Goal: Task Accomplishment & Management: Manage account settings

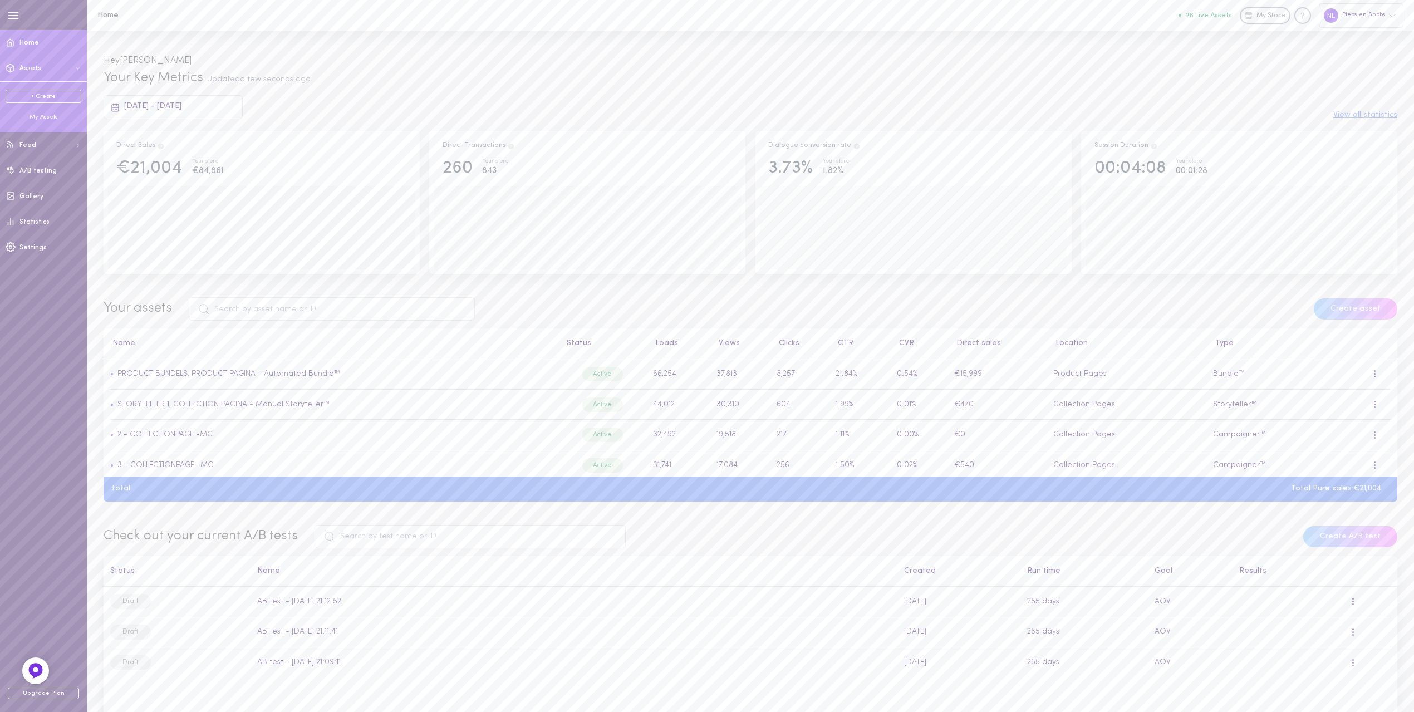
click at [46, 115] on div "My Assets" at bounding box center [44, 117] width 76 height 8
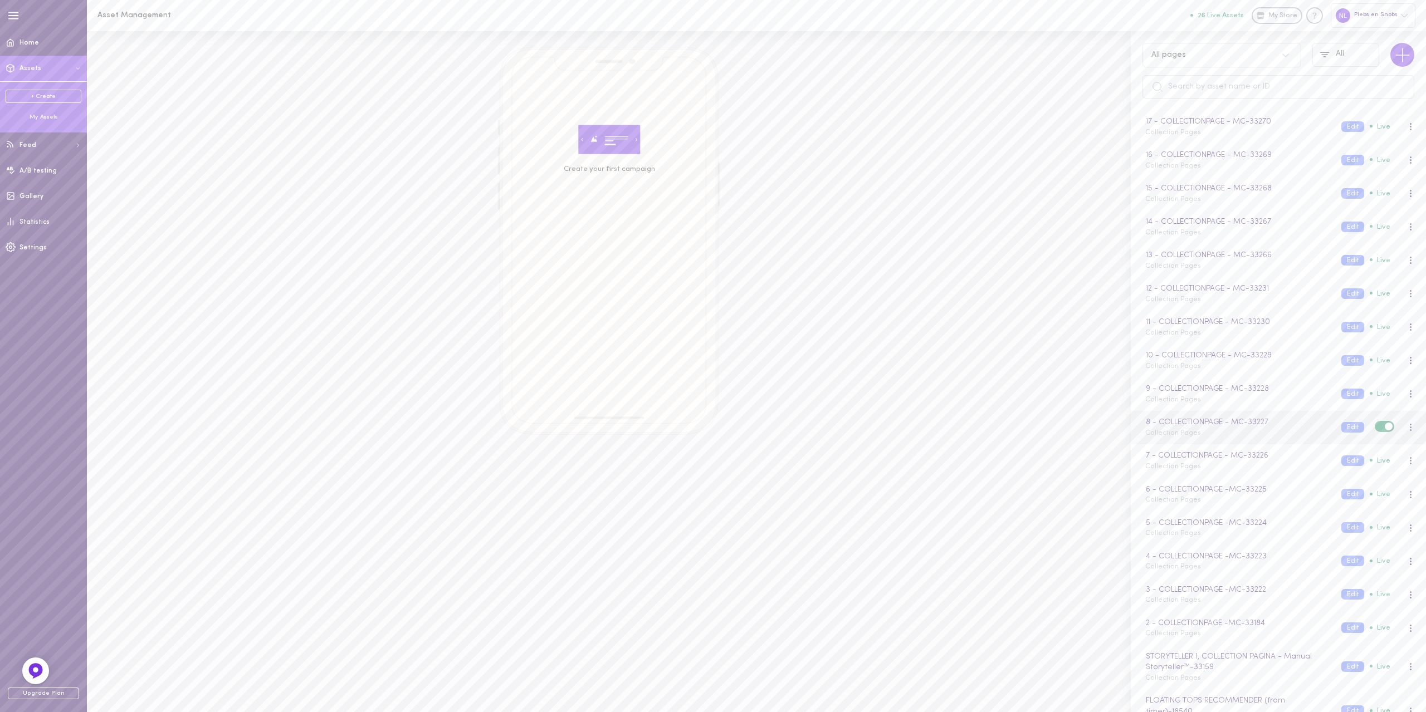
scroll to position [390, 0]
click at [1341, 404] on button "Edit" at bounding box center [1352, 405] width 23 height 11
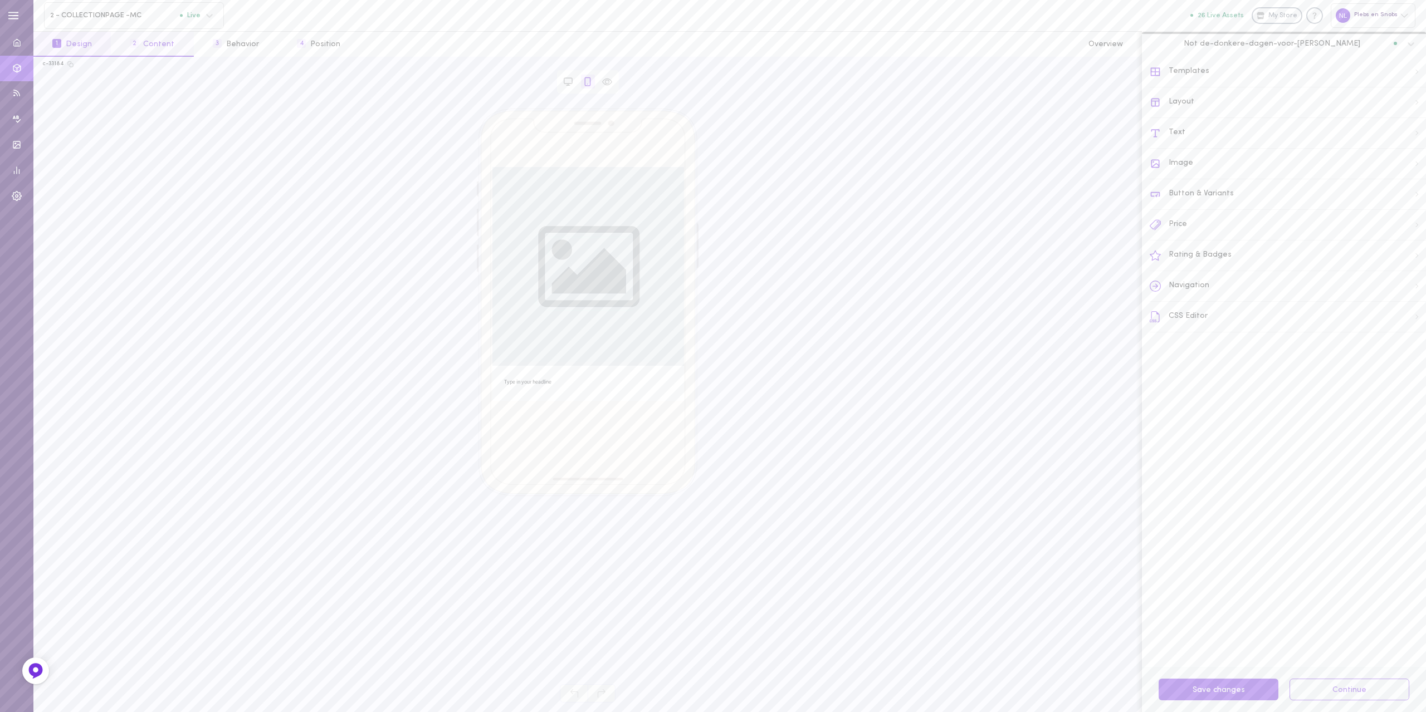
click at [142, 37] on button "2 Content" at bounding box center [152, 44] width 82 height 25
click at [1393, 403] on label at bounding box center [1402, 408] width 19 height 11
click at [0, 0] on input "checkbox" at bounding box center [0, 0] width 0 height 0
click at [1393, 350] on label at bounding box center [1402, 352] width 19 height 11
click at [0, 0] on input "checkbox" at bounding box center [0, 0] width 0 height 0
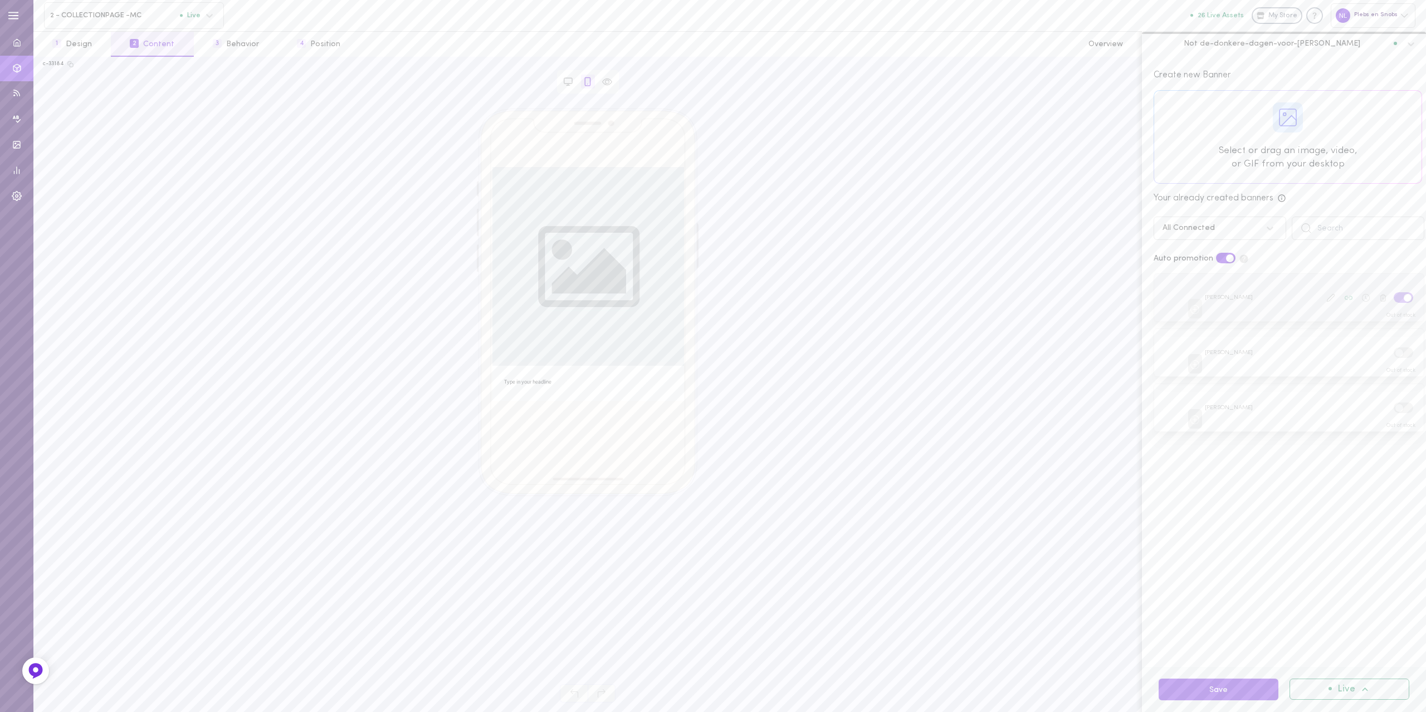
click at [1393, 298] on label at bounding box center [1402, 297] width 19 height 11
click at [0, 0] on input "checkbox" at bounding box center [0, 0] width 0 height 0
click at [1209, 693] on button "Save" at bounding box center [1218, 690] width 120 height 22
click at [173, 17] on span "2 - COLLECTIONPAGE -MC" at bounding box center [115, 15] width 130 height 8
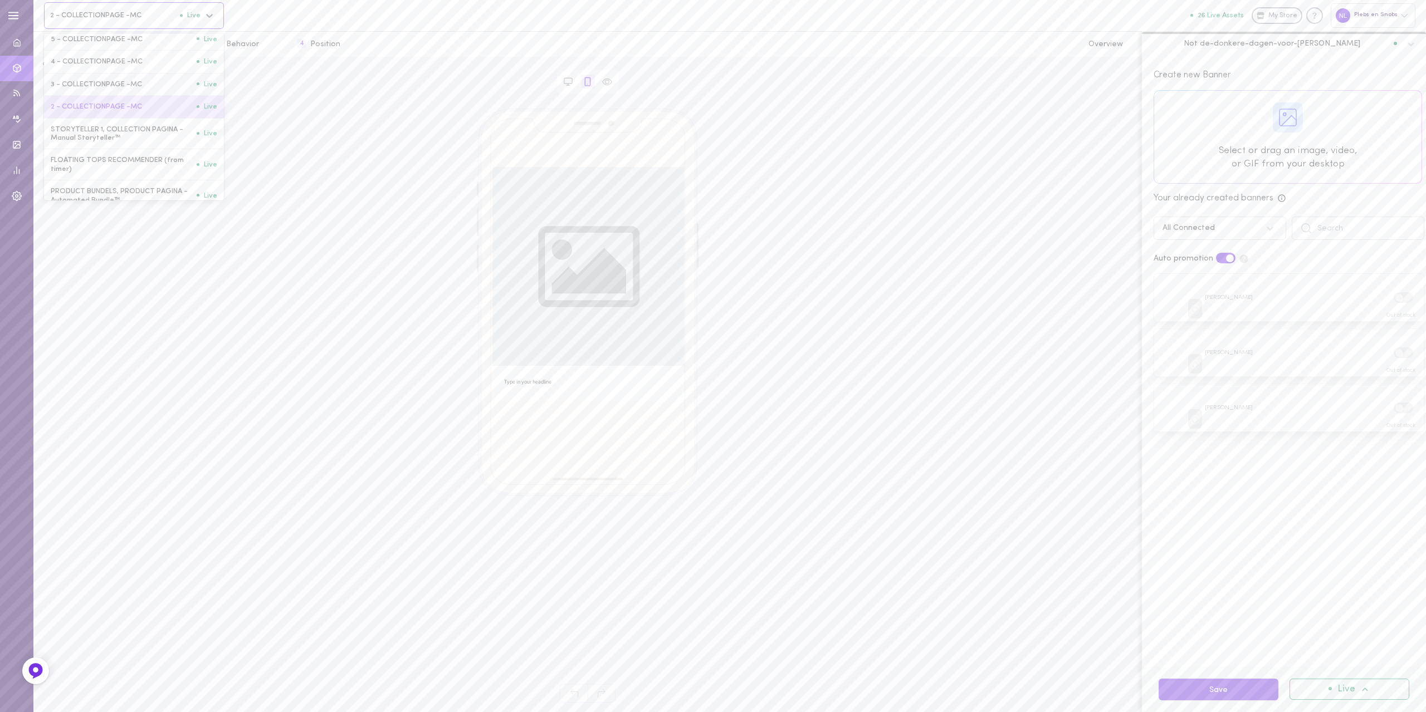
click at [111, 89] on span "3 - COLLECTIONPAGE -MC" at bounding box center [124, 84] width 146 height 8
click at [158, 53] on button "2 Content" at bounding box center [152, 44] width 82 height 25
click at [1393, 517] on label at bounding box center [1402, 518] width 19 height 11
click at [0, 0] on input "checkbox" at bounding box center [0, 0] width 0 height 0
click at [1393, 461] on label at bounding box center [1402, 463] width 19 height 11
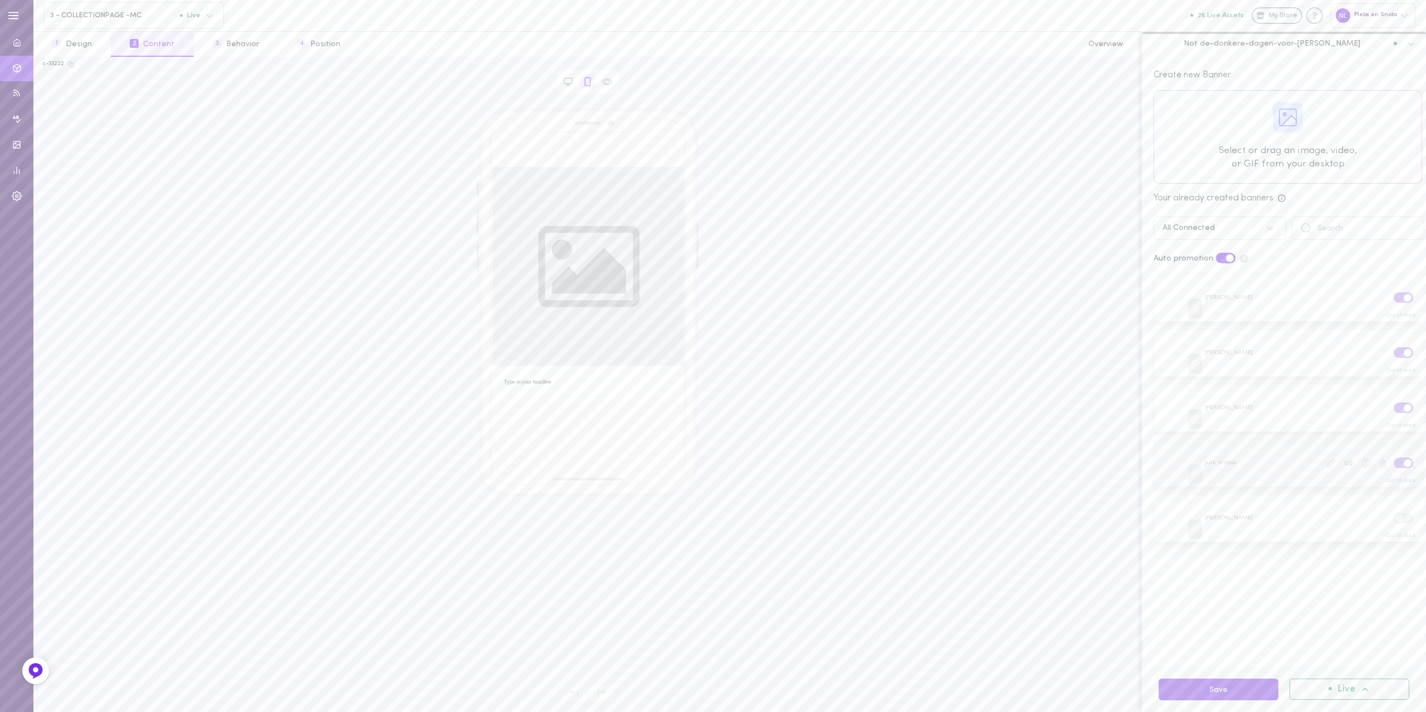
click at [0, 0] on input "checkbox" at bounding box center [0, 0] width 0 height 0
click at [1393, 403] on label at bounding box center [1402, 408] width 19 height 11
click at [0, 0] on input "checkbox" at bounding box center [0, 0] width 0 height 0
click at [1393, 351] on label at bounding box center [1402, 352] width 19 height 11
click at [0, 0] on input "checkbox" at bounding box center [0, 0] width 0 height 0
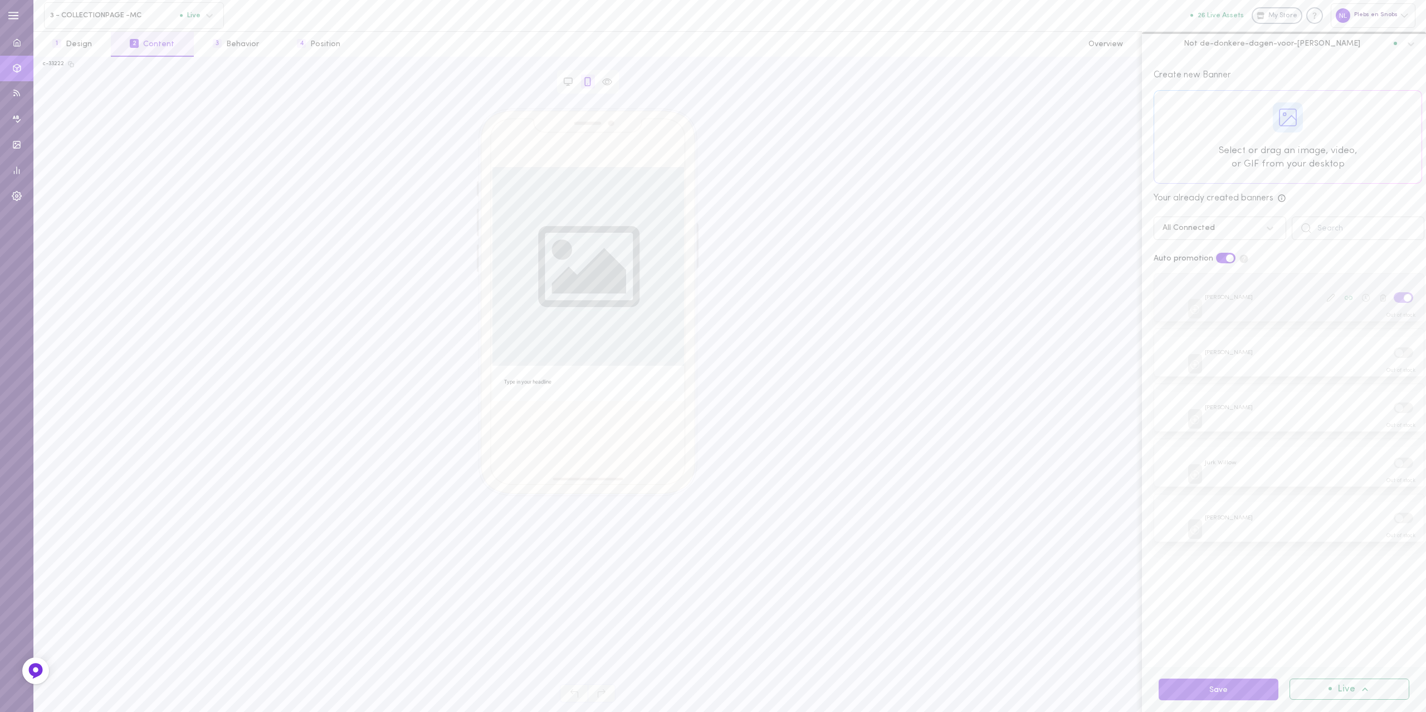
click at [1387, 305] on div at bounding box center [1289, 297] width 270 height 47
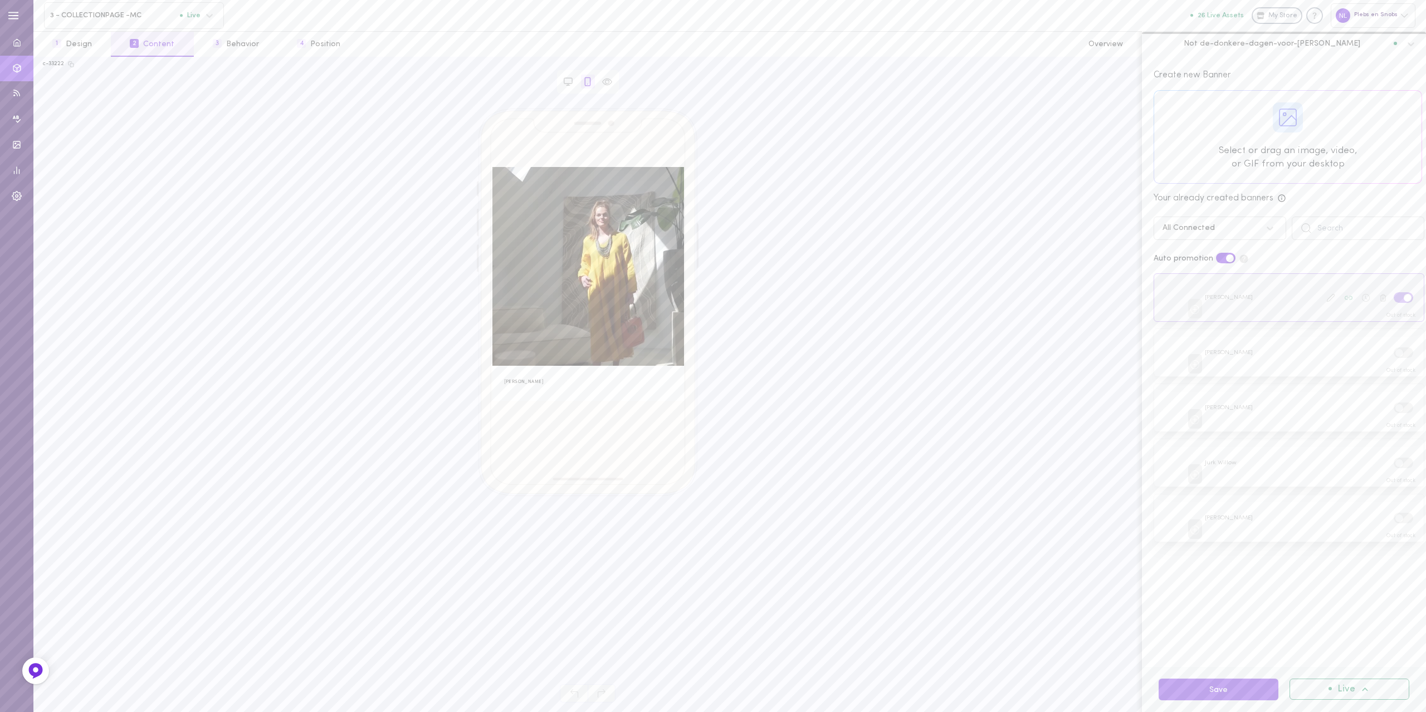
click at [1393, 297] on label at bounding box center [1402, 297] width 19 height 11
click at [0, 0] on input "checkbox" at bounding box center [0, 0] width 0 height 0
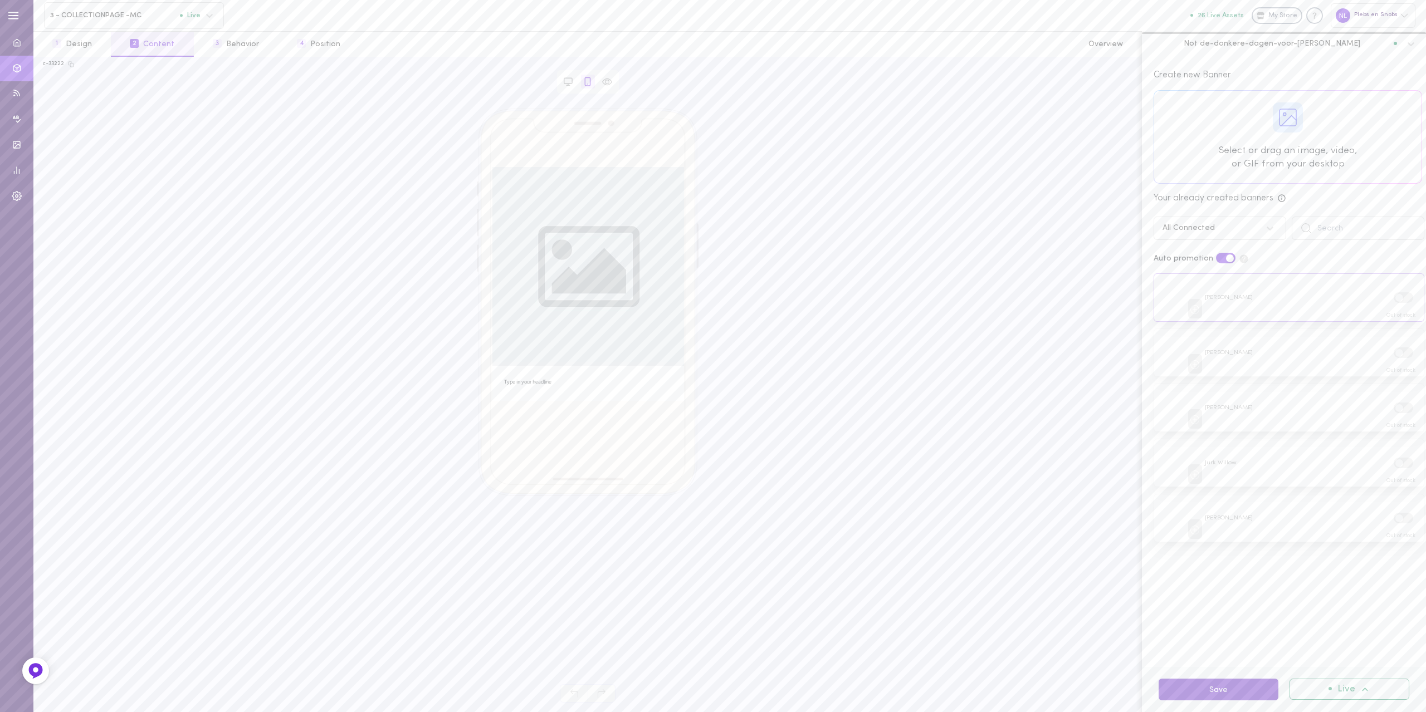
click at [1202, 695] on button "Save" at bounding box center [1218, 690] width 120 height 22
click at [136, 9] on div "3 - COLLECTIONPAGE -MC Live" at bounding box center [134, 15] width 180 height 27
click at [91, 177] on span "4 - COLLECTIONPAGE -MC" at bounding box center [124, 173] width 146 height 8
click at [150, 48] on button "2 Content" at bounding box center [152, 44] width 82 height 25
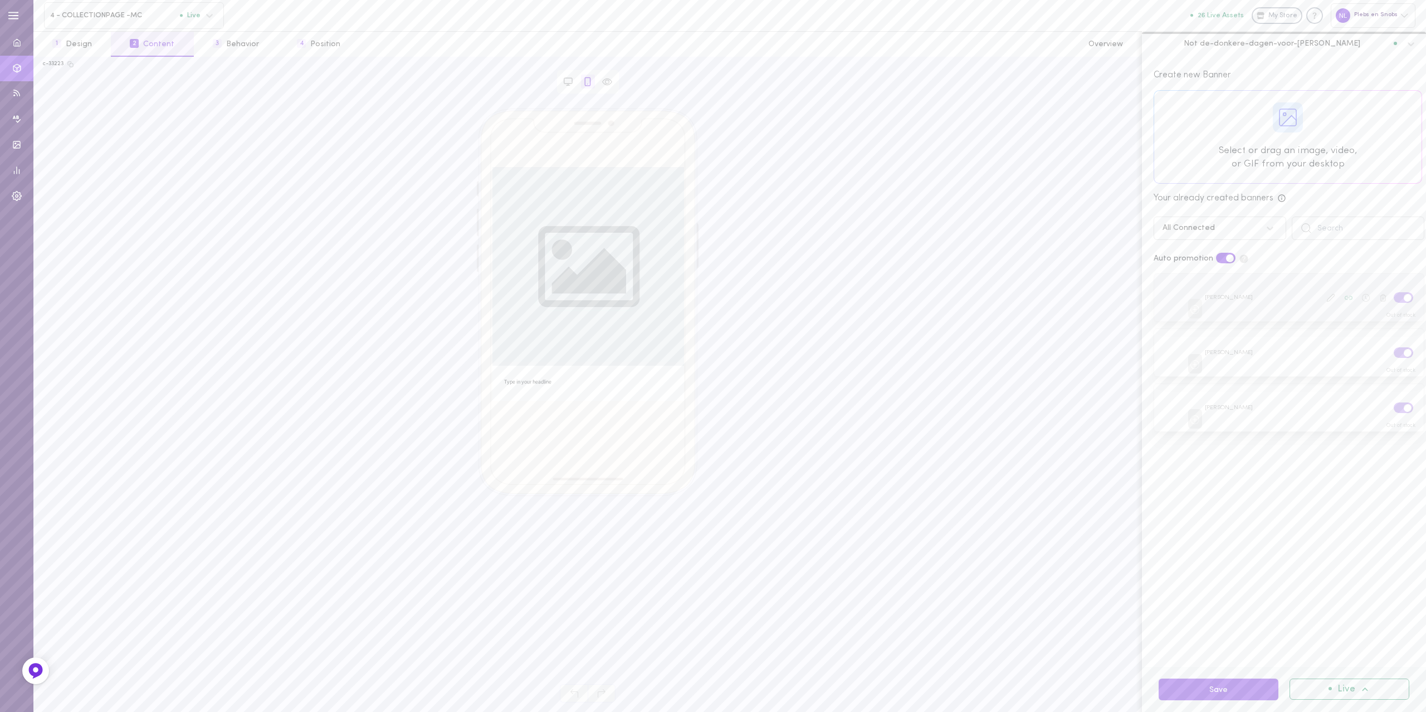
click at [1403, 296] on span at bounding box center [1407, 298] width 8 height 8
click at [0, 0] on input "checkbox" at bounding box center [0, 0] width 0 height 0
click at [1403, 352] on span at bounding box center [1407, 353] width 8 height 8
click at [0, 0] on input "checkbox" at bounding box center [0, 0] width 0 height 0
click at [1403, 404] on span at bounding box center [1407, 408] width 8 height 8
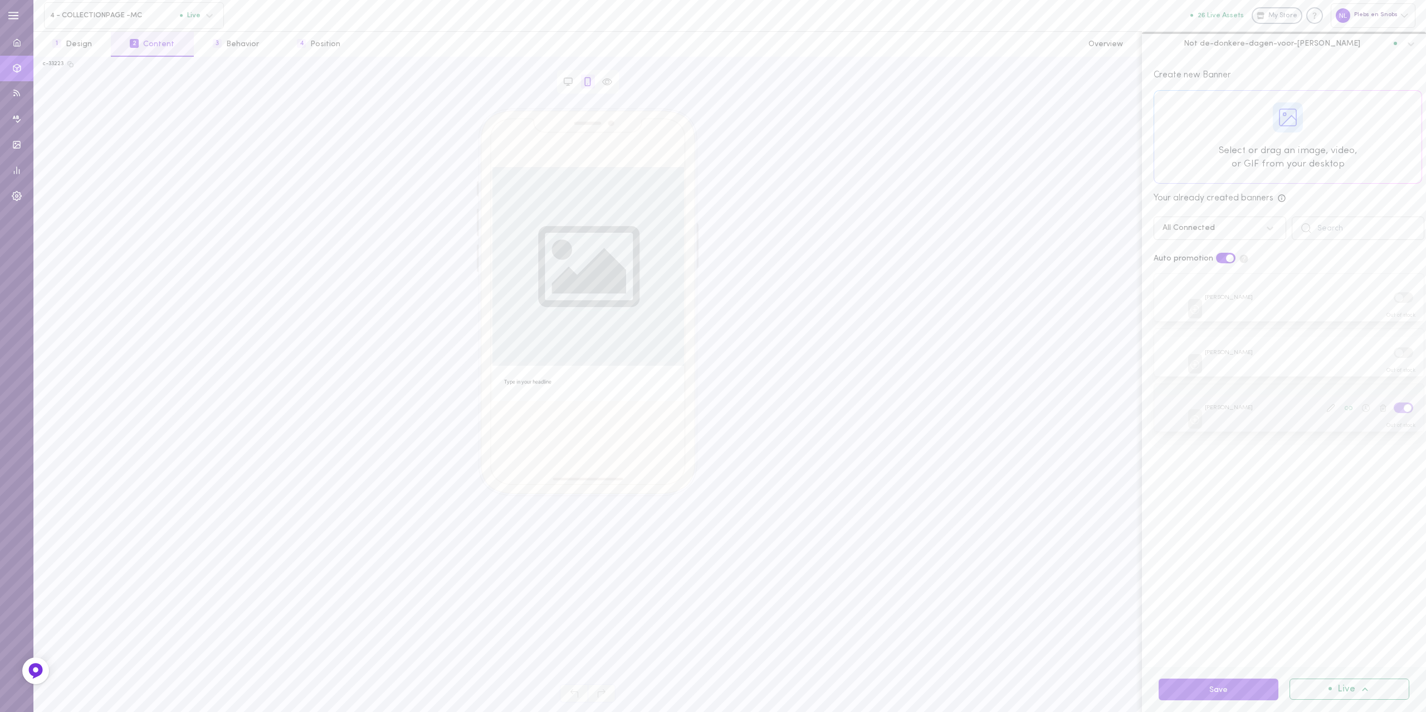
click at [0, 0] on input "checkbox" at bounding box center [0, 0] width 0 height 0
click at [1232, 689] on button "Save" at bounding box center [1218, 690] width 120 height 22
click at [111, 19] on span "4 - COLLECTIONPAGE -MC" at bounding box center [115, 15] width 130 height 8
click at [97, 155] on span "5 - COLLECTIONPAGE -MC" at bounding box center [124, 150] width 146 height 8
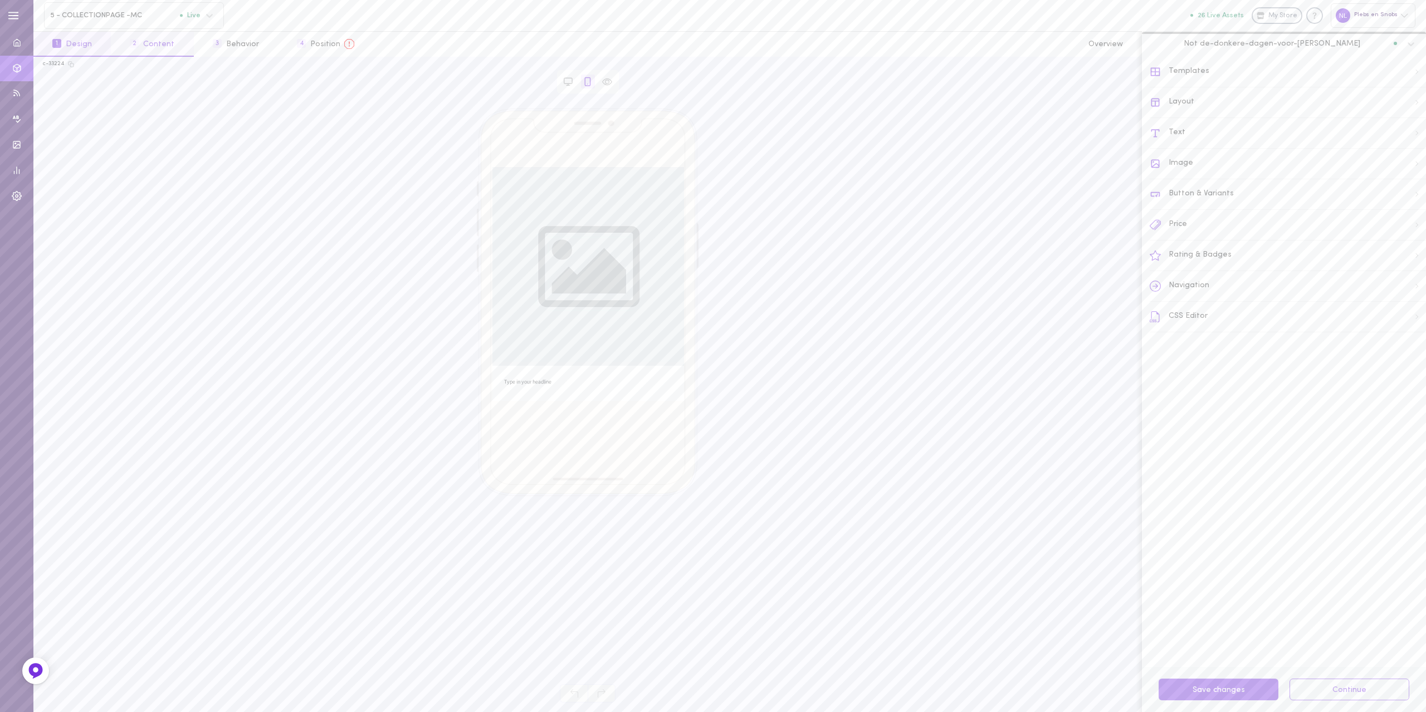
drag, startPoint x: 145, startPoint y: 49, endPoint x: 154, endPoint y: 56, distance: 11.5
click at [145, 50] on button "2 Content" at bounding box center [152, 44] width 82 height 25
click at [1393, 298] on label at bounding box center [1402, 297] width 19 height 11
click at [0, 0] on input "checkbox" at bounding box center [0, 0] width 0 height 0
click at [1393, 354] on label at bounding box center [1402, 352] width 19 height 11
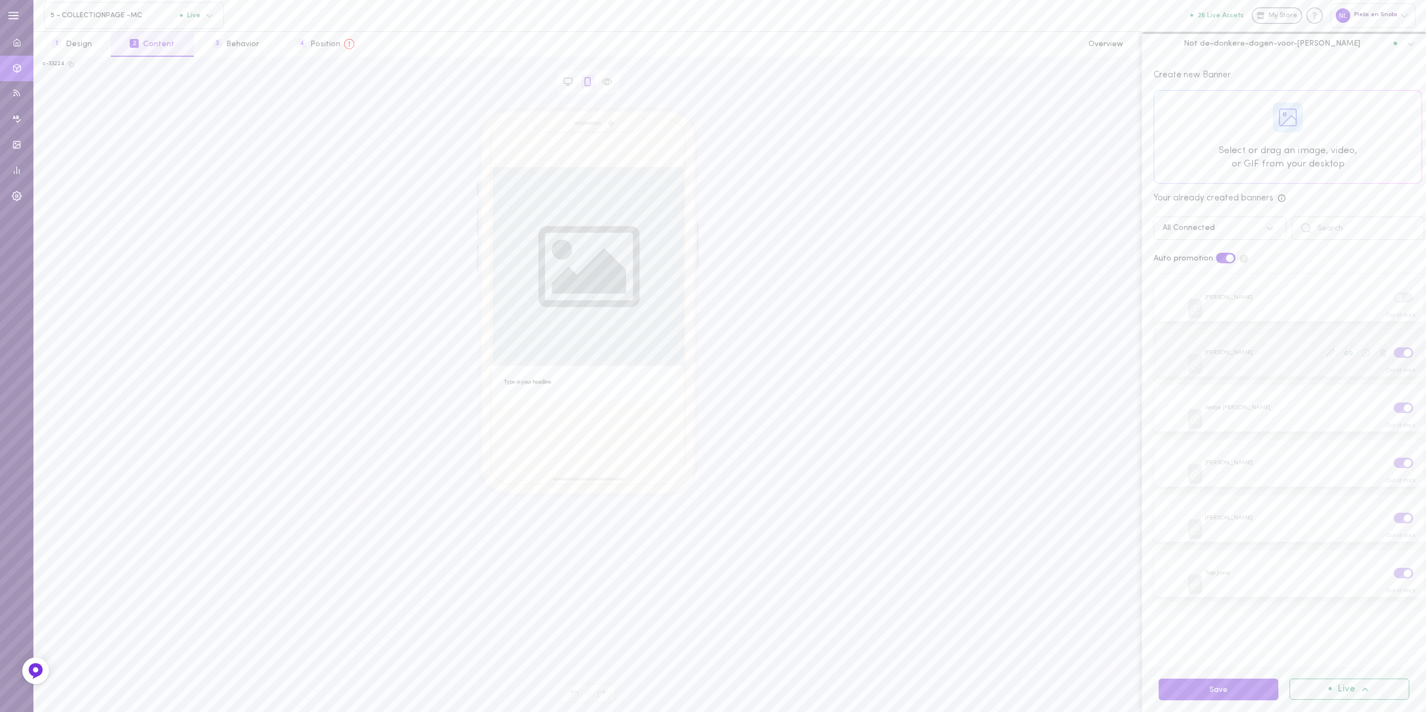
click at [0, 0] on input "checkbox" at bounding box center [0, 0] width 0 height 0
click at [1393, 409] on label at bounding box center [1402, 408] width 19 height 11
click at [0, 0] on input "checkbox" at bounding box center [0, 0] width 0 height 0
drag, startPoint x: 1390, startPoint y: 460, endPoint x: 1390, endPoint y: 474, distance: 14.5
click at [1393, 461] on label at bounding box center [1402, 463] width 19 height 11
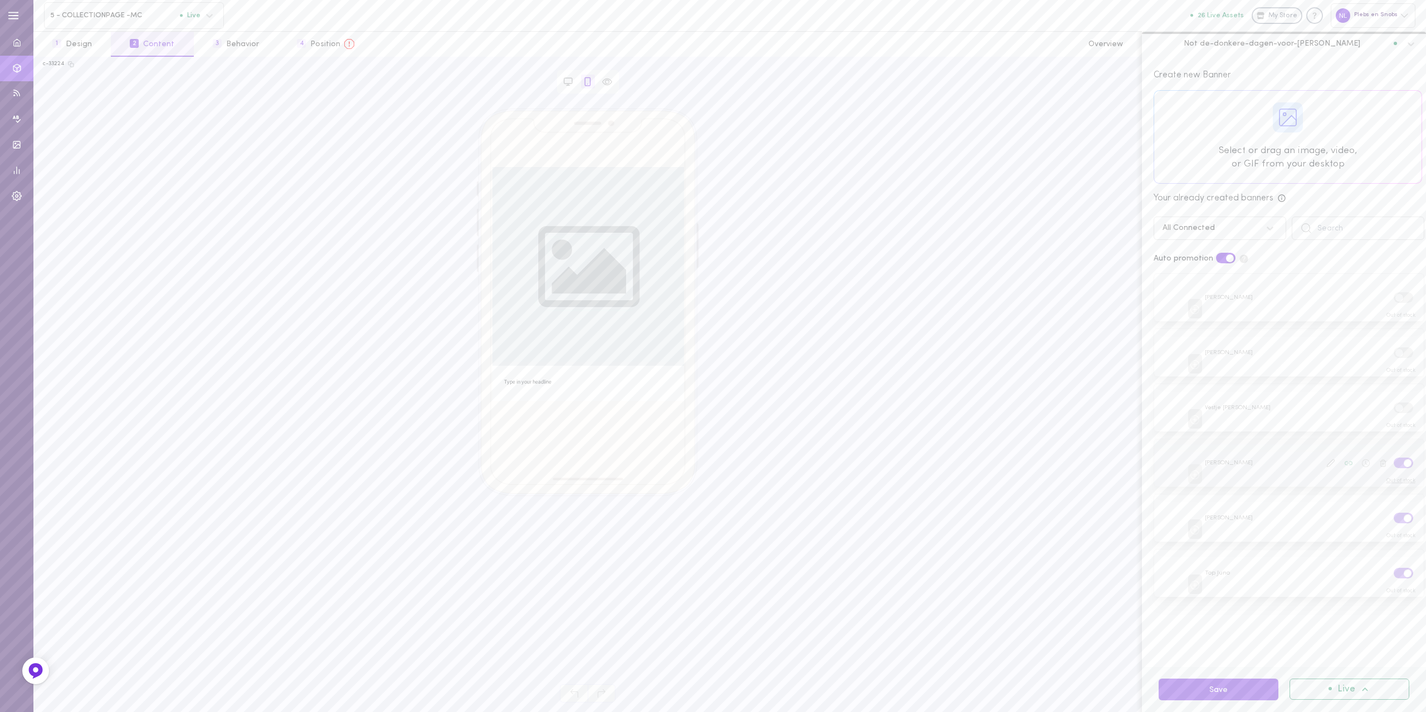
click at [0, 0] on input "checkbox" at bounding box center [0, 0] width 0 height 0
click at [1393, 513] on label at bounding box center [1402, 518] width 19 height 11
click at [0, 0] on input "checkbox" at bounding box center [0, 0] width 0 height 0
click at [1403, 570] on span at bounding box center [1407, 574] width 8 height 8
click at [0, 0] on input "checkbox" at bounding box center [0, 0] width 0 height 0
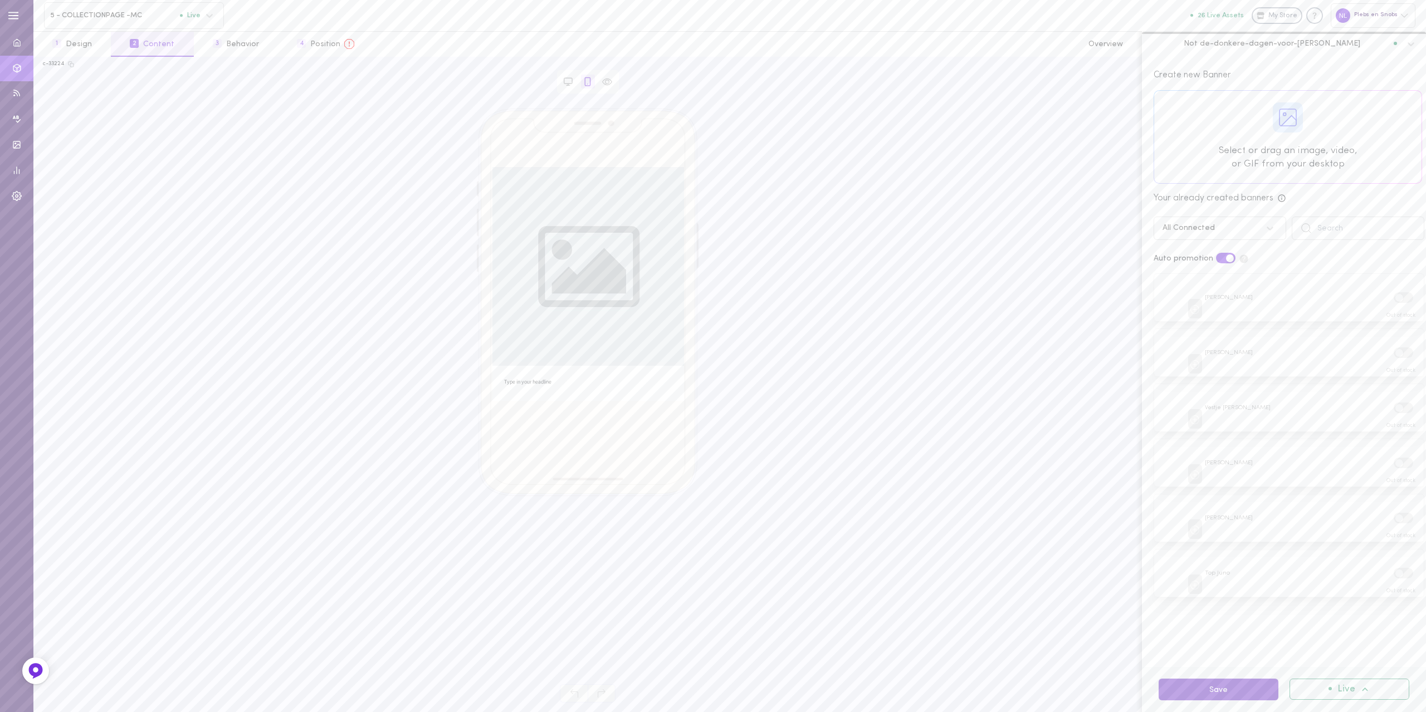
click at [1231, 685] on button "Save" at bounding box center [1218, 690] width 120 height 22
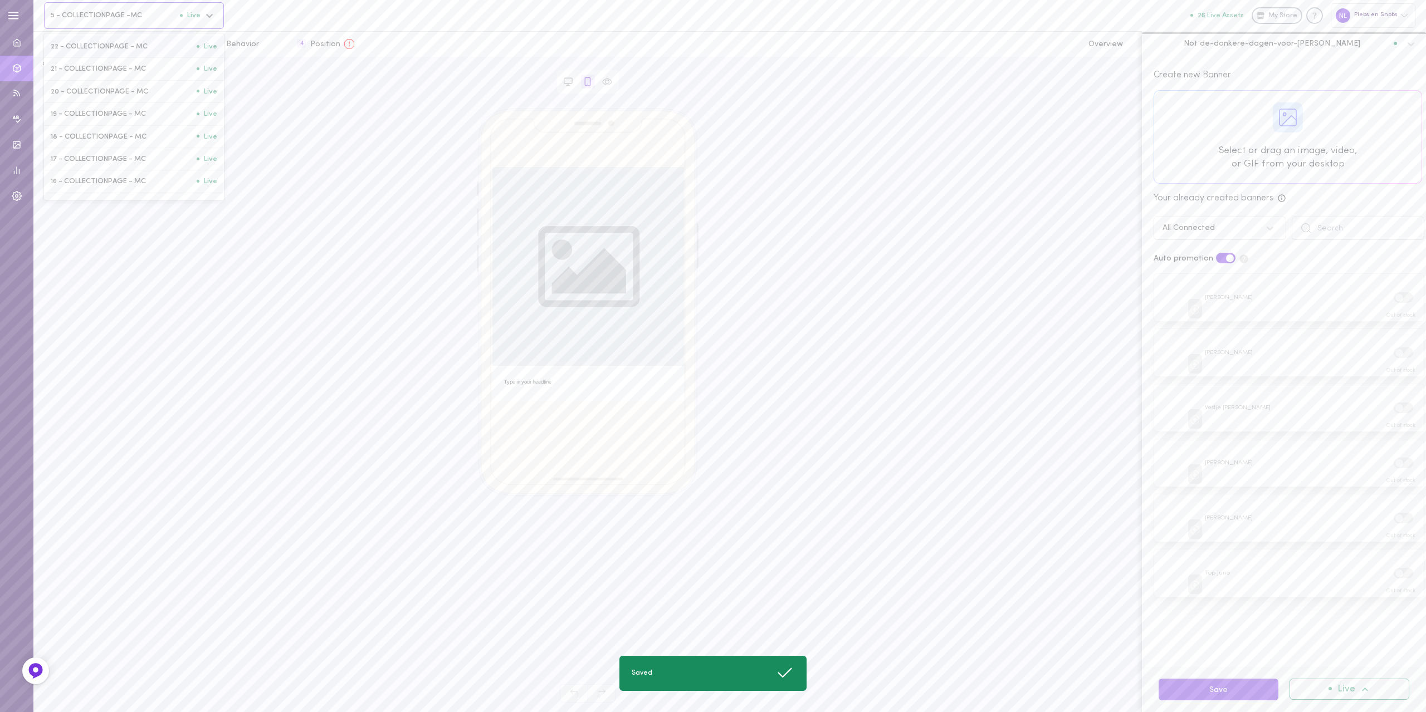
click at [77, 16] on span "5 - COLLECTIONPAGE -MC" at bounding box center [115, 15] width 130 height 8
click at [100, 133] on span "6 - COLLECTIONPAGE -MC" at bounding box center [124, 128] width 146 height 8
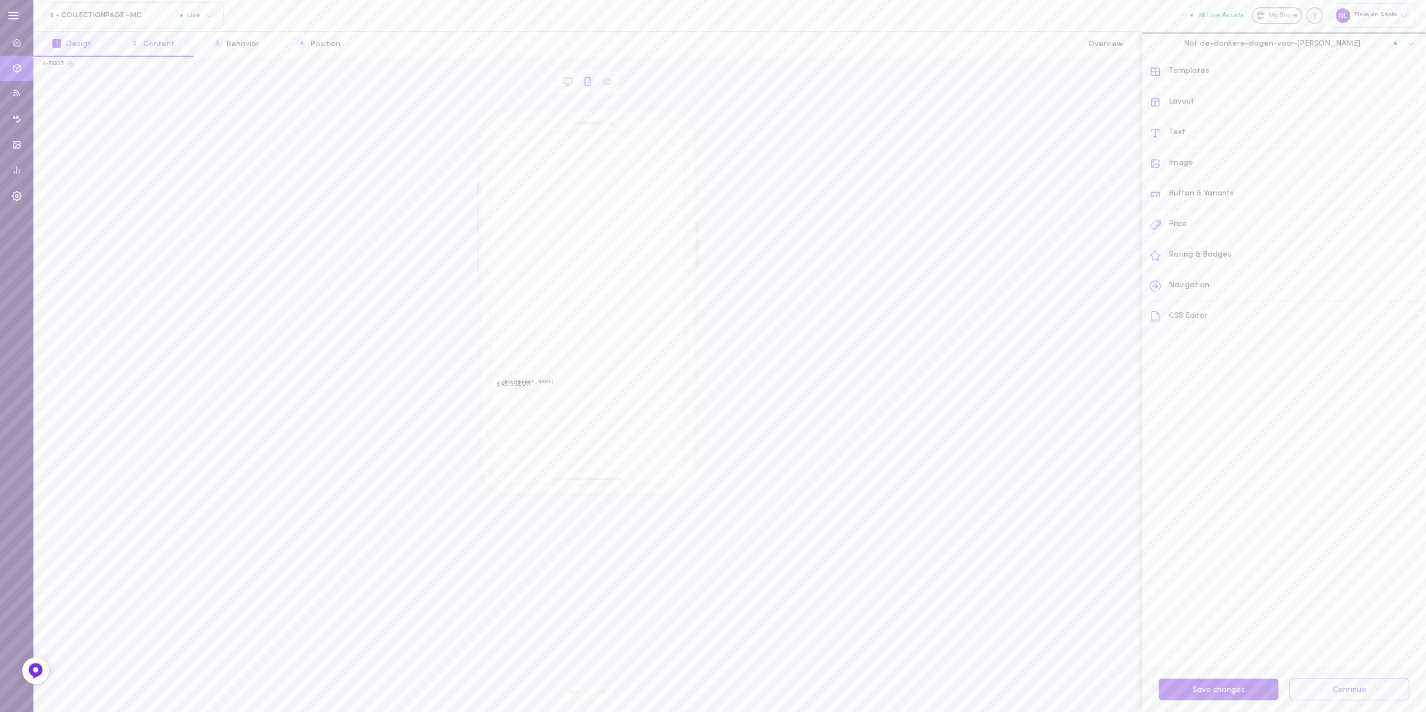
click at [137, 48] on button "2 Content" at bounding box center [152, 44] width 82 height 25
click at [1393, 301] on label at bounding box center [1402, 297] width 19 height 11
click at [0, 0] on input "checkbox" at bounding box center [0, 0] width 0 height 0
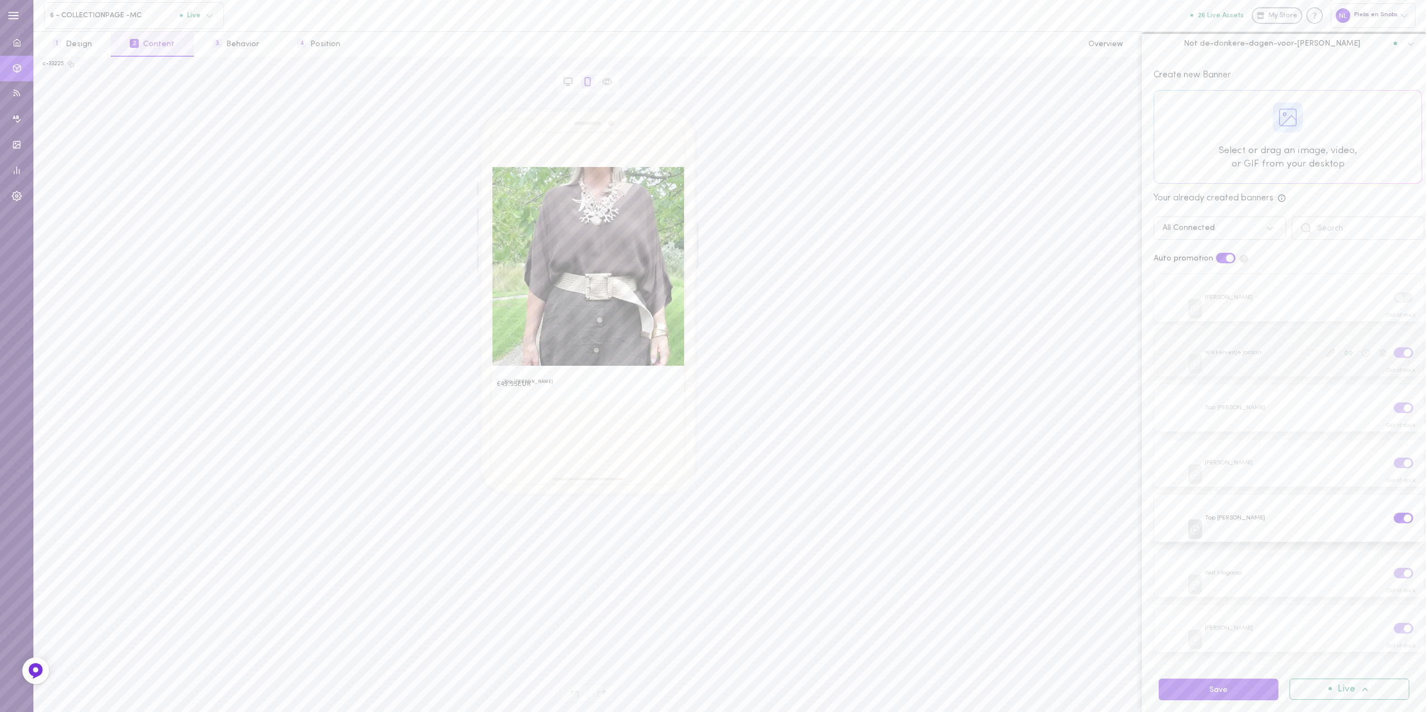
click at [1393, 352] on label at bounding box center [1402, 352] width 19 height 11
click at [0, 0] on input "checkbox" at bounding box center [0, 0] width 0 height 0
click at [1393, 409] on label at bounding box center [1402, 408] width 19 height 11
click at [0, 0] on input "checkbox" at bounding box center [0, 0] width 0 height 0
click at [1393, 459] on label at bounding box center [1402, 463] width 19 height 11
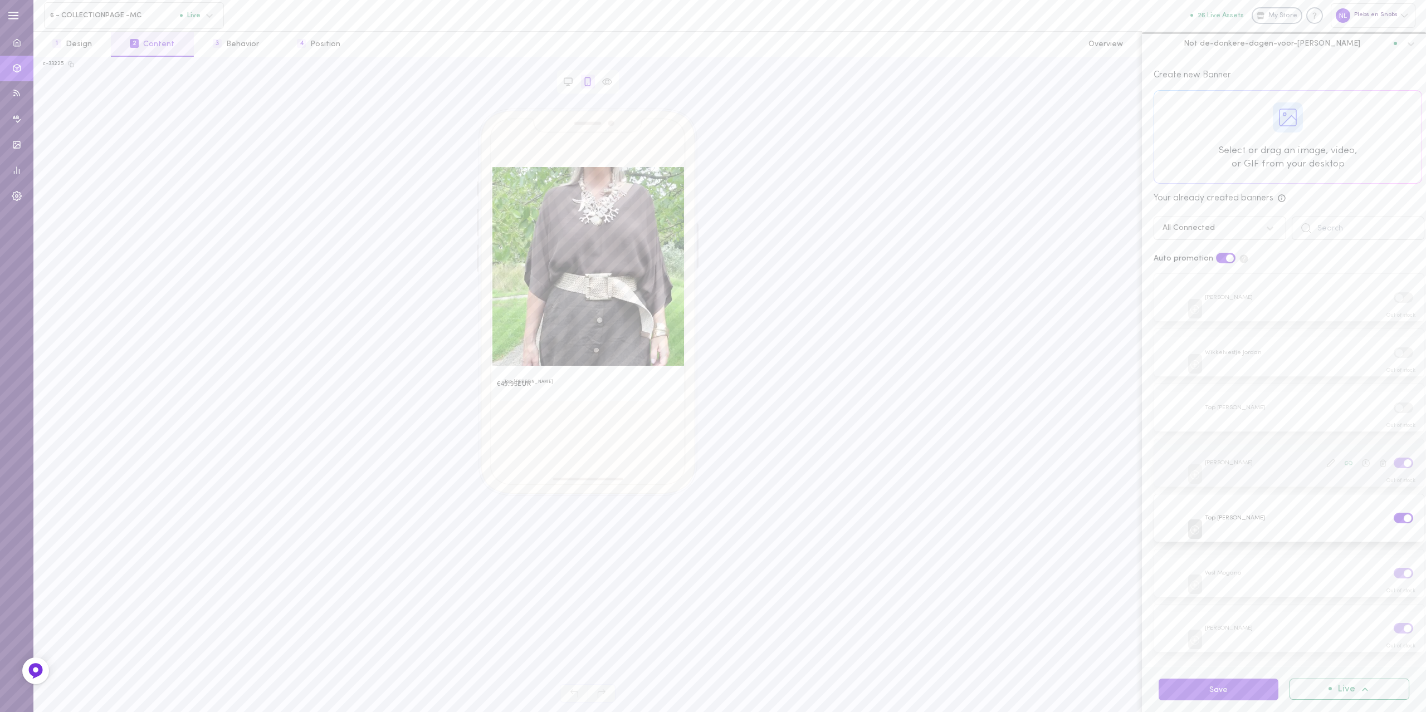
click at [0, 0] on input "checkbox" at bounding box center [0, 0] width 0 height 0
click at [1393, 513] on label at bounding box center [1402, 518] width 19 height 11
click at [0, 0] on input "checkbox" at bounding box center [0, 0] width 0 height 0
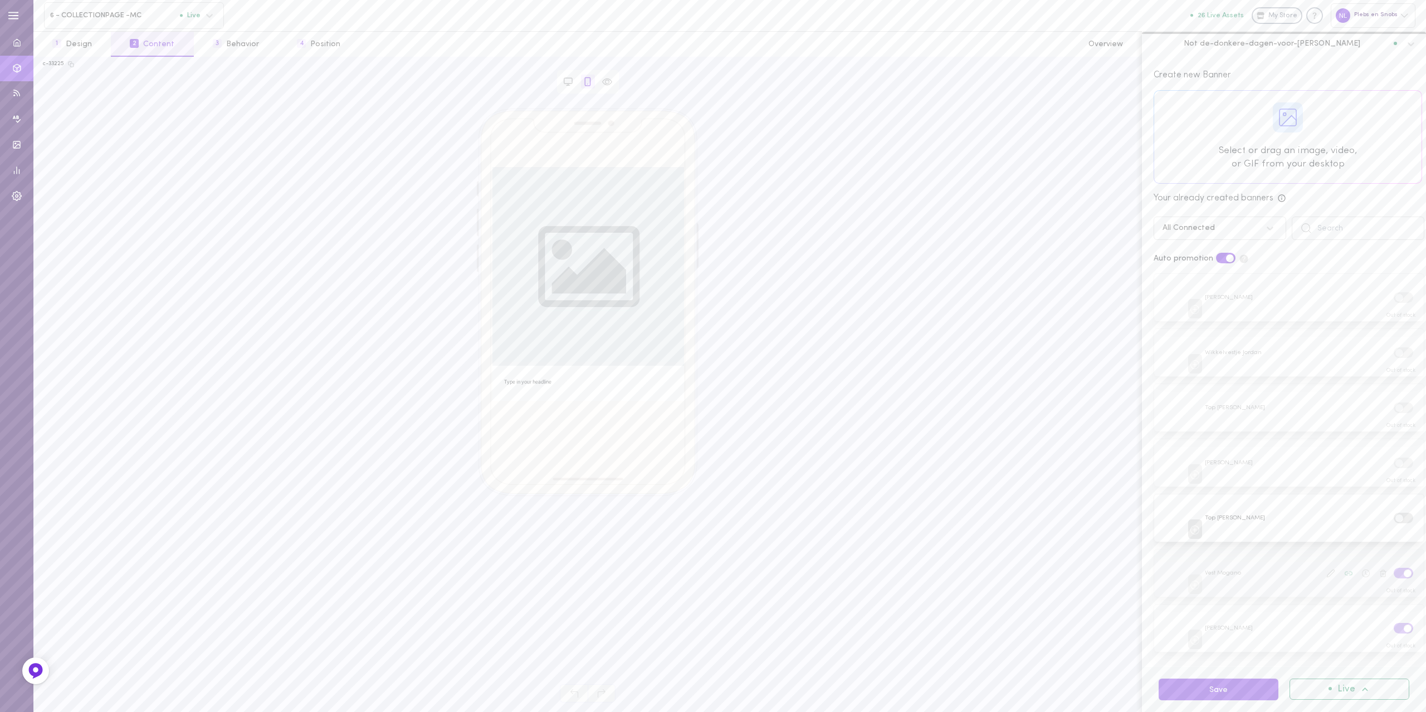
click at [1393, 571] on label at bounding box center [1402, 573] width 19 height 11
click at [0, 0] on input "checkbox" at bounding box center [0, 0] width 0 height 0
click at [1393, 623] on label at bounding box center [1402, 628] width 19 height 11
click at [0, 0] on input "checkbox" at bounding box center [0, 0] width 0 height 0
click at [1227, 698] on button "Save" at bounding box center [1218, 690] width 120 height 22
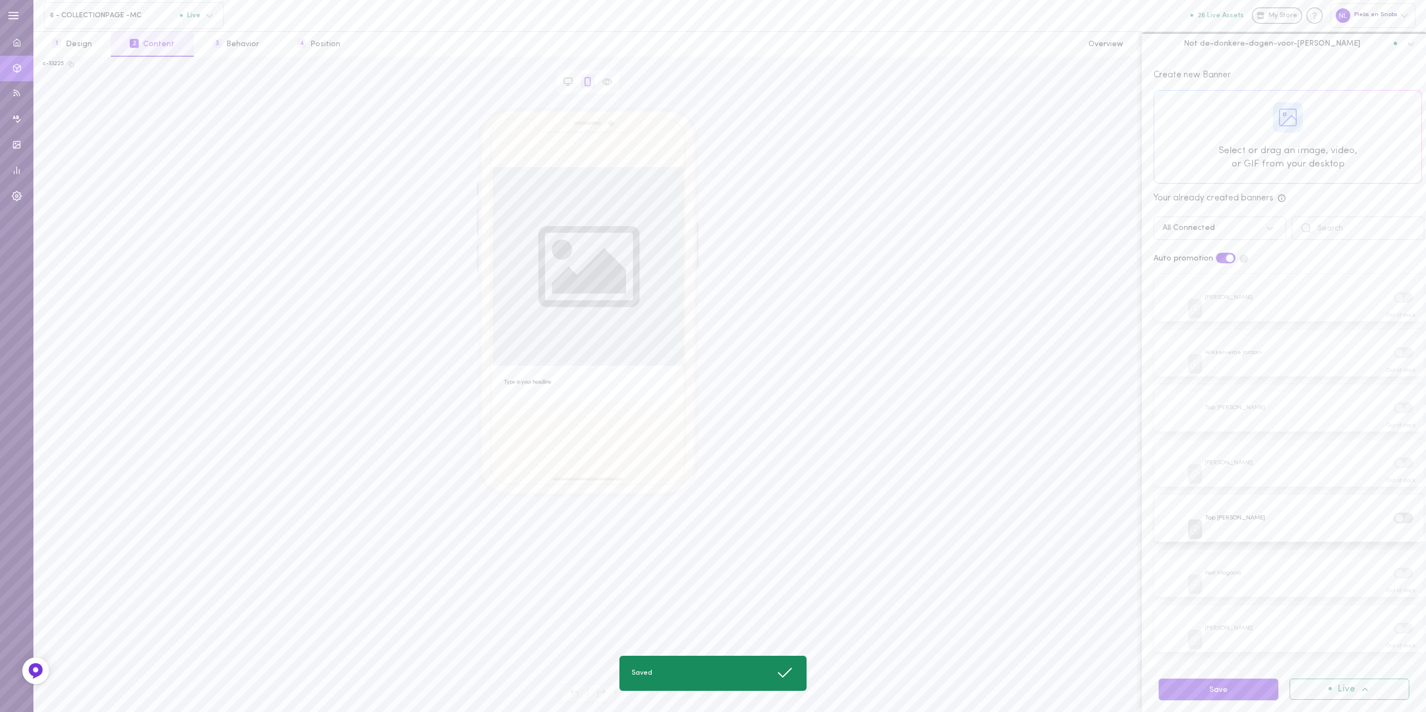
click at [92, 11] on span "6 - COLLECTIONPAGE -MC" at bounding box center [115, 15] width 130 height 8
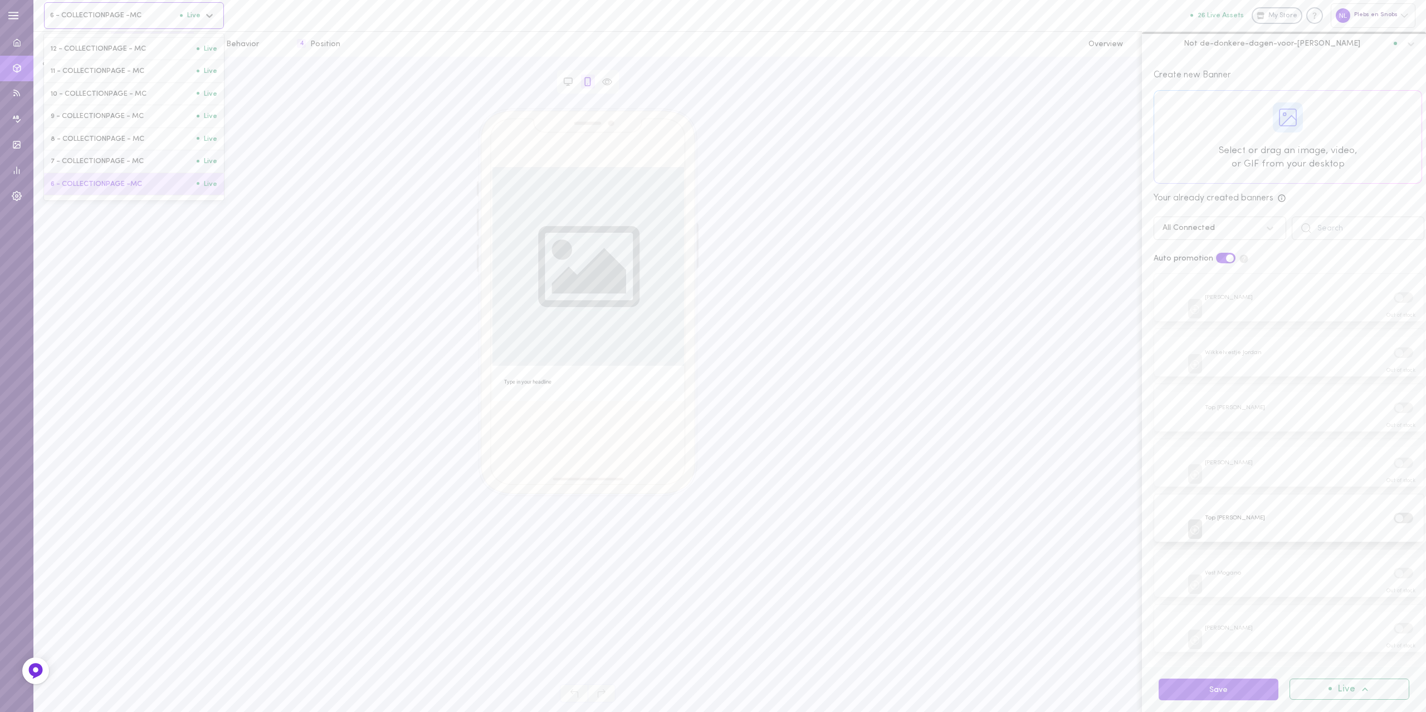
click at [91, 165] on span "7 - COLLECTIONPAGE - MC" at bounding box center [124, 161] width 146 height 8
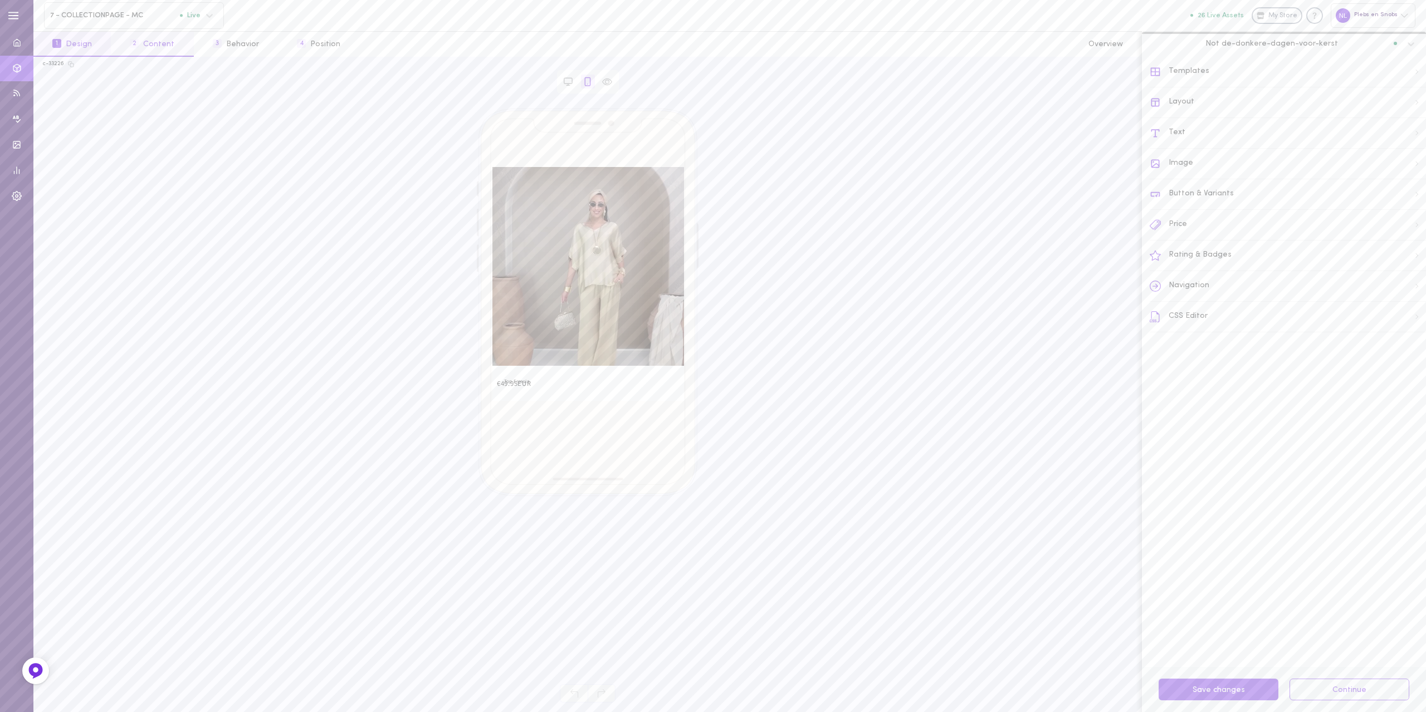
click at [143, 51] on button "2 Content" at bounding box center [152, 44] width 82 height 25
click at [1393, 301] on label at bounding box center [1402, 297] width 19 height 11
click at [0, 0] on input "checkbox" at bounding box center [0, 0] width 0 height 0
click at [1393, 350] on label at bounding box center [1402, 352] width 19 height 11
click at [0, 0] on input "checkbox" at bounding box center [0, 0] width 0 height 0
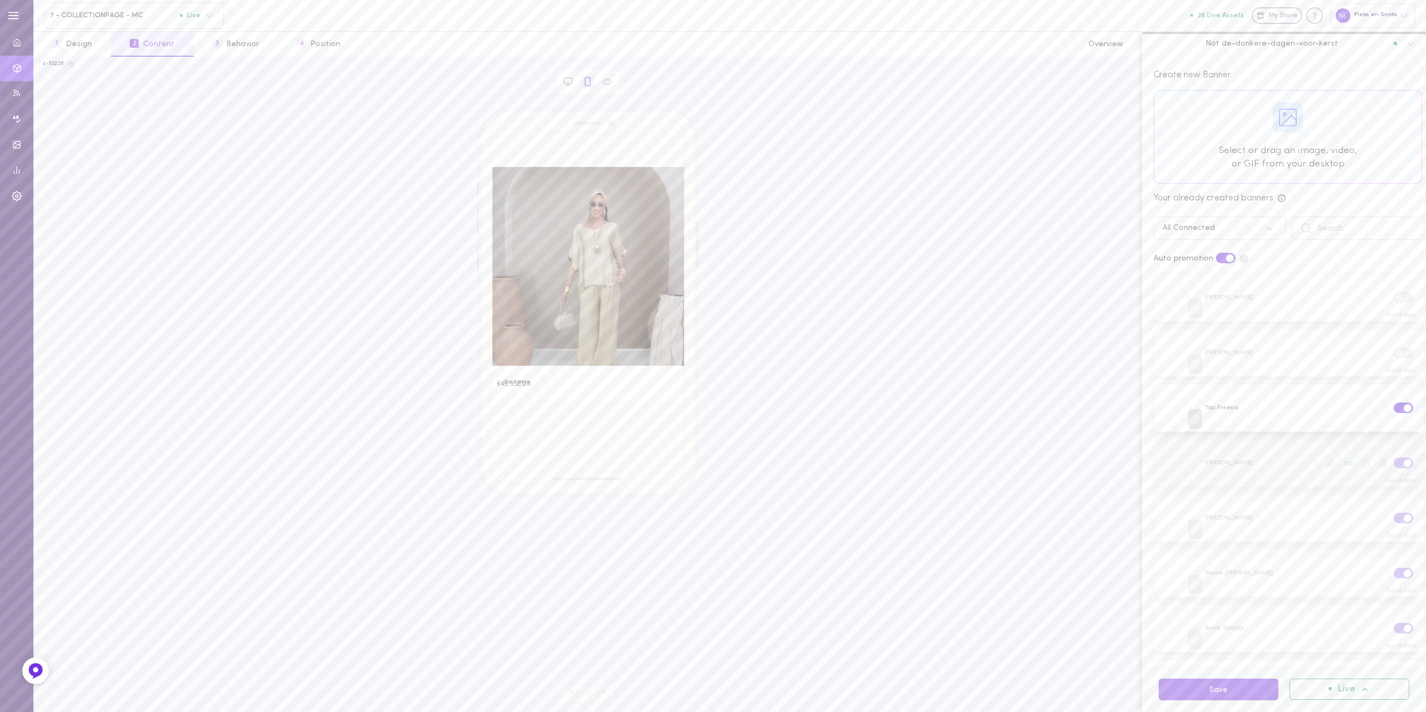
click at [1393, 459] on label at bounding box center [1402, 463] width 19 height 11
click at [0, 0] on input "checkbox" at bounding box center [0, 0] width 0 height 0
click at [1393, 513] on label at bounding box center [1402, 518] width 19 height 11
click at [0, 0] on input "checkbox" at bounding box center [0, 0] width 0 height 0
click at [1393, 568] on label at bounding box center [1402, 573] width 19 height 11
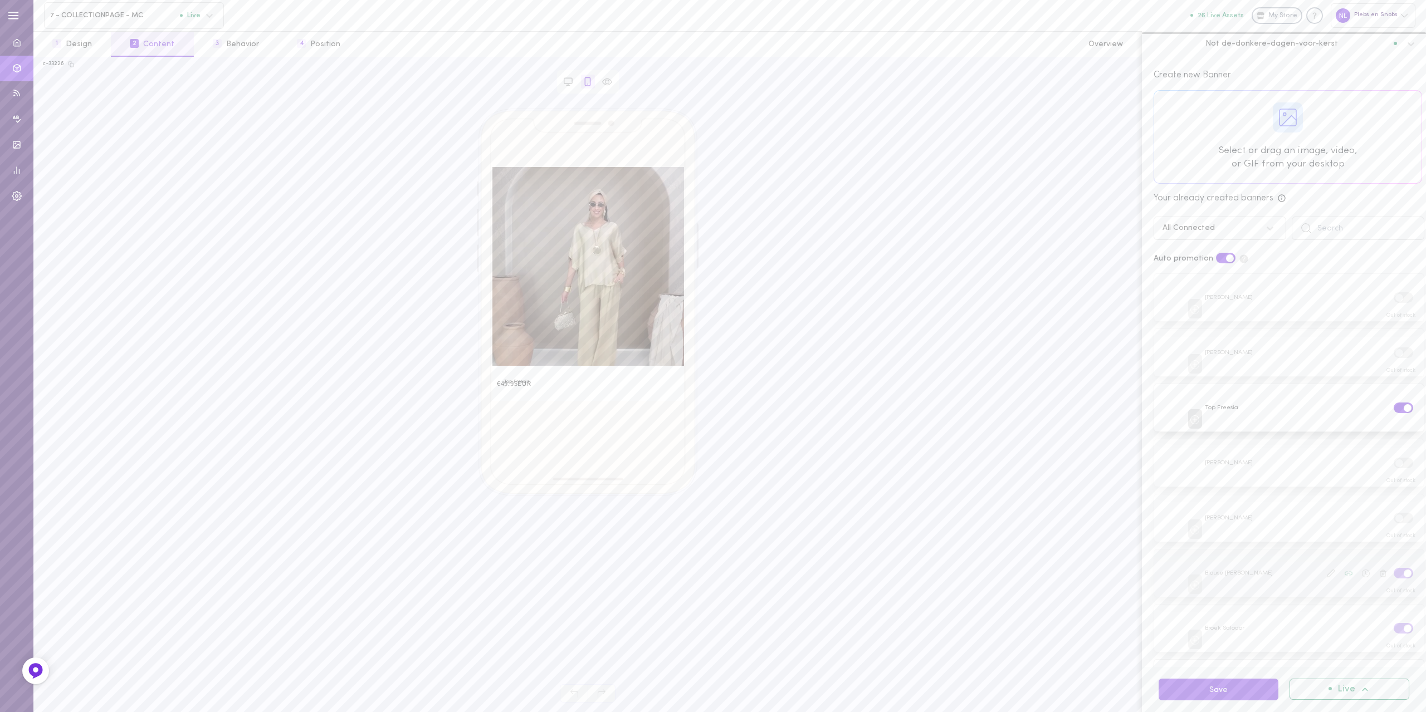
click at [0, 0] on input "checkbox" at bounding box center [0, 0] width 0 height 0
click at [1398, 626] on div at bounding box center [1403, 629] width 23 height 13
click at [1393, 623] on label at bounding box center [1402, 628] width 19 height 11
click at [0, 0] on input "checkbox" at bounding box center [0, 0] width 0 height 0
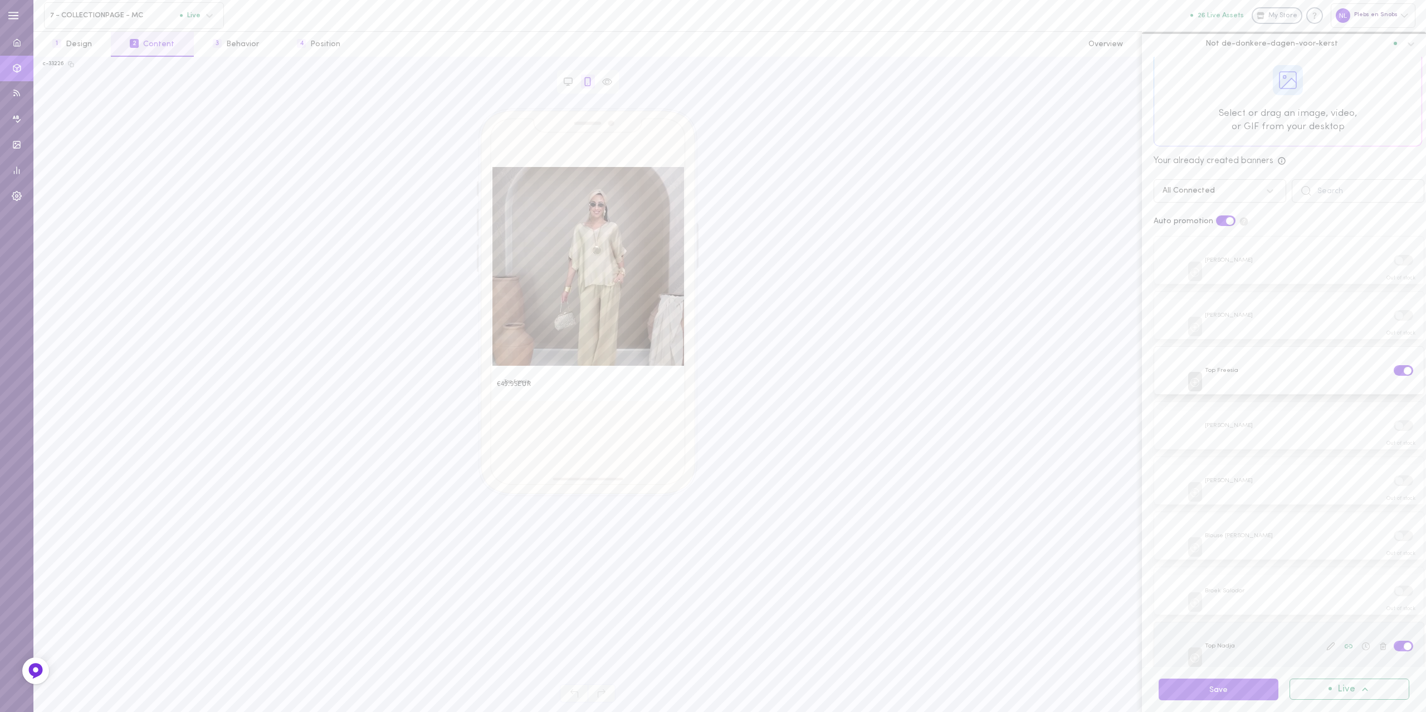
click at [1393, 641] on label at bounding box center [1402, 646] width 19 height 11
click at [0, 0] on input "checkbox" at bounding box center [0, 0] width 0 height 0
click at [1194, 694] on button "Save" at bounding box center [1218, 690] width 120 height 22
click at [87, 19] on div "7 - COLLECTIONPAGE - MC Live" at bounding box center [125, 15] width 150 height 8
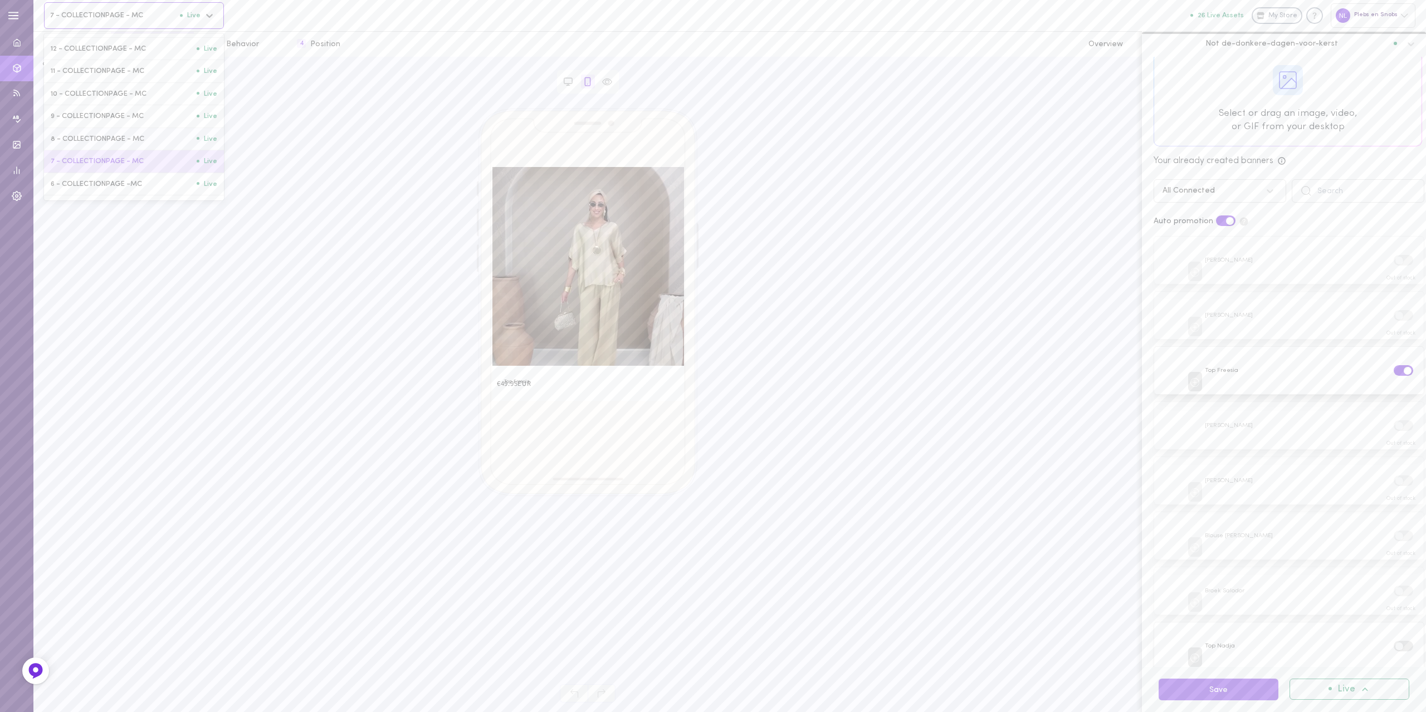
click at [92, 136] on div "8 - COLLECTIONPAGE - MC Live" at bounding box center [134, 139] width 180 height 22
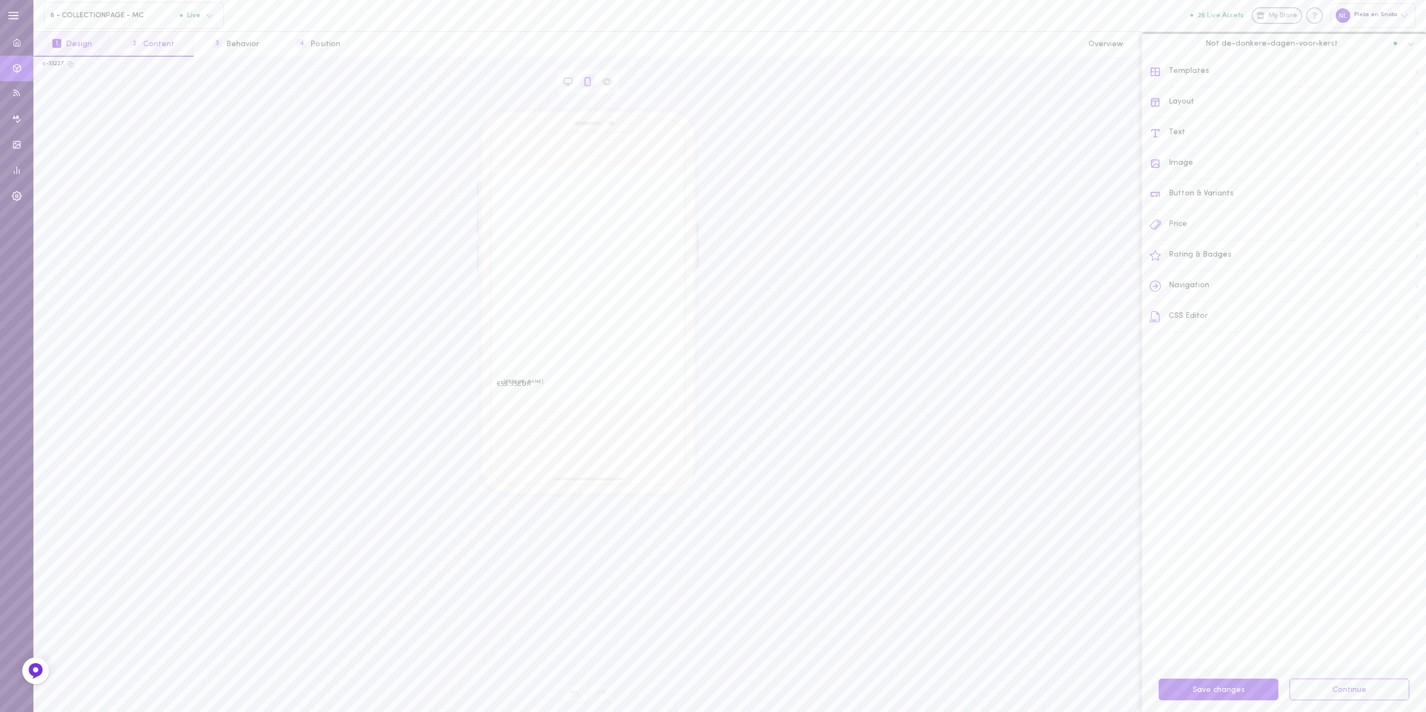
click at [145, 52] on button "2 Content" at bounding box center [152, 44] width 82 height 25
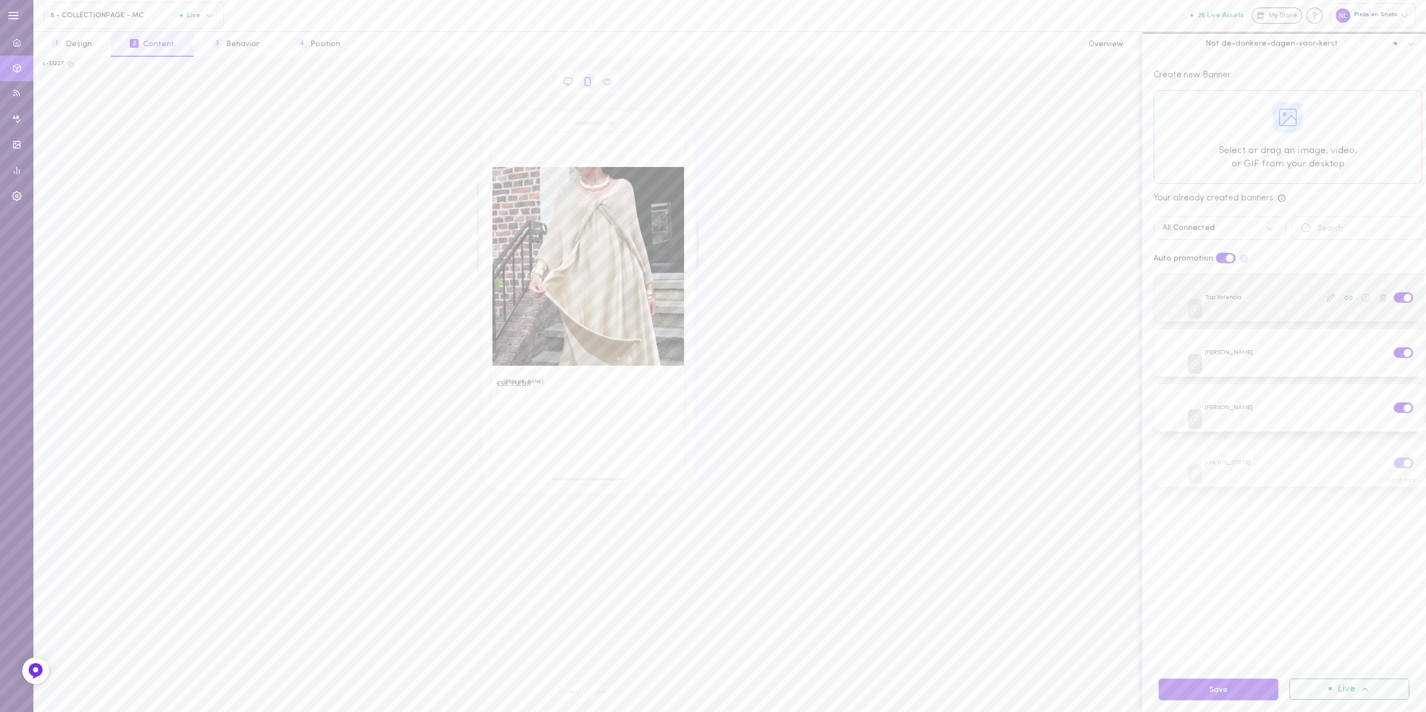
click at [1393, 300] on label at bounding box center [1402, 297] width 19 height 11
click at [0, 0] on input "checkbox" at bounding box center [0, 0] width 0 height 0
click at [1393, 349] on label at bounding box center [1402, 352] width 19 height 11
click at [0, 0] on input "checkbox" at bounding box center [0, 0] width 0 height 0
click at [1393, 405] on label at bounding box center [1402, 408] width 19 height 11
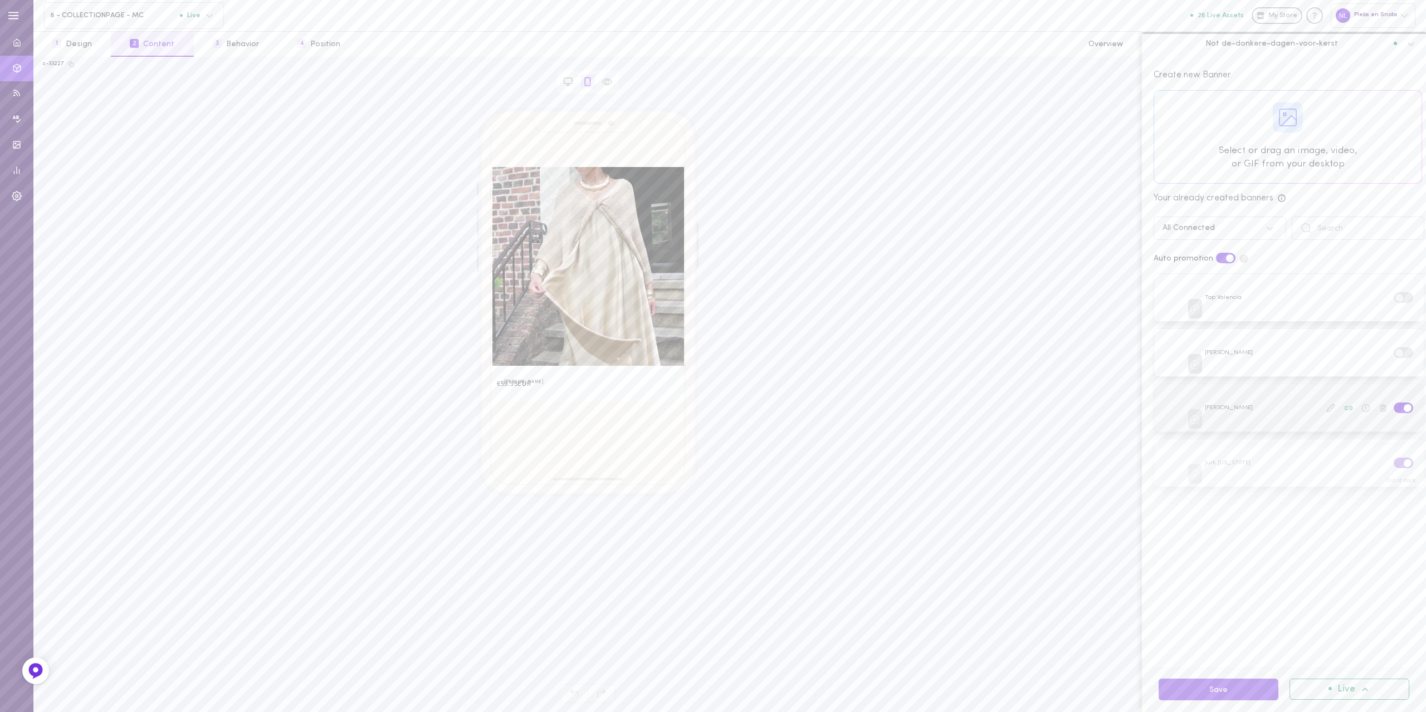
click at [0, 0] on input "checkbox" at bounding box center [0, 0] width 0 height 0
click at [1393, 463] on label at bounding box center [1402, 463] width 19 height 11
click at [0, 0] on input "checkbox" at bounding box center [0, 0] width 0 height 0
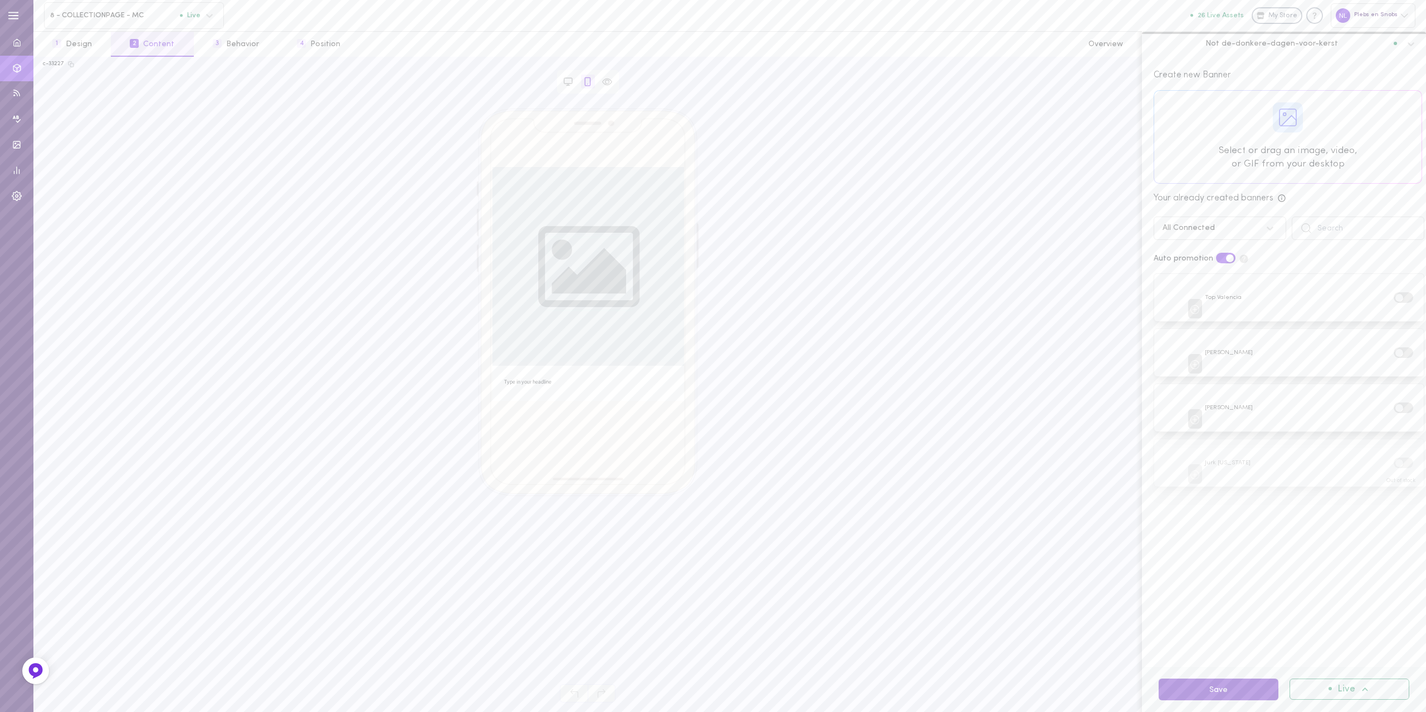
click at [1204, 683] on button "Save" at bounding box center [1218, 690] width 120 height 22
click at [123, 9] on div "8 - COLLECTIONPAGE - MC Live" at bounding box center [134, 15] width 180 height 27
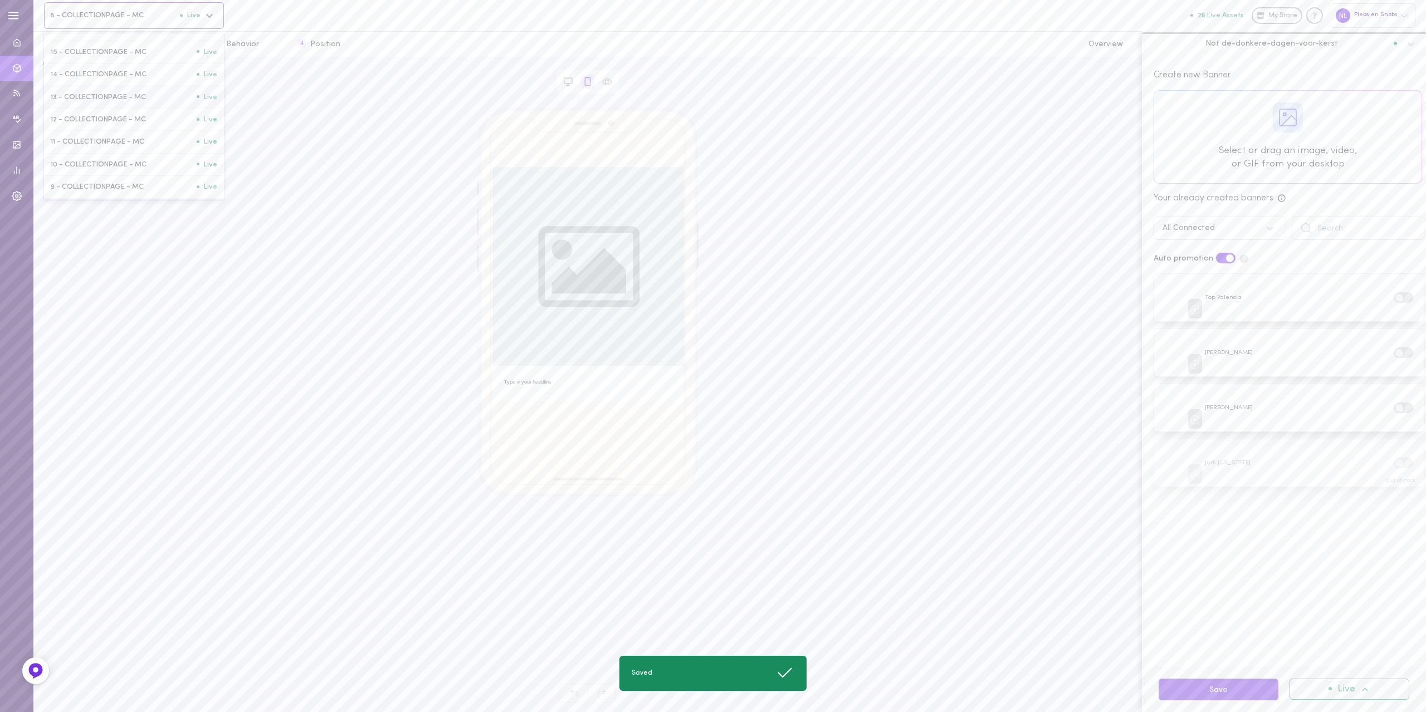
scroll to position [167, 0]
click at [74, 183] on div "9 - COLLECTIONPAGE - MC Live" at bounding box center [134, 172] width 180 height 22
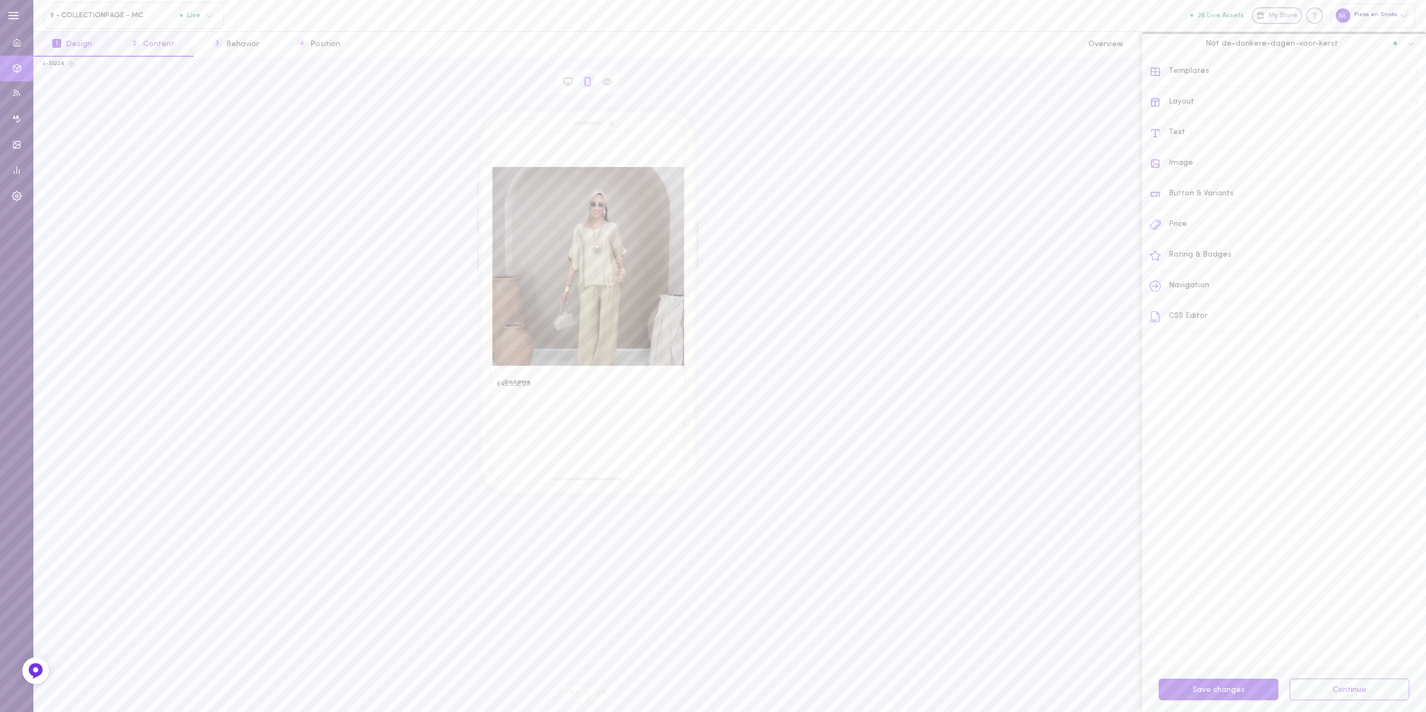
click at [131, 47] on span "2" at bounding box center [134, 43] width 9 height 9
click at [1392, 302] on div at bounding box center [1403, 298] width 23 height 13
click at [1393, 299] on label at bounding box center [1402, 297] width 19 height 11
click at [0, 0] on input "checkbox" at bounding box center [0, 0] width 0 height 0
click at [1393, 348] on label at bounding box center [1402, 352] width 19 height 11
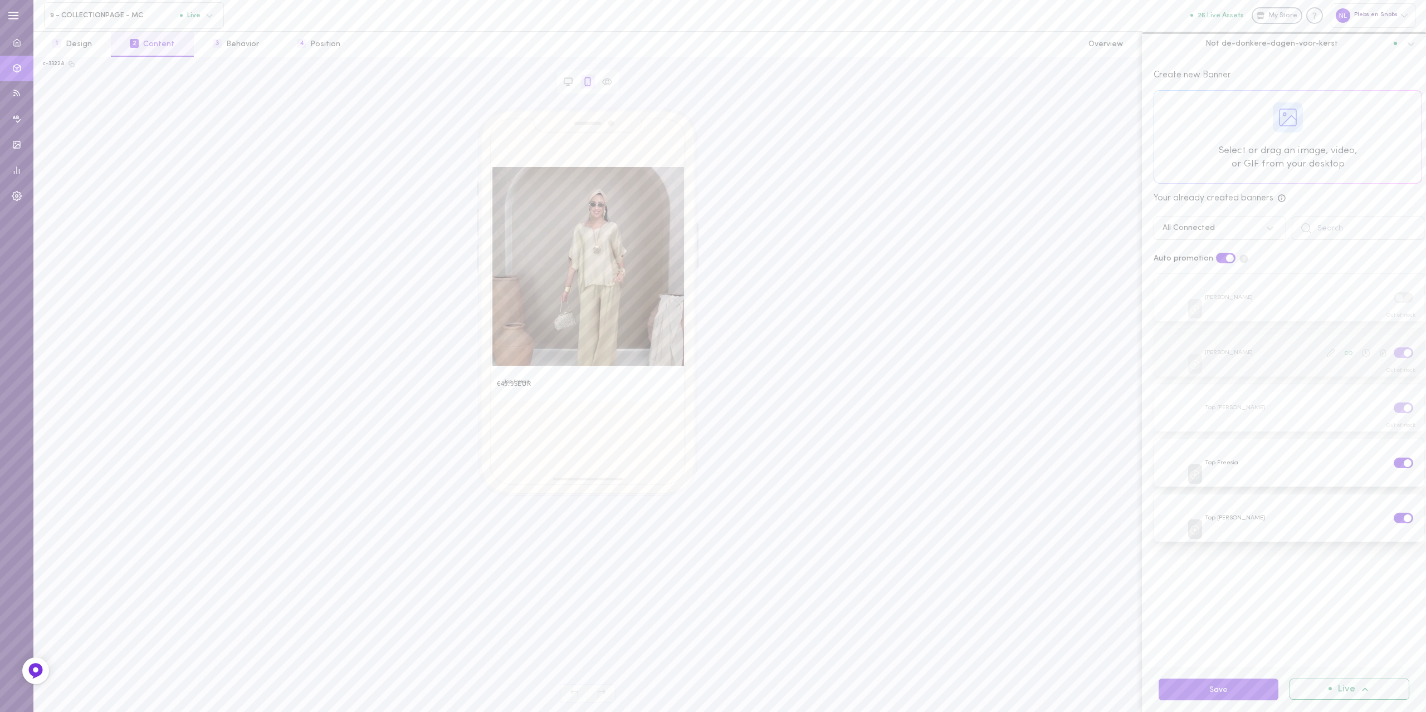
click at [0, 0] on input "checkbox" at bounding box center [0, 0] width 0 height 0
click at [1393, 403] on label at bounding box center [1402, 408] width 19 height 11
click at [0, 0] on input "checkbox" at bounding box center [0, 0] width 0 height 0
click at [1392, 463] on div at bounding box center [1403, 464] width 23 height 13
click at [1393, 513] on label at bounding box center [1402, 518] width 19 height 11
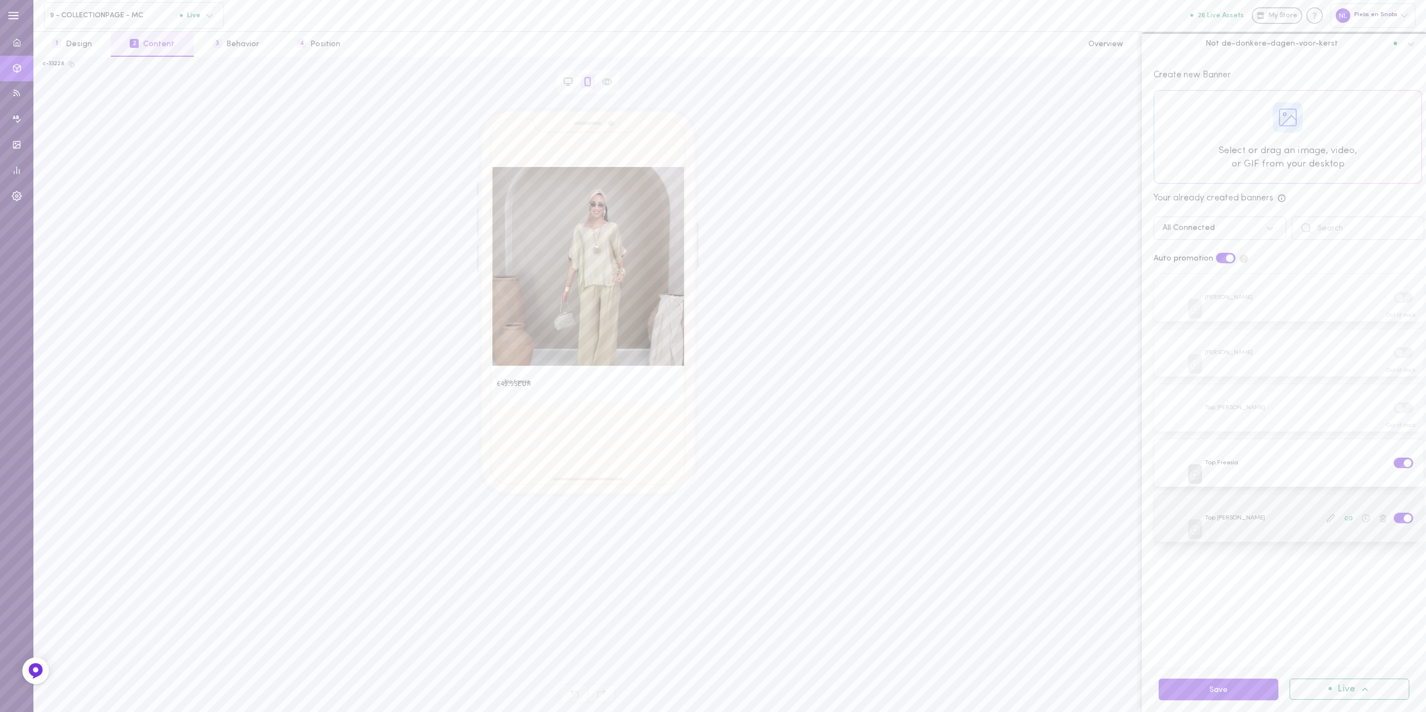
click at [0, 0] on input "checkbox" at bounding box center [0, 0] width 0 height 0
click at [1393, 458] on label at bounding box center [1402, 463] width 19 height 11
click at [0, 0] on input "checkbox" at bounding box center [0, 0] width 0 height 0
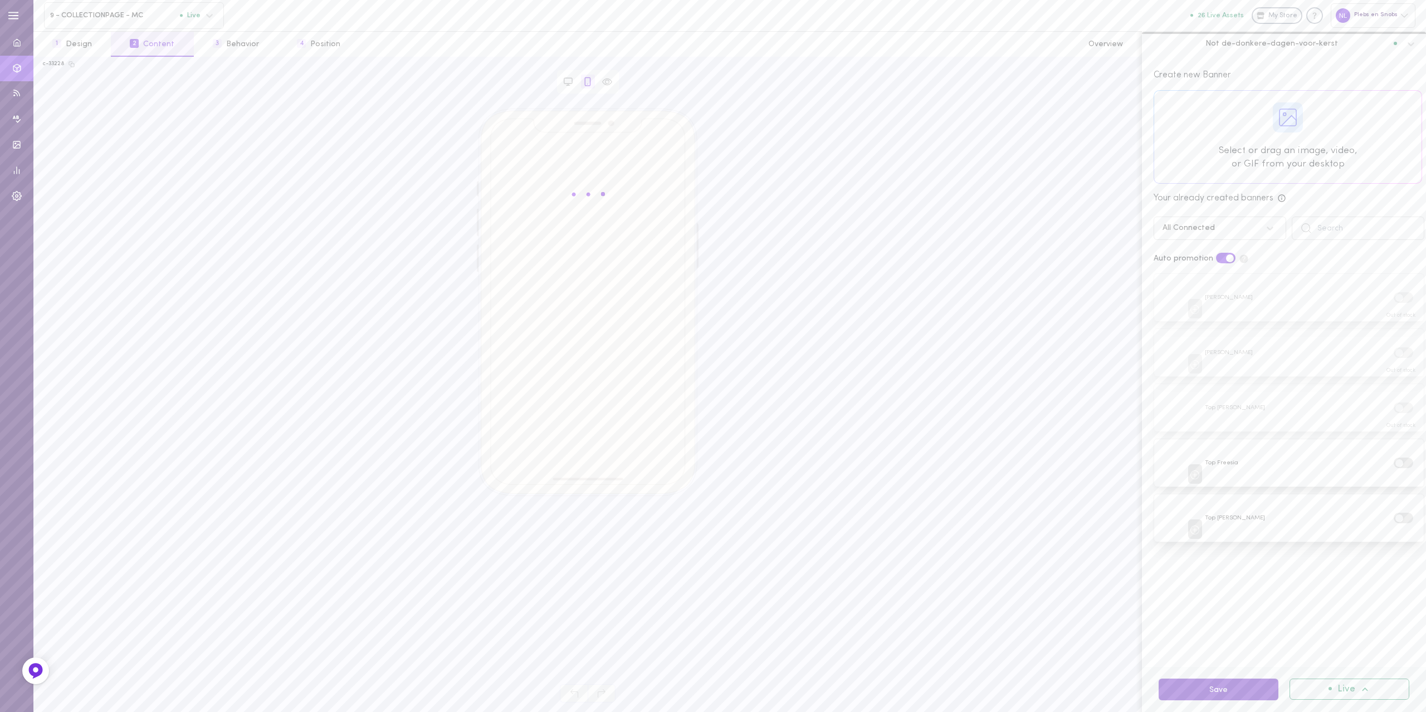
click at [1182, 685] on button "Save" at bounding box center [1218, 690] width 120 height 22
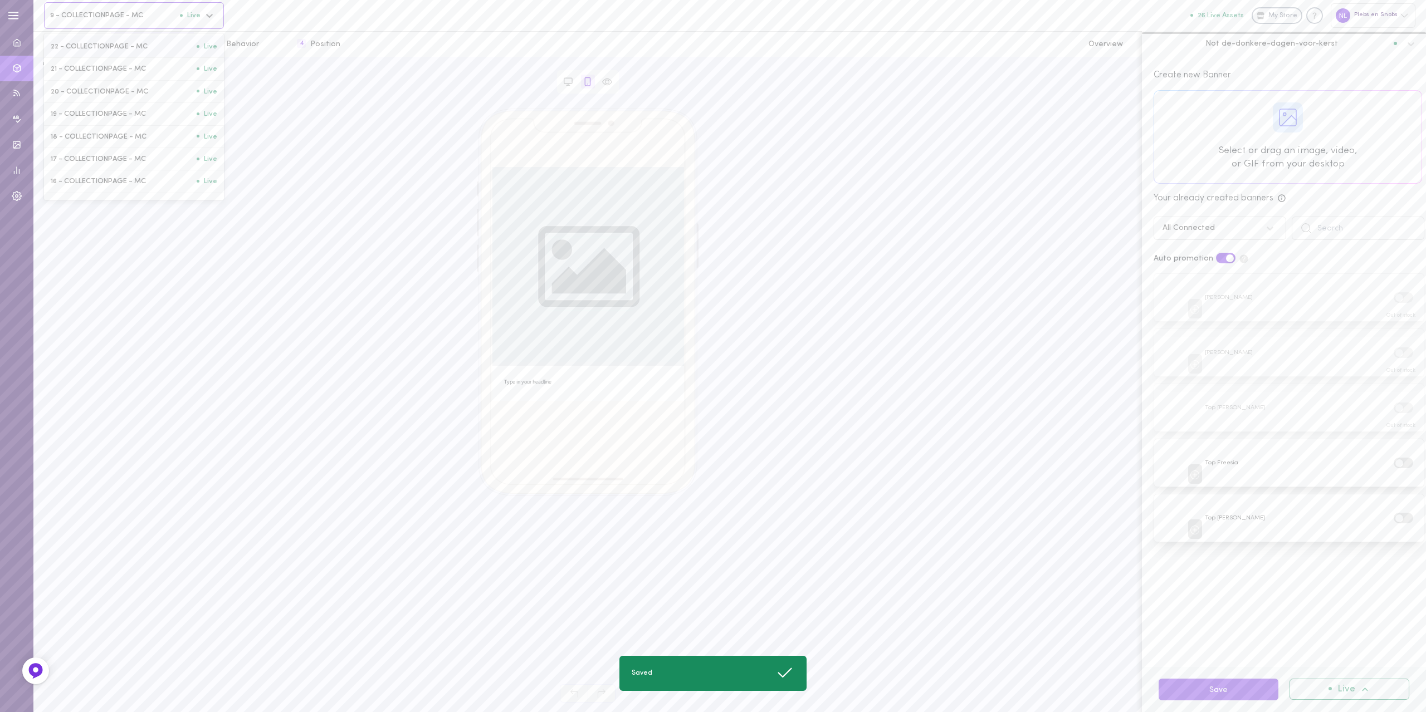
drag, startPoint x: 106, startPoint y: 3, endPoint x: 106, endPoint y: 9, distance: 5.6
click at [106, 3] on div "9 - COLLECTIONPAGE - MC Live" at bounding box center [134, 15] width 180 height 27
click at [89, 154] on span "10 - COLLECTIONPAGE - MC" at bounding box center [124, 149] width 146 height 8
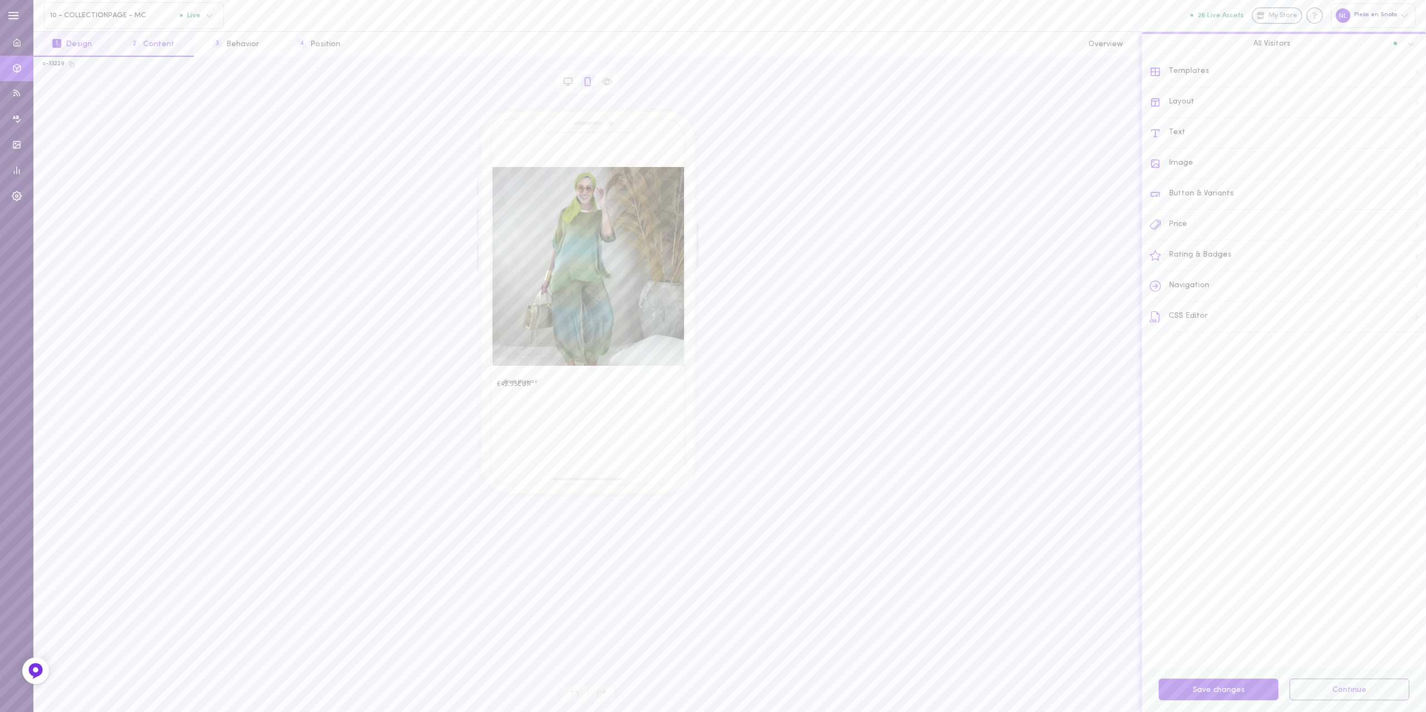
click at [154, 34] on button "2 Content" at bounding box center [152, 44] width 82 height 25
click at [1403, 294] on span at bounding box center [1407, 298] width 8 height 8
click at [0, 0] on input "checkbox" at bounding box center [0, 0] width 0 height 0
click at [1393, 352] on label at bounding box center [1402, 352] width 19 height 11
click at [0, 0] on input "checkbox" at bounding box center [0, 0] width 0 height 0
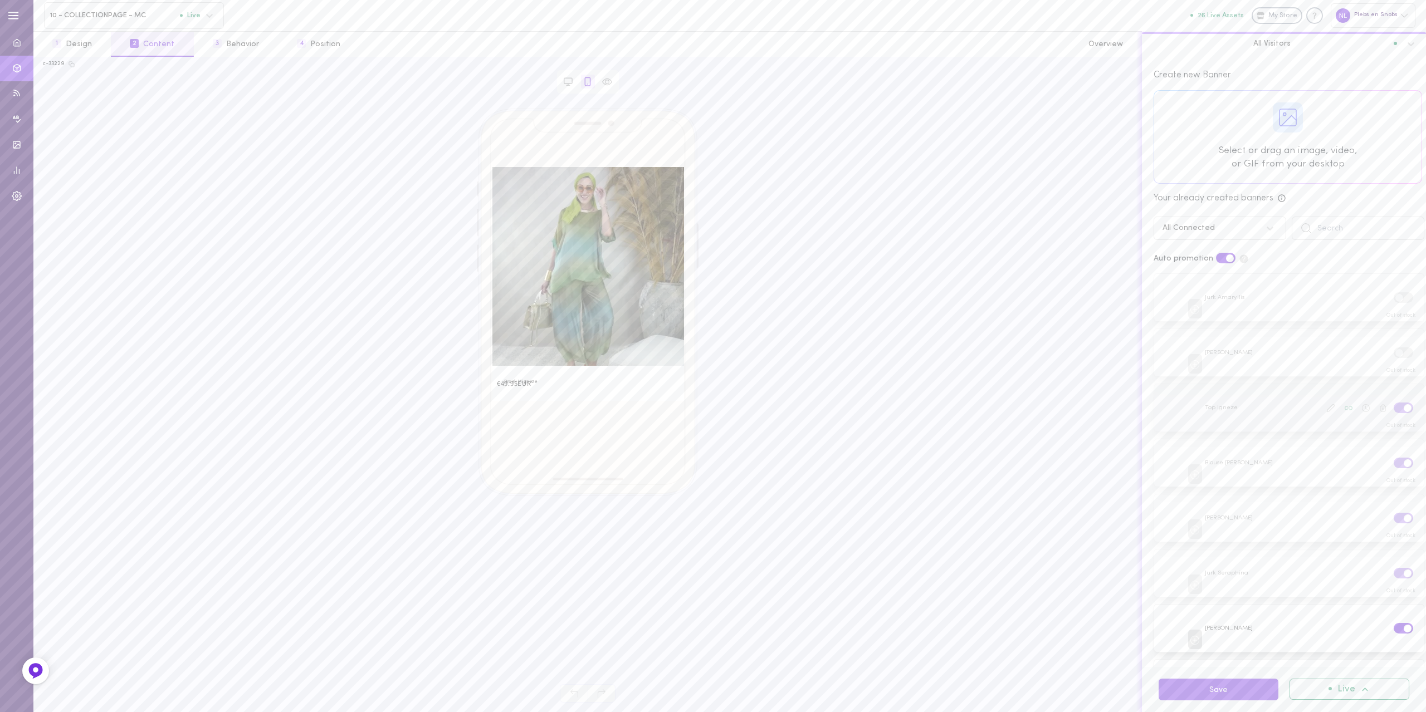
click at [1393, 407] on label at bounding box center [1402, 408] width 19 height 11
click at [0, 0] on input "checkbox" at bounding box center [0, 0] width 0 height 0
drag, startPoint x: 1389, startPoint y: 457, endPoint x: 1389, endPoint y: 466, distance: 8.4
click at [1393, 458] on label at bounding box center [1402, 463] width 19 height 11
click at [0, 0] on input "checkbox" at bounding box center [0, 0] width 0 height 0
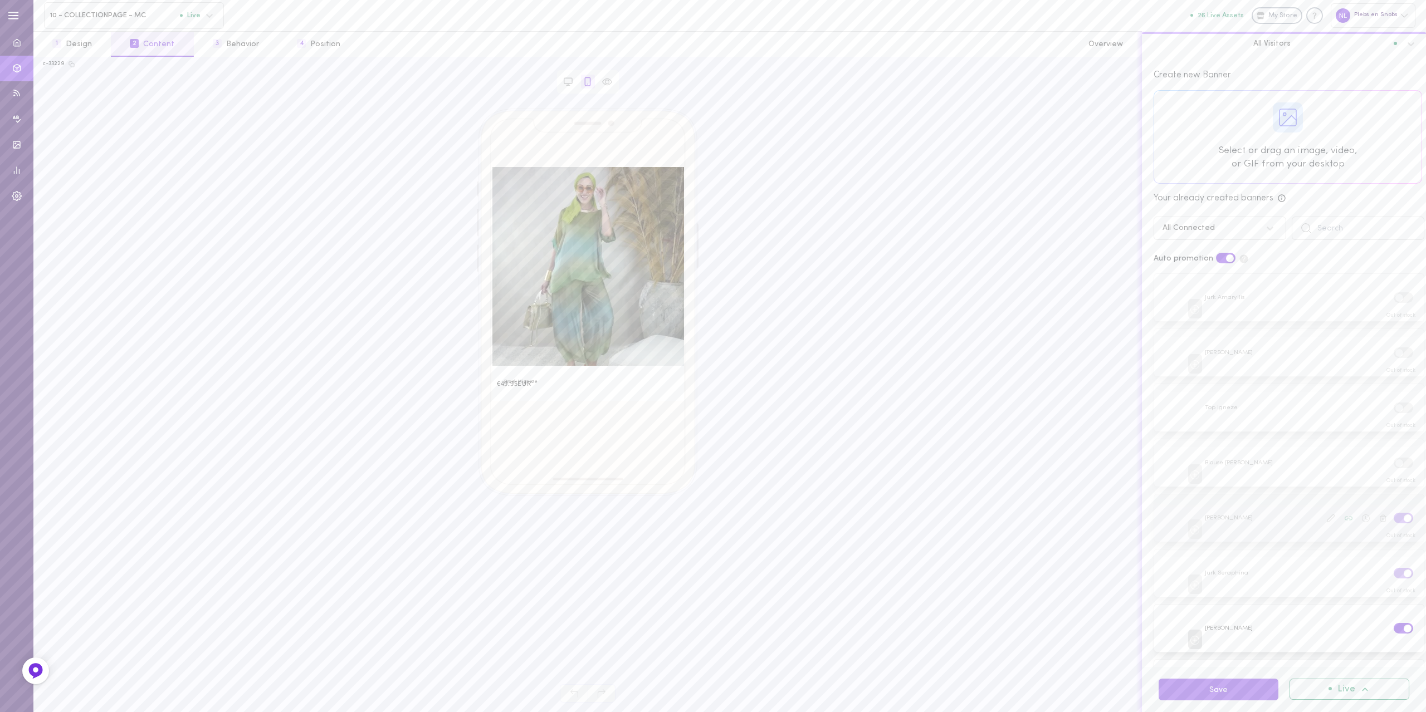
click at [1393, 513] on label at bounding box center [1402, 518] width 19 height 11
click at [0, 0] on input "checkbox" at bounding box center [0, 0] width 0 height 0
click at [1393, 572] on label at bounding box center [1402, 573] width 19 height 11
click at [0, 0] on input "checkbox" at bounding box center [0, 0] width 0 height 0
click at [1393, 623] on label at bounding box center [1402, 628] width 19 height 11
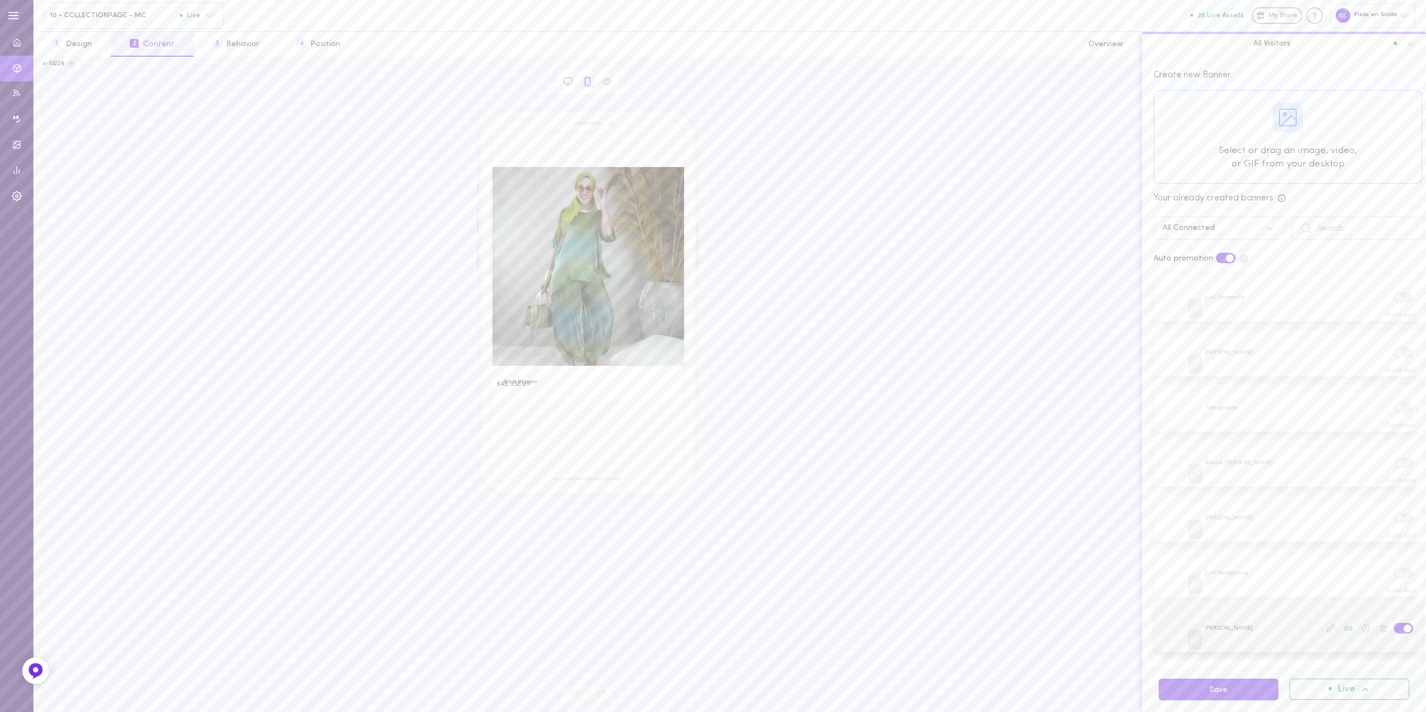
click at [0, 0] on input "checkbox" at bounding box center [0, 0] width 0 height 0
click at [1393, 641] on label at bounding box center [1402, 646] width 19 height 11
click at [0, 0] on input "checkbox" at bounding box center [0, 0] width 0 height 0
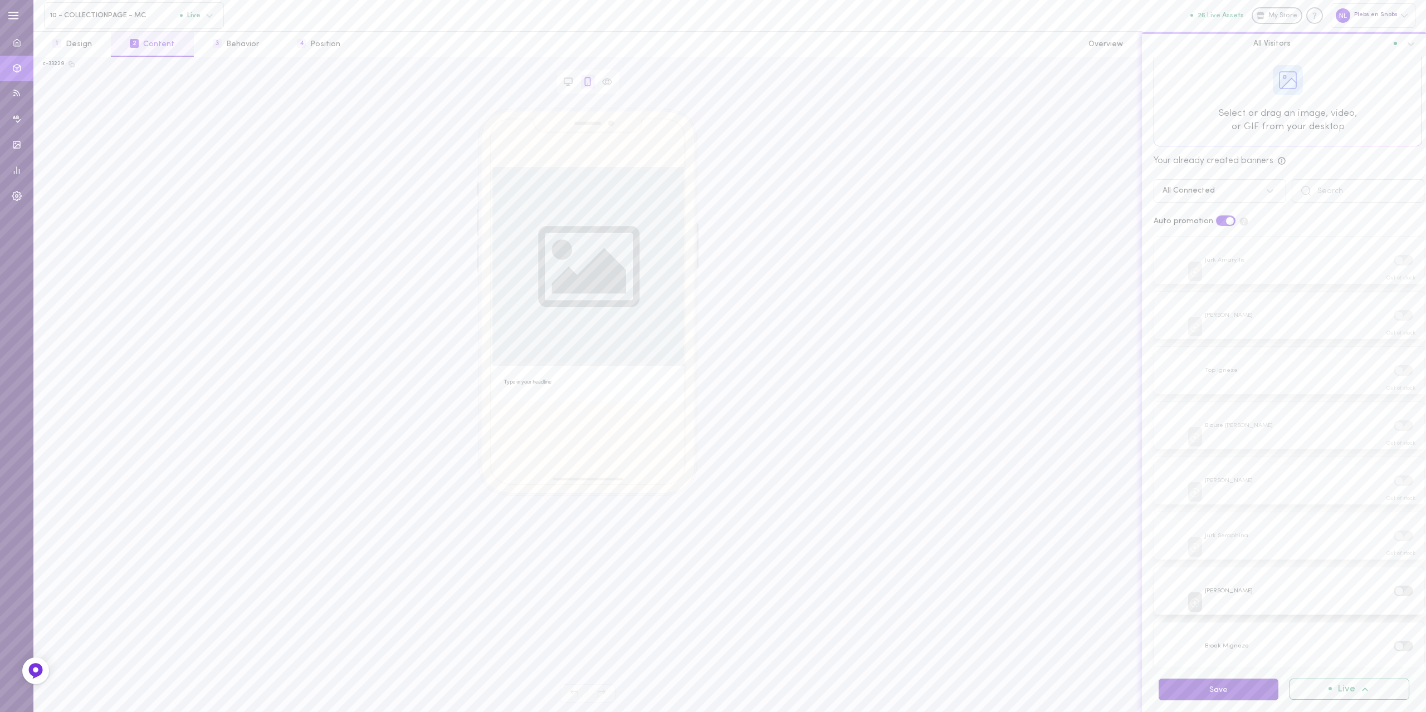
click at [1234, 686] on button "Save" at bounding box center [1218, 690] width 120 height 22
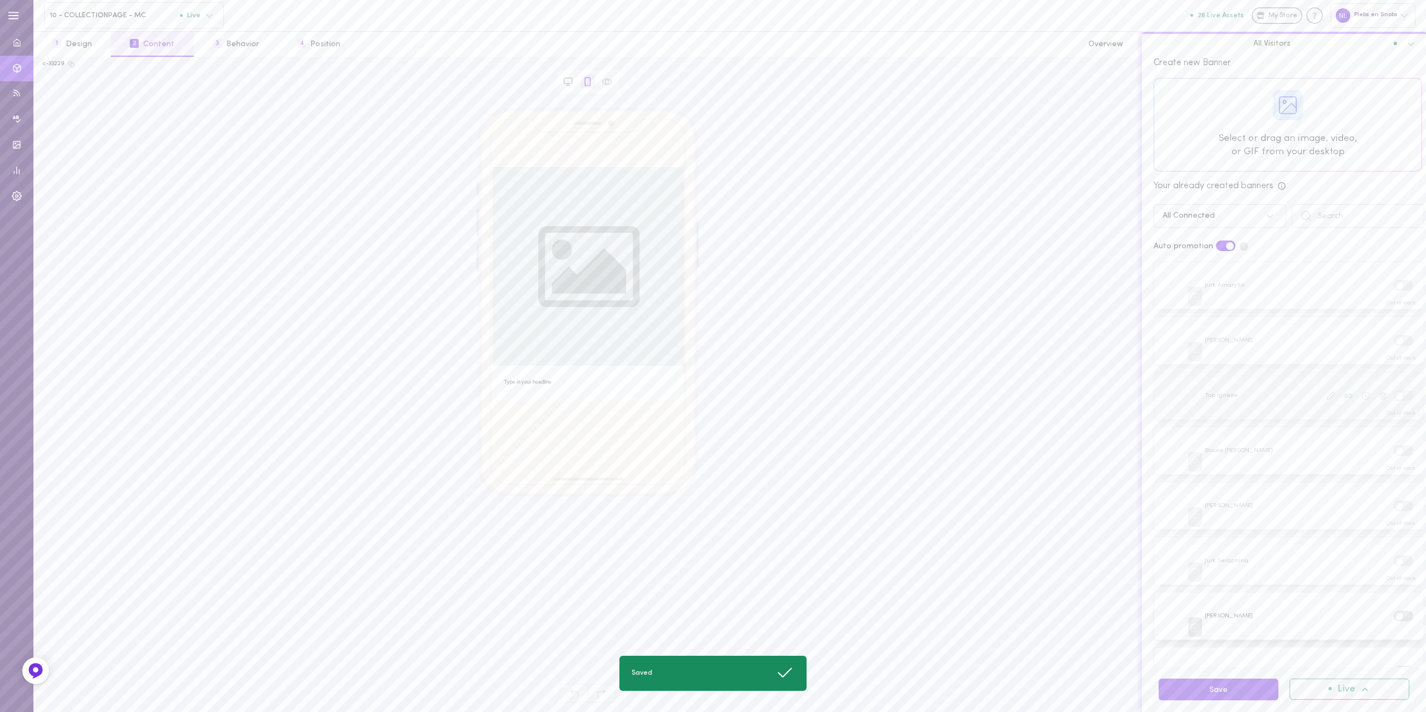
scroll to position [0, 0]
click at [97, 4] on div "10 - COLLECTIONPAGE - MC Live" at bounding box center [134, 15] width 180 height 27
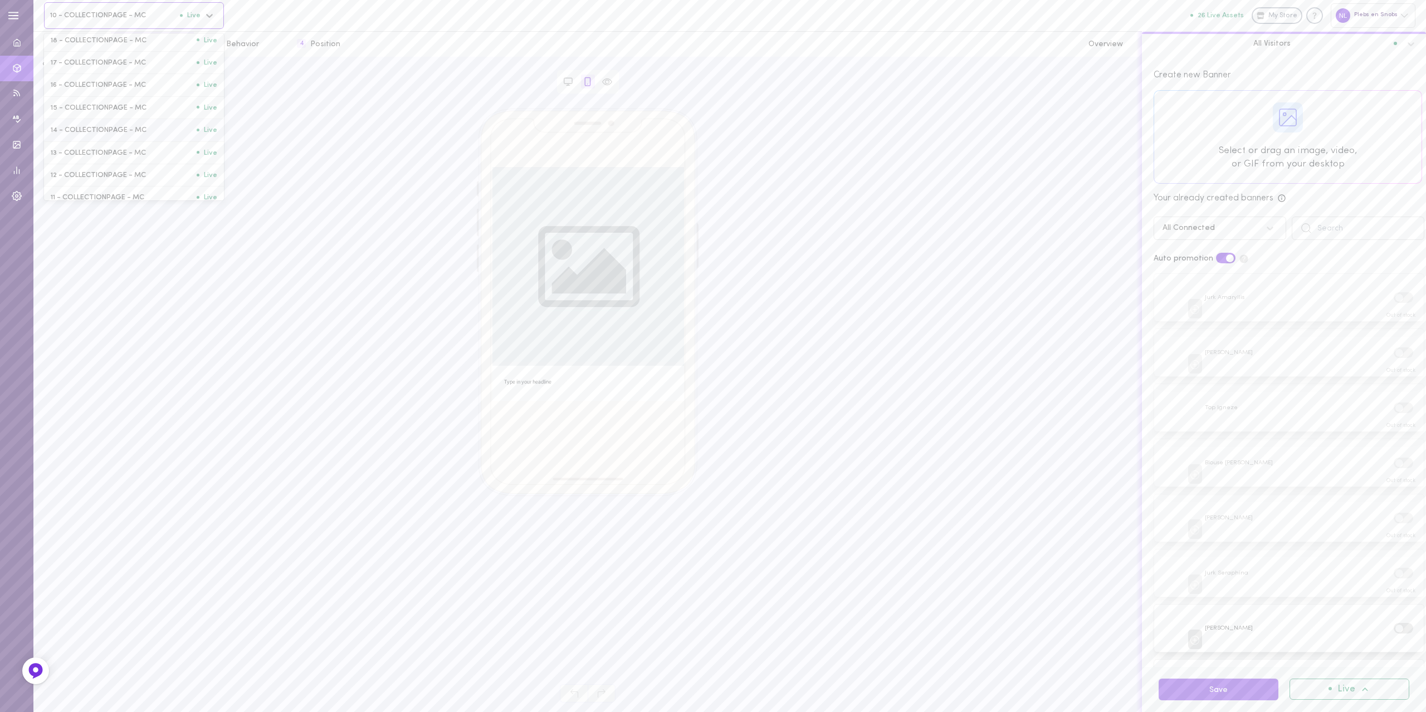
scroll to position [111, 0]
click at [91, 185] on span "11 - COLLECTIONPAGE - MC" at bounding box center [124, 182] width 146 height 8
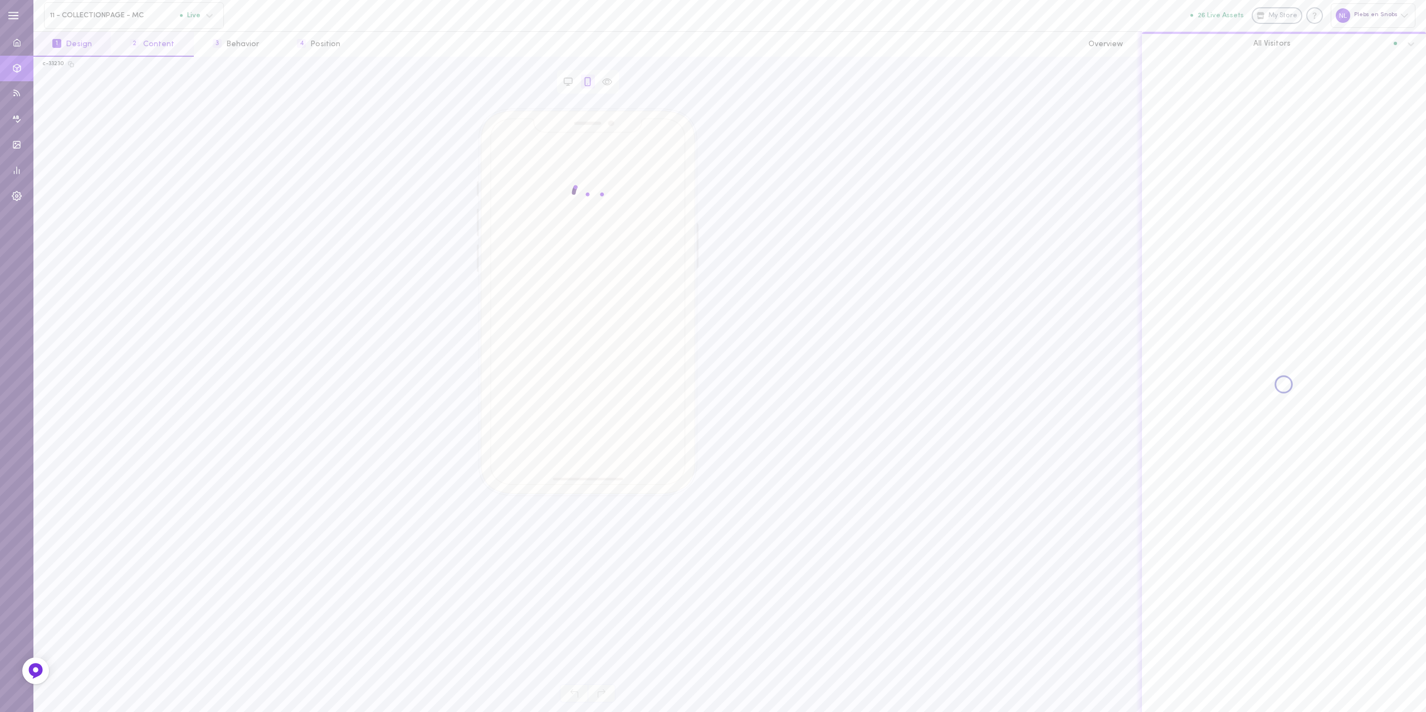
click at [164, 50] on button "2 Content" at bounding box center [152, 44] width 82 height 25
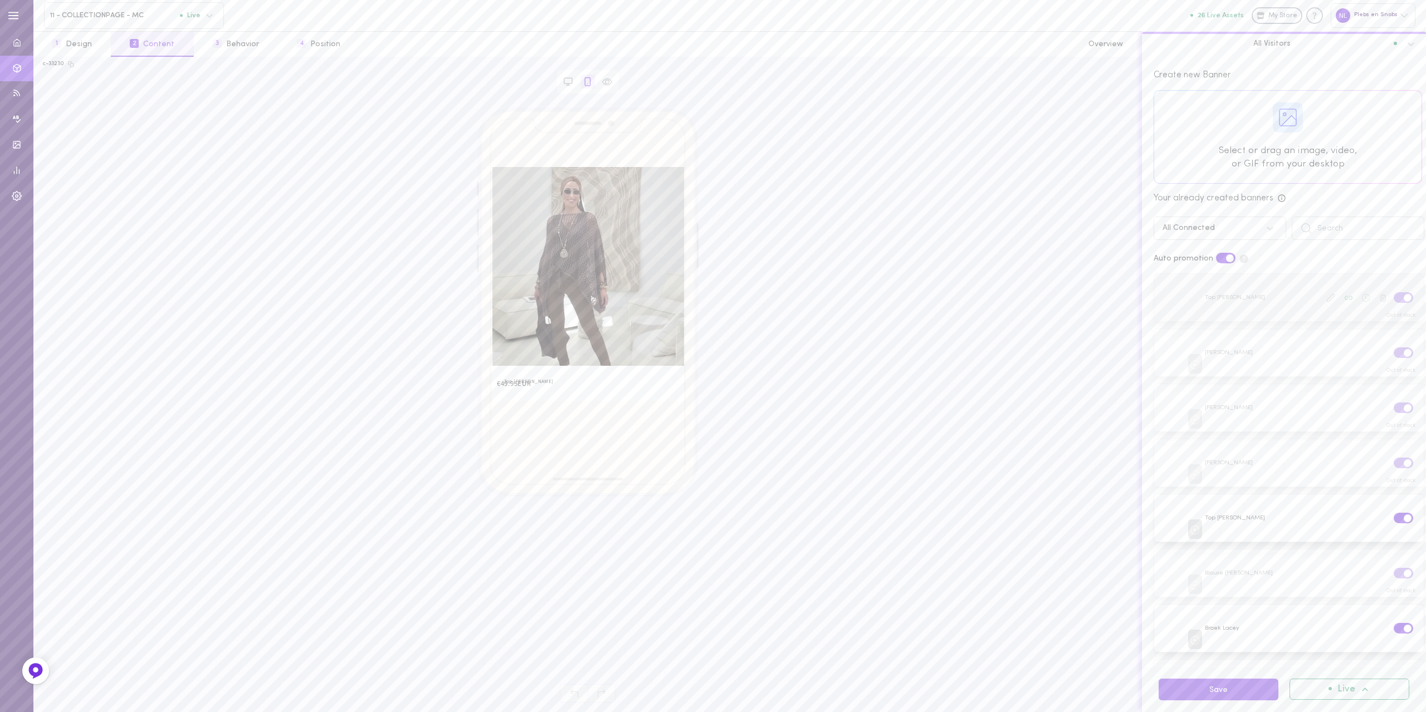
click at [1393, 301] on label at bounding box center [1402, 297] width 19 height 11
click at [0, 0] on input "checkbox" at bounding box center [0, 0] width 0 height 0
click at [1392, 355] on div at bounding box center [1403, 353] width 23 height 13
click at [1393, 350] on label at bounding box center [1402, 352] width 19 height 11
click at [0, 0] on input "checkbox" at bounding box center [0, 0] width 0 height 0
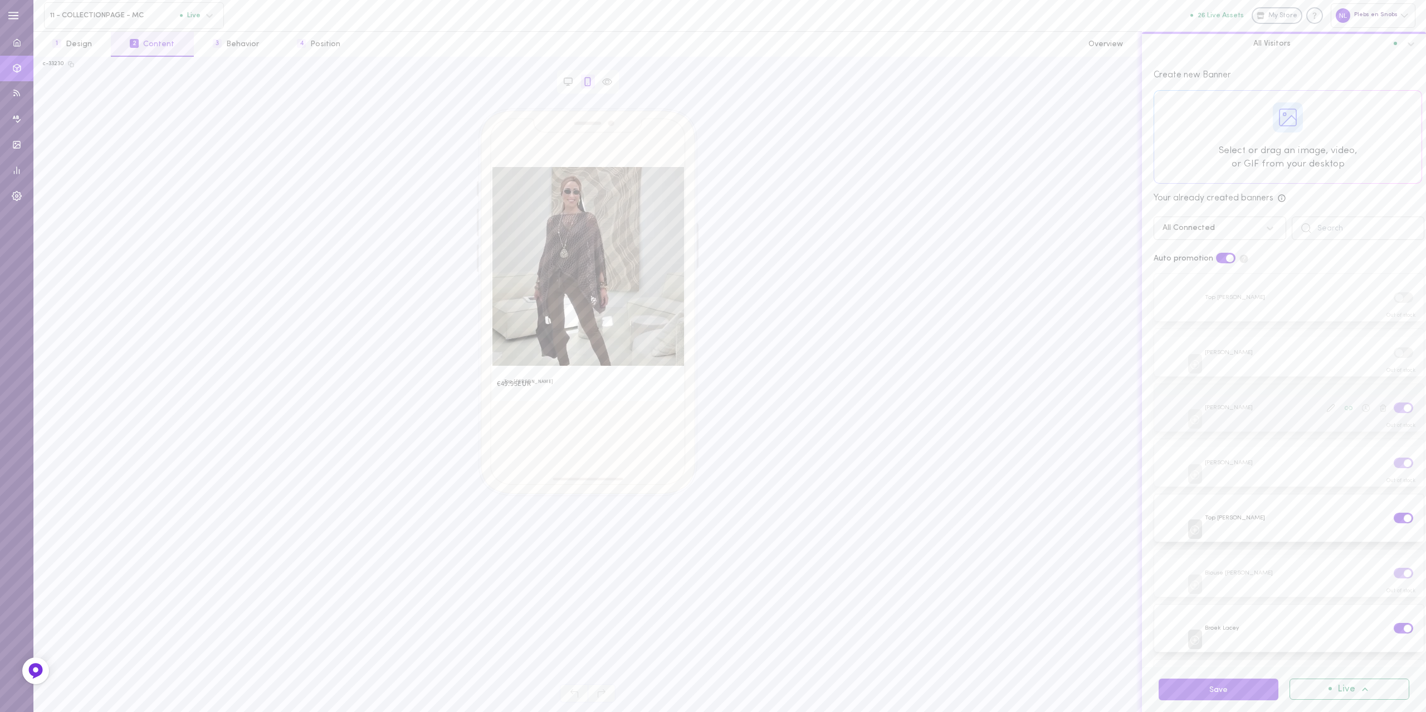
drag, startPoint x: 1389, startPoint y: 404, endPoint x: 1383, endPoint y: 415, distance: 12.2
click at [1393, 405] on label at bounding box center [1402, 408] width 19 height 11
click at [0, 0] on input "checkbox" at bounding box center [0, 0] width 0 height 0
click at [1393, 459] on label at bounding box center [1402, 463] width 19 height 11
click at [0, 0] on input "checkbox" at bounding box center [0, 0] width 0 height 0
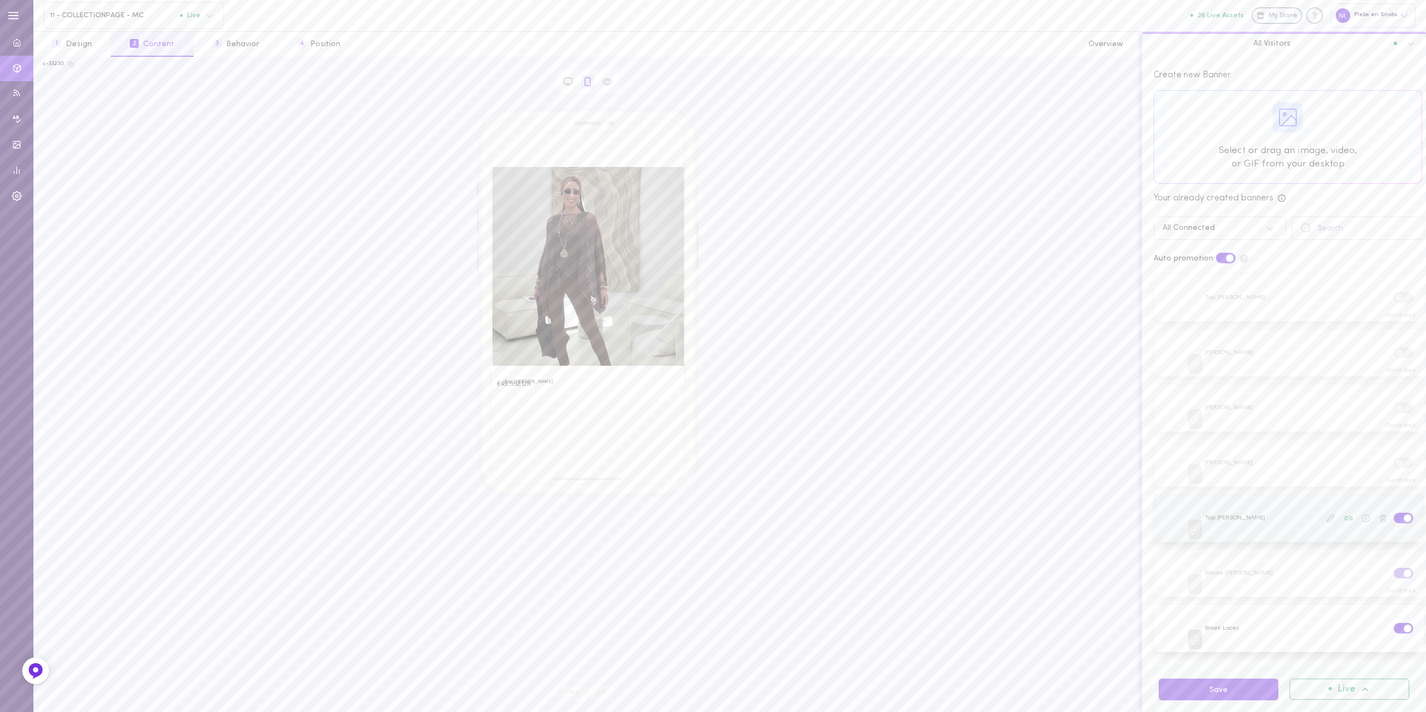
click at [1393, 513] on label at bounding box center [1402, 518] width 19 height 11
click at [0, 0] on input "checkbox" at bounding box center [0, 0] width 0 height 0
click at [1393, 568] on label at bounding box center [1402, 573] width 19 height 11
click at [0, 0] on input "checkbox" at bounding box center [0, 0] width 0 height 0
click at [1393, 624] on label at bounding box center [1402, 628] width 19 height 11
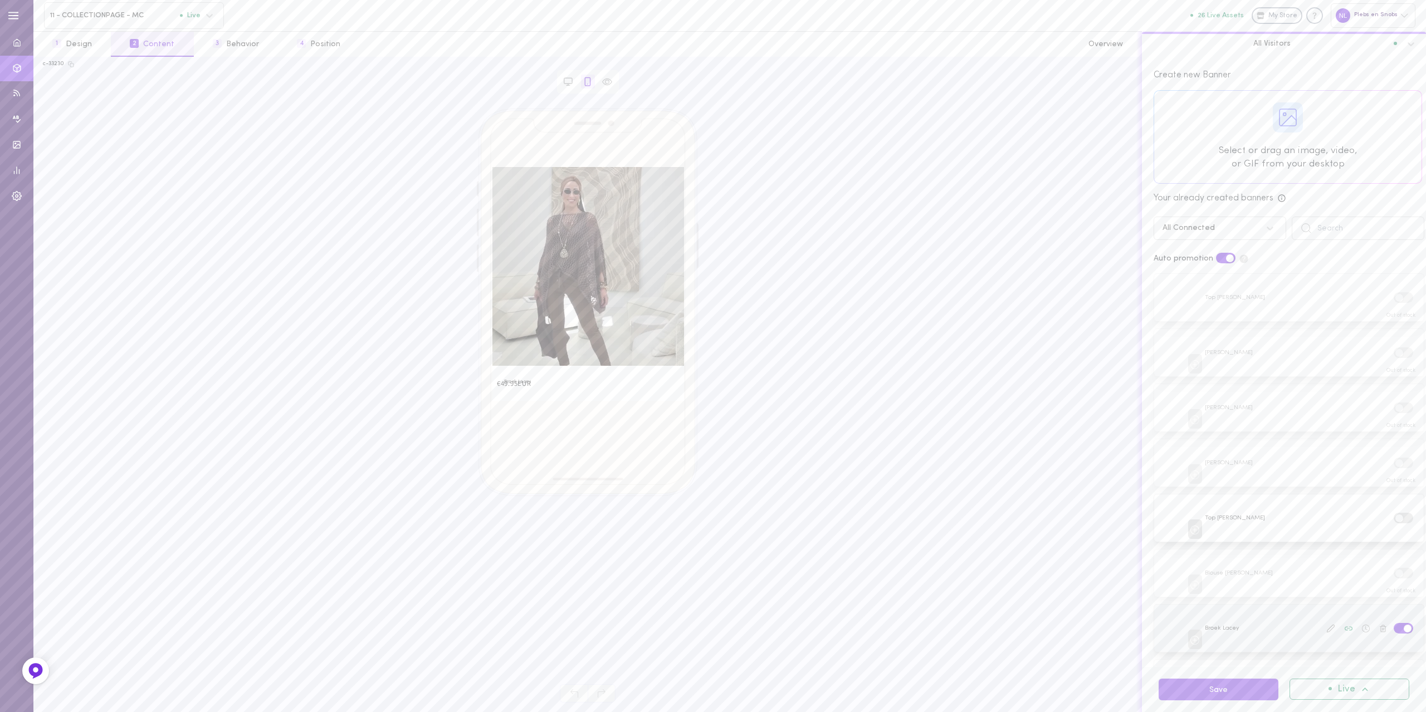
click at [0, 0] on input "checkbox" at bounding box center [0, 0] width 0 height 0
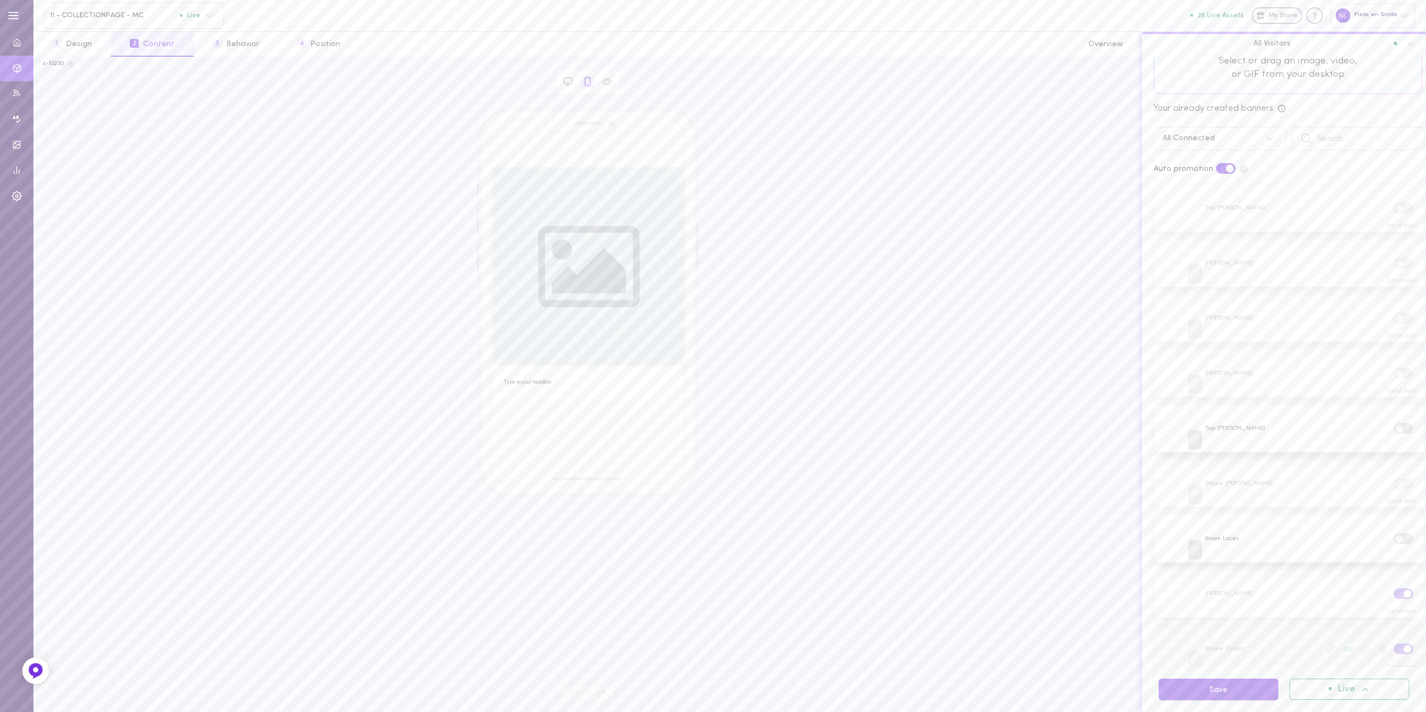
scroll to position [91, 0]
click at [1393, 587] on label at bounding box center [1402, 592] width 19 height 11
click at [0, 0] on input "checkbox" at bounding box center [0, 0] width 0 height 0
click at [1393, 642] on label at bounding box center [1402, 647] width 19 height 11
click at [0, 0] on input "checkbox" at bounding box center [0, 0] width 0 height 0
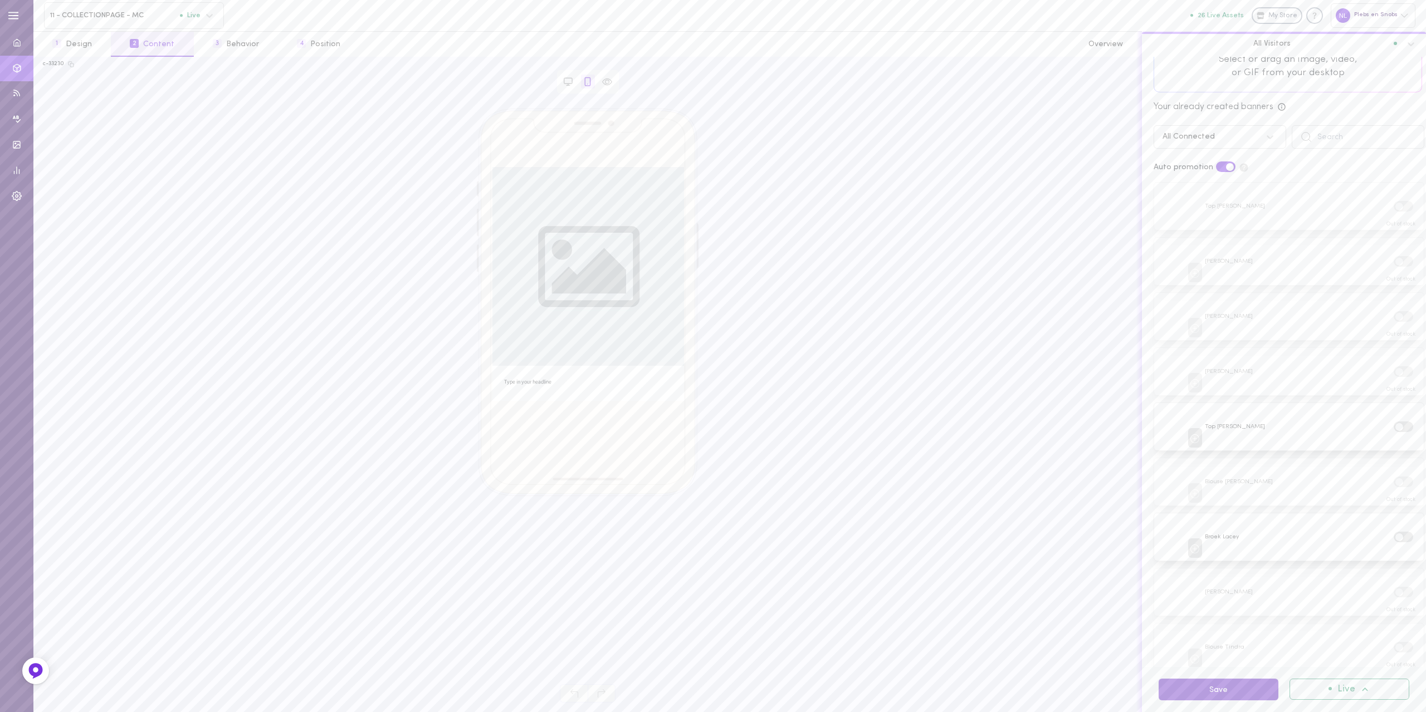
click at [1222, 693] on button "Save" at bounding box center [1218, 690] width 120 height 22
click at [92, 14] on span "11 - COLLECTIONPAGE - MC" at bounding box center [115, 15] width 130 height 8
click at [90, 164] on div "12 - COLLECTIONPAGE - MC Live" at bounding box center [134, 160] width 166 height 8
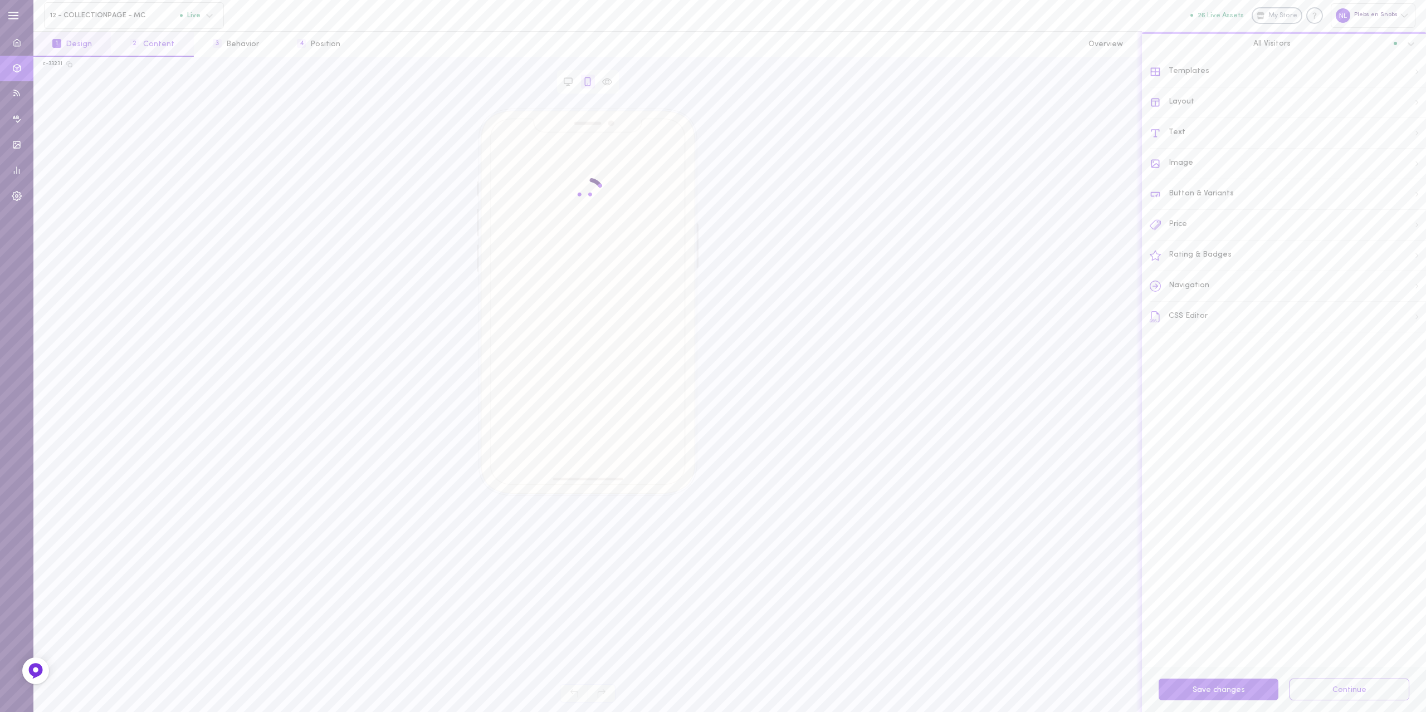
click at [143, 41] on button "2 Content" at bounding box center [152, 44] width 82 height 25
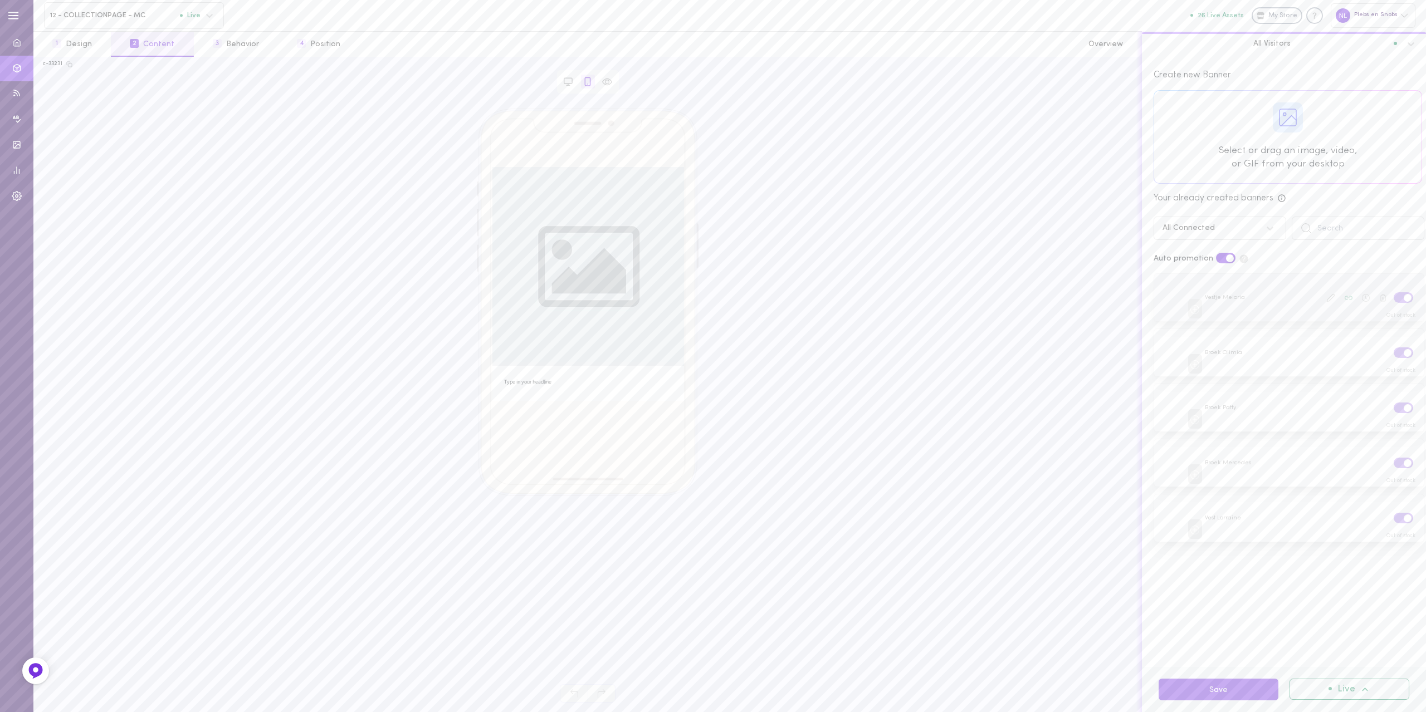
click at [1393, 300] on label at bounding box center [1402, 297] width 19 height 11
click at [0, 0] on input "checkbox" at bounding box center [0, 0] width 0 height 0
click at [1393, 350] on label at bounding box center [1402, 352] width 19 height 11
click at [0, 0] on input "checkbox" at bounding box center [0, 0] width 0 height 0
click at [1393, 406] on label at bounding box center [1402, 408] width 19 height 11
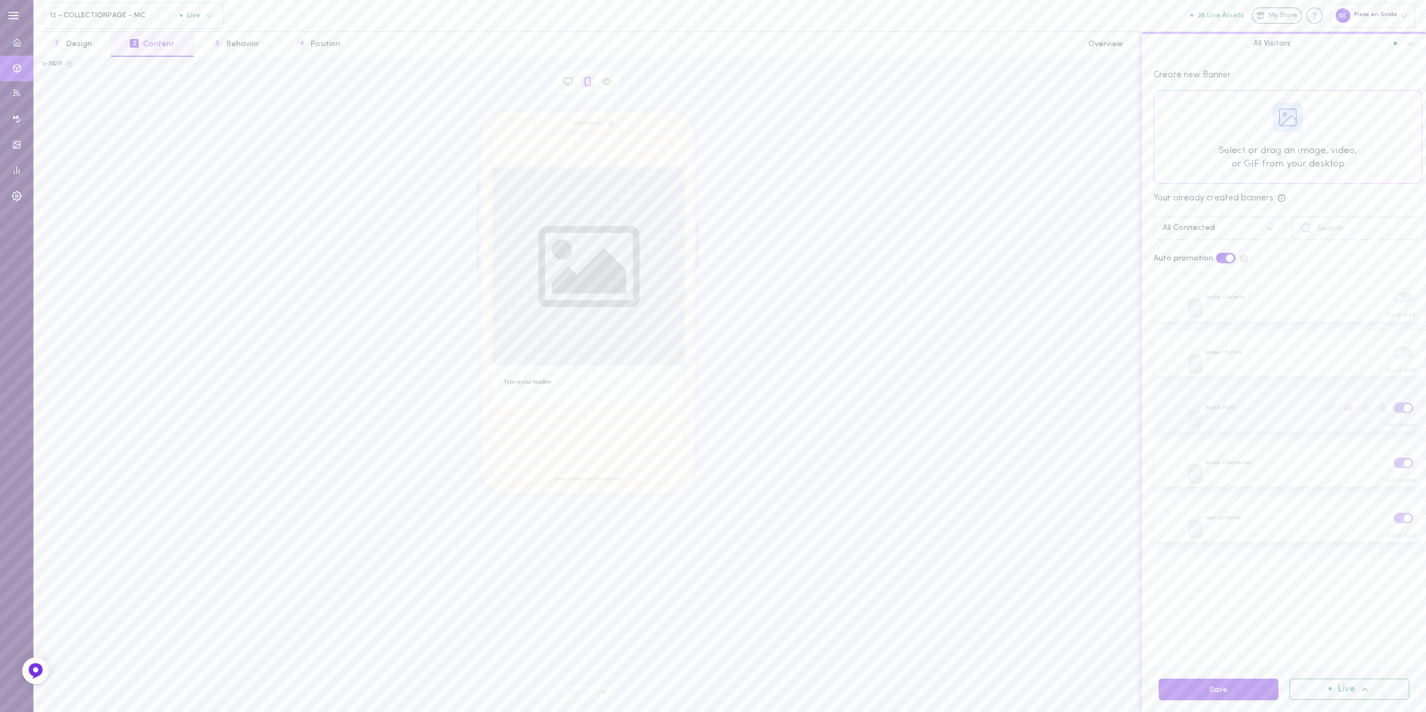
click at [0, 0] on input "checkbox" at bounding box center [0, 0] width 0 height 0
click at [1393, 458] on label at bounding box center [1402, 463] width 19 height 11
click at [0, 0] on input "checkbox" at bounding box center [0, 0] width 0 height 0
click at [1393, 514] on label at bounding box center [1402, 518] width 19 height 11
click at [0, 0] on input "checkbox" at bounding box center [0, 0] width 0 height 0
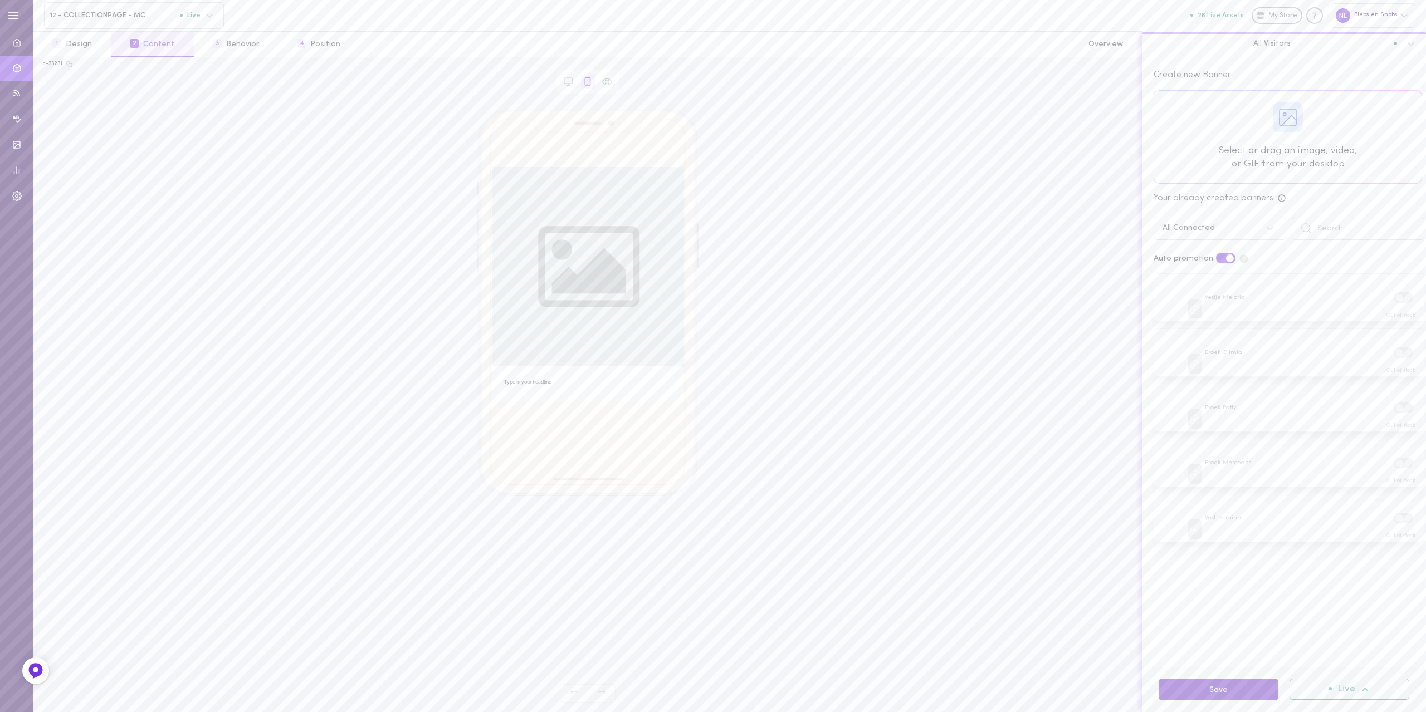
click at [1190, 688] on button "Save" at bounding box center [1218, 690] width 120 height 22
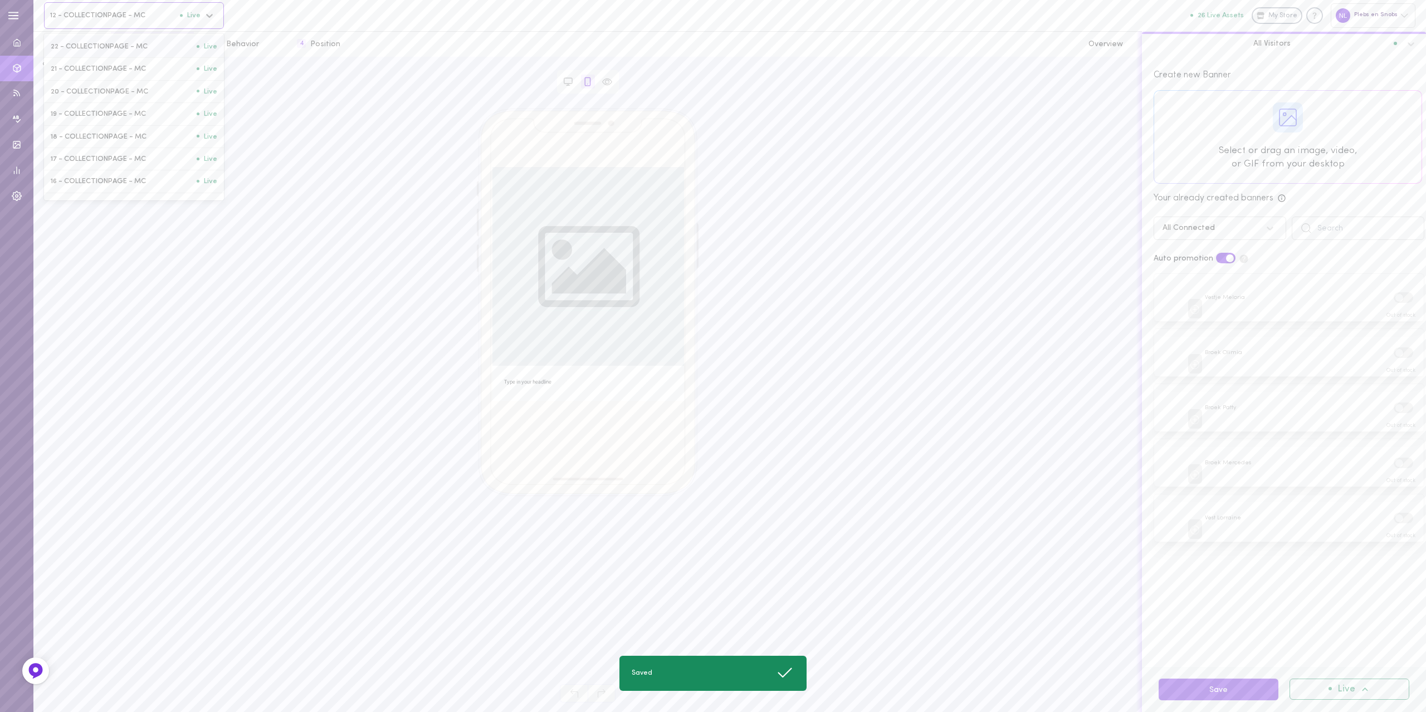
click at [89, 16] on span "12 - COLLECTIONPAGE - MC" at bounding box center [115, 15] width 130 height 8
click at [79, 139] on span "13 - COLLECTIONPAGE - MC" at bounding box center [124, 138] width 146 height 8
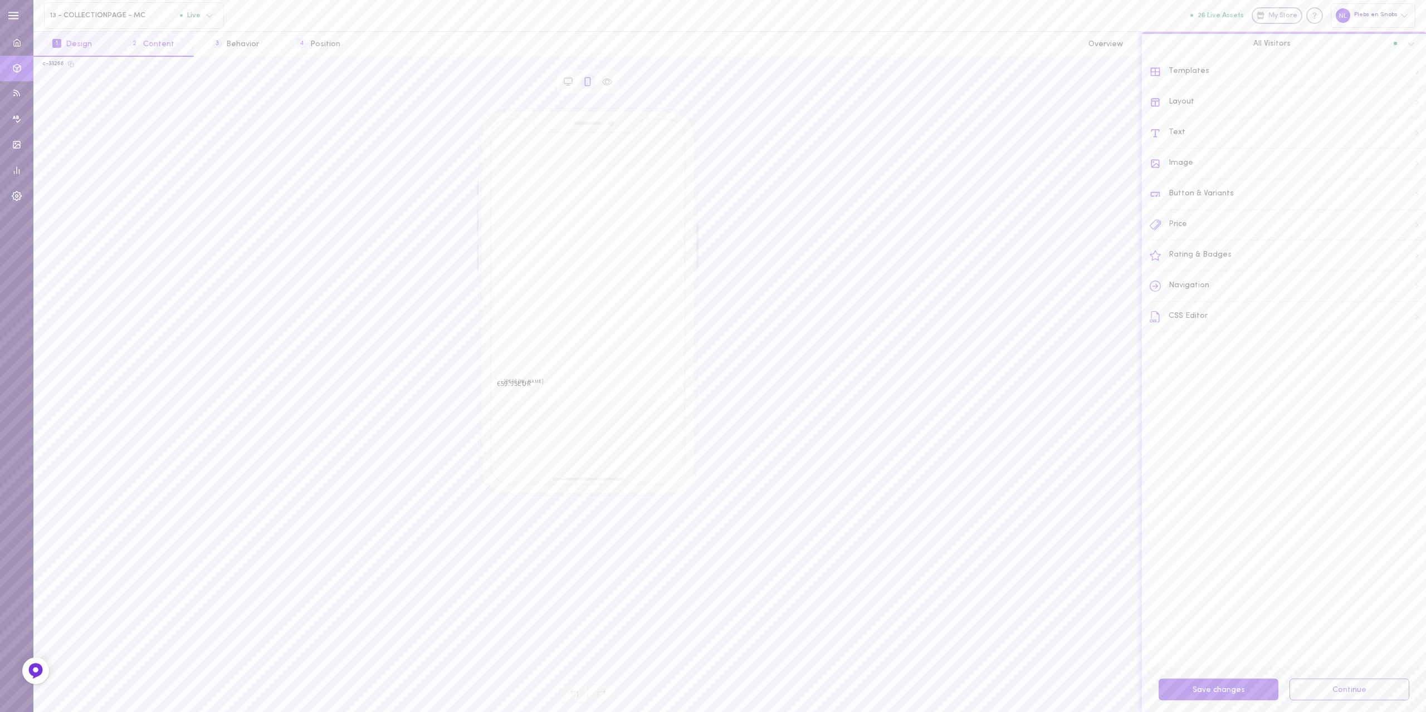
click at [145, 43] on button "2 Content" at bounding box center [152, 44] width 82 height 25
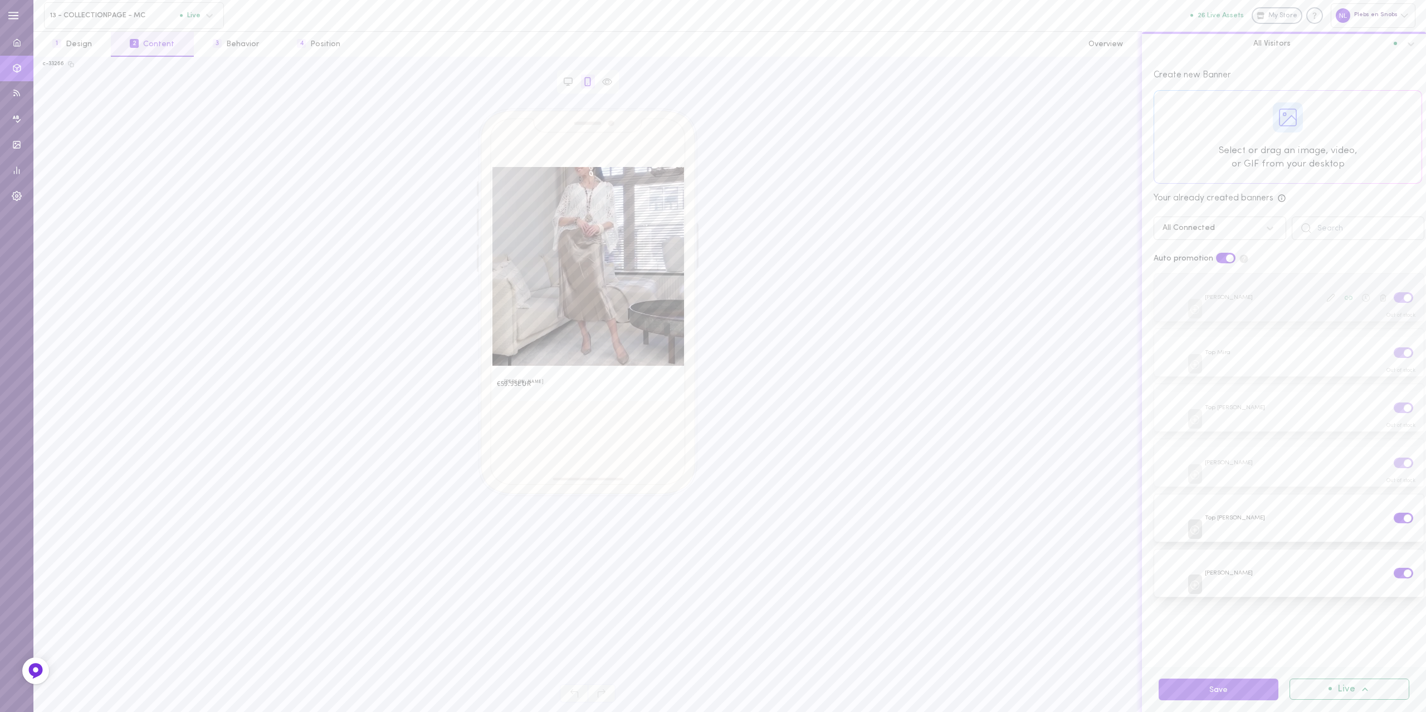
click at [1393, 295] on label at bounding box center [1402, 297] width 19 height 11
click at [0, 0] on input "checkbox" at bounding box center [0, 0] width 0 height 0
drag, startPoint x: 1388, startPoint y: 351, endPoint x: 1388, endPoint y: 367, distance: 16.2
click at [1393, 351] on label at bounding box center [1402, 352] width 19 height 11
click at [0, 0] on input "checkbox" at bounding box center [0, 0] width 0 height 0
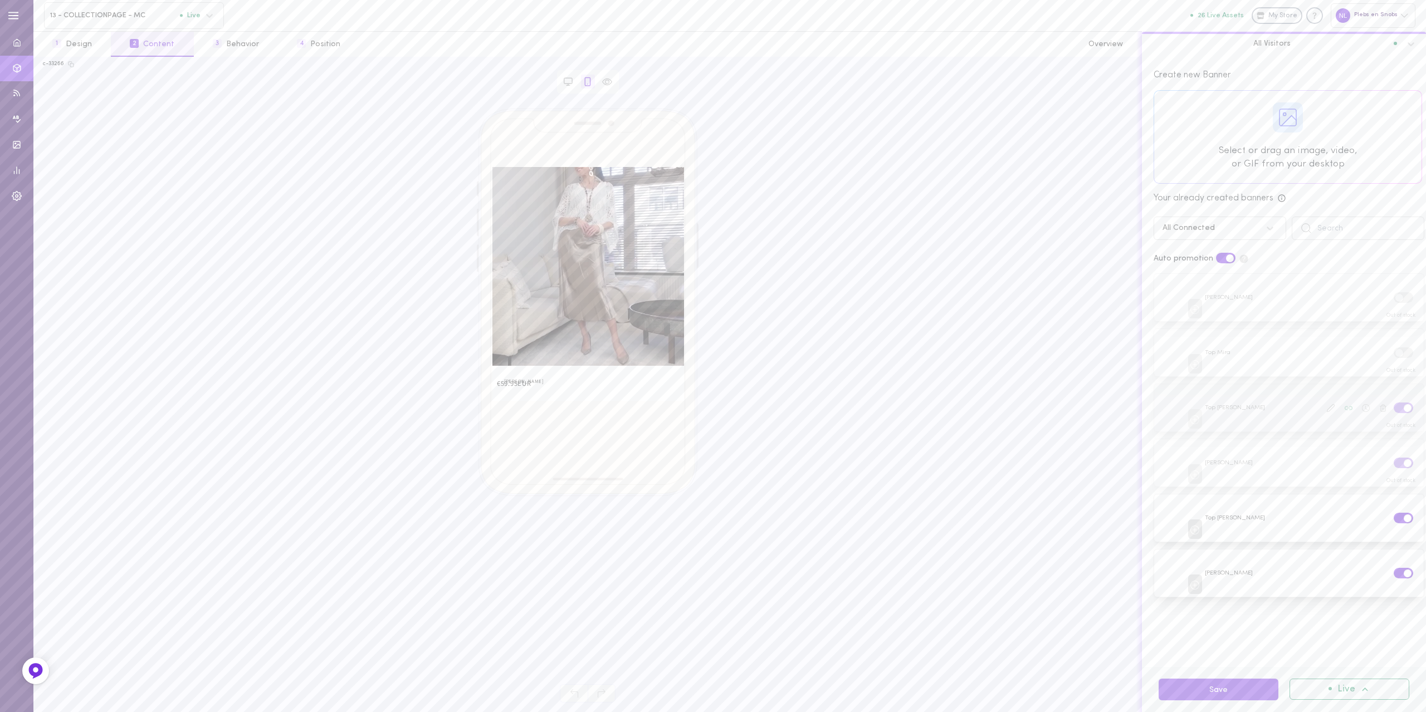
click at [1393, 406] on label at bounding box center [1402, 408] width 19 height 11
click at [0, 0] on input "checkbox" at bounding box center [0, 0] width 0 height 0
click at [1393, 461] on label at bounding box center [1402, 463] width 19 height 11
click at [0, 0] on input "checkbox" at bounding box center [0, 0] width 0 height 0
click at [1393, 514] on label at bounding box center [1402, 518] width 19 height 11
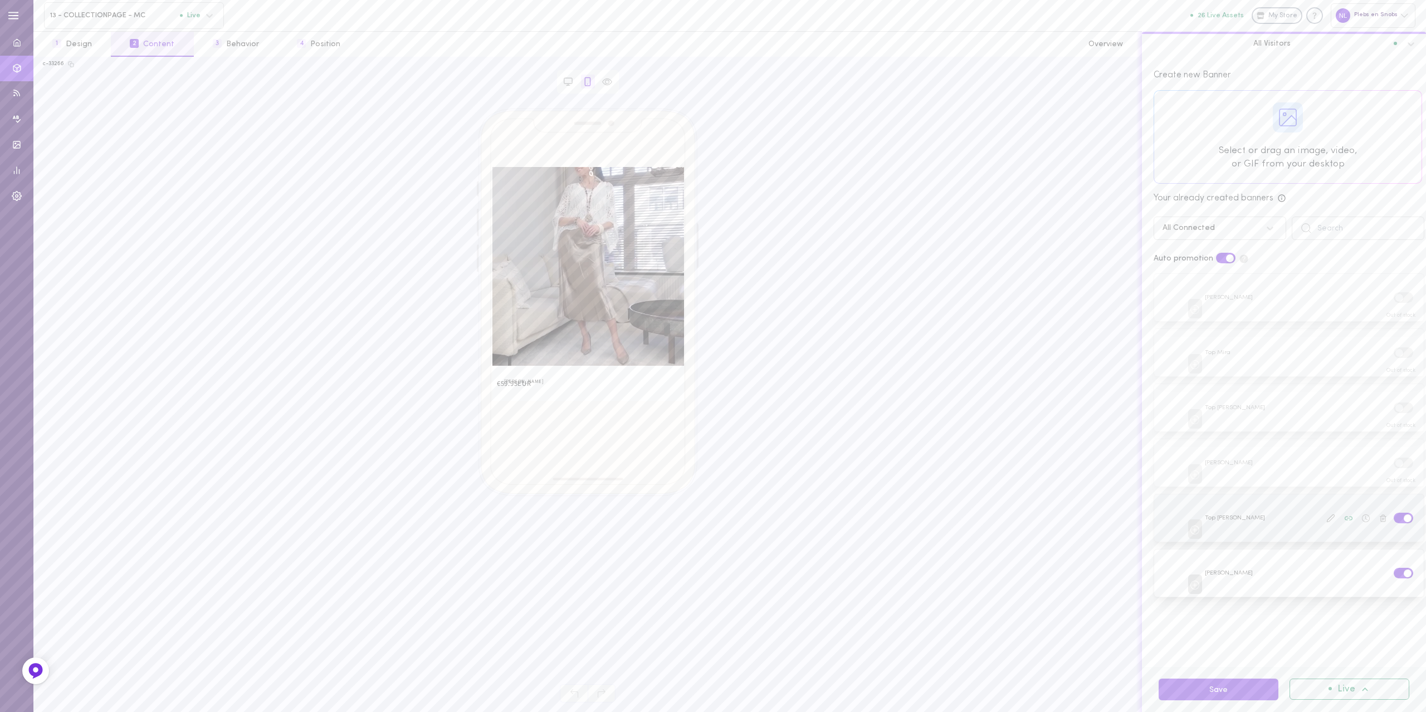
click at [0, 0] on input "checkbox" at bounding box center [0, 0] width 0 height 0
click at [1392, 573] on div at bounding box center [1403, 574] width 23 height 13
click at [1384, 575] on div "Rok Rahel" at bounding box center [1288, 573] width 271 height 48
click at [1390, 575] on div at bounding box center [1289, 573] width 270 height 47
click at [1393, 568] on label at bounding box center [1402, 573] width 19 height 11
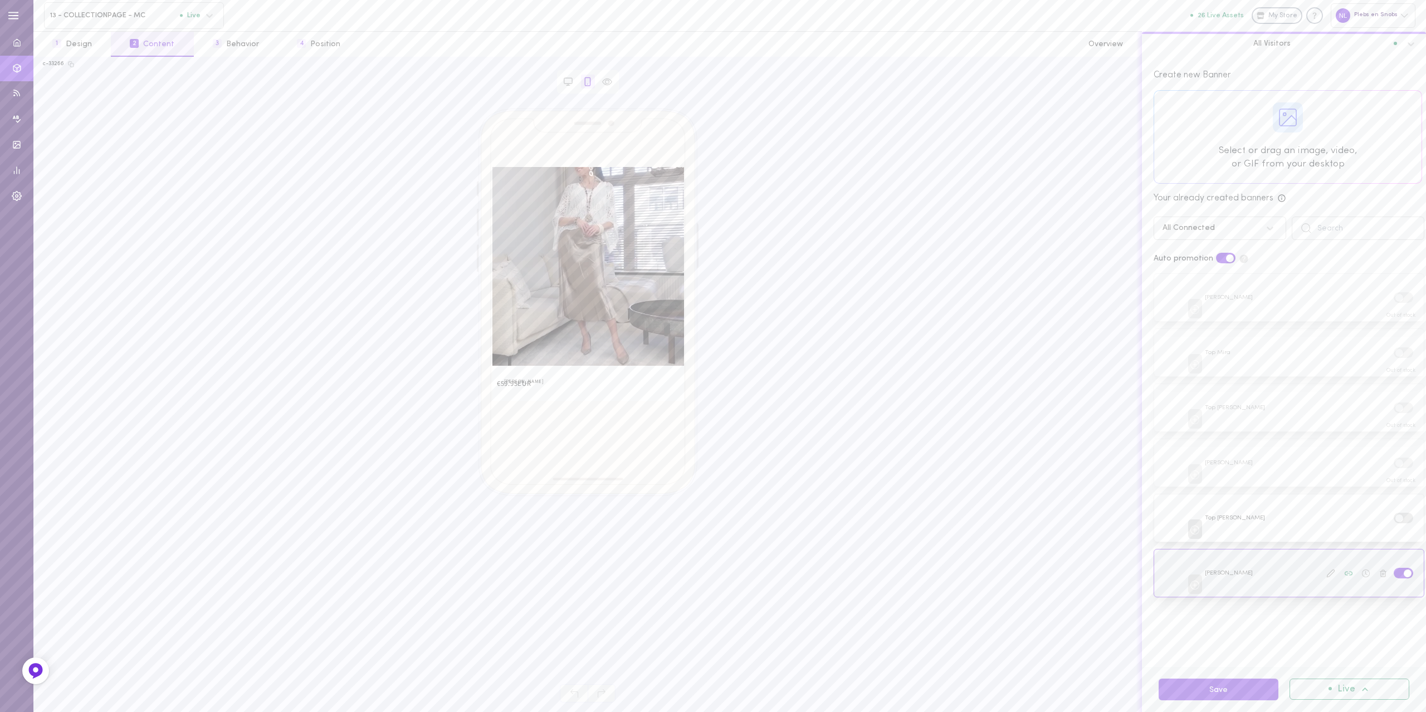
click at [0, 0] on input "checkbox" at bounding box center [0, 0] width 0 height 0
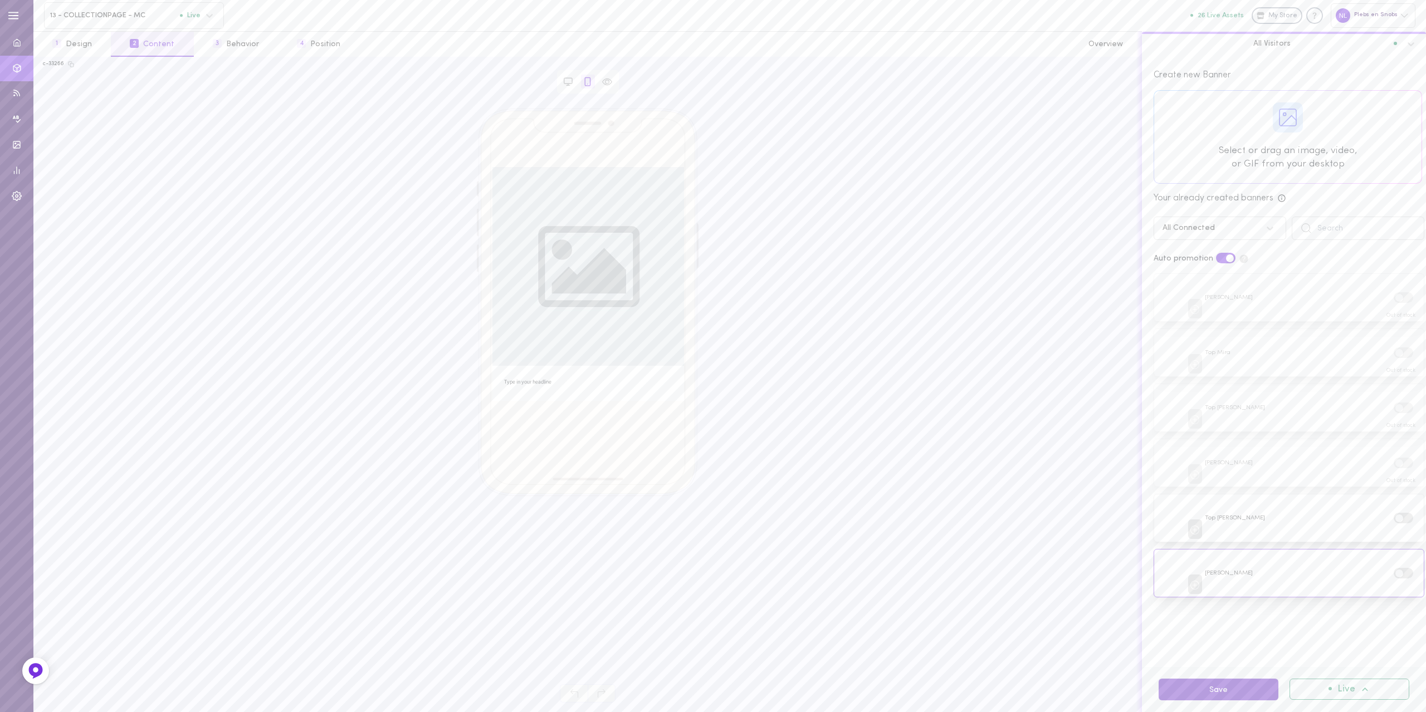
click at [1224, 695] on button "Save" at bounding box center [1218, 690] width 120 height 22
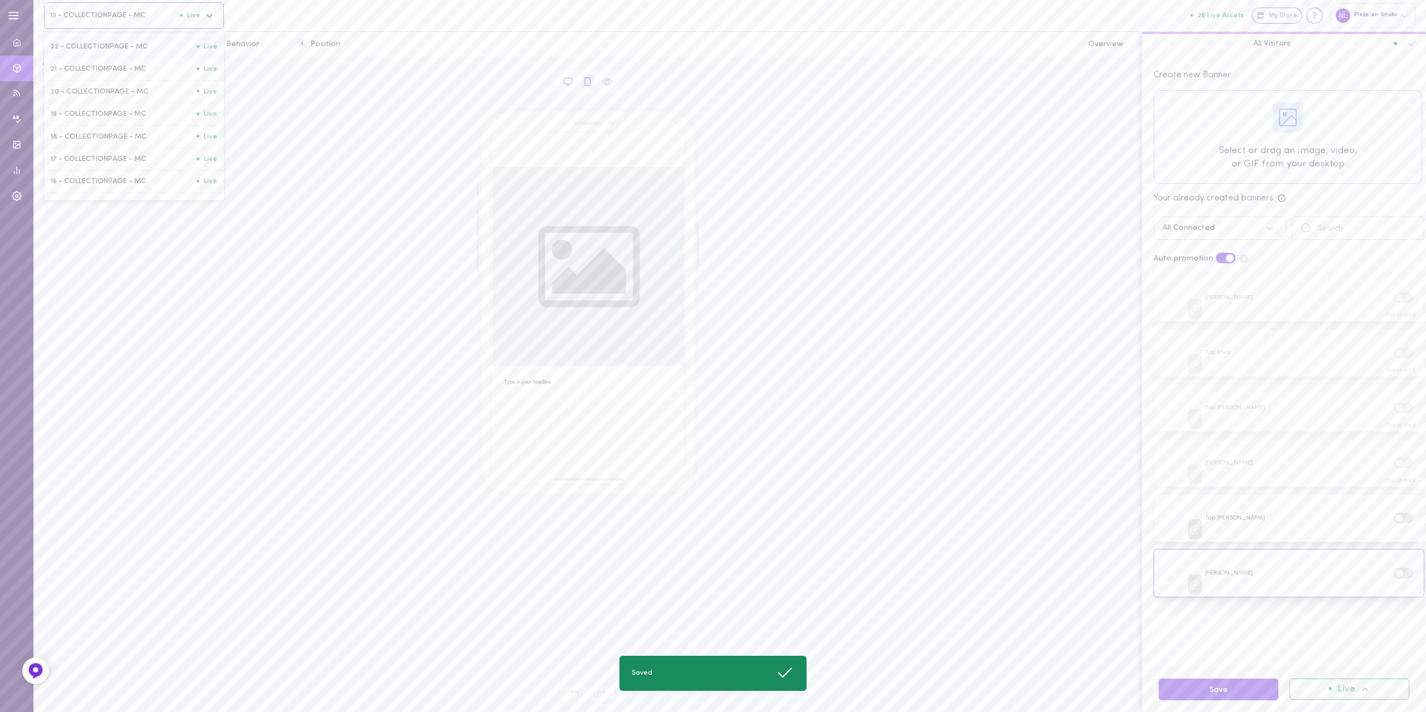
click at [128, 17] on span "13 - COLLECTIONPAGE - MC" at bounding box center [115, 15] width 130 height 8
click at [82, 174] on span "14 - COLLECTIONPAGE - MC" at bounding box center [124, 170] width 146 height 8
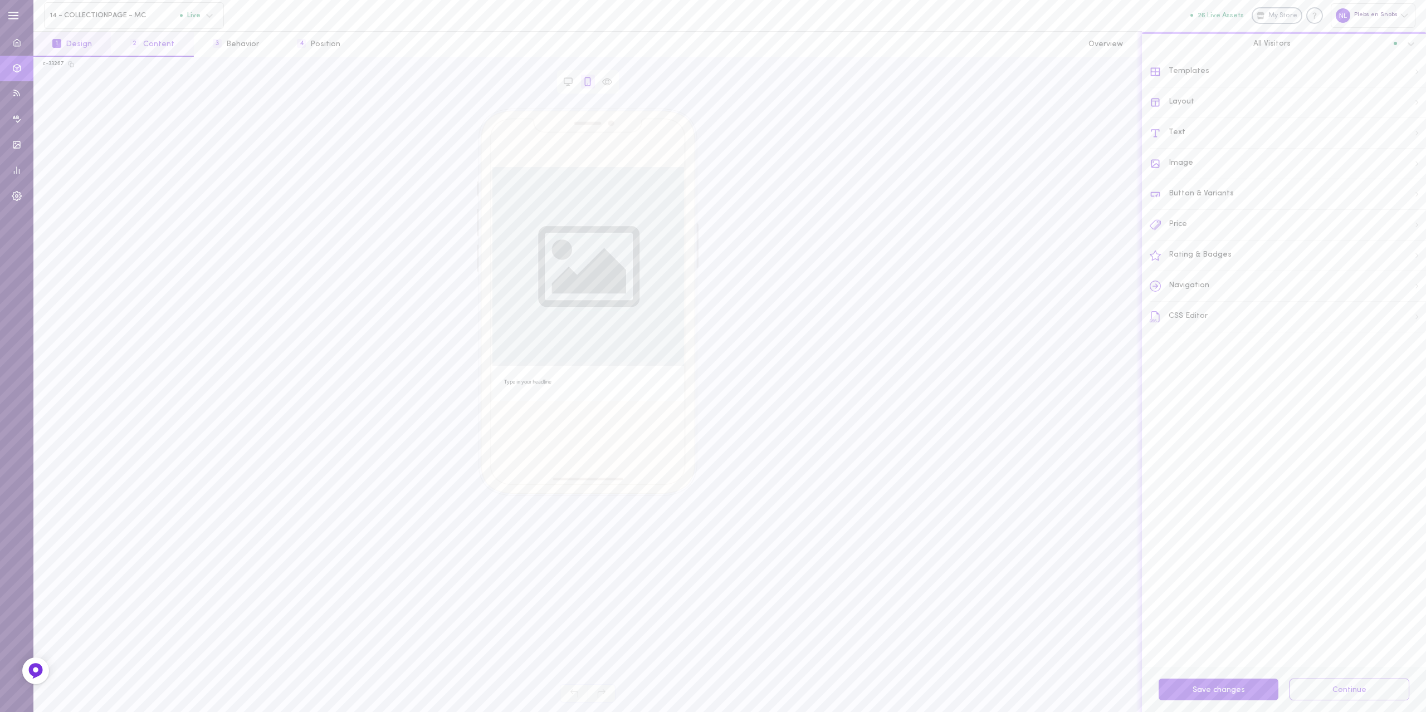
click at [165, 39] on button "2 Content" at bounding box center [152, 44] width 82 height 25
click at [1403, 296] on span at bounding box center [1407, 298] width 8 height 8
click at [0, 0] on input "checkbox" at bounding box center [0, 0] width 0 height 0
click at [1393, 355] on label at bounding box center [1402, 352] width 19 height 11
click at [0, 0] on input "checkbox" at bounding box center [0, 0] width 0 height 0
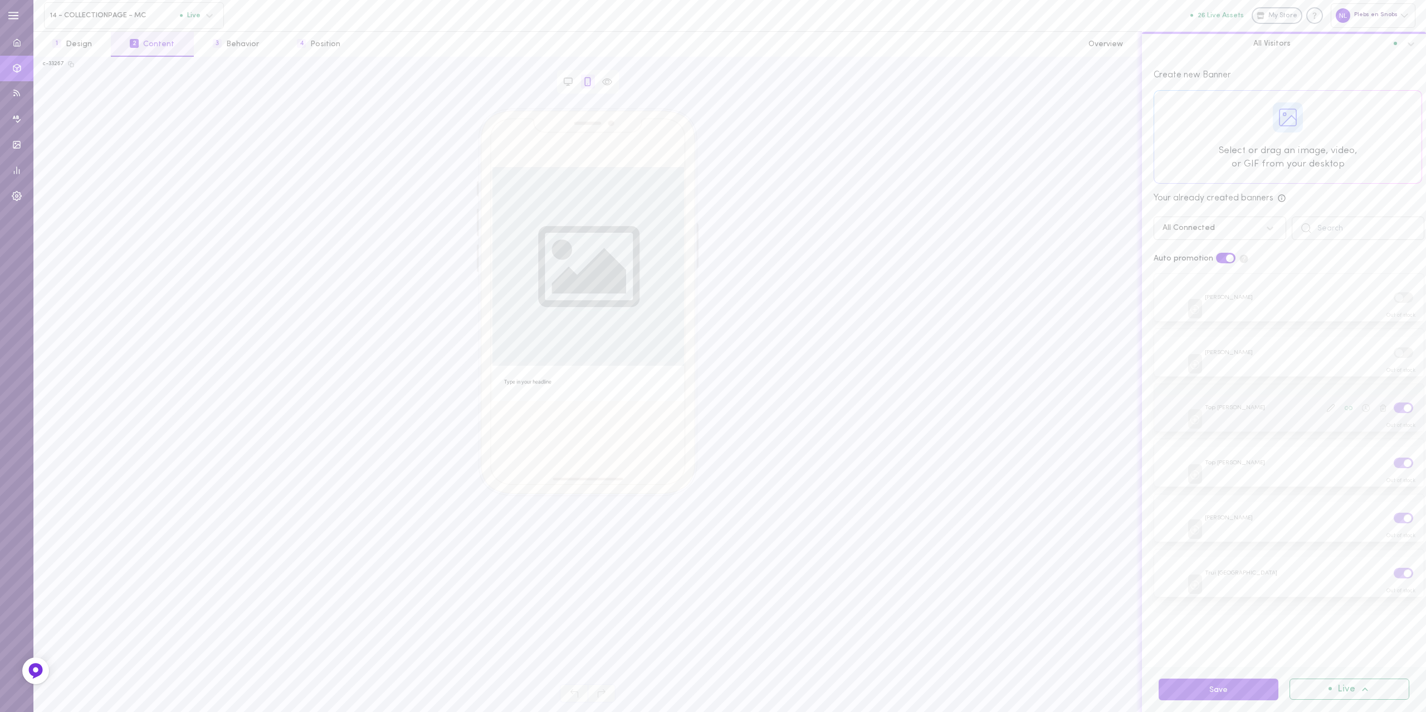
click at [1393, 404] on label at bounding box center [1402, 408] width 19 height 11
click at [0, 0] on input "checkbox" at bounding box center [0, 0] width 0 height 0
click at [1387, 466] on div at bounding box center [1370, 463] width 106 height 14
click at [1393, 461] on label at bounding box center [1402, 463] width 19 height 11
click at [0, 0] on input "checkbox" at bounding box center [0, 0] width 0 height 0
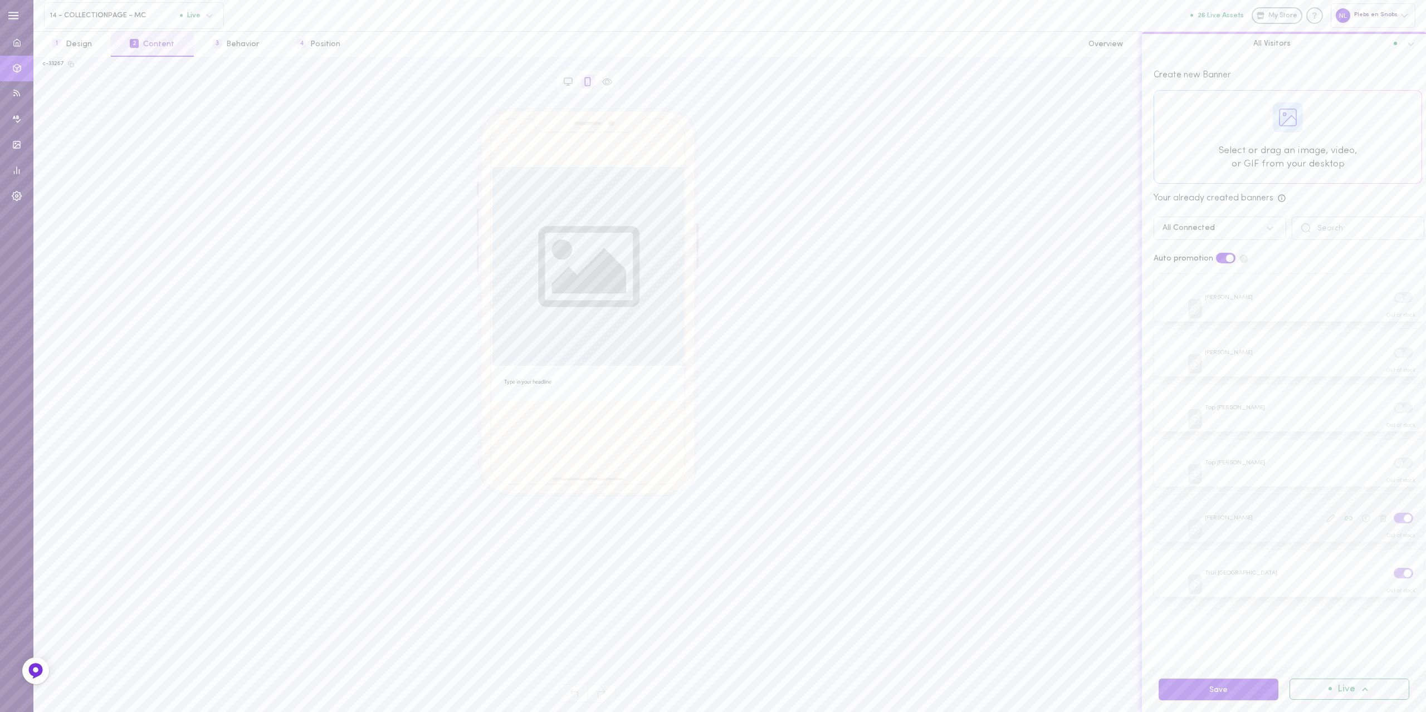
click at [1393, 513] on label at bounding box center [1402, 518] width 19 height 11
click at [0, 0] on input "checkbox" at bounding box center [0, 0] width 0 height 0
click at [1393, 571] on label at bounding box center [1402, 573] width 19 height 11
click at [0, 0] on input "checkbox" at bounding box center [0, 0] width 0 height 0
click at [1175, 689] on button "Save" at bounding box center [1218, 690] width 120 height 22
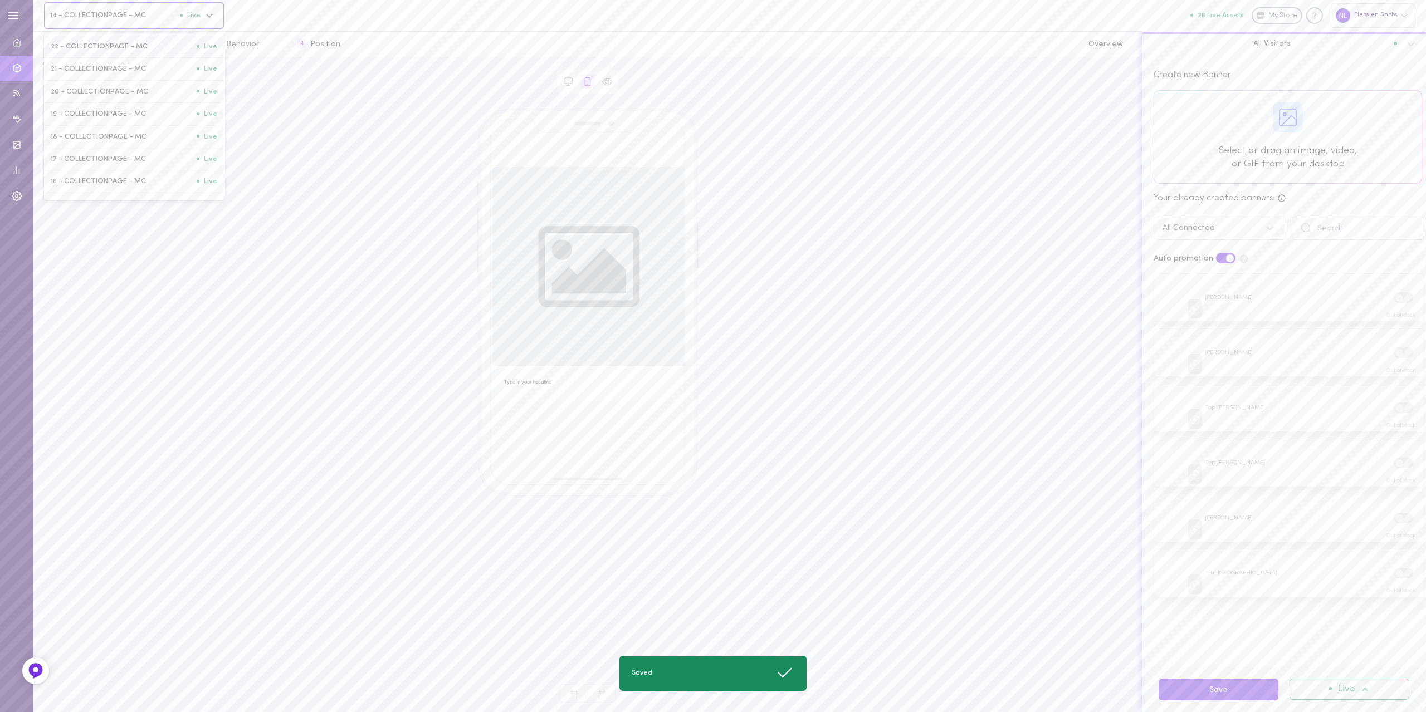
click at [122, 11] on span "14 - COLLECTIONPAGE - MC" at bounding box center [115, 15] width 130 height 8
click at [91, 150] on span "15 - COLLECTIONPAGE - MC" at bounding box center [124, 148] width 146 height 8
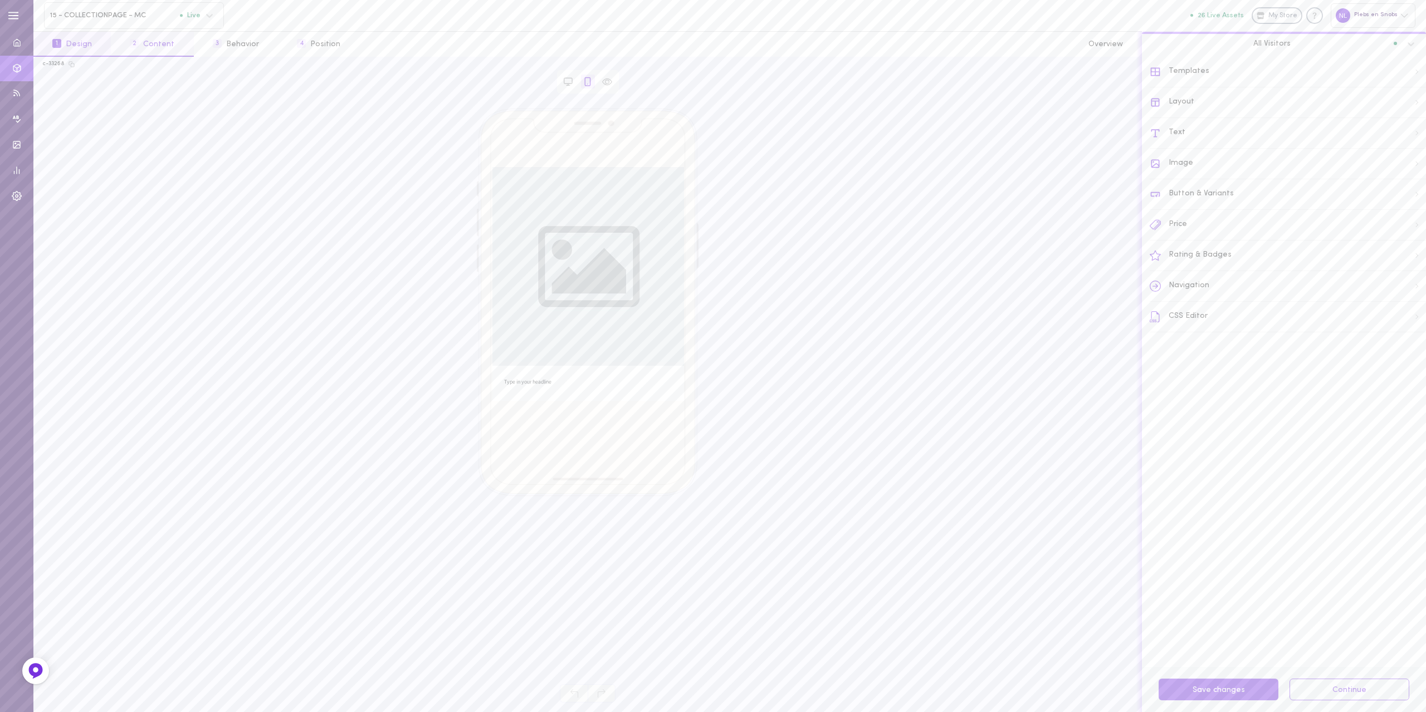
click at [143, 39] on button "2 Content" at bounding box center [152, 44] width 82 height 25
click at [1393, 301] on label at bounding box center [1402, 297] width 19 height 11
click at [0, 0] on input "checkbox" at bounding box center [0, 0] width 0 height 0
drag, startPoint x: 1388, startPoint y: 349, endPoint x: 1388, endPoint y: 363, distance: 13.4
click at [1393, 350] on label at bounding box center [1402, 352] width 19 height 11
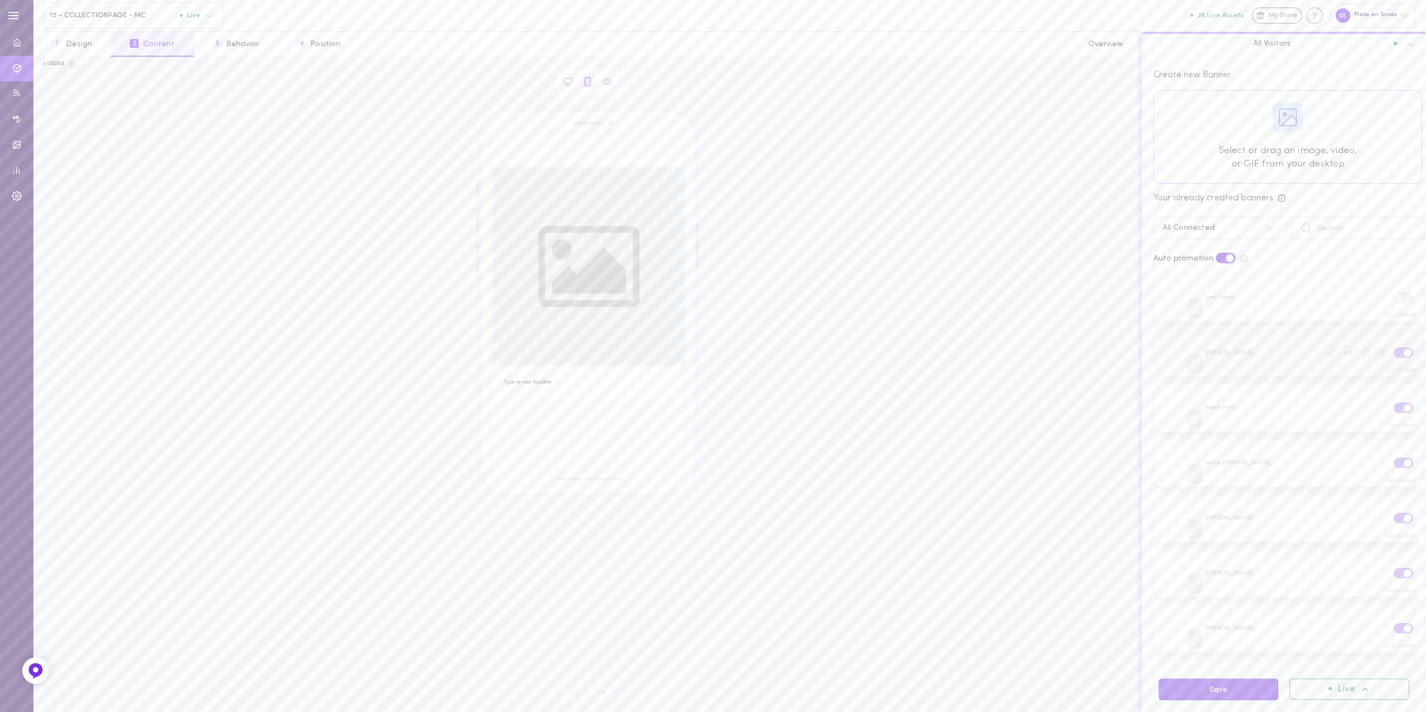
click at [0, 0] on input "checkbox" at bounding box center [0, 0] width 0 height 0
click at [1393, 403] on label at bounding box center [1402, 408] width 19 height 11
click at [0, 0] on input "checkbox" at bounding box center [0, 0] width 0 height 0
click at [1393, 462] on label at bounding box center [1402, 463] width 19 height 11
click at [0, 0] on input "checkbox" at bounding box center [0, 0] width 0 height 0
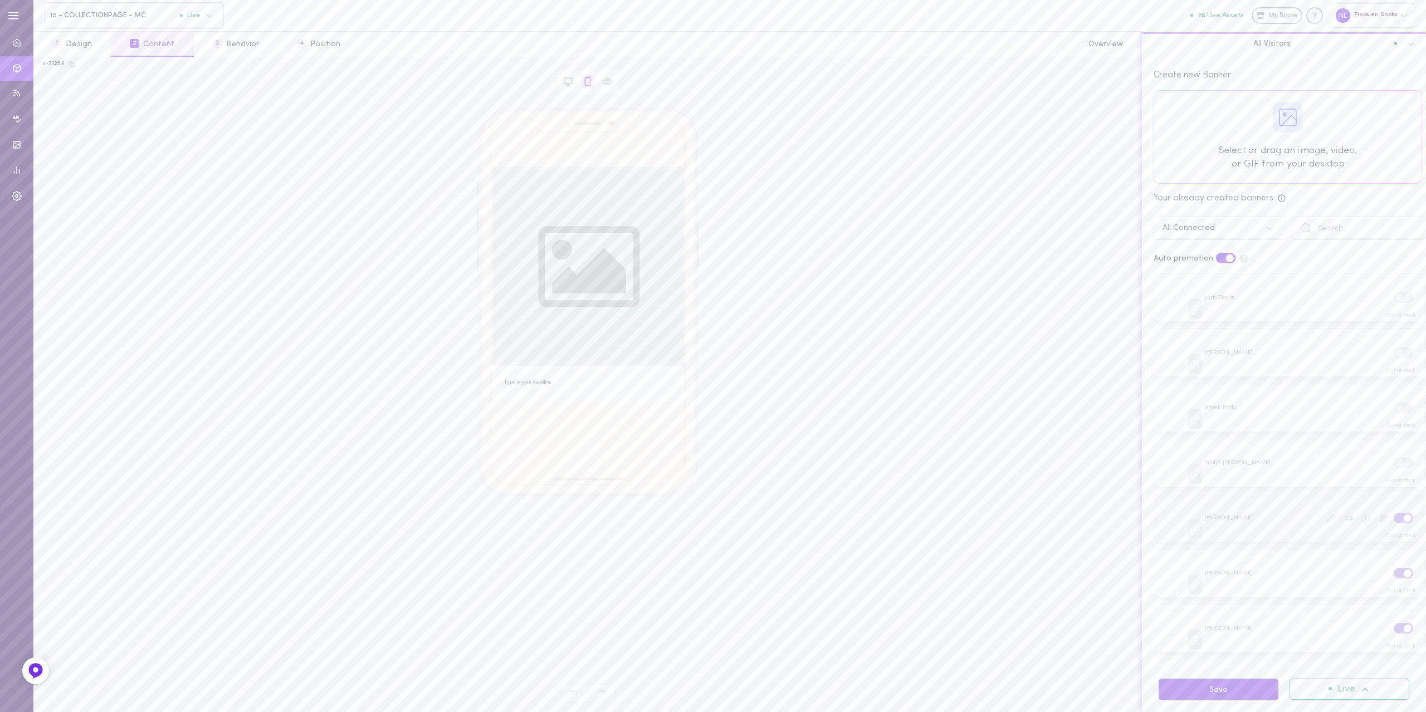
click at [1393, 513] on label at bounding box center [1402, 518] width 19 height 11
click at [0, 0] on input "checkbox" at bounding box center [0, 0] width 0 height 0
click at [1393, 569] on label at bounding box center [1402, 573] width 19 height 11
click at [0, 0] on input "checkbox" at bounding box center [0, 0] width 0 height 0
click at [1393, 623] on label at bounding box center [1402, 628] width 19 height 11
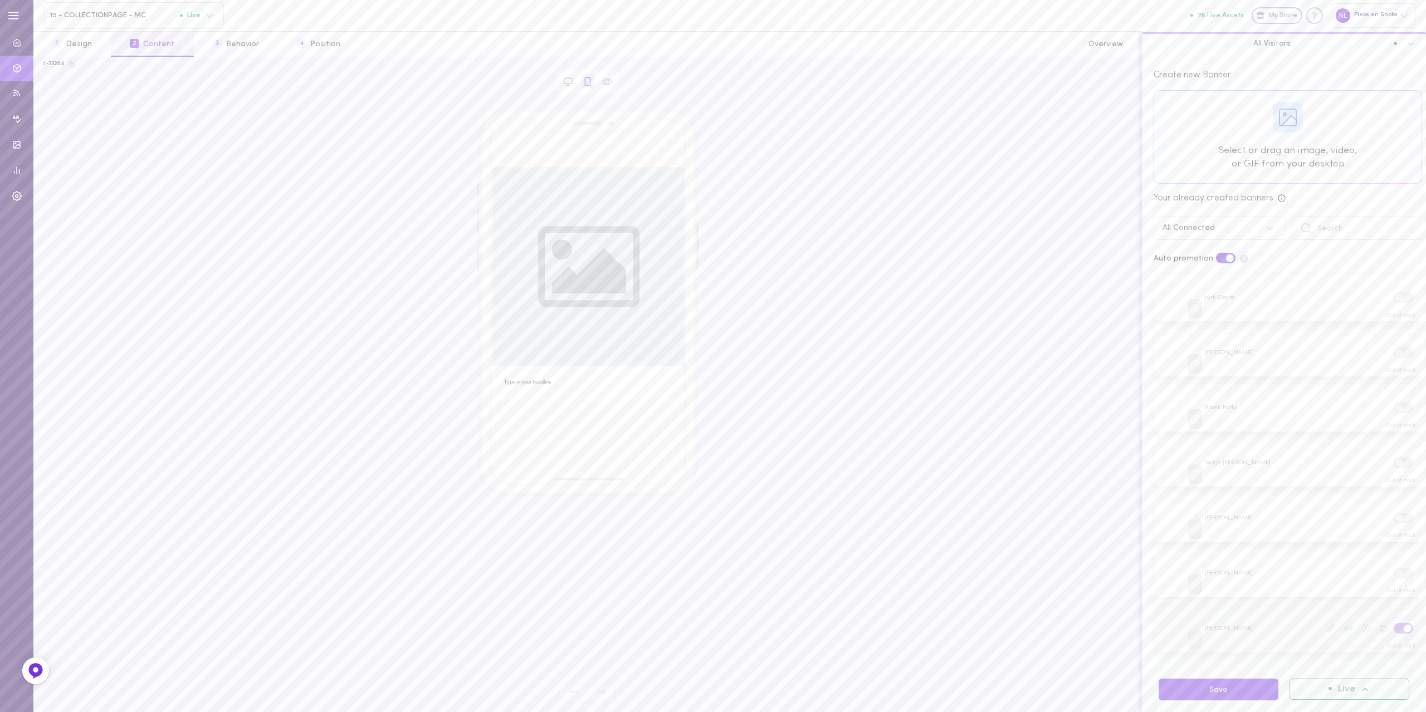
click at [0, 0] on input "checkbox" at bounding box center [0, 0] width 0 height 0
click at [1209, 697] on button "Save" at bounding box center [1218, 690] width 120 height 22
click at [110, 14] on span "15 - COLLECTIONPAGE - MC" at bounding box center [115, 15] width 130 height 8
click at [83, 183] on span "16 - COLLECTIONPAGE - MC" at bounding box center [124, 181] width 146 height 8
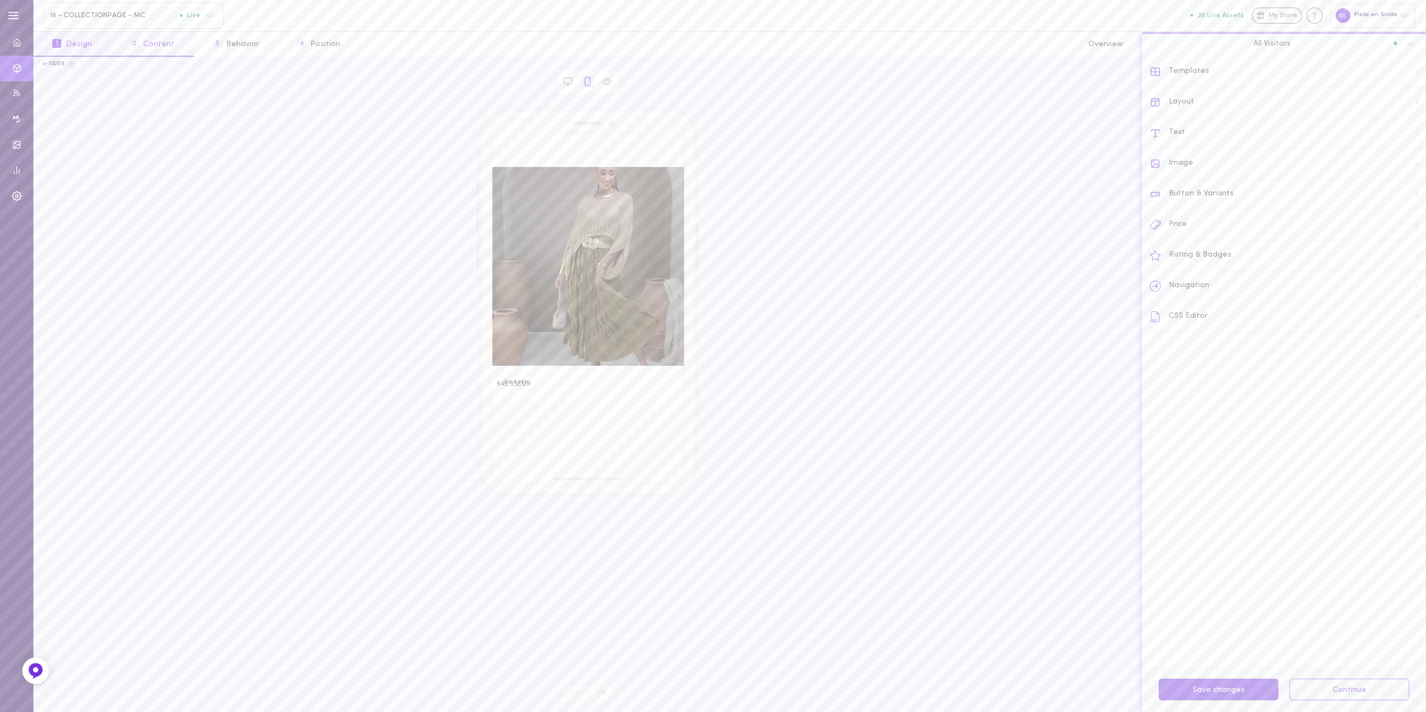
click at [151, 51] on button "2 Content" at bounding box center [152, 44] width 82 height 25
click at [1393, 296] on label at bounding box center [1402, 297] width 19 height 11
click at [0, 0] on input "checkbox" at bounding box center [0, 0] width 0 height 0
click at [1403, 351] on span at bounding box center [1407, 353] width 8 height 8
click at [0, 0] on input "checkbox" at bounding box center [0, 0] width 0 height 0
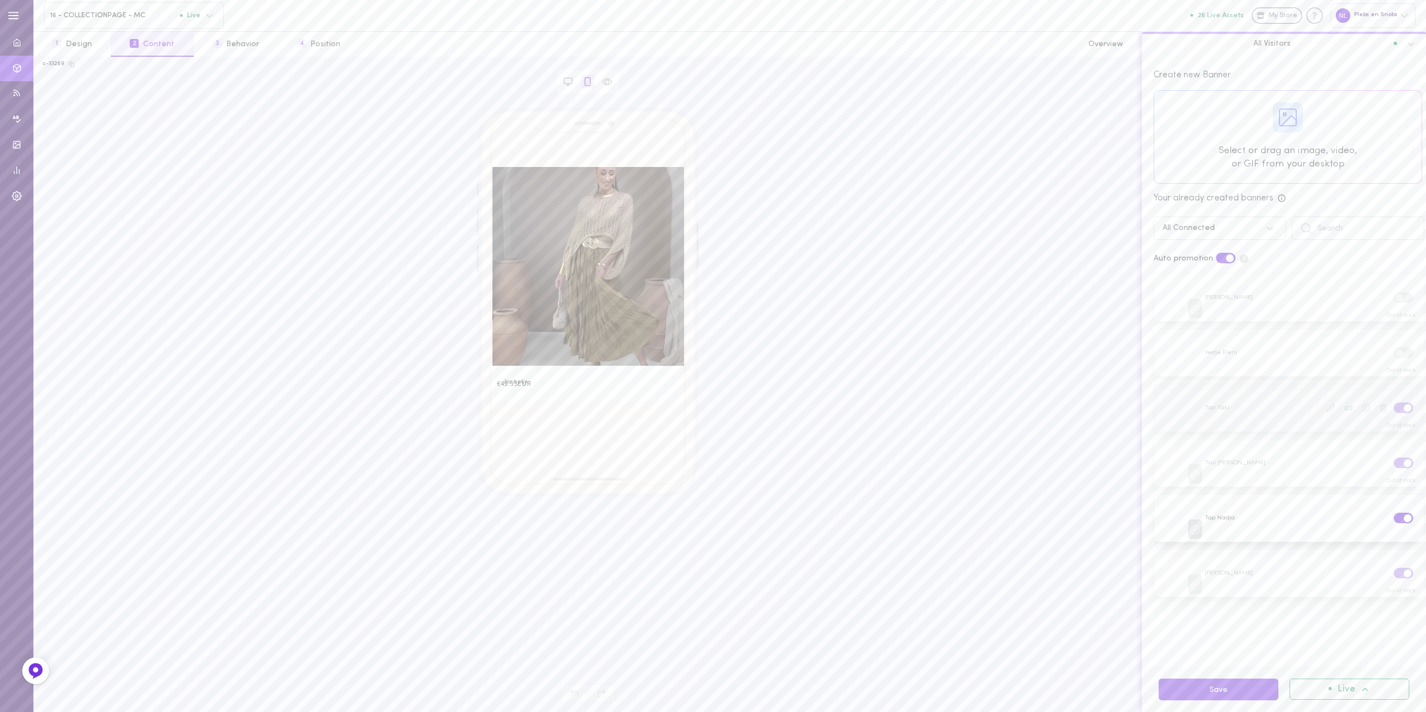
click at [1393, 403] on label at bounding box center [1402, 408] width 19 height 11
click at [0, 0] on input "checkbox" at bounding box center [0, 0] width 0 height 0
click at [1392, 466] on div at bounding box center [1370, 463] width 106 height 14
click at [1393, 460] on label at bounding box center [1402, 463] width 19 height 11
click at [0, 0] on input "checkbox" at bounding box center [0, 0] width 0 height 0
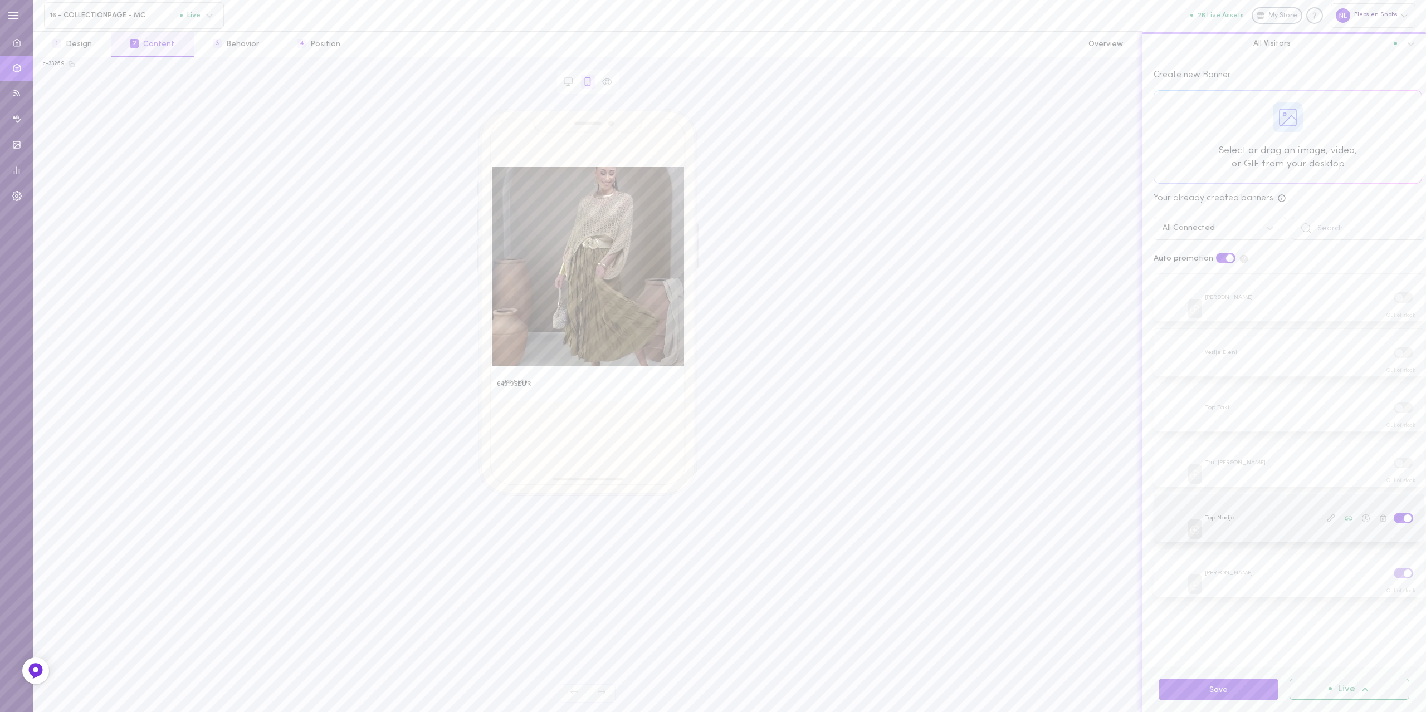
click at [1393, 515] on label at bounding box center [1402, 518] width 19 height 11
click at [0, 0] on input "checkbox" at bounding box center [0, 0] width 0 height 0
click at [1393, 568] on label at bounding box center [1402, 573] width 19 height 11
click at [0, 0] on input "checkbox" at bounding box center [0, 0] width 0 height 0
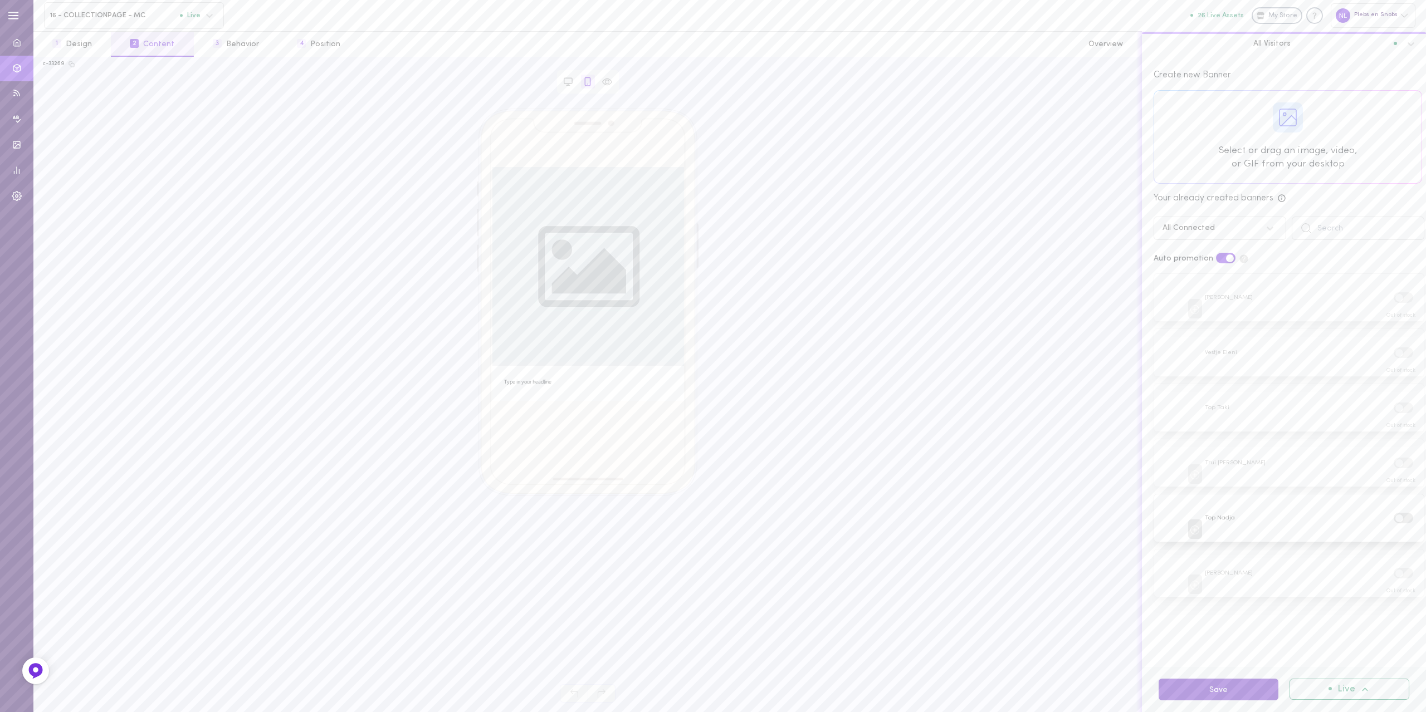
click at [1213, 687] on button "Save" at bounding box center [1218, 690] width 120 height 22
click at [97, 11] on span "16 - COLLECTIONPAGE - MC" at bounding box center [115, 15] width 130 height 8
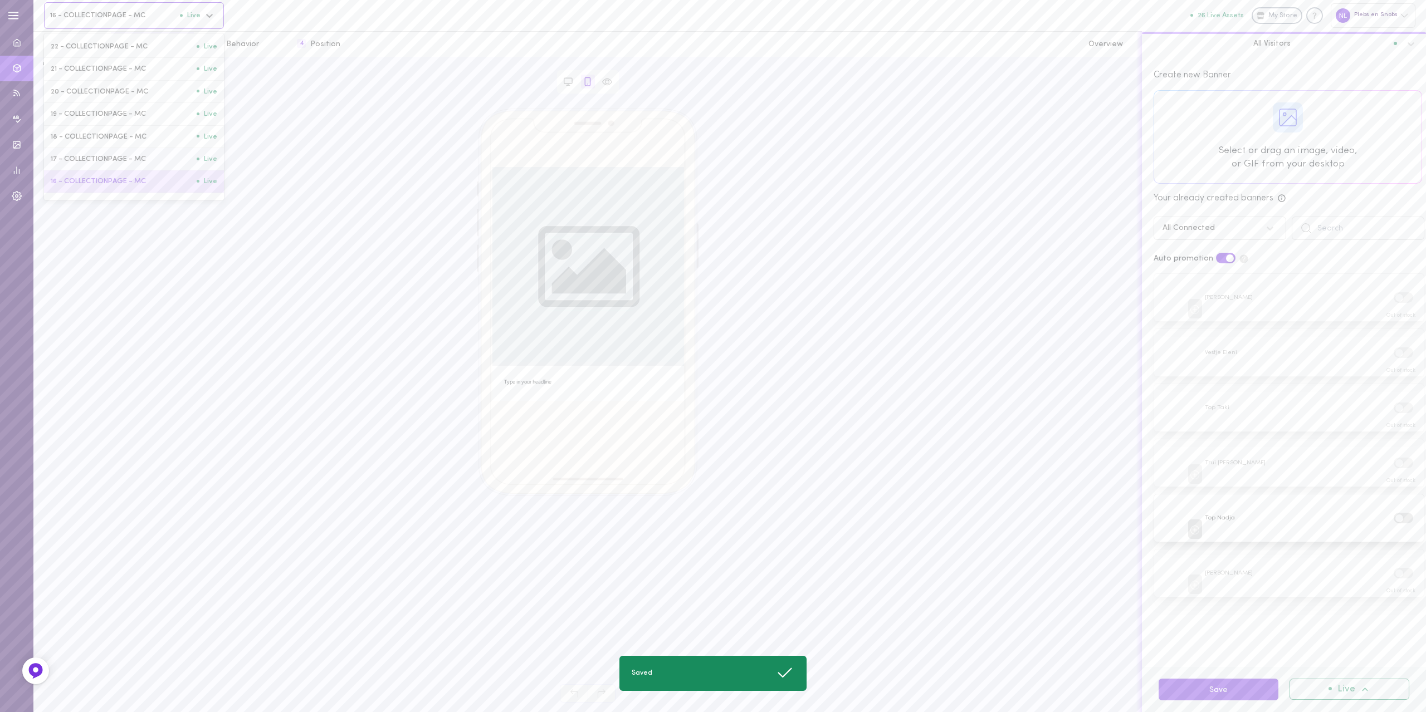
click at [89, 159] on span "17 - COLLECTIONPAGE - MC" at bounding box center [124, 159] width 146 height 8
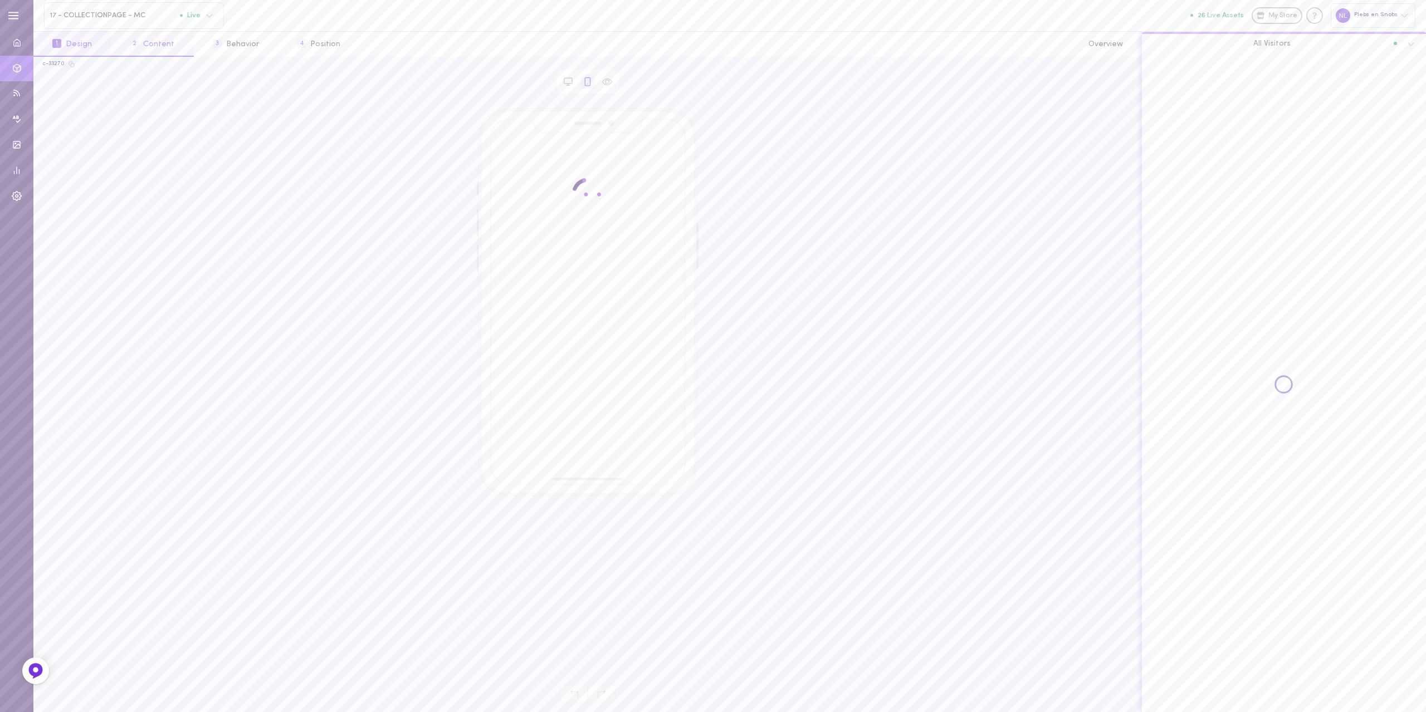
click at [155, 51] on button "2 Content" at bounding box center [152, 44] width 82 height 25
click at [1393, 298] on label at bounding box center [1402, 297] width 19 height 11
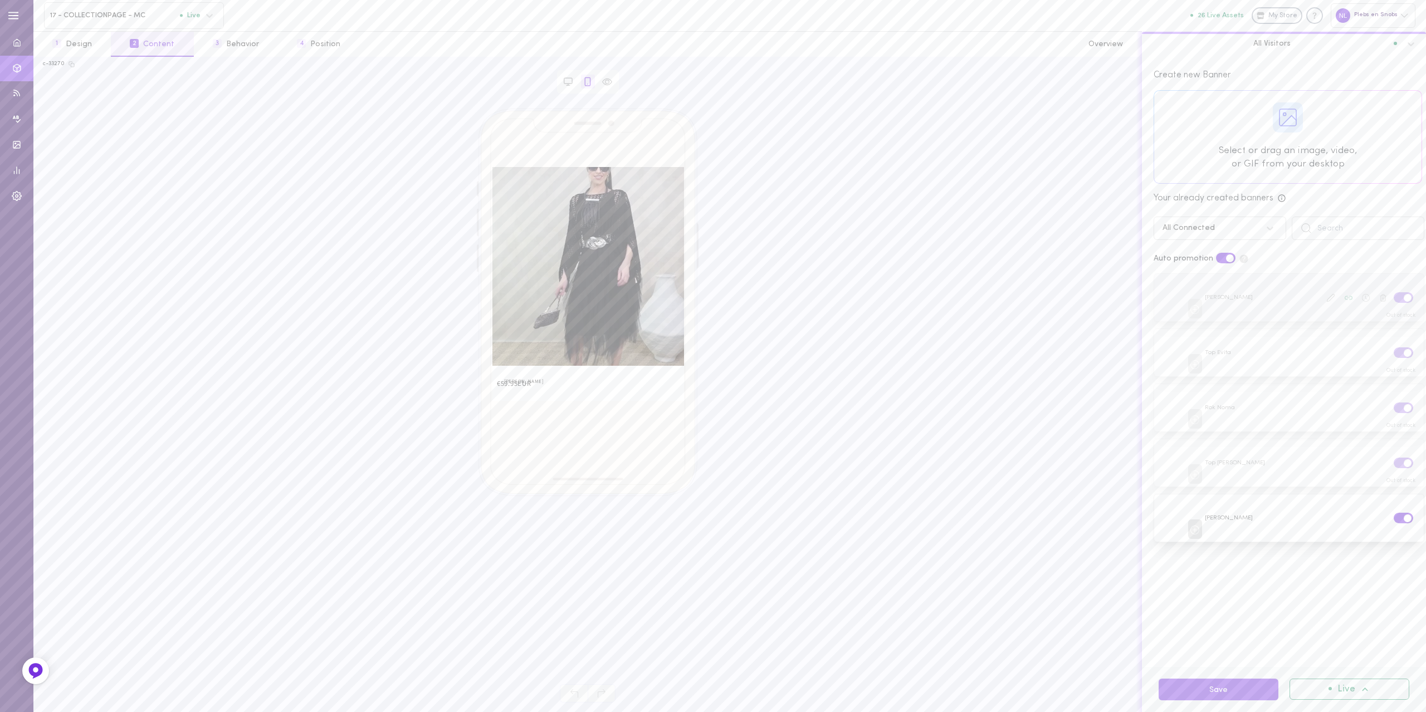
click at [0, 0] on input "checkbox" at bounding box center [0, 0] width 0 height 0
click at [1393, 347] on label at bounding box center [1402, 352] width 19 height 11
click at [0, 0] on input "checkbox" at bounding box center [0, 0] width 0 height 0
click at [1393, 406] on label at bounding box center [1402, 408] width 19 height 11
click at [0, 0] on input "checkbox" at bounding box center [0, 0] width 0 height 0
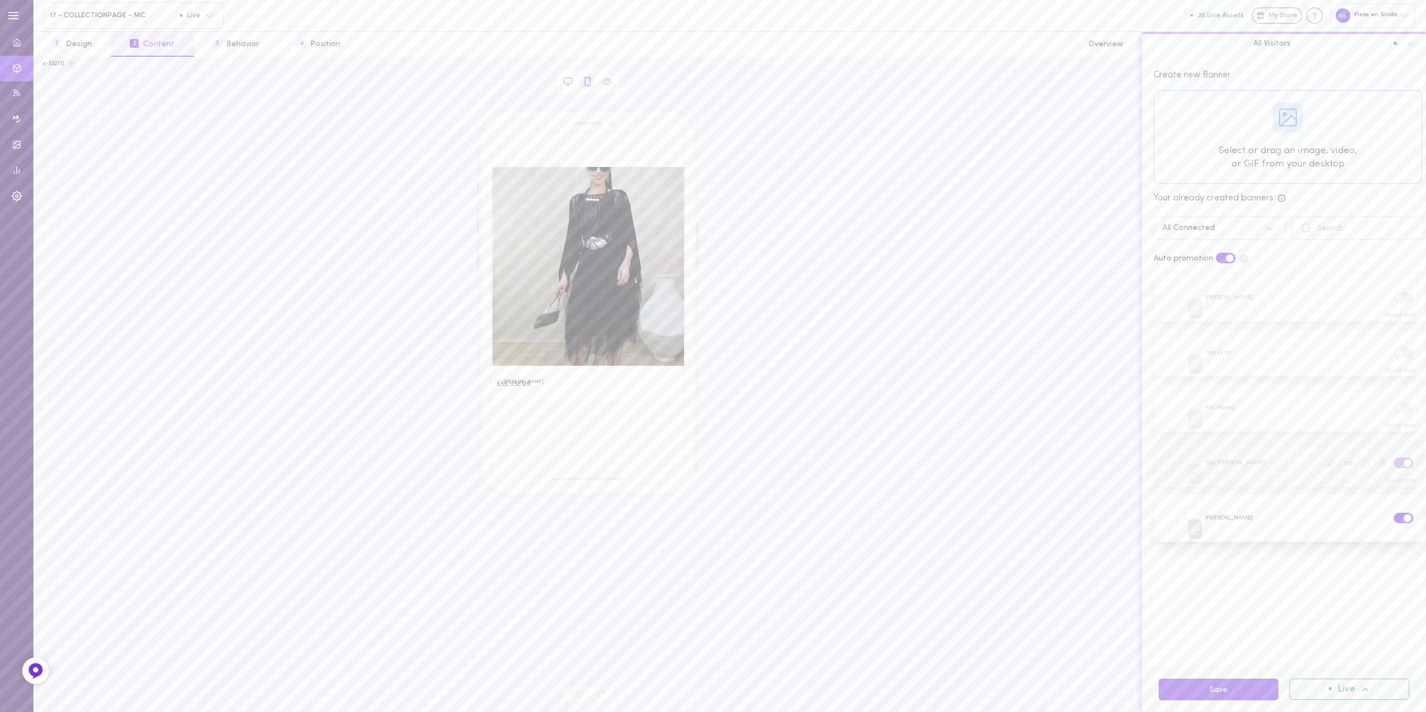
click at [1393, 462] on label at bounding box center [1402, 463] width 19 height 11
click at [0, 0] on input "checkbox" at bounding box center [0, 0] width 0 height 0
click at [1393, 515] on label at bounding box center [1402, 518] width 19 height 11
click at [0, 0] on input "checkbox" at bounding box center [0, 0] width 0 height 0
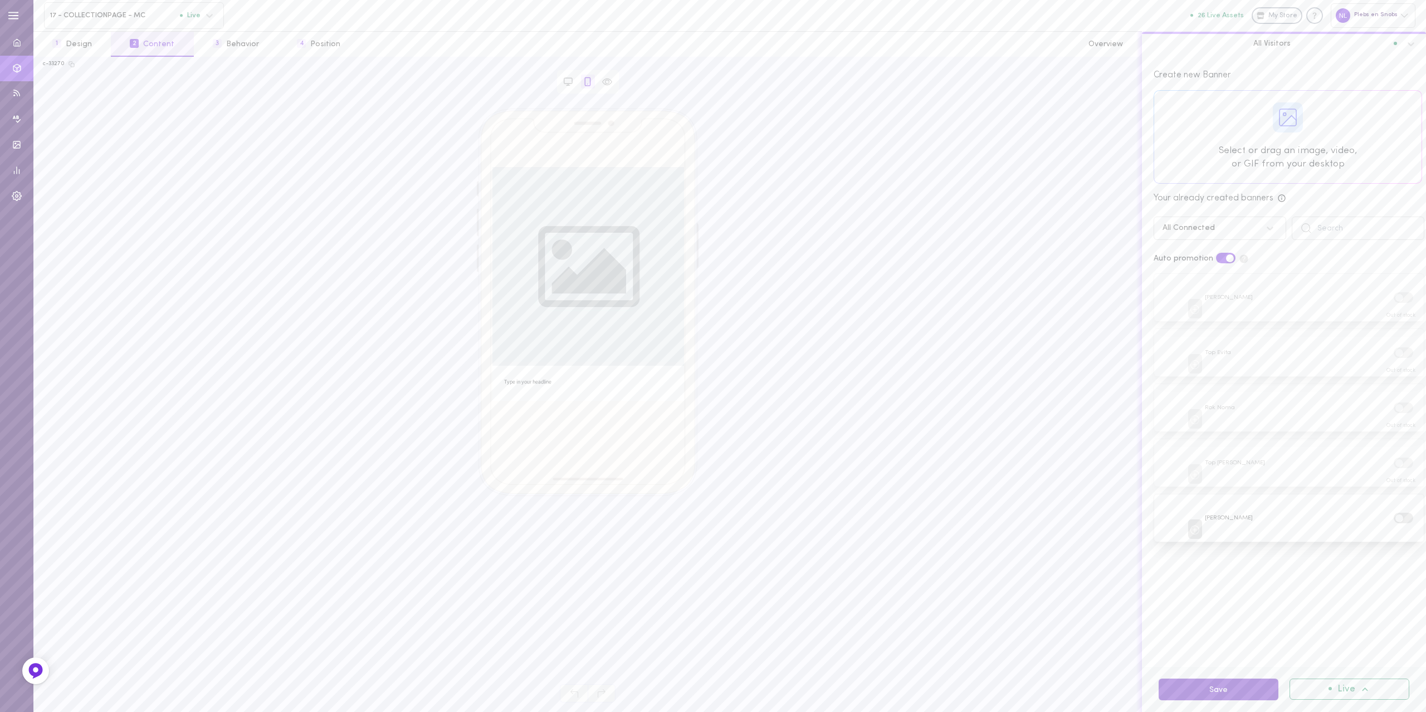
click at [1207, 686] on button "Save" at bounding box center [1218, 690] width 120 height 22
click at [68, 22] on div "17 - COLLECTIONPAGE - MC Live" at bounding box center [134, 15] width 180 height 27
click at [87, 141] on span "18 - COLLECTIONPAGE - MC" at bounding box center [124, 137] width 146 height 8
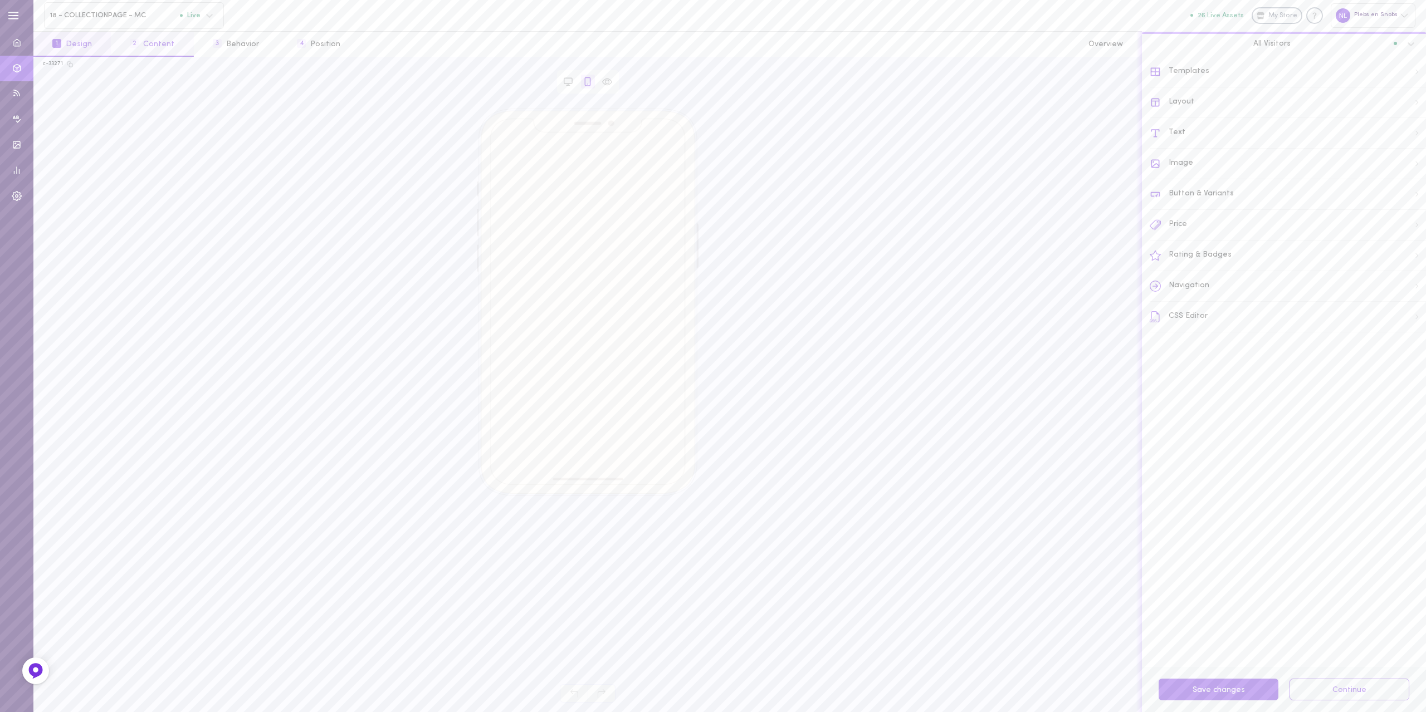
click at [151, 46] on button "2 Content" at bounding box center [152, 44] width 82 height 25
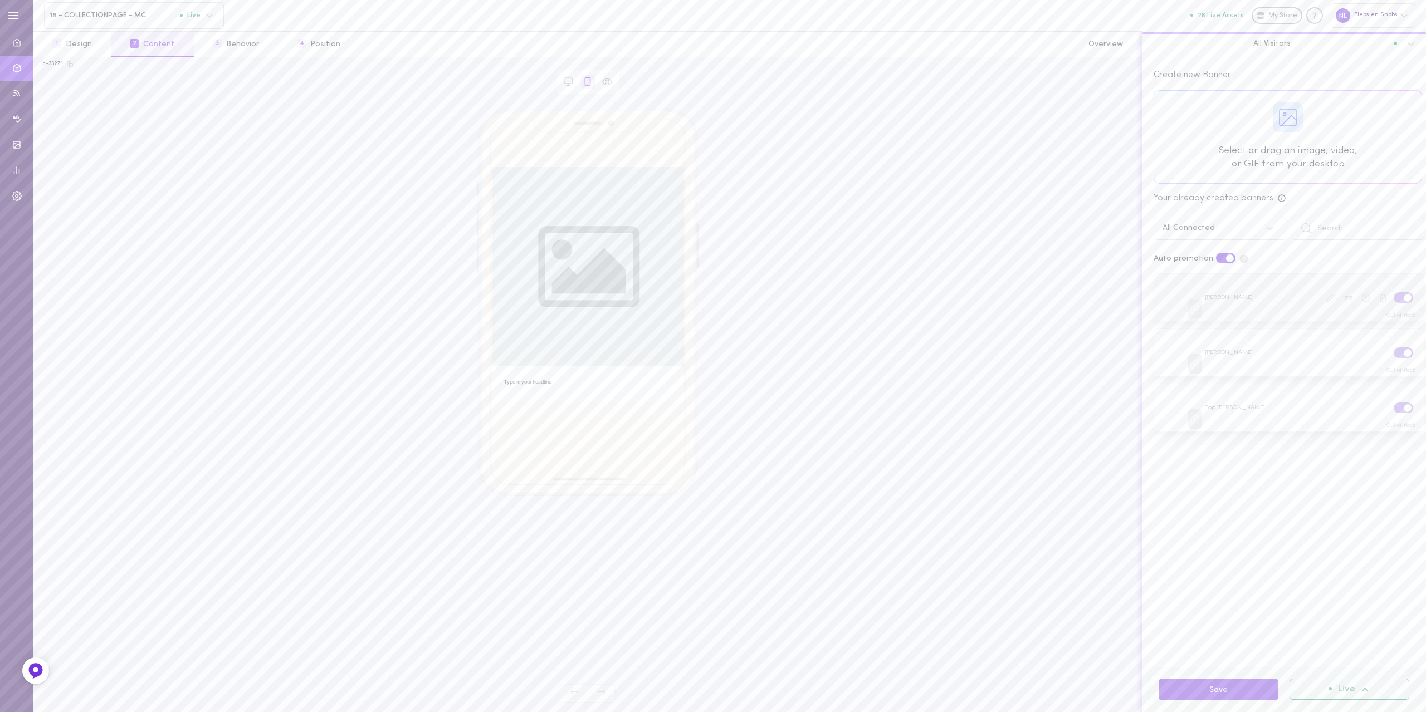
click at [1393, 298] on label at bounding box center [1402, 297] width 19 height 11
click at [0, 0] on input "checkbox" at bounding box center [0, 0] width 0 height 0
click at [1393, 347] on label at bounding box center [1402, 352] width 19 height 11
click at [0, 0] on input "checkbox" at bounding box center [0, 0] width 0 height 0
click at [1393, 406] on label at bounding box center [1402, 408] width 19 height 11
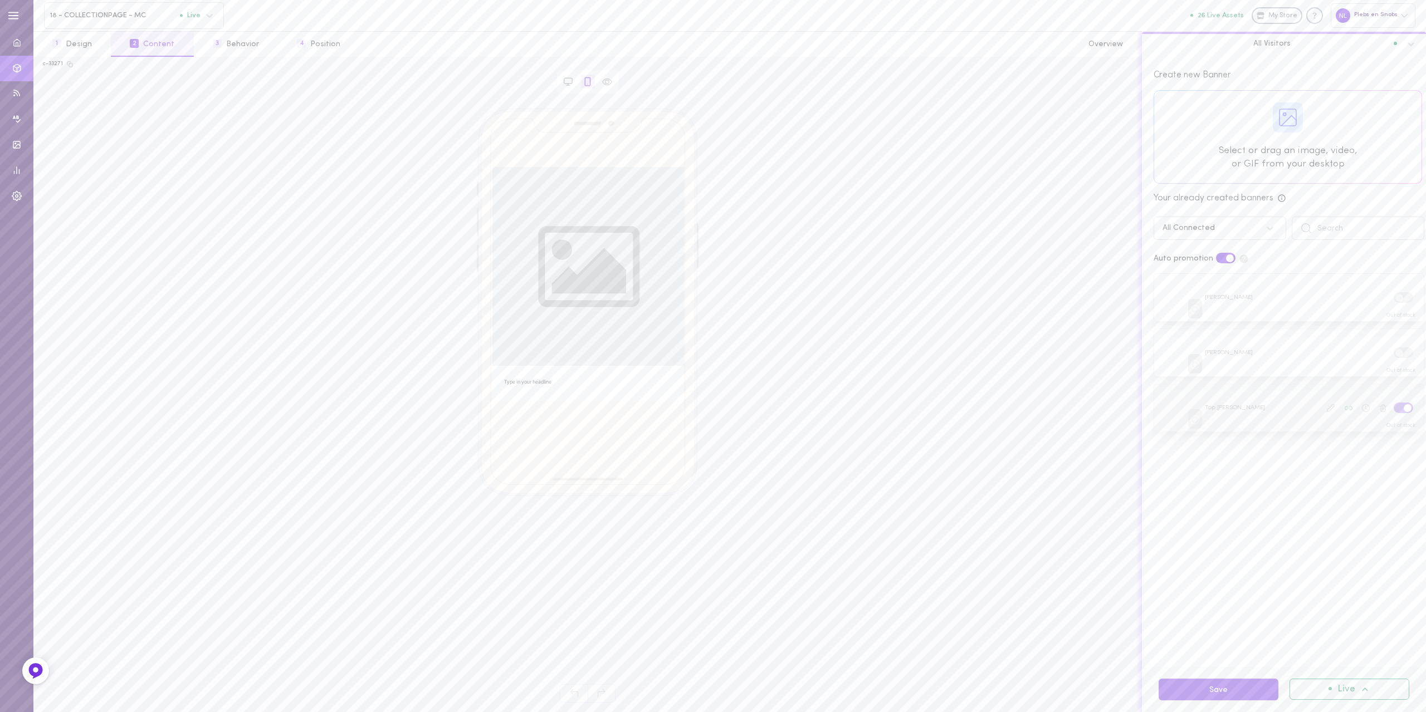
click at [0, 0] on input "checkbox" at bounding box center [0, 0] width 0 height 0
click at [1231, 682] on button "Save" at bounding box center [1218, 690] width 120 height 22
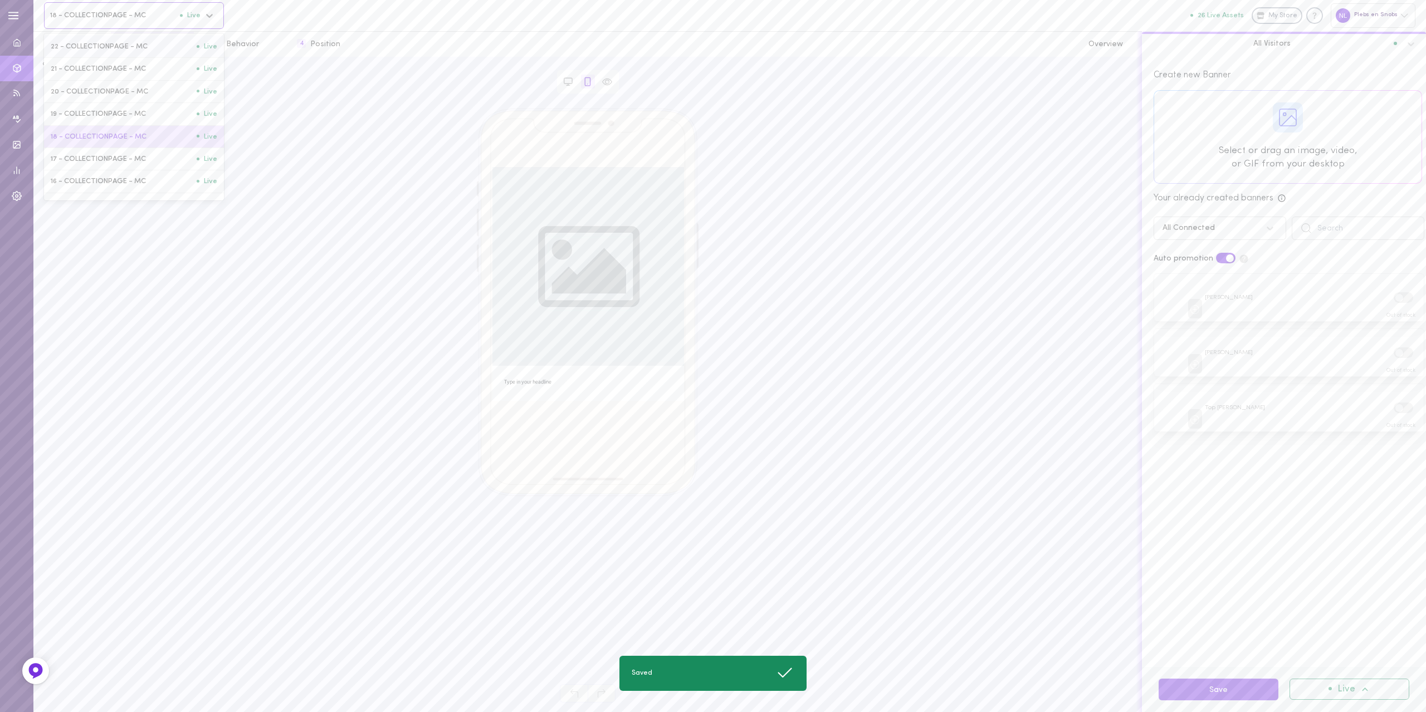
click at [93, 7] on div "18 - COLLECTIONPAGE - MC Live" at bounding box center [134, 15] width 180 height 27
click at [82, 114] on span "19 - COLLECTIONPAGE - MC" at bounding box center [124, 114] width 146 height 8
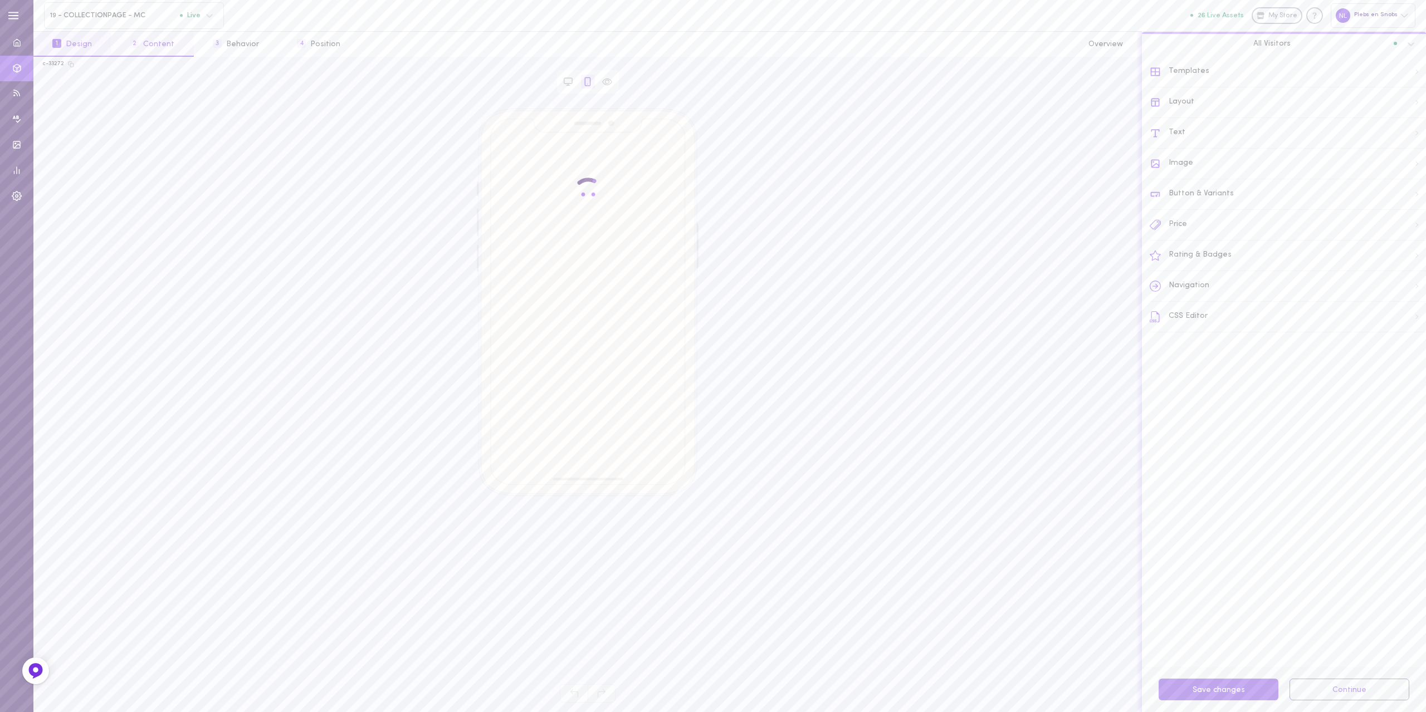
click at [139, 39] on button "2 Content" at bounding box center [152, 44] width 82 height 25
click at [1393, 297] on label at bounding box center [1402, 297] width 19 height 11
click at [0, 0] on input "checkbox" at bounding box center [0, 0] width 0 height 0
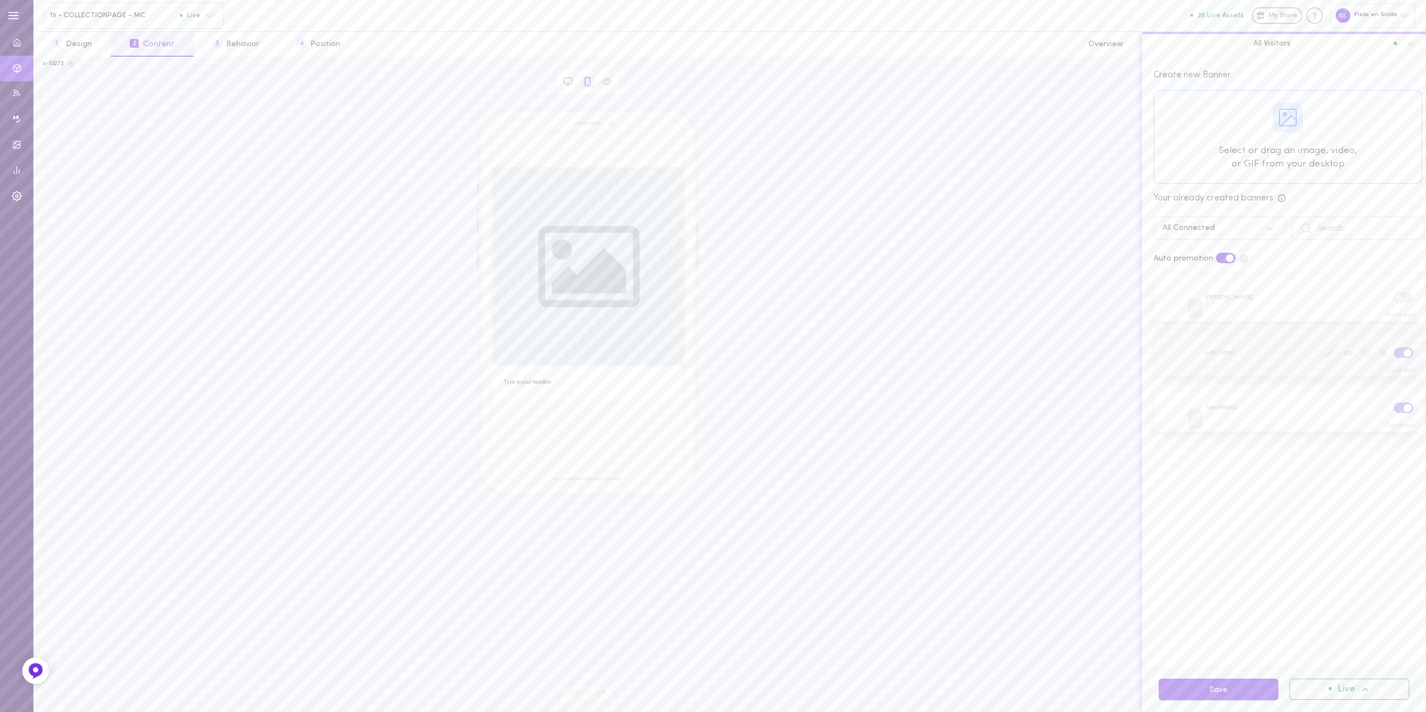
click at [1393, 347] on label at bounding box center [1402, 352] width 19 height 11
click at [0, 0] on input "checkbox" at bounding box center [0, 0] width 0 height 0
click at [1403, 406] on span at bounding box center [1407, 408] width 8 height 8
click at [0, 0] on input "checkbox" at bounding box center [0, 0] width 0 height 0
click at [1214, 693] on button "Save" at bounding box center [1218, 690] width 120 height 22
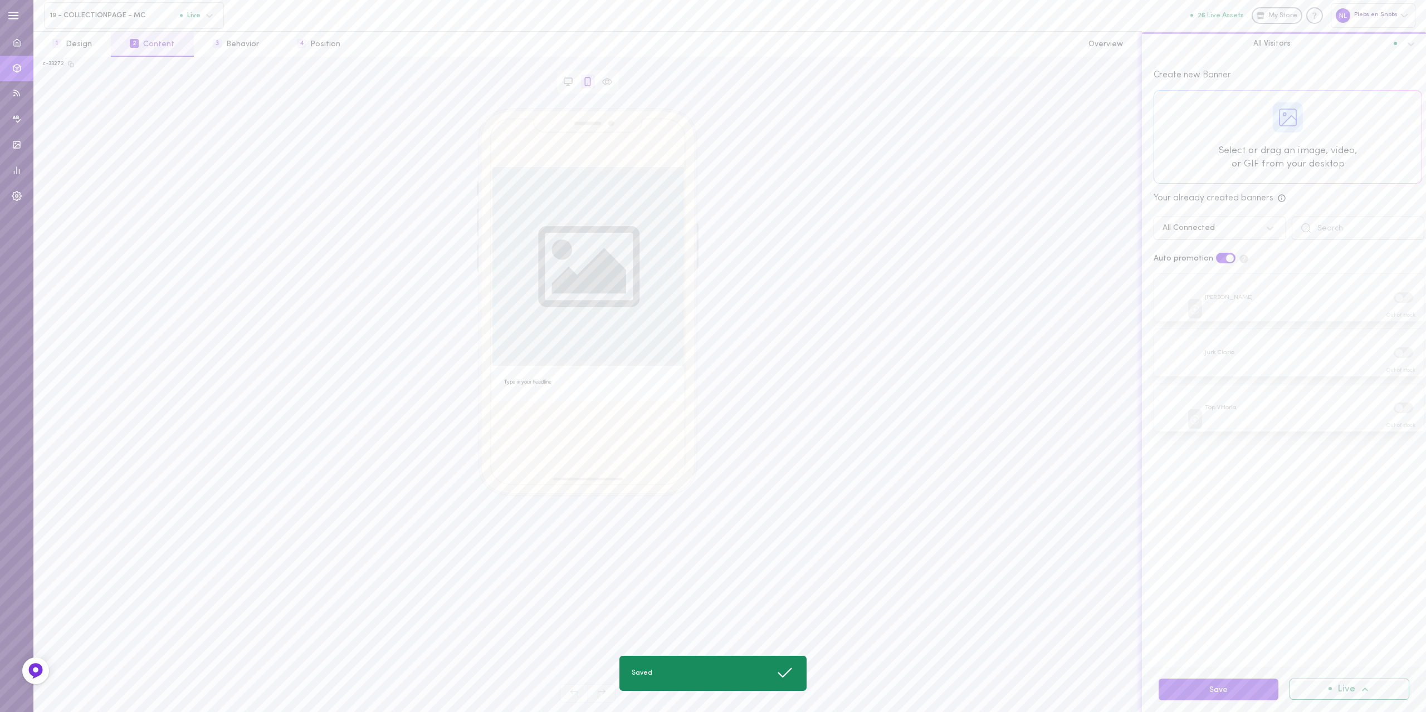
click at [91, 23] on div "19 - COLLECTIONPAGE - MC Live" at bounding box center [134, 15] width 180 height 27
click at [75, 91] on span "20 - COLLECTIONPAGE - MC" at bounding box center [124, 91] width 146 height 8
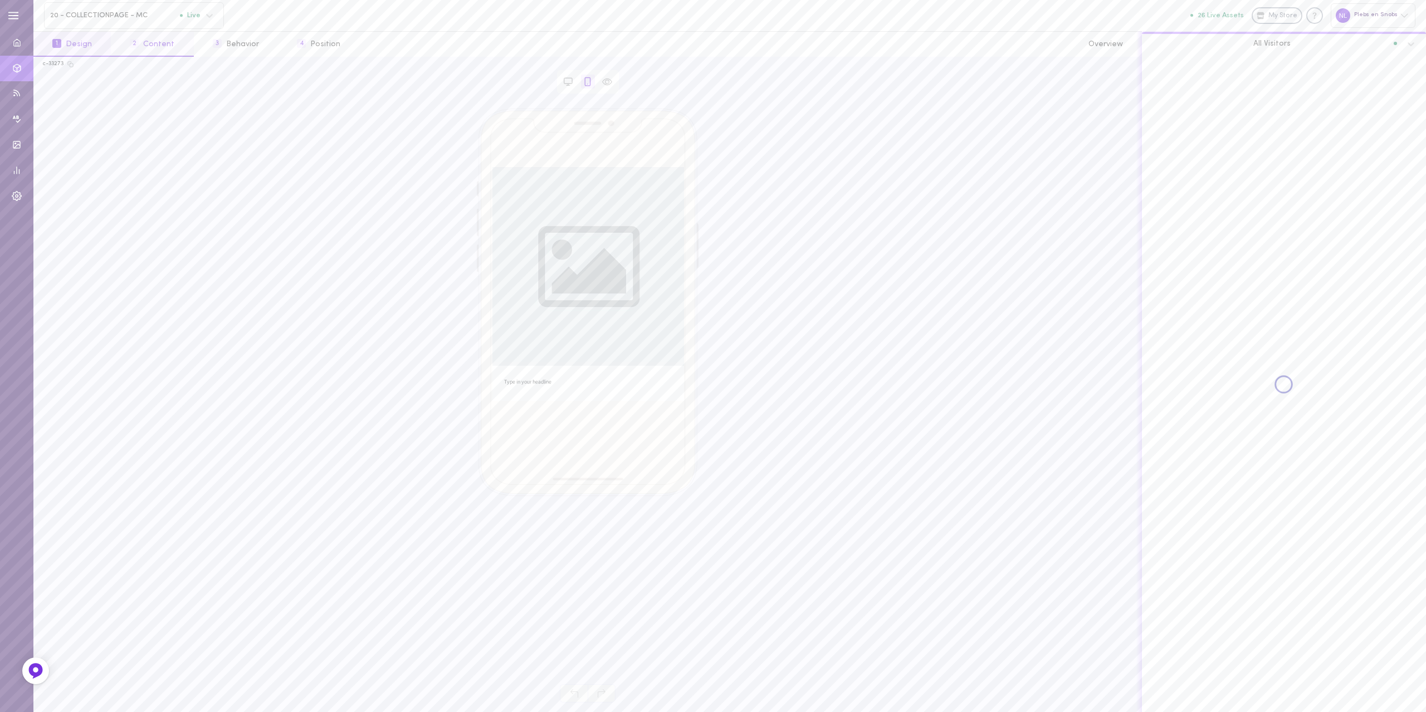
click at [135, 40] on span "2" at bounding box center [134, 43] width 9 height 9
click at [1403, 296] on span at bounding box center [1407, 298] width 8 height 8
click at [0, 0] on input "checkbox" at bounding box center [0, 0] width 0 height 0
click at [1393, 354] on label at bounding box center [1402, 352] width 19 height 11
click at [0, 0] on input "checkbox" at bounding box center [0, 0] width 0 height 0
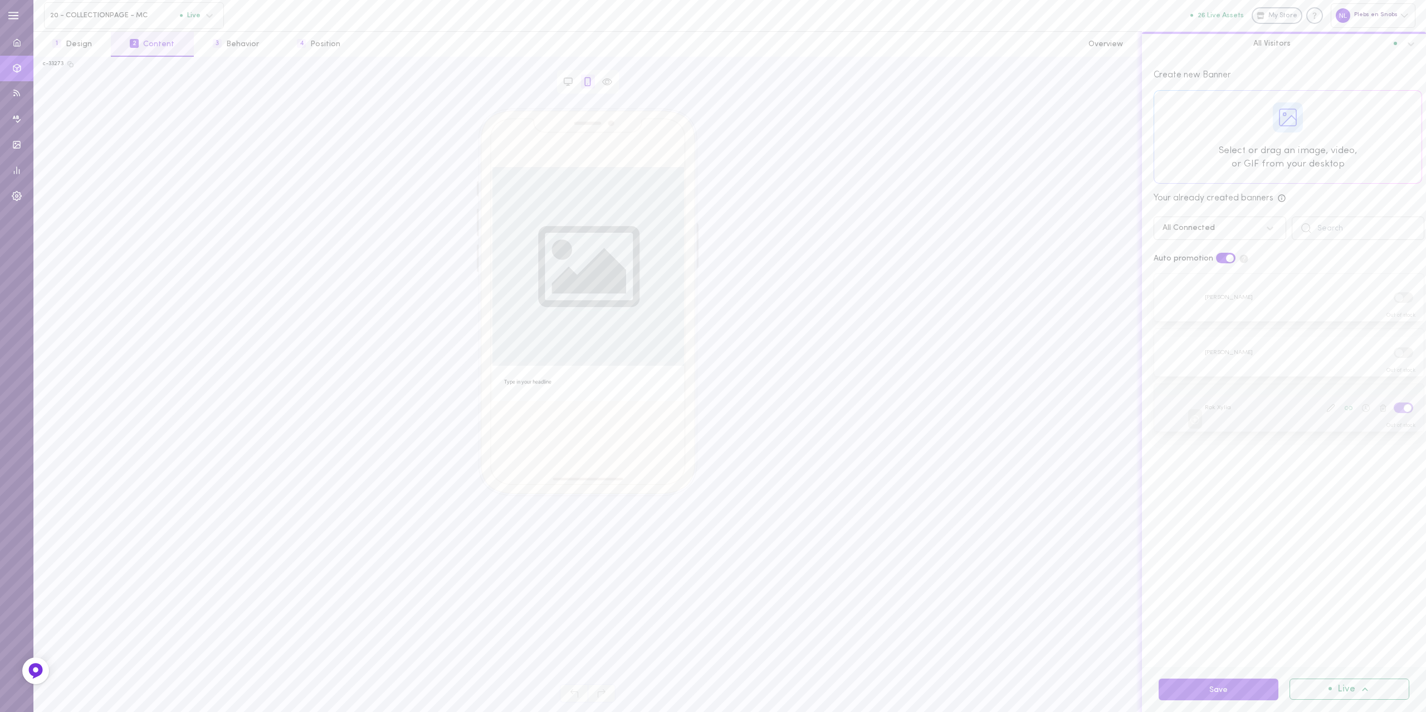
click at [1393, 408] on label at bounding box center [1402, 408] width 19 height 11
click at [0, 0] on input "checkbox" at bounding box center [0, 0] width 0 height 0
drag, startPoint x: 1241, startPoint y: 688, endPoint x: 1231, endPoint y: 687, distance: 9.5
click at [1240, 690] on button "Save" at bounding box center [1218, 690] width 120 height 22
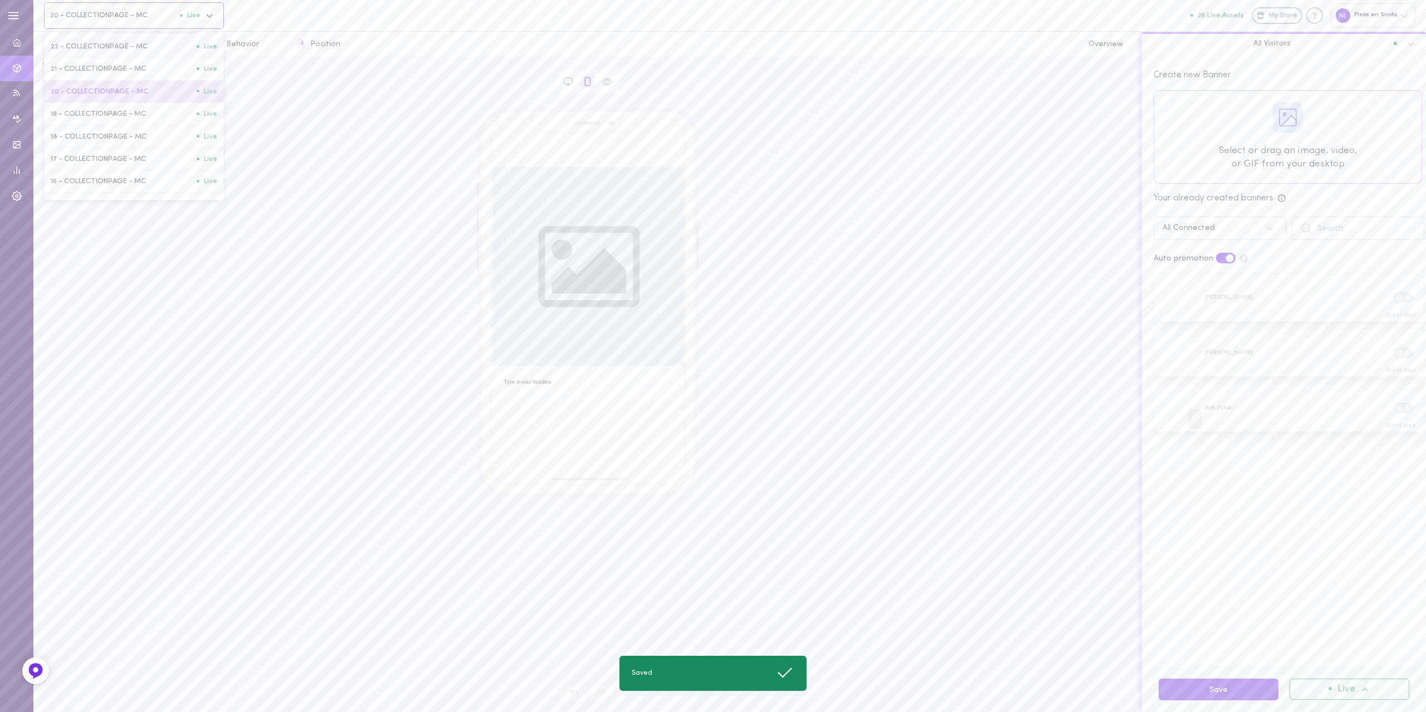
click at [89, 14] on span "20 - COLLECTIONPAGE - MC" at bounding box center [115, 15] width 130 height 8
click at [94, 68] on span "21 - COLLECTIONPAGE - MC" at bounding box center [124, 69] width 146 height 8
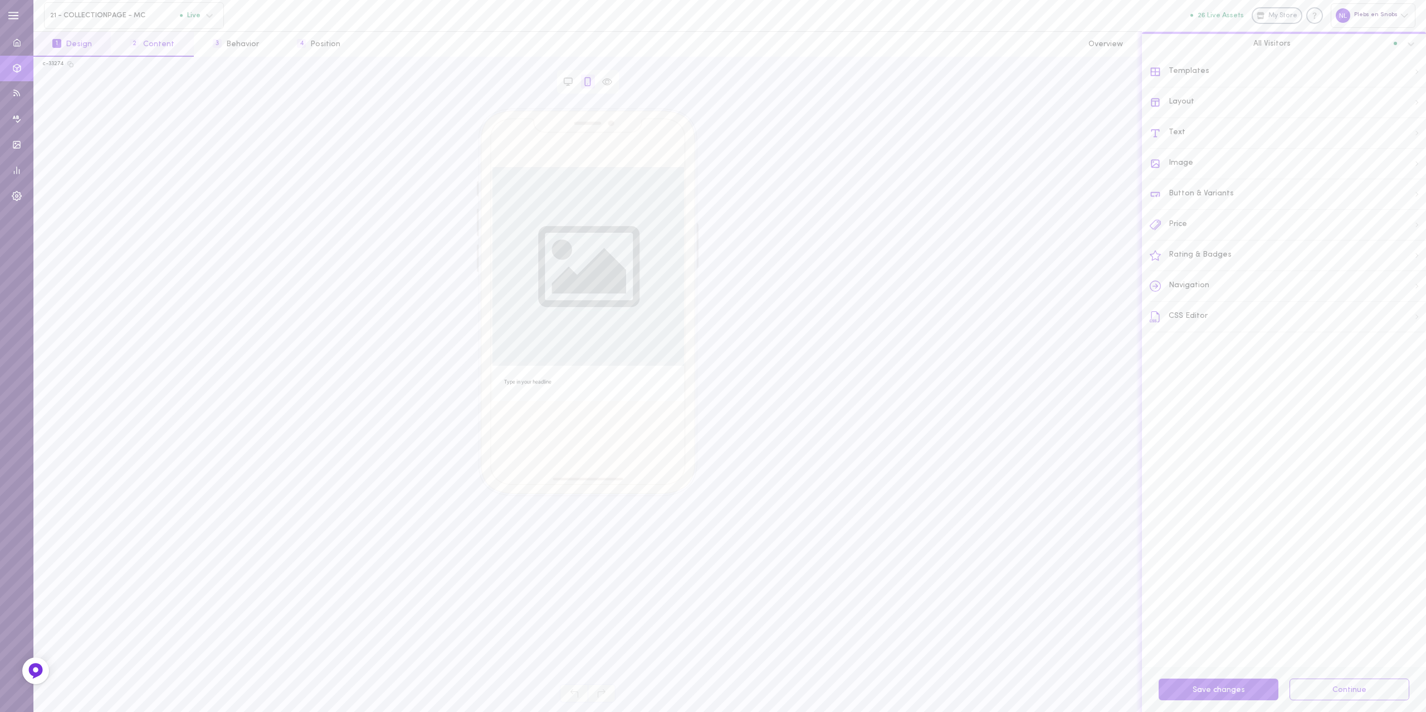
click at [166, 46] on button "2 Content" at bounding box center [152, 44] width 82 height 25
click at [1393, 300] on label at bounding box center [1402, 297] width 19 height 11
click at [0, 0] on input "checkbox" at bounding box center [0, 0] width 0 height 0
click at [1393, 349] on label at bounding box center [1402, 352] width 19 height 11
click at [0, 0] on input "checkbox" at bounding box center [0, 0] width 0 height 0
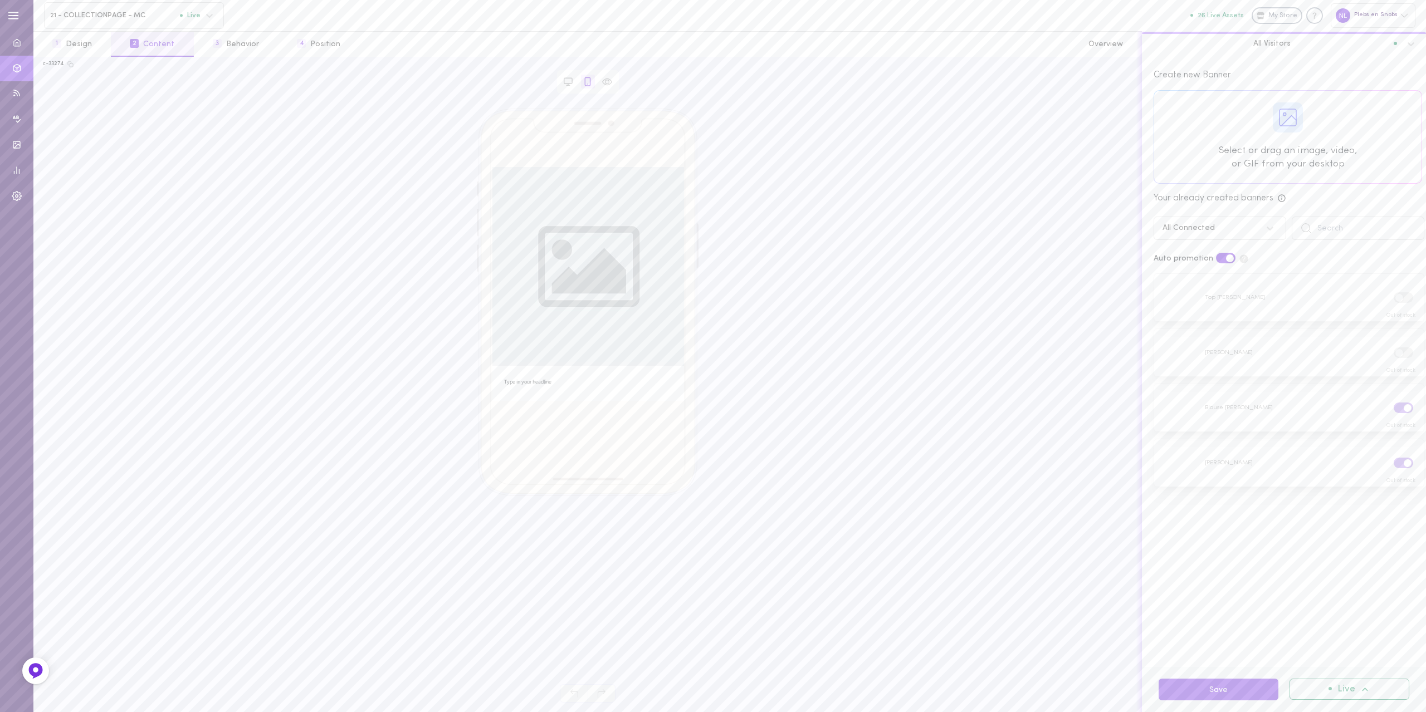
drag, startPoint x: 1389, startPoint y: 403, endPoint x: 1390, endPoint y: 428, distance: 25.6
click at [1393, 405] on label at bounding box center [1402, 408] width 19 height 11
click at [0, 0] on input "checkbox" at bounding box center [0, 0] width 0 height 0
click at [1393, 460] on label at bounding box center [1402, 463] width 19 height 11
click at [0, 0] on input "checkbox" at bounding box center [0, 0] width 0 height 0
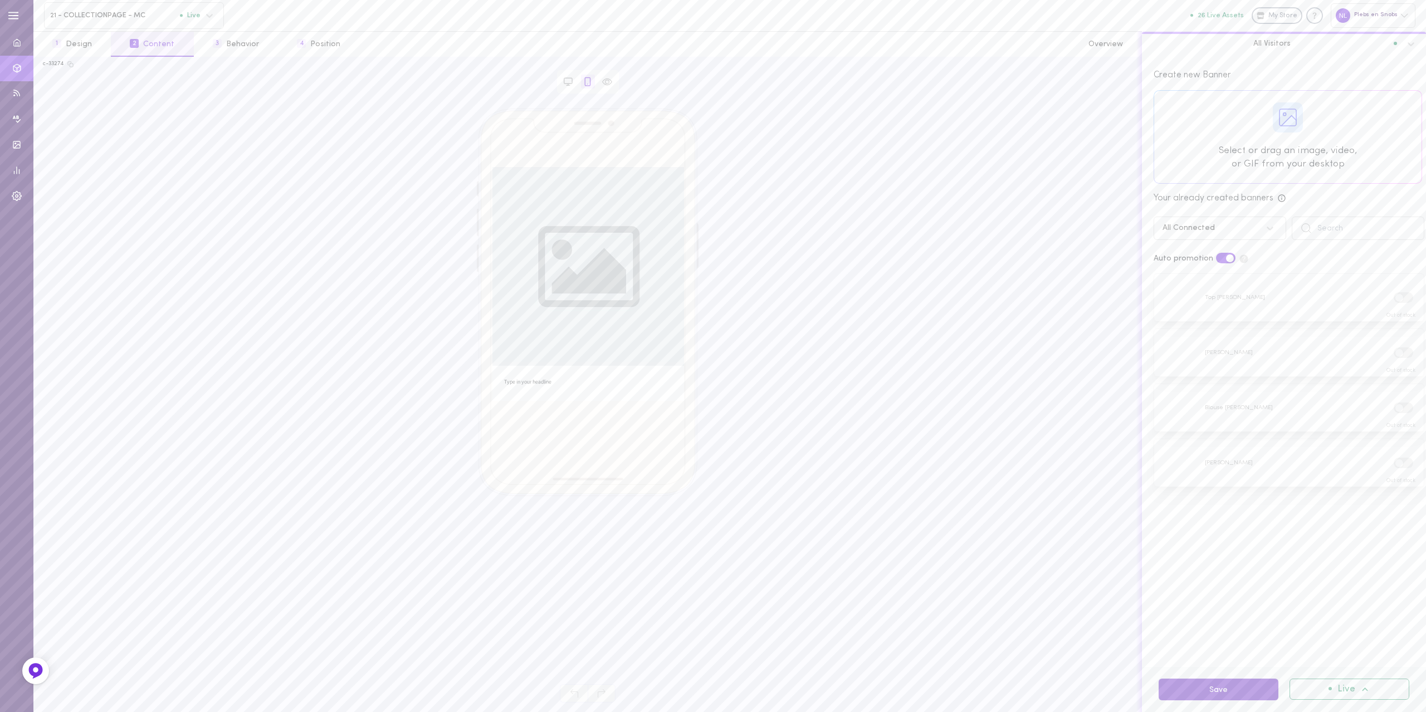
click at [1201, 694] on button "Save" at bounding box center [1218, 690] width 120 height 22
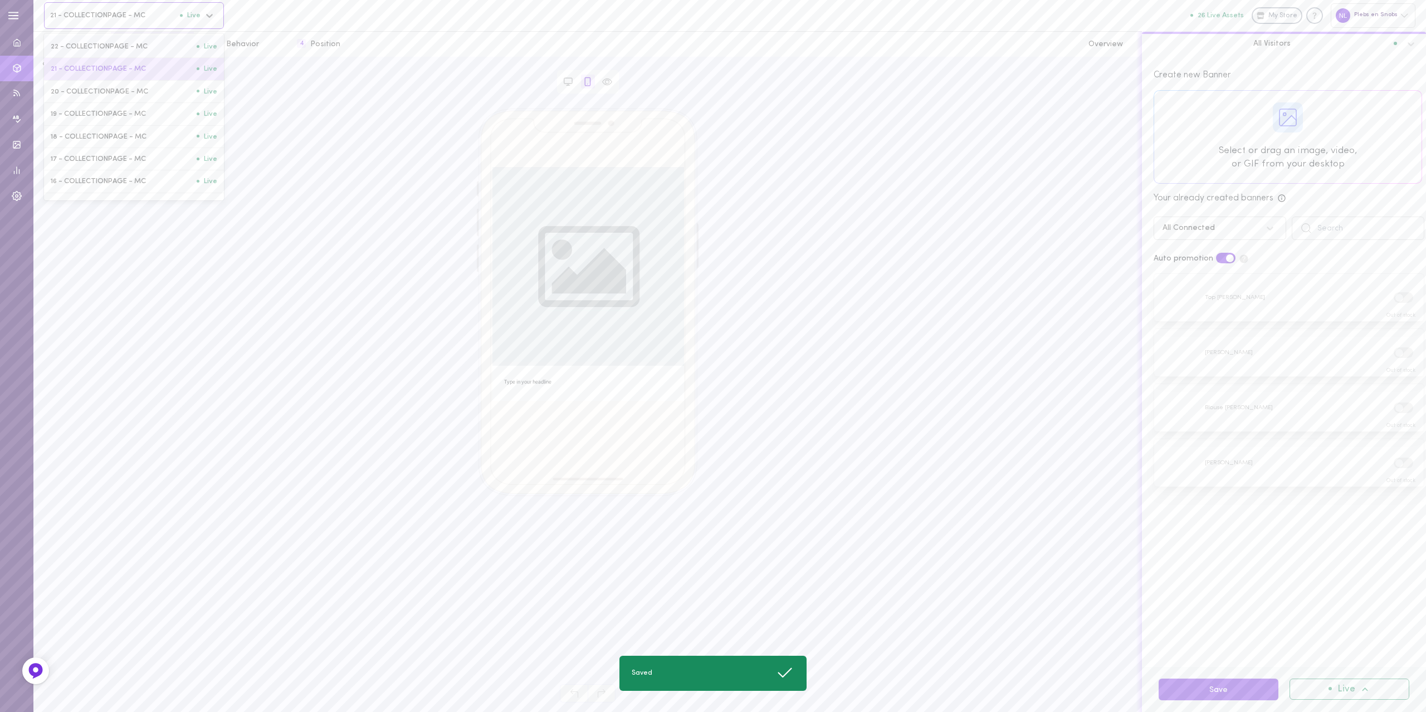
click at [91, 11] on span "21 - COLLECTIONPAGE - MC" at bounding box center [115, 15] width 130 height 8
click at [84, 49] on span "22 - COLLECTIONPAGE - MC" at bounding box center [124, 46] width 146 height 8
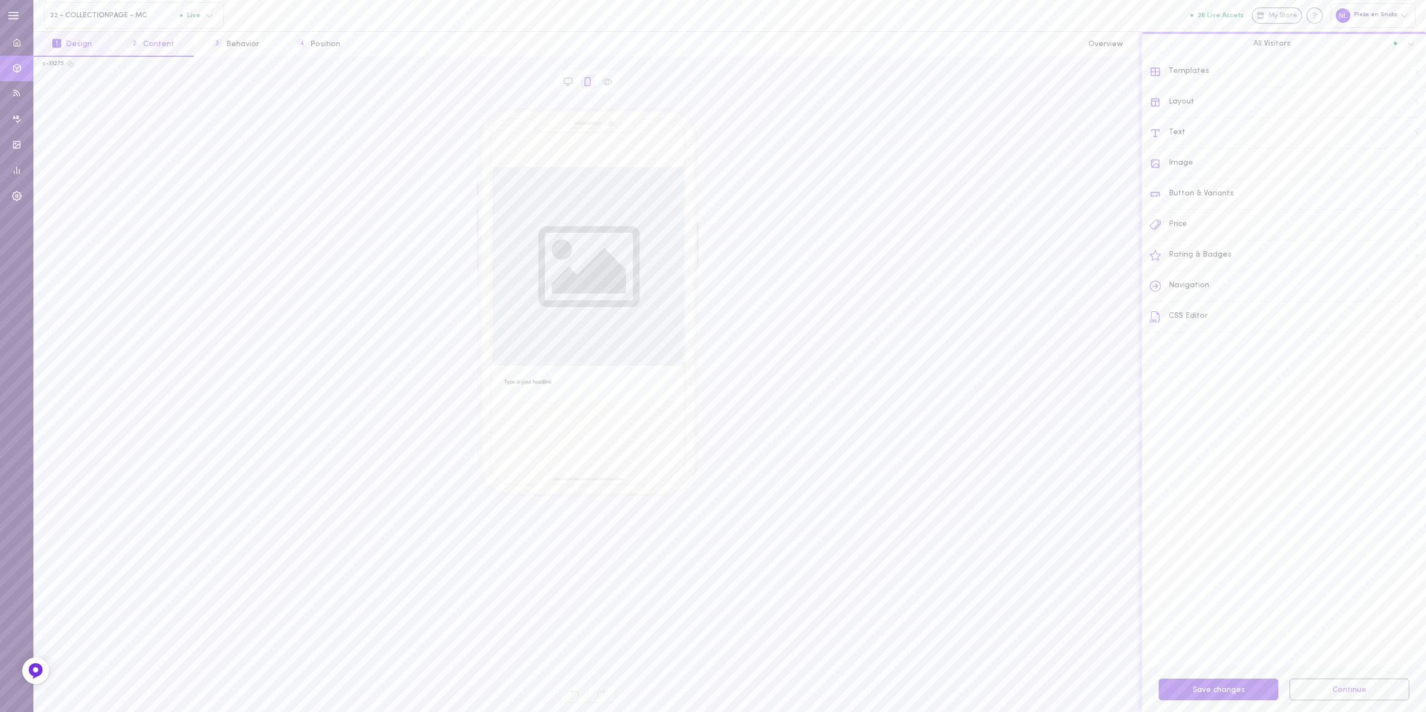
click at [140, 35] on button "2 Content" at bounding box center [152, 44] width 82 height 25
click at [1403, 296] on span at bounding box center [1407, 298] width 8 height 8
click at [0, 0] on input "checkbox" at bounding box center [0, 0] width 0 height 0
click at [1393, 349] on label at bounding box center [1402, 352] width 19 height 11
click at [0, 0] on input "checkbox" at bounding box center [0, 0] width 0 height 0
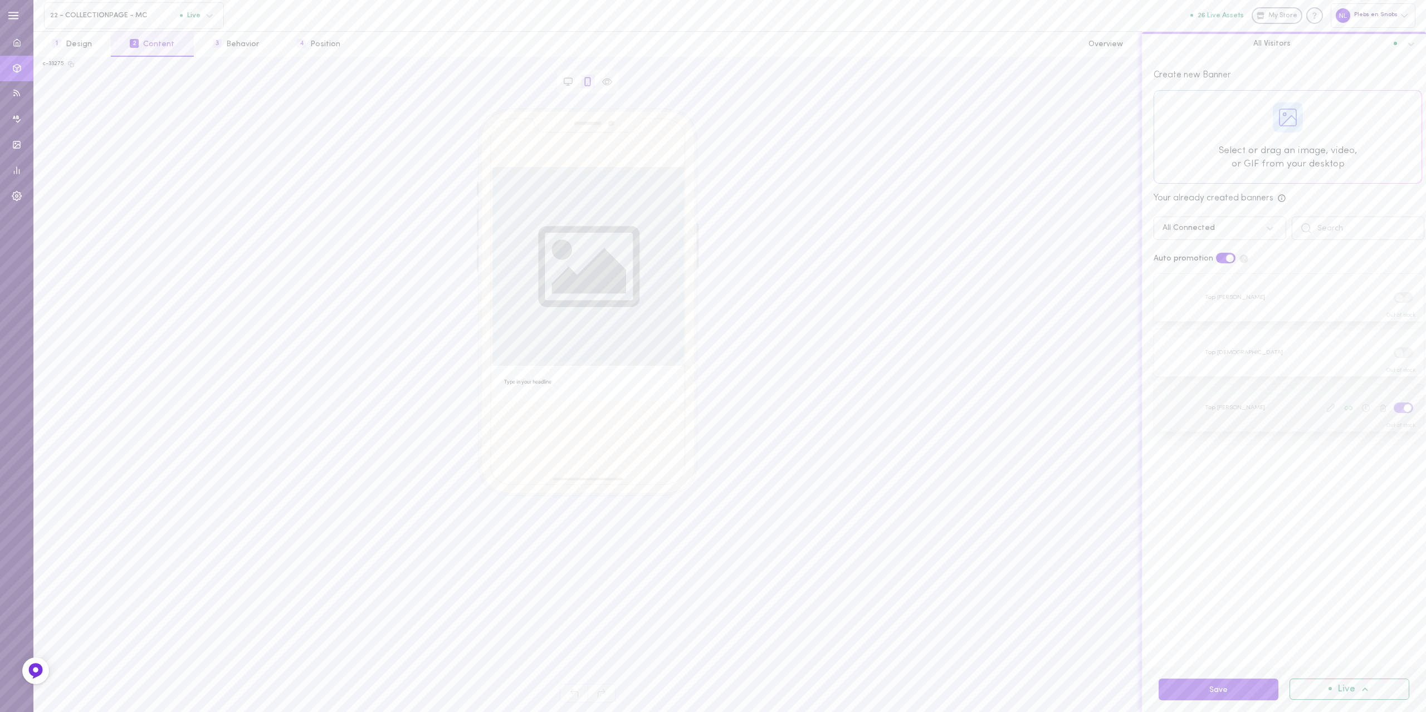
click at [1393, 406] on label at bounding box center [1402, 408] width 19 height 11
click at [0, 0] on input "checkbox" at bounding box center [0, 0] width 0 height 0
drag, startPoint x: 1207, startPoint y: 688, endPoint x: 1201, endPoint y: 688, distance: 5.6
click at [1207, 689] on button "Save" at bounding box center [1218, 690] width 120 height 22
click at [160, 21] on div "22 - COLLECTIONPAGE - MC Live" at bounding box center [134, 15] width 180 height 27
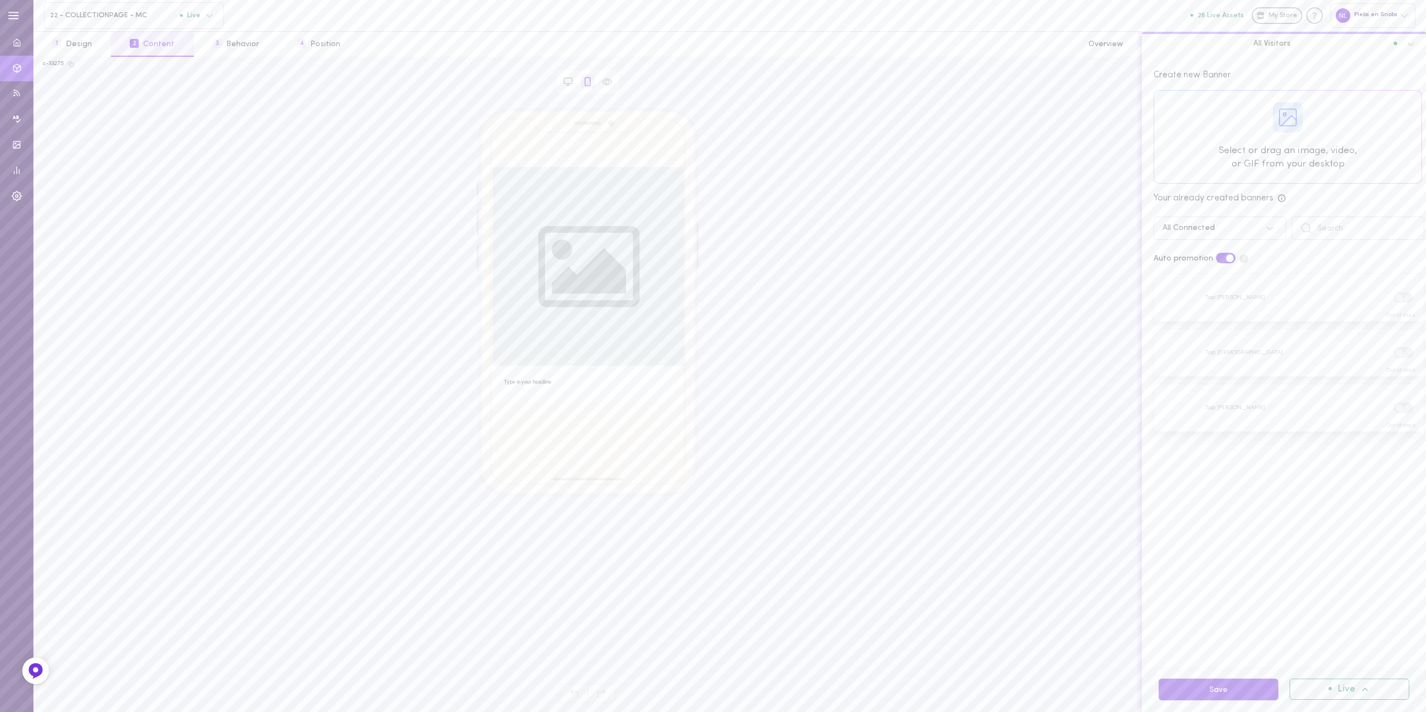
drag, startPoint x: 257, startPoint y: 254, endPoint x: 308, endPoint y: 270, distance: 53.7
click at [260, 256] on div "Type in your headline Bekijk deze look Bekijk deze look" at bounding box center [587, 389] width 1089 height 561
click at [1202, 683] on button "Save" at bounding box center [1218, 690] width 120 height 22
click at [128, 18] on span "22 - COLLECTIONPAGE - MC" at bounding box center [115, 15] width 130 height 8
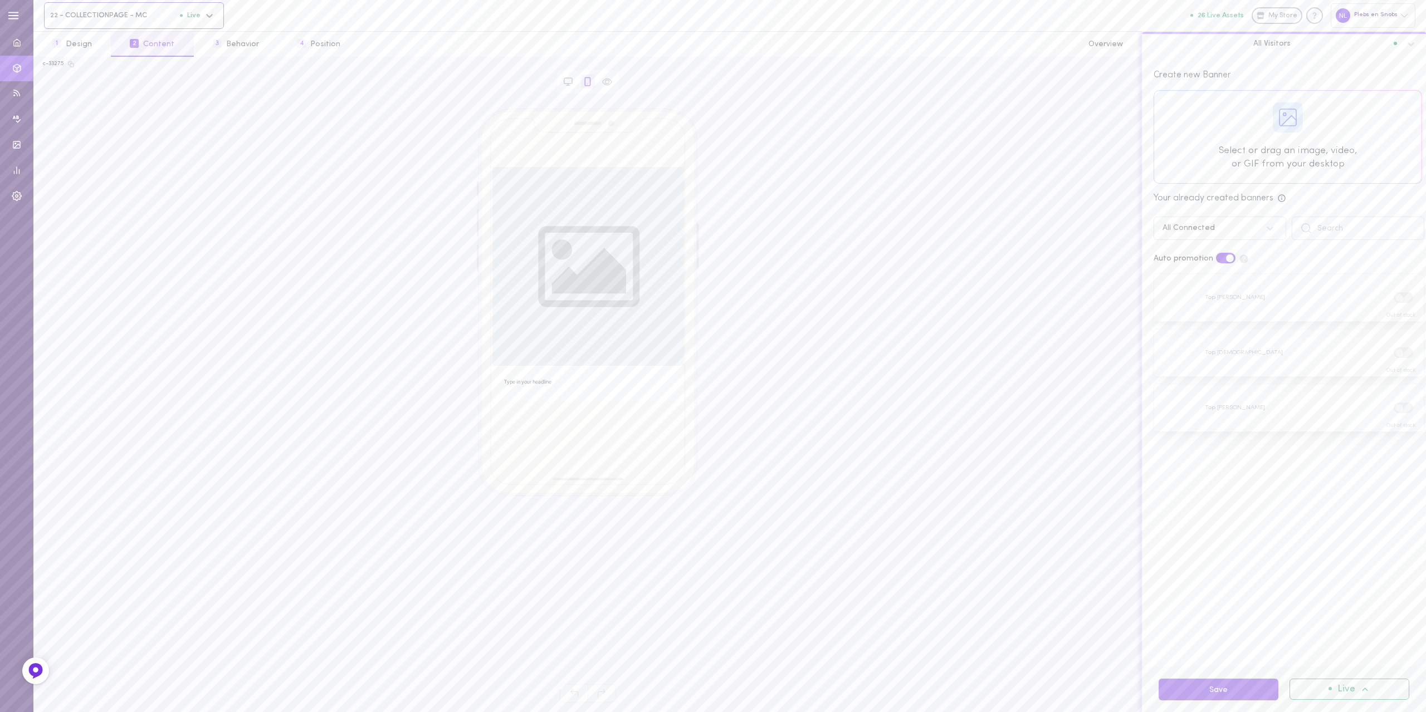
click at [143, 13] on span "22 - COLLECTIONPAGE - MC" at bounding box center [115, 15] width 130 height 8
click at [96, 163] on span "STORYTELLER 1, COLLECTION PAGINA - Manual Storyteller™" at bounding box center [124, 157] width 146 height 17
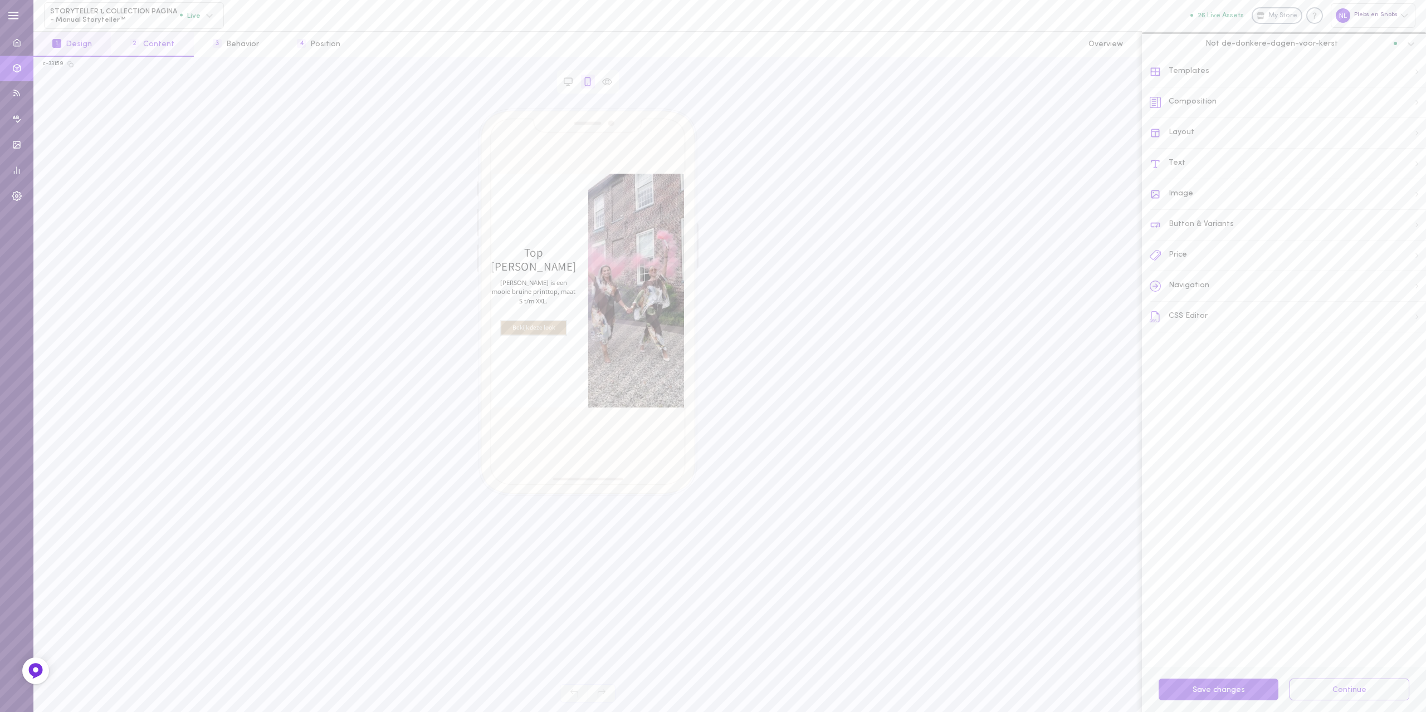
click at [146, 43] on button "2 Content" at bounding box center [152, 44] width 82 height 25
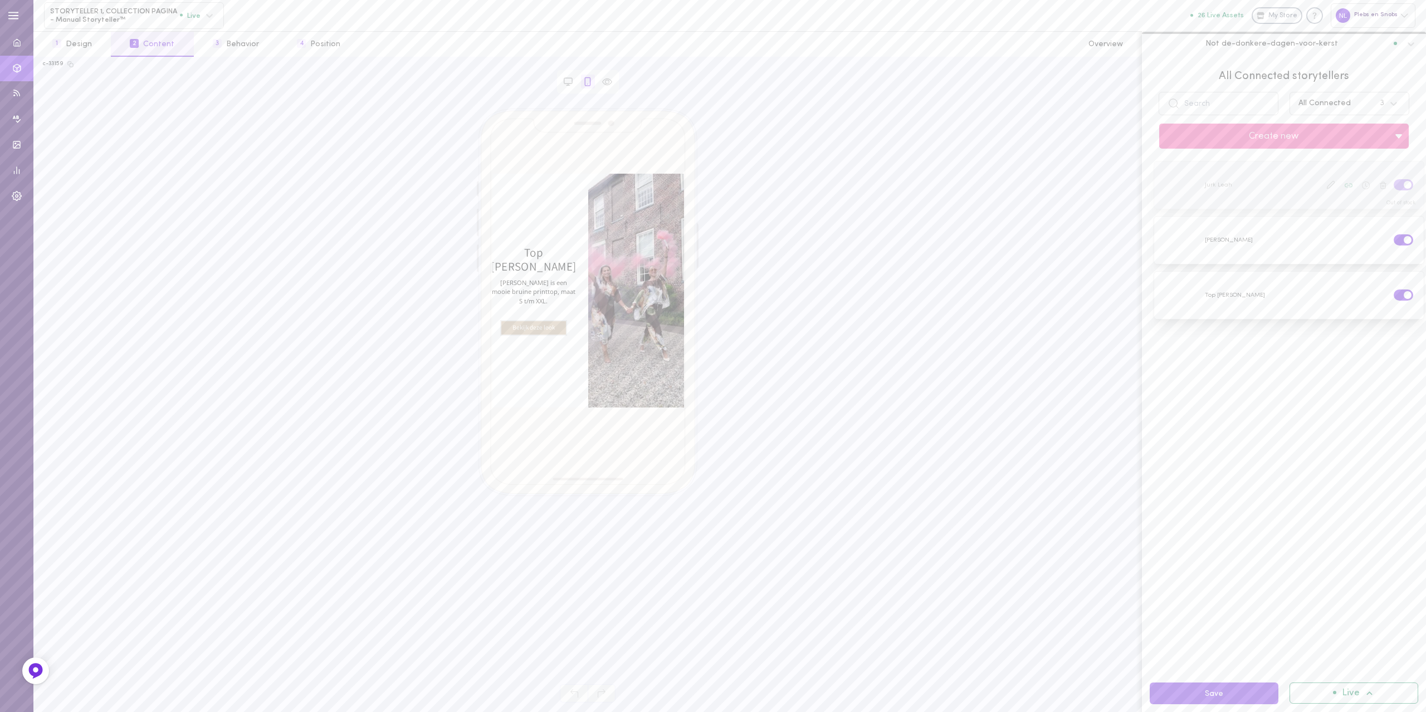
click at [1393, 184] on label at bounding box center [1402, 184] width 19 height 11
click at [0, 0] on input "checkbox" at bounding box center [0, 0] width 0 height 0
click at [1246, 146] on button "Create new" at bounding box center [1273, 136] width 229 height 25
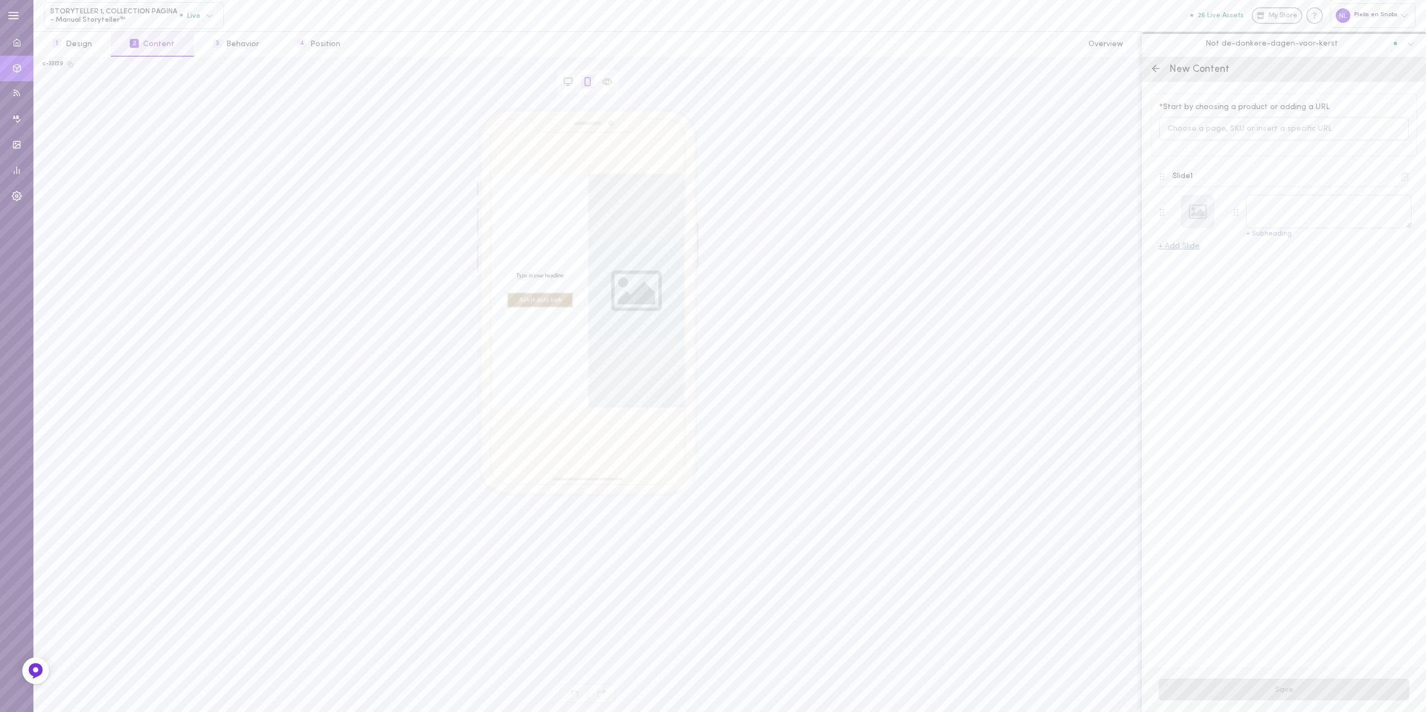
click at [1152, 67] on icon at bounding box center [1155, 68] width 11 height 11
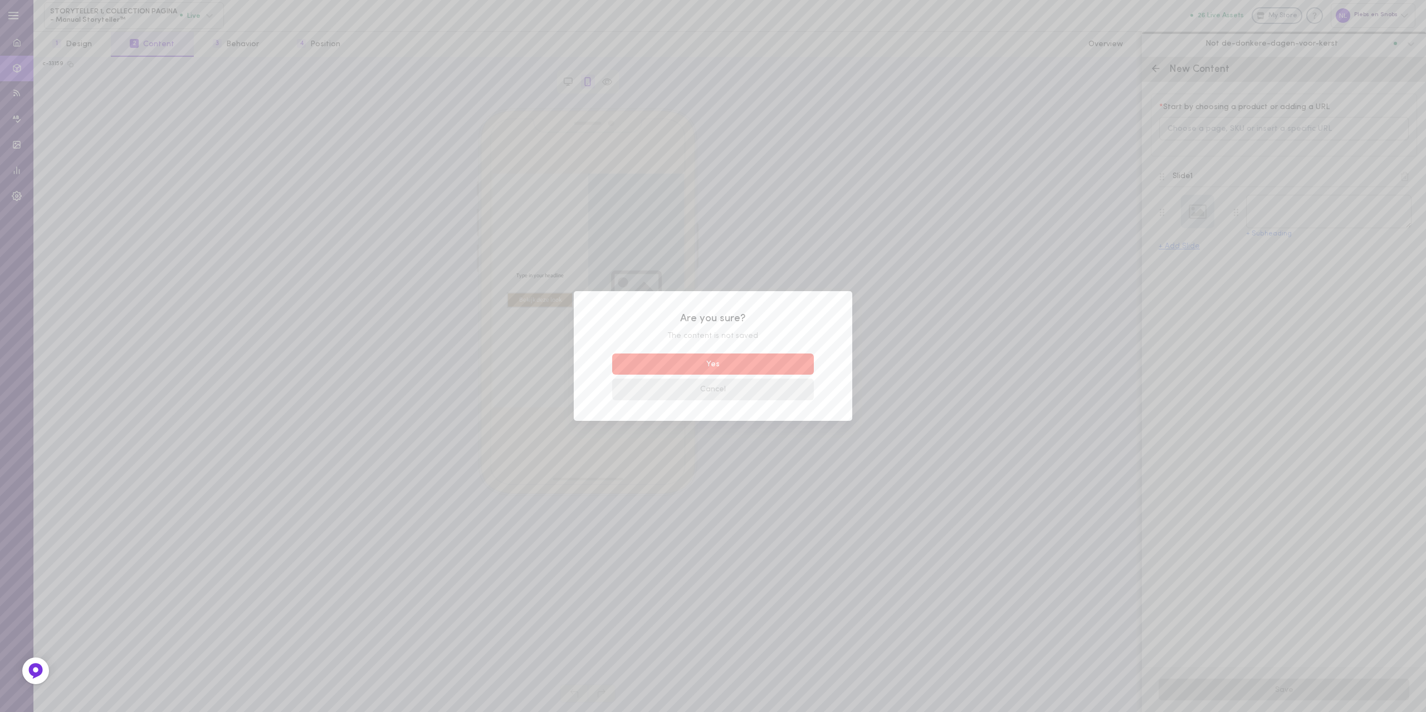
click at [706, 394] on button "Cancel" at bounding box center [713, 390] width 202 height 22
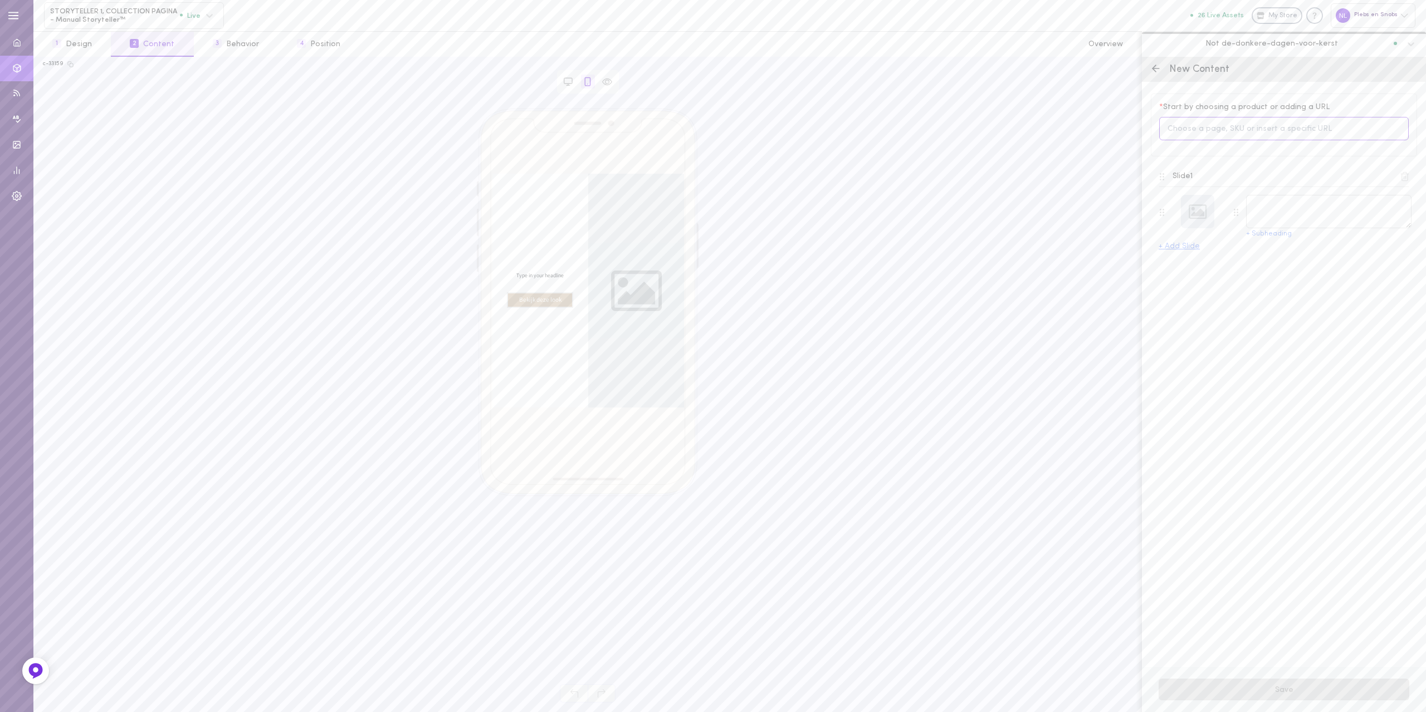
click at [1232, 135] on input at bounding box center [1283, 129] width 249 height 24
type input "[PERSON_NAME]"
click at [1235, 183] on span "10262798434647" at bounding box center [1223, 186] width 58 height 8
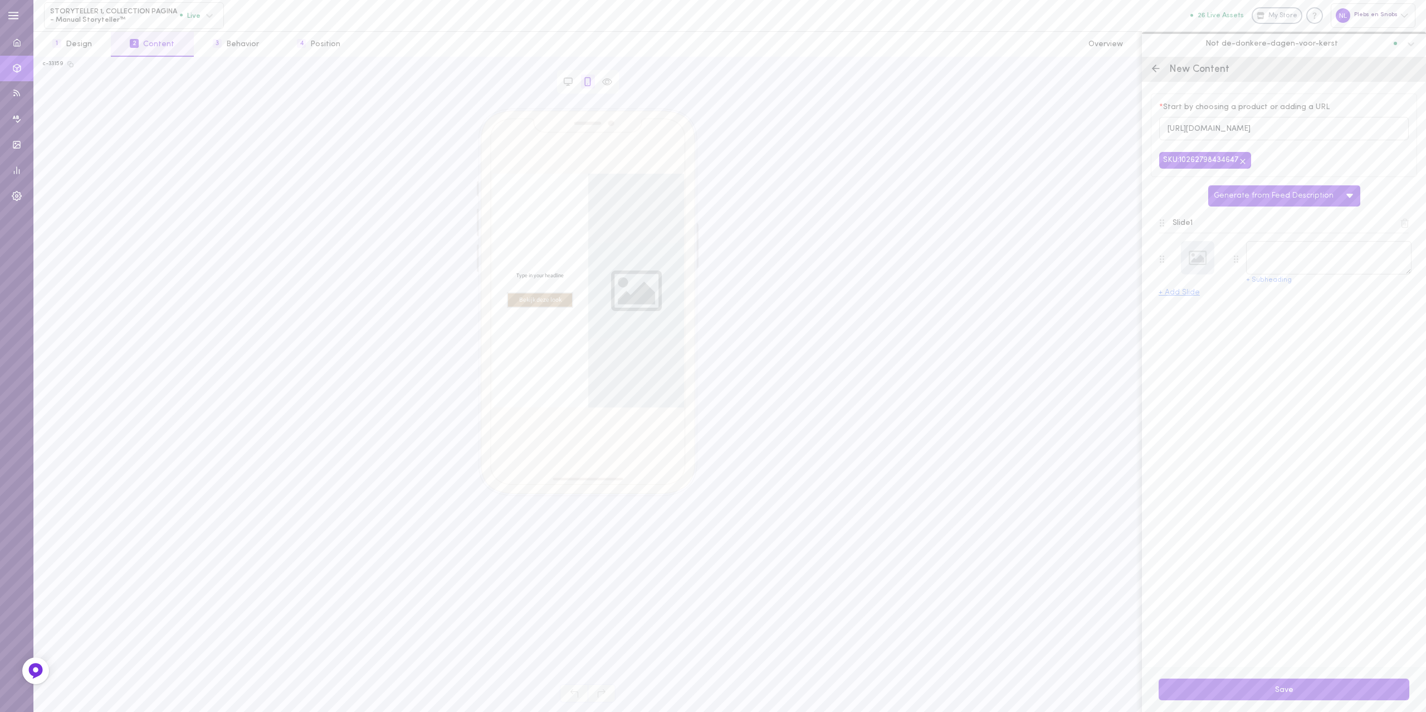
type textarea "[PERSON_NAME]"
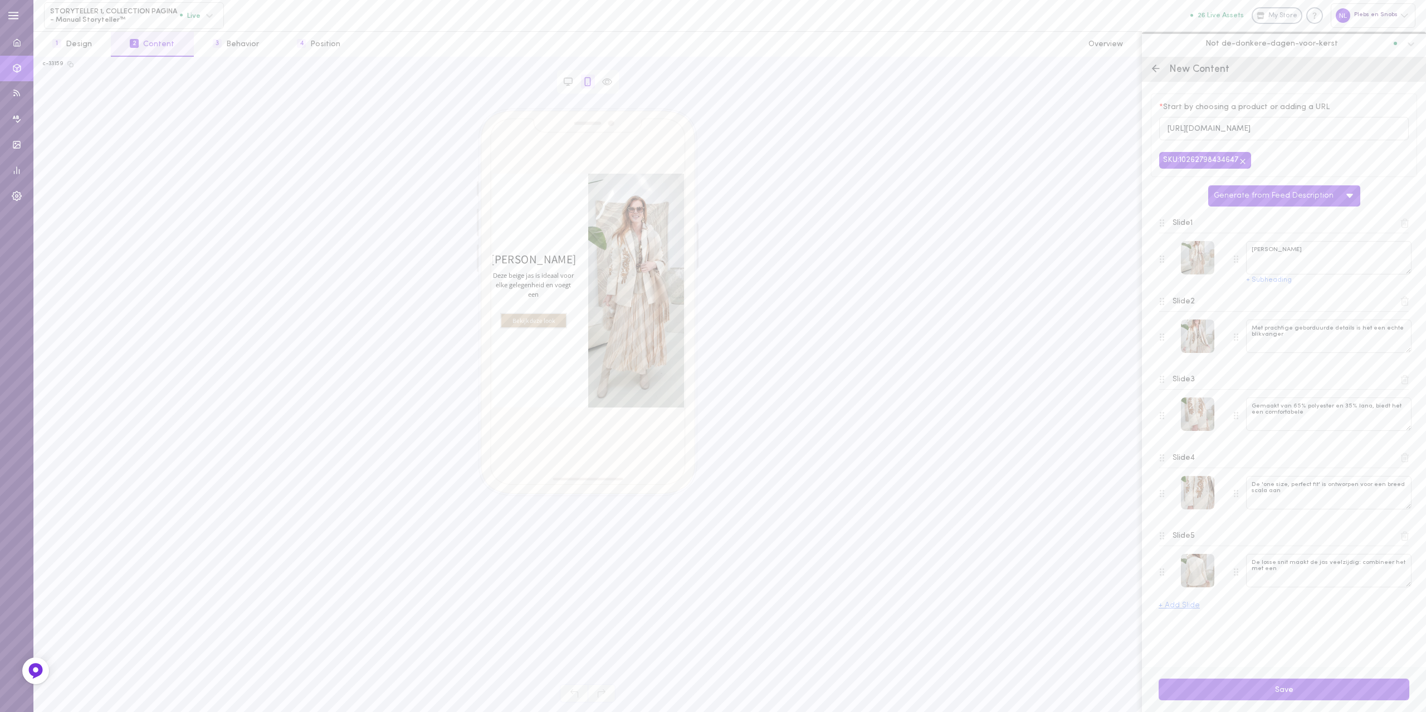
click at [1403, 380] on icon at bounding box center [1405, 379] width 6 height 8
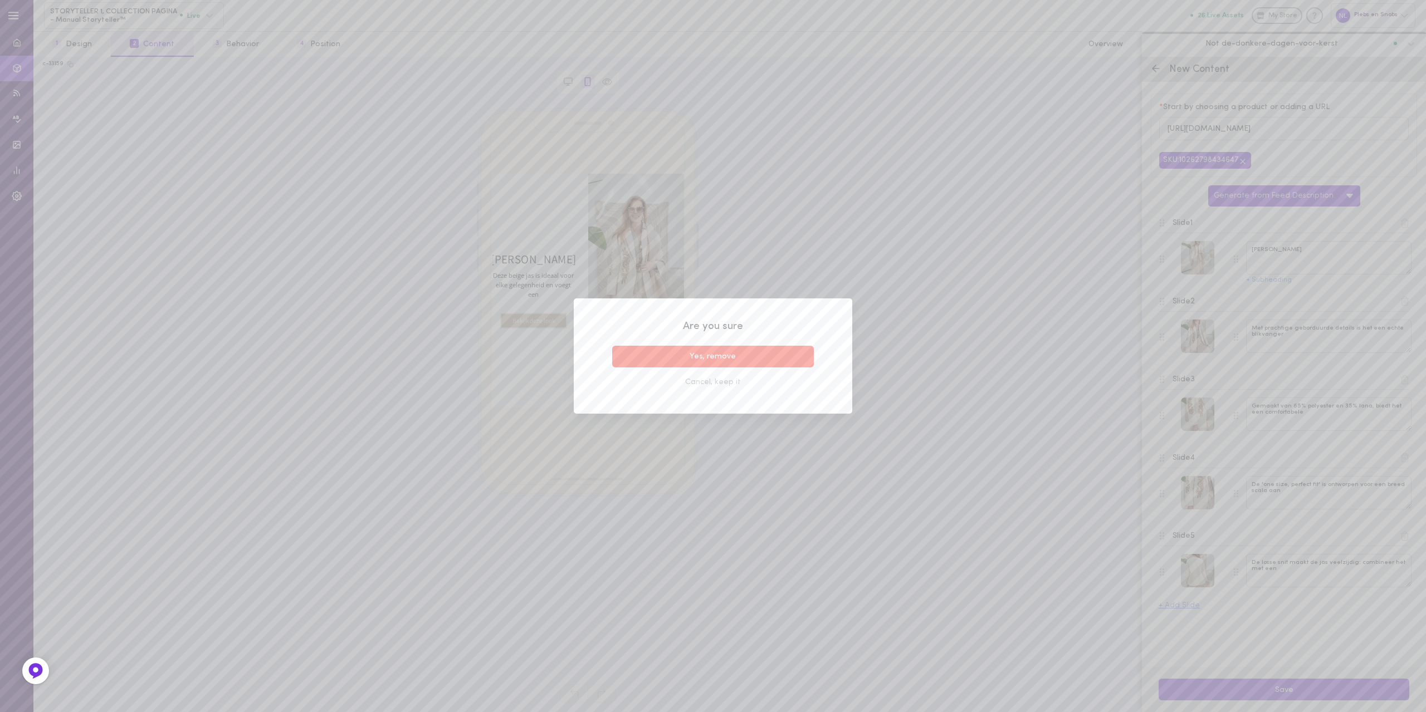
click at [714, 355] on button "Yes, remove" at bounding box center [713, 357] width 202 height 22
type textarea "De 'one size, perfect fit' is ontworpen voor een breed scala aan"
type textarea "De losse snit maakt de jas veelzijdig: combineer het met een"
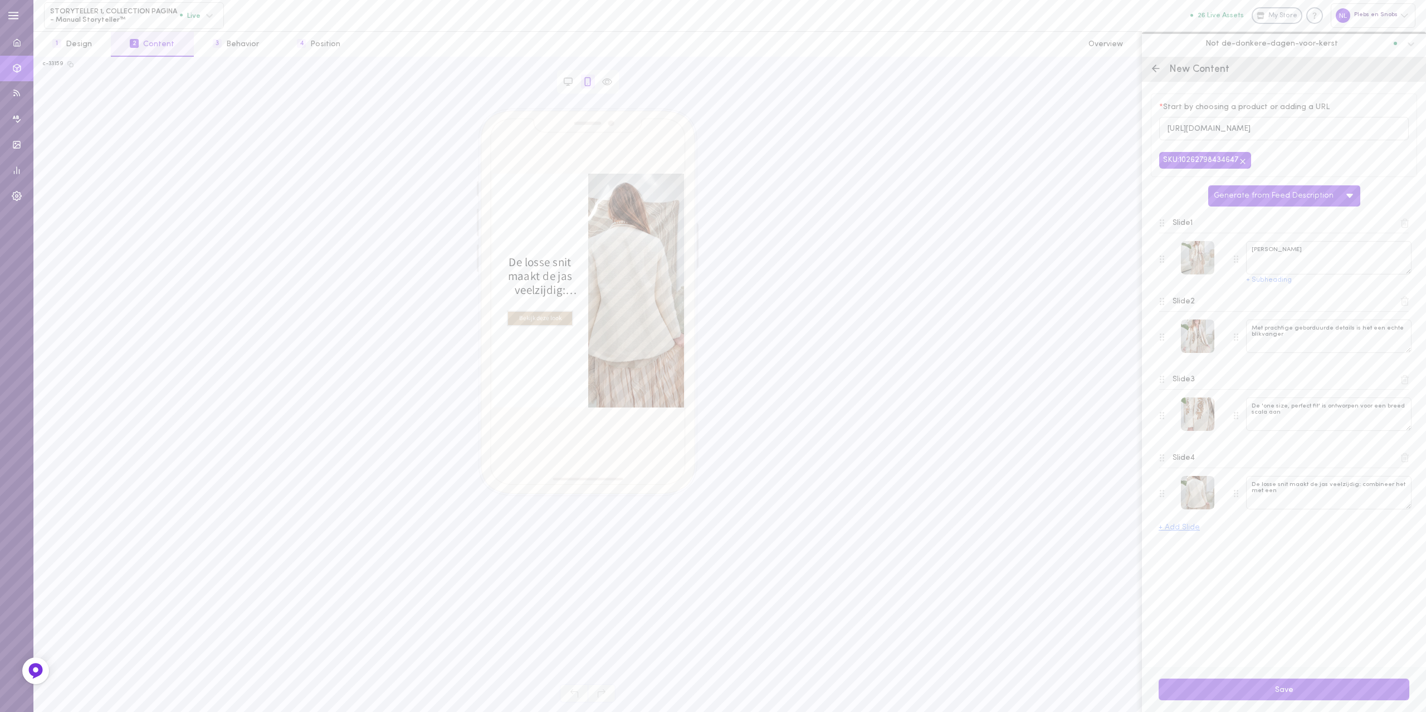
click at [1404, 304] on line at bounding box center [1404, 302] width 0 height 3
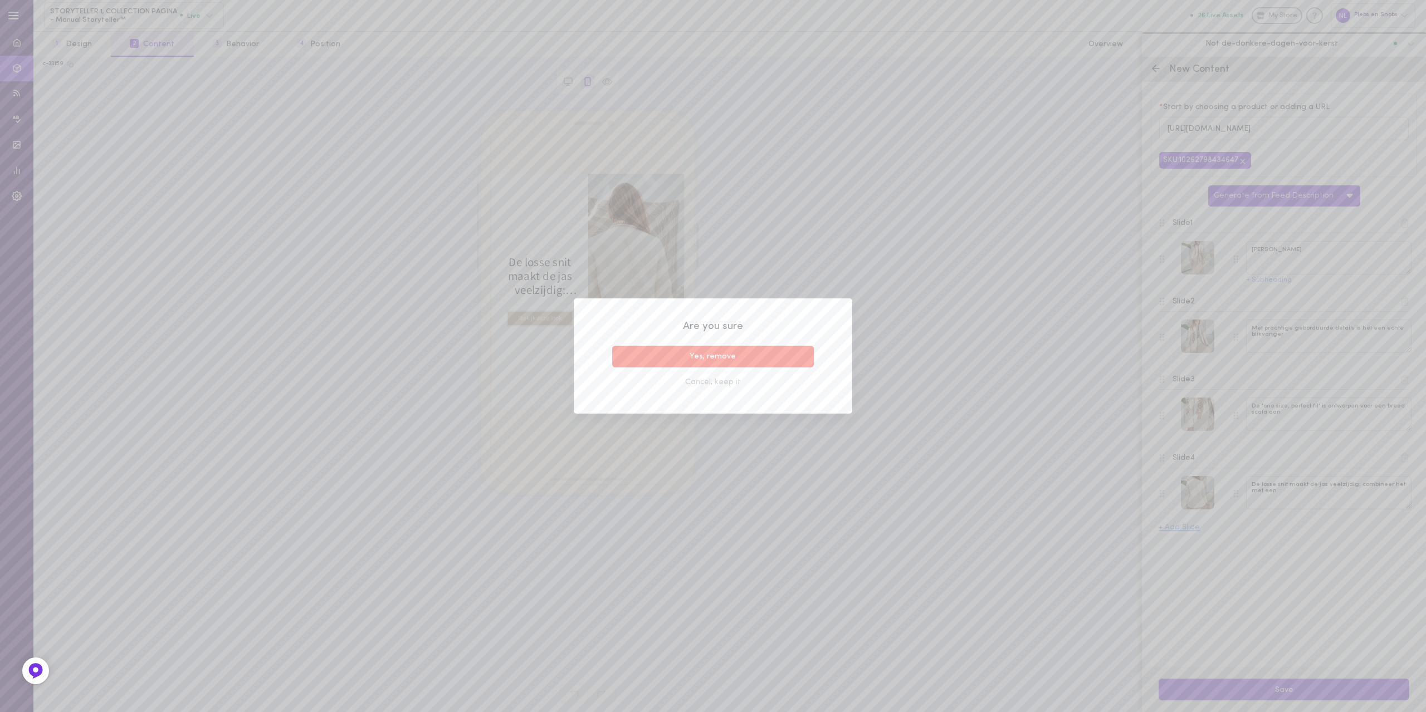
click at [726, 357] on button "Yes, remove" at bounding box center [713, 357] width 202 height 22
type textarea "De 'one size, perfect fit' is ontworpen voor een breed scala aan"
type textarea "De losse snit maakt de jas veelzijdig: combineer het met een"
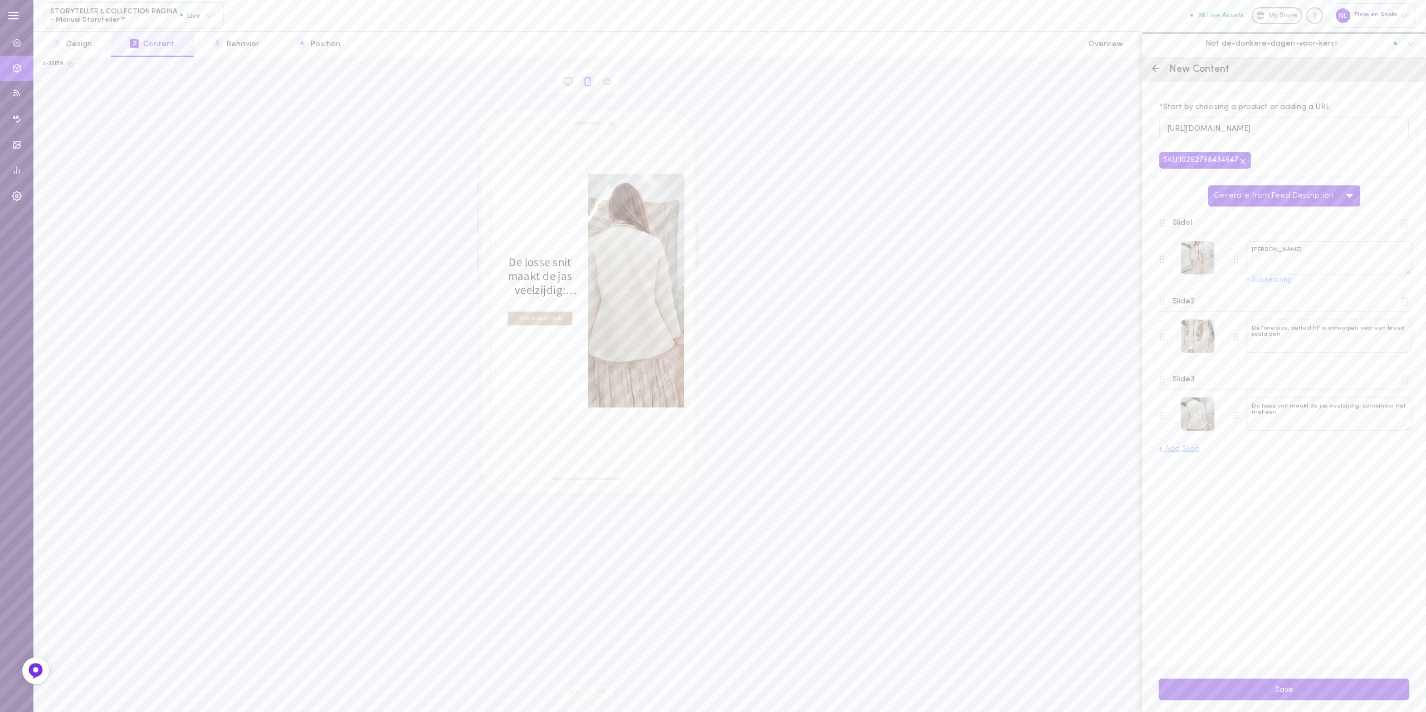
click at [1403, 306] on icon at bounding box center [1404, 301] width 10 height 10
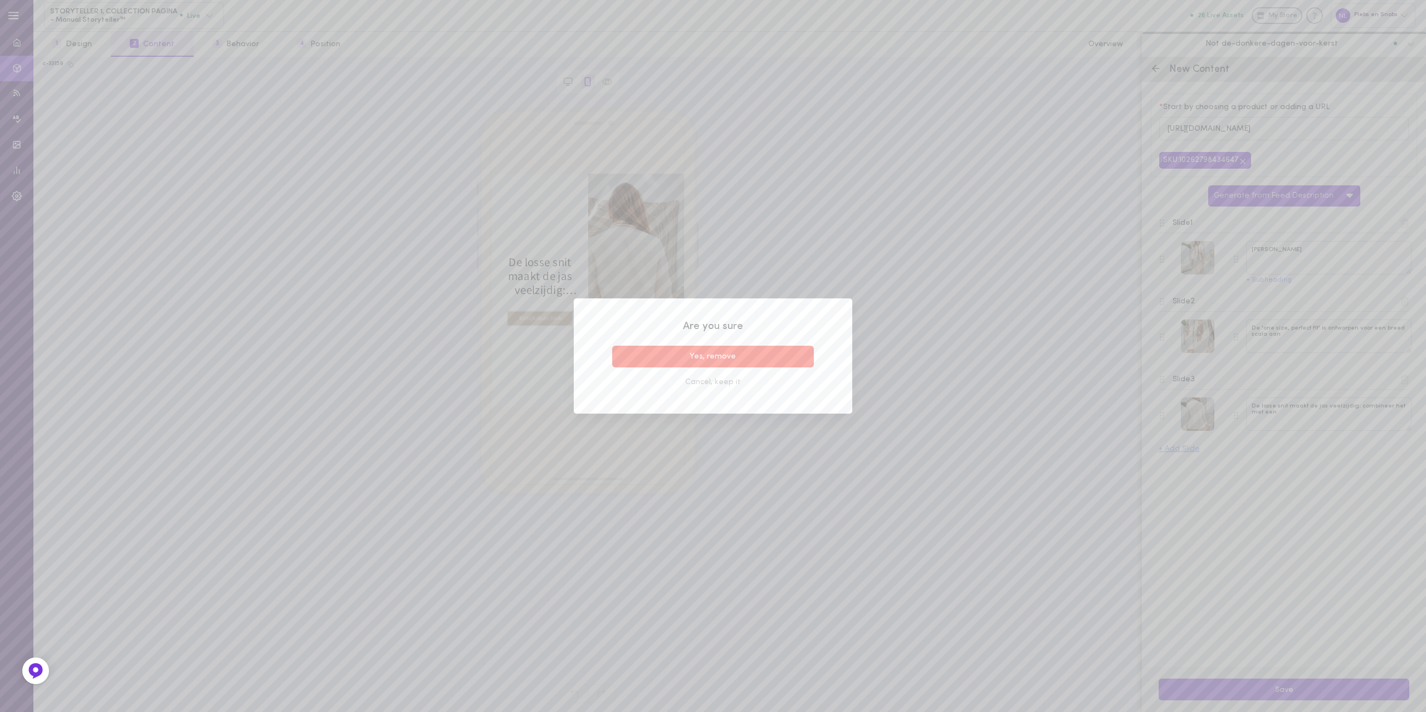
click at [644, 352] on button "Yes, remove" at bounding box center [713, 357] width 202 height 22
type textarea "De losse snit maakt de jas veelzijdig: combineer het met een"
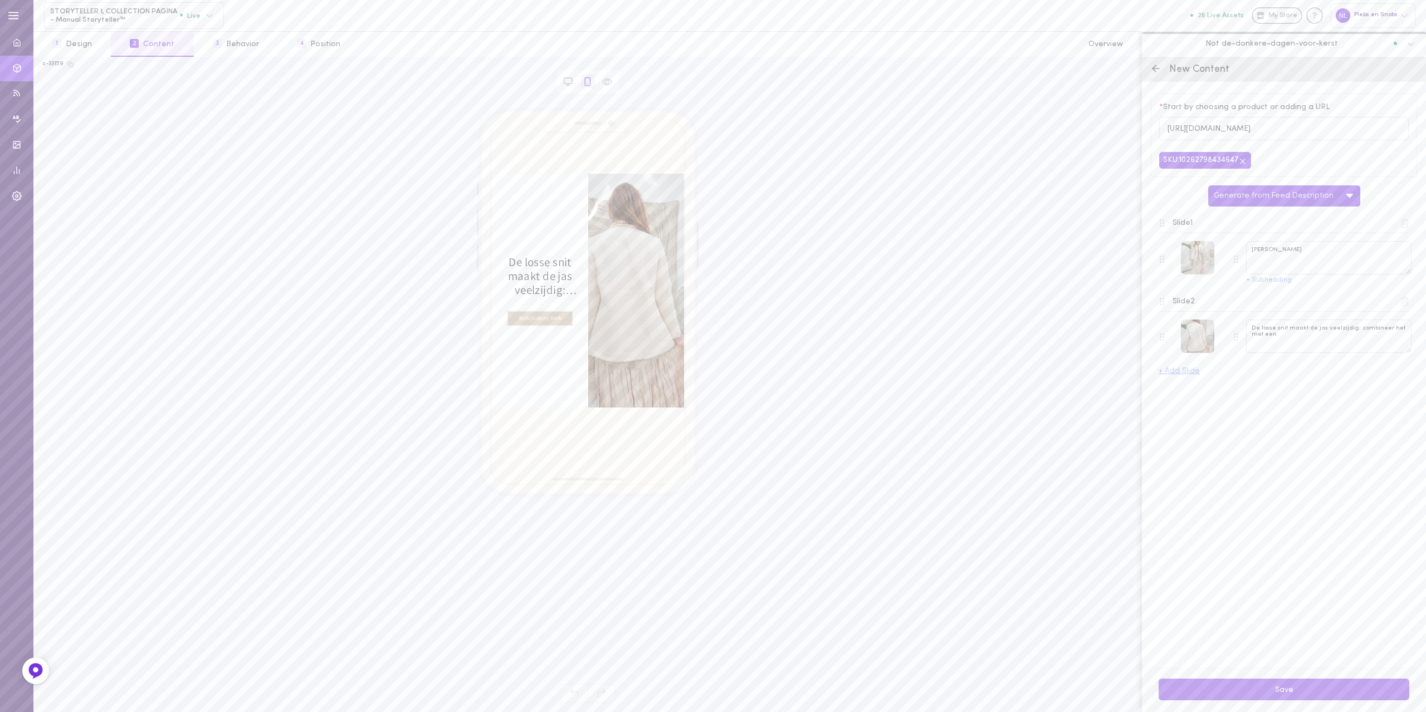
click at [1402, 306] on icon at bounding box center [1405, 301] width 6 height 8
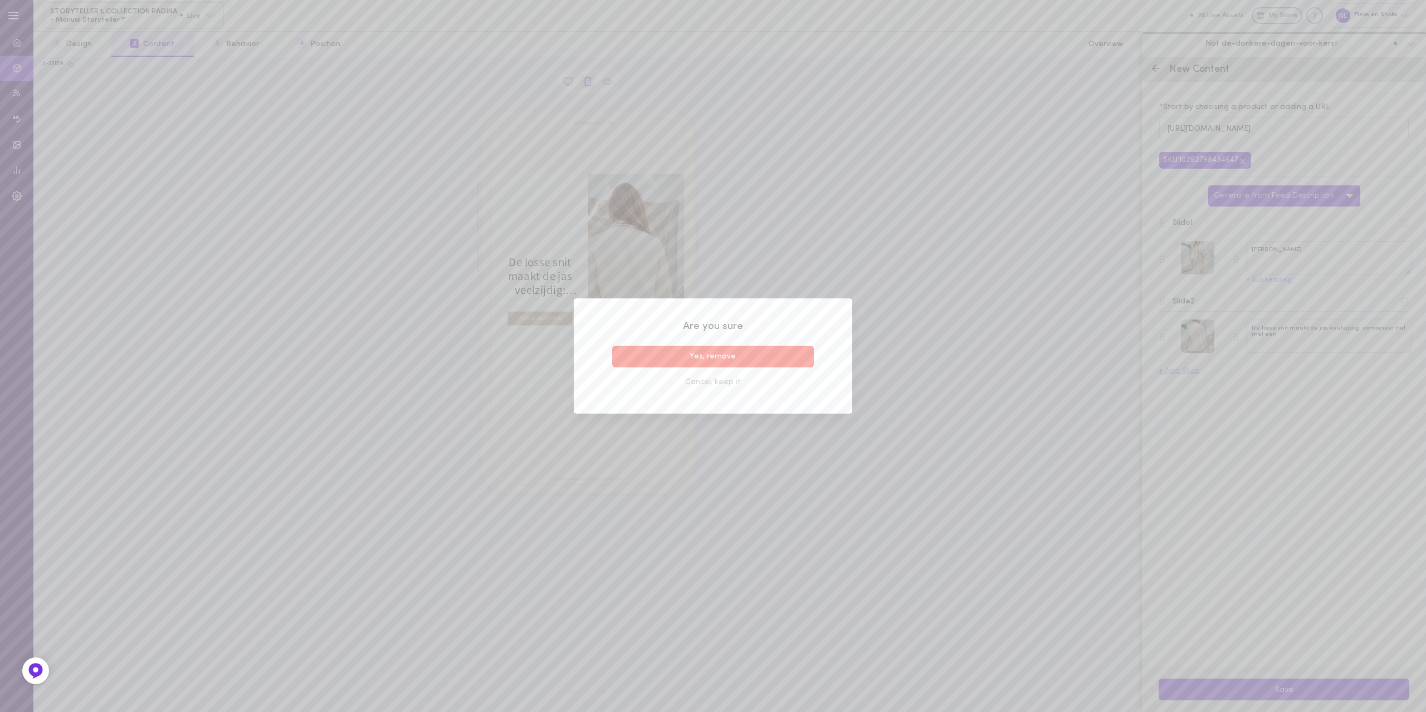
click at [751, 361] on button "Yes, remove" at bounding box center [713, 357] width 202 height 22
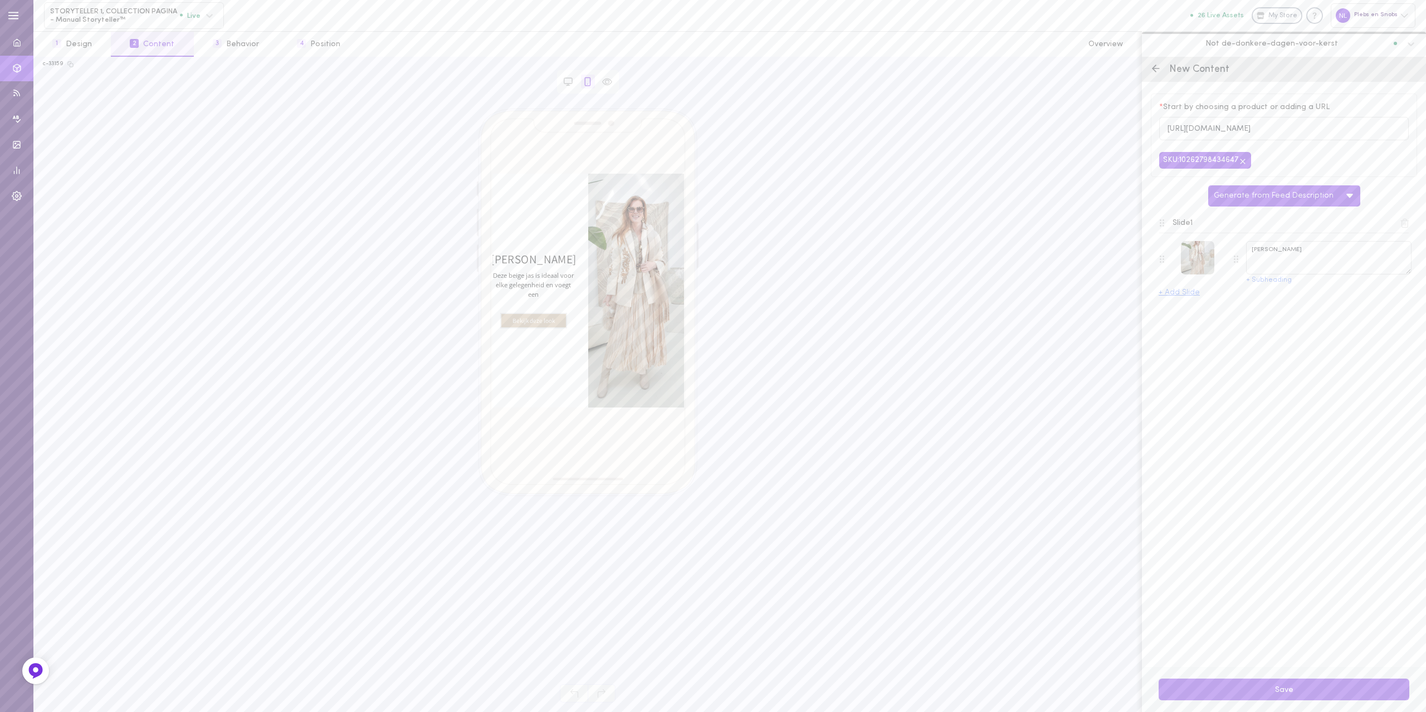
click at [1274, 287] on div "Slide 1 jas rose + Subheading + Add Slide" at bounding box center [1283, 252] width 251 height 90
click at [1274, 282] on button "+ Subheading" at bounding box center [1269, 280] width 46 height 7
click at [1309, 302] on textarea "Deze beige jas is ideaal voor elke gelegenheid en voegt een" at bounding box center [1328, 297] width 165 height 33
click at [1310, 298] on textarea "Deze beige jas is ideaal voor elke gelegenheid en voegt een" at bounding box center [1328, 297] width 165 height 33
type textarea "Deze beige jas is ideaal voor elke gelegenheid, maat S t/m XL."
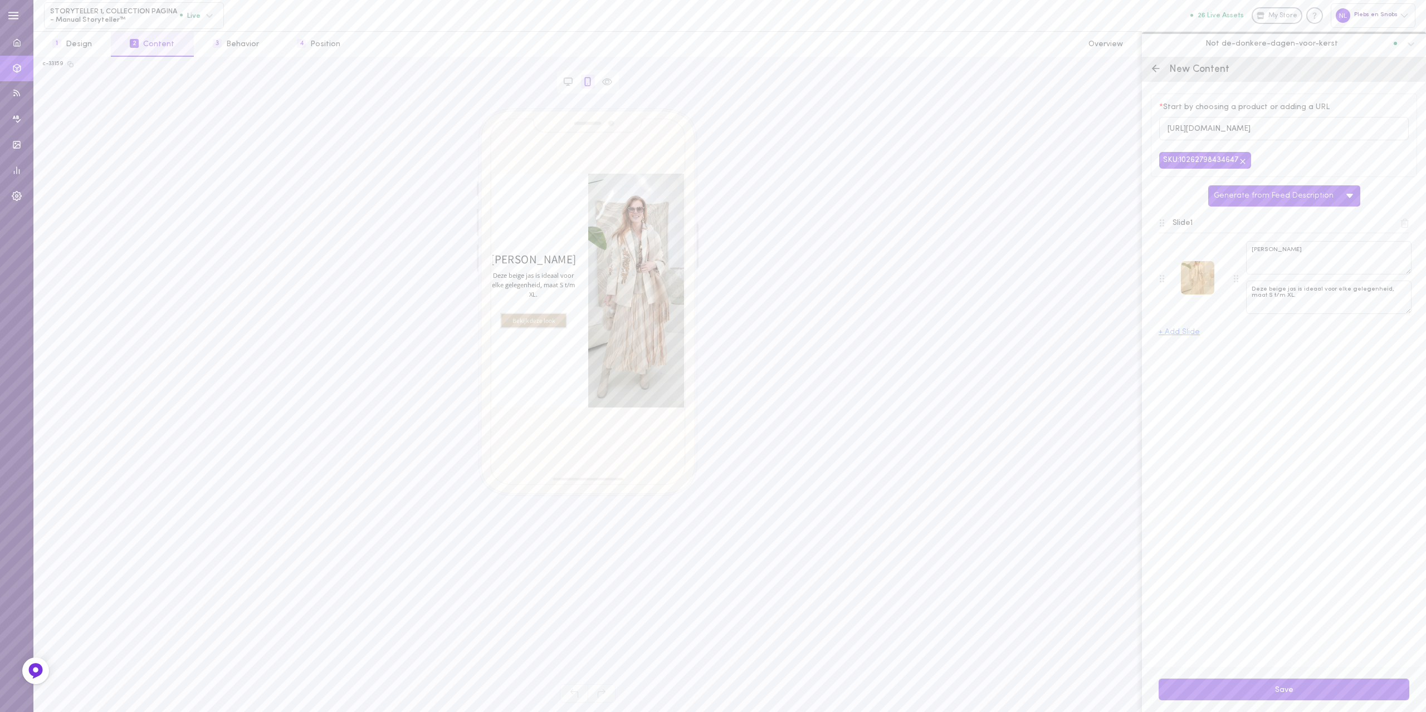
click at [1204, 277] on div at bounding box center [1197, 277] width 33 height 33
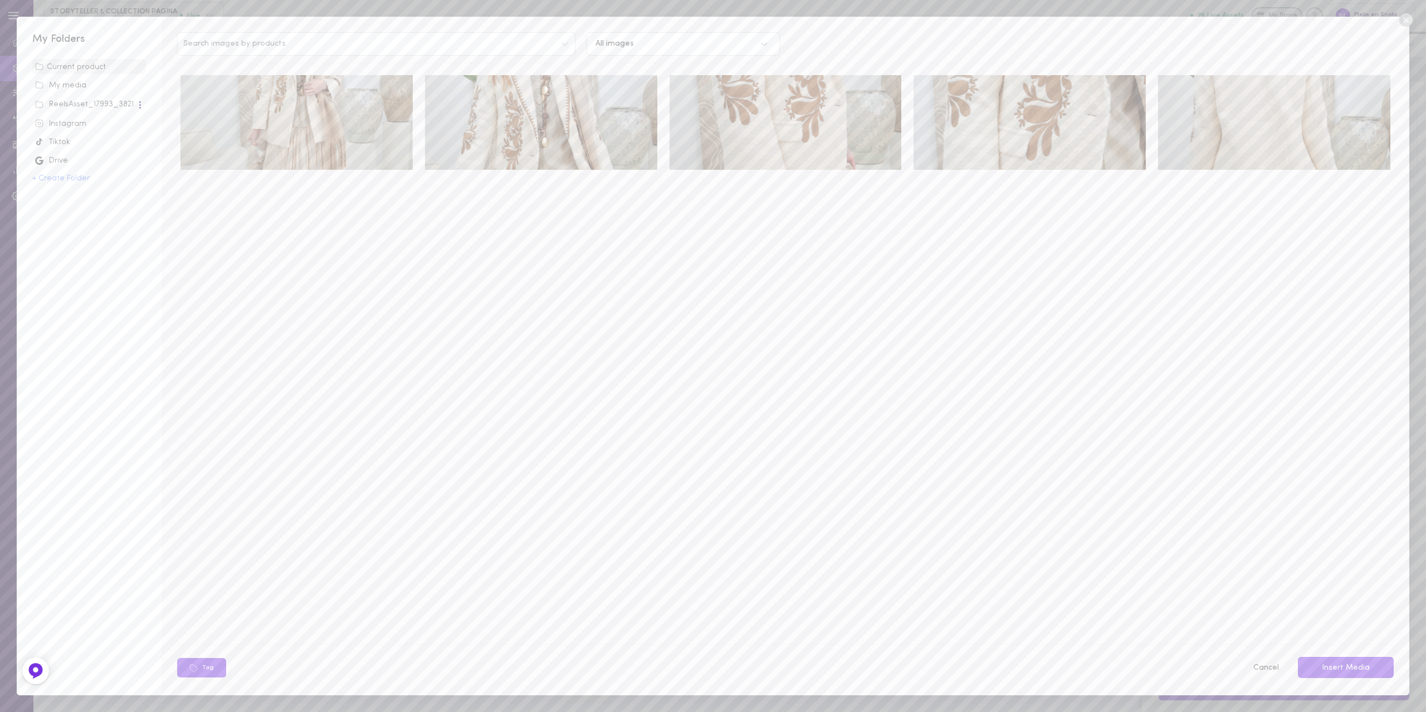
click at [327, 108] on img at bounding box center [296, 122] width 232 height 95
click at [1321, 659] on button "Insert Media" at bounding box center [1345, 668] width 96 height 22
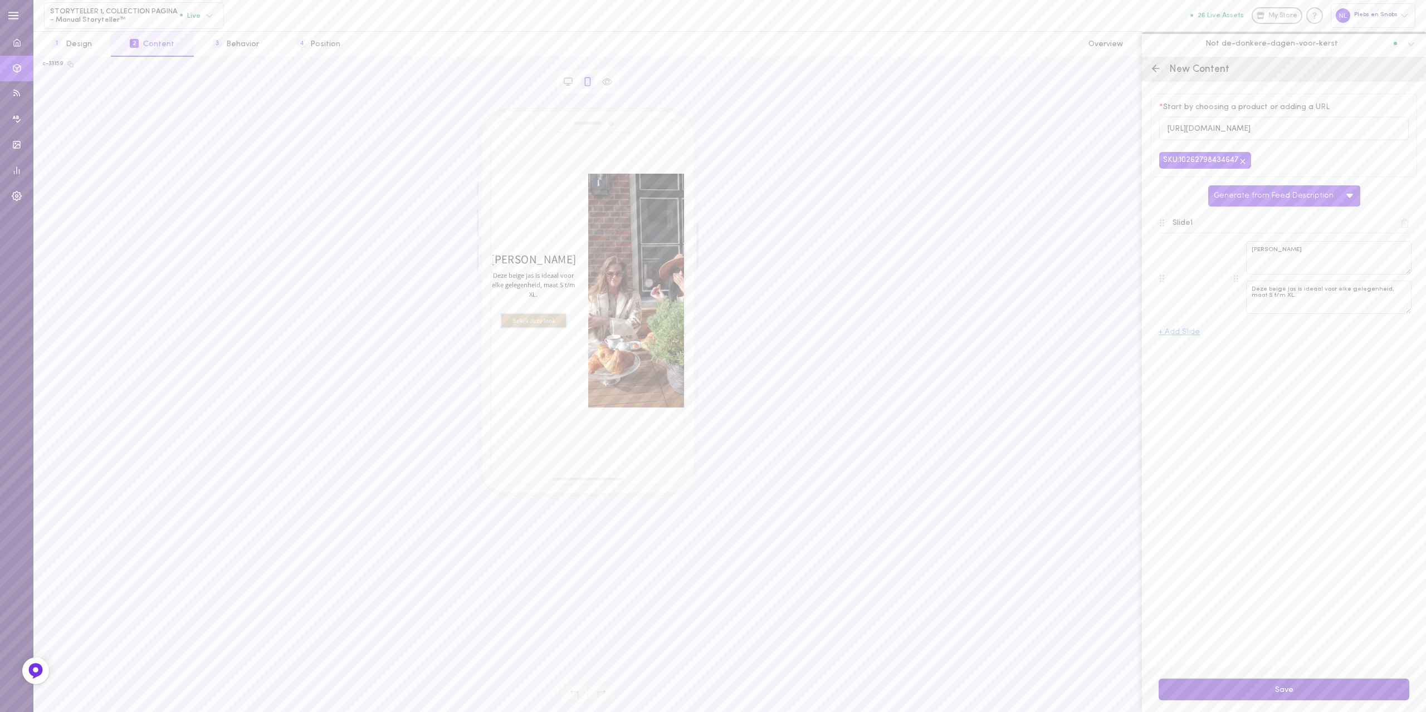
click at [1267, 688] on button "Save" at bounding box center [1283, 690] width 251 height 22
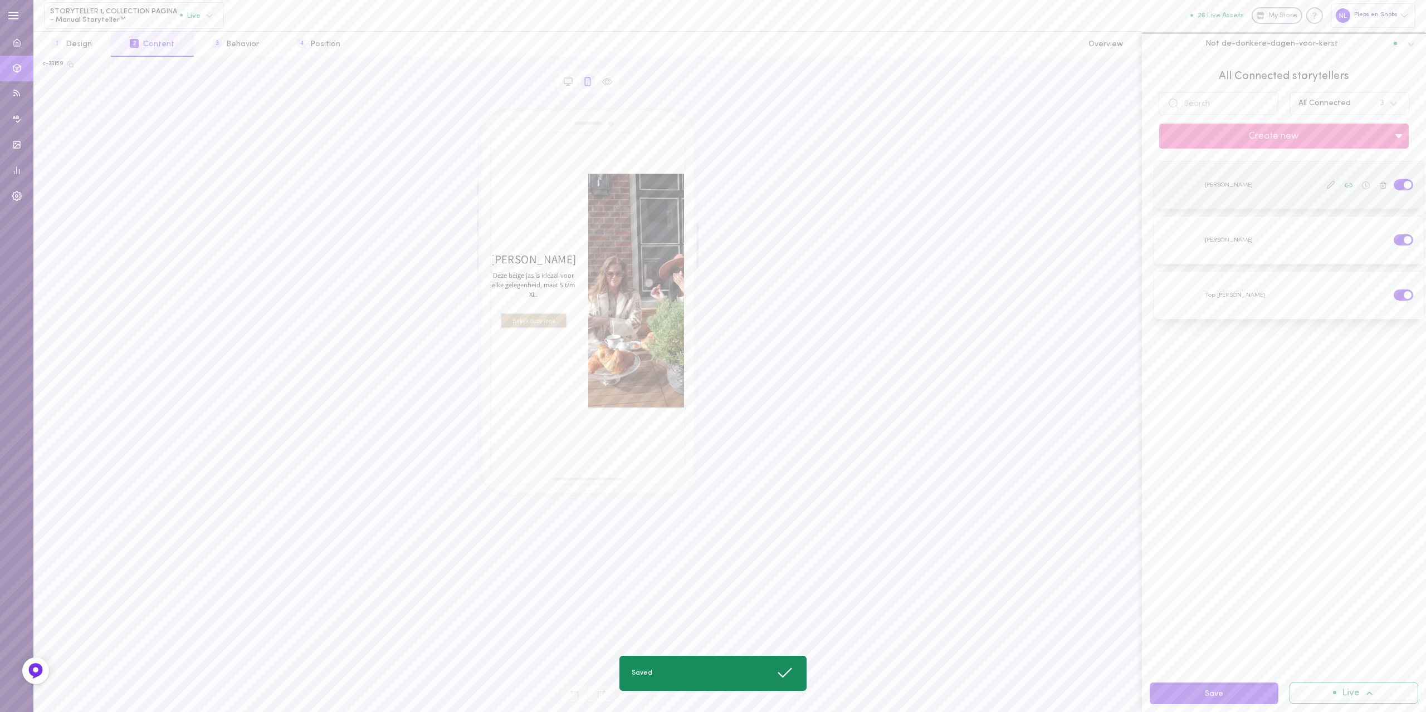
click at [1393, 184] on label at bounding box center [1402, 184] width 19 height 11
click at [0, 0] on input "checkbox" at bounding box center [0, 0] width 0 height 0
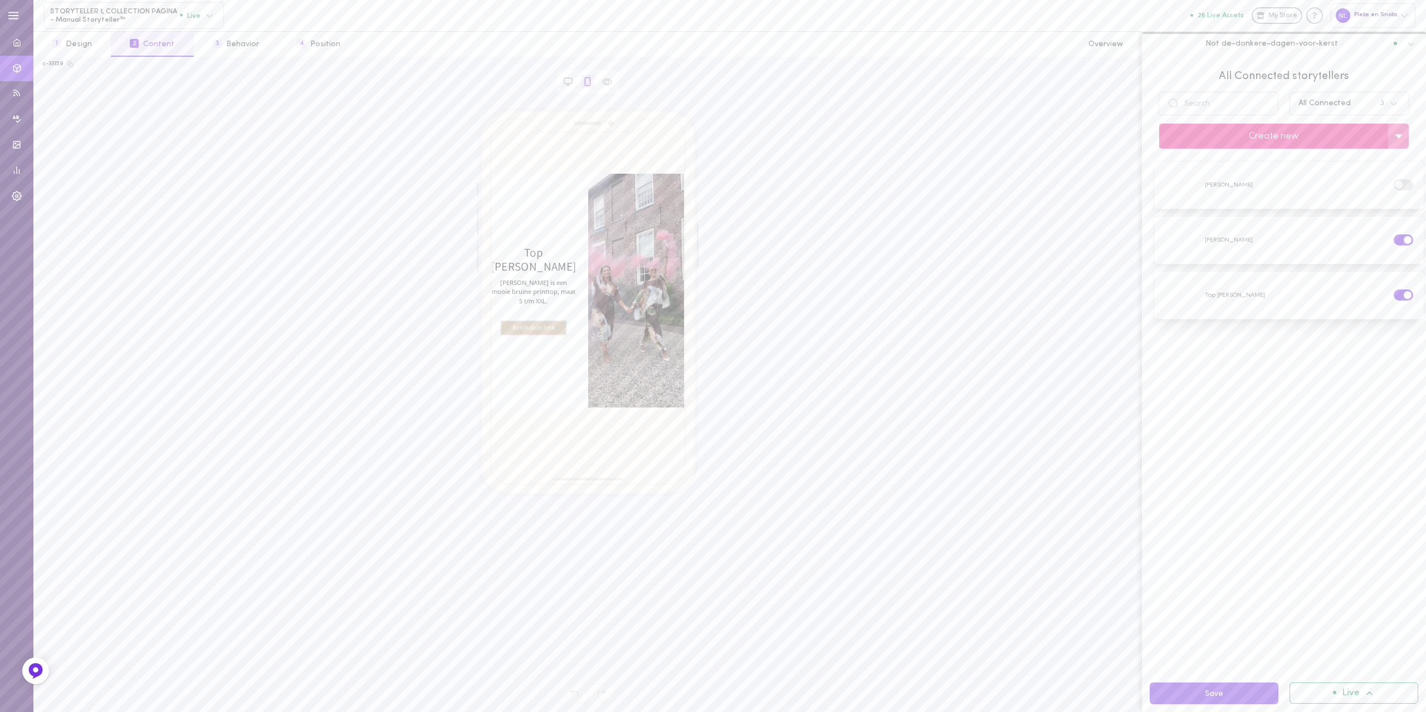
click at [1224, 136] on button "Create new" at bounding box center [1273, 136] width 229 height 25
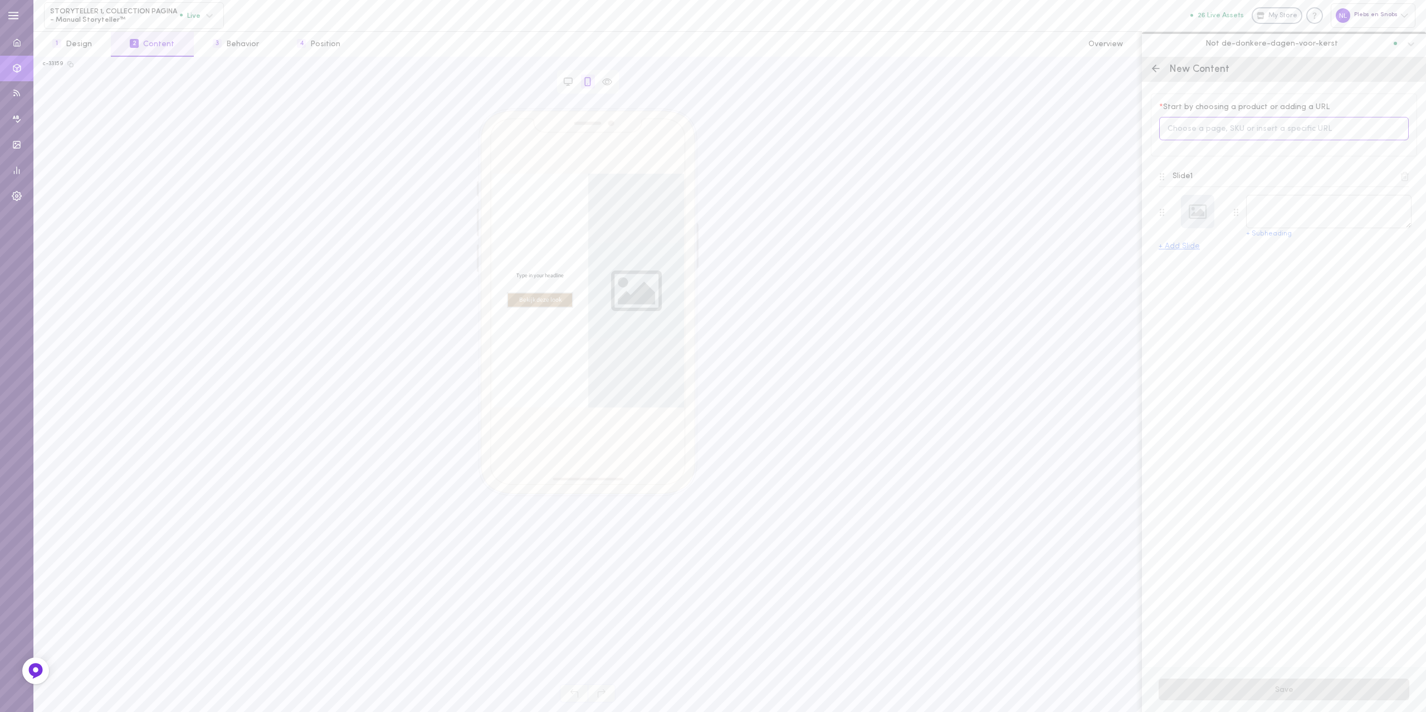
click at [1237, 127] on input at bounding box center [1283, 129] width 249 height 24
drag, startPoint x: 1177, startPoint y: 124, endPoint x: 1163, endPoint y: 123, distance: 13.4
click at [1163, 123] on input "rok anni" at bounding box center [1283, 129] width 249 height 24
type input "a"
type input "[PERSON_NAME]"
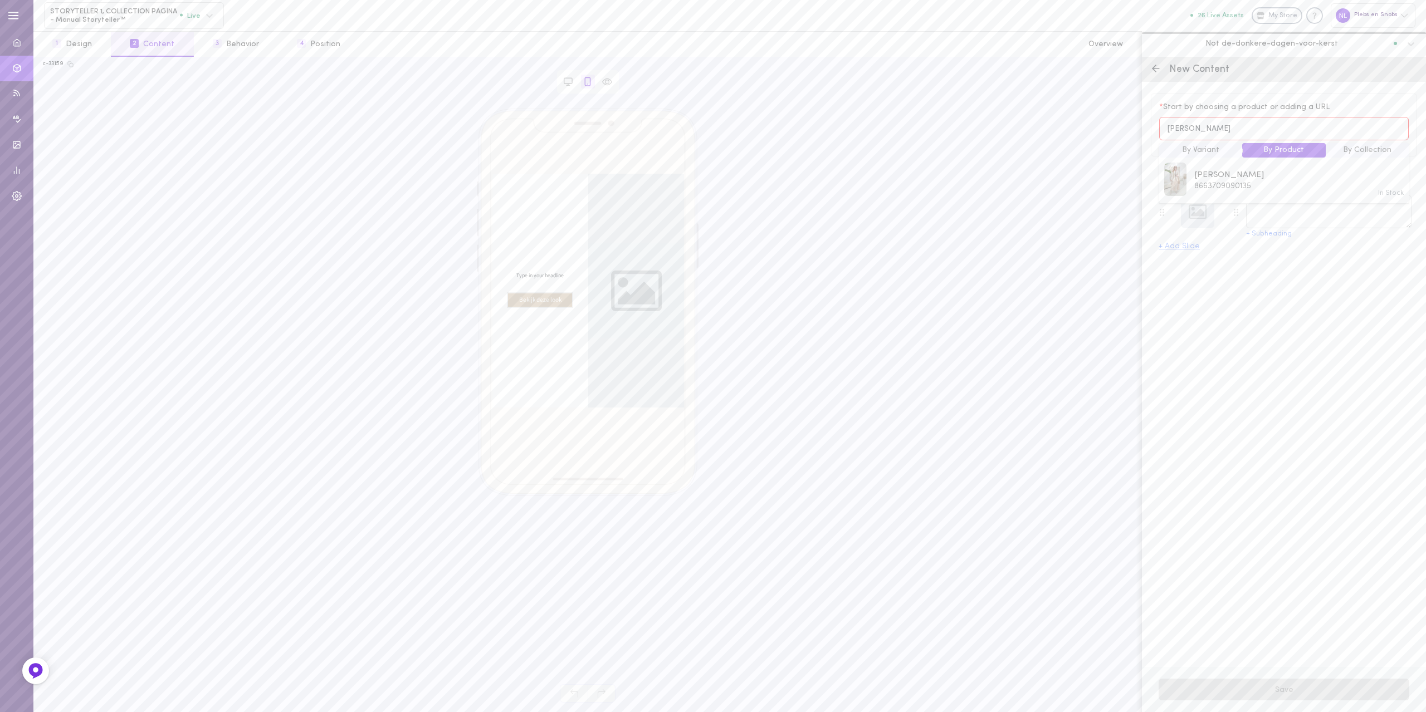
click at [1267, 188] on div "In Stock Rok Anni 8663709090135" at bounding box center [1284, 181] width 240 height 36
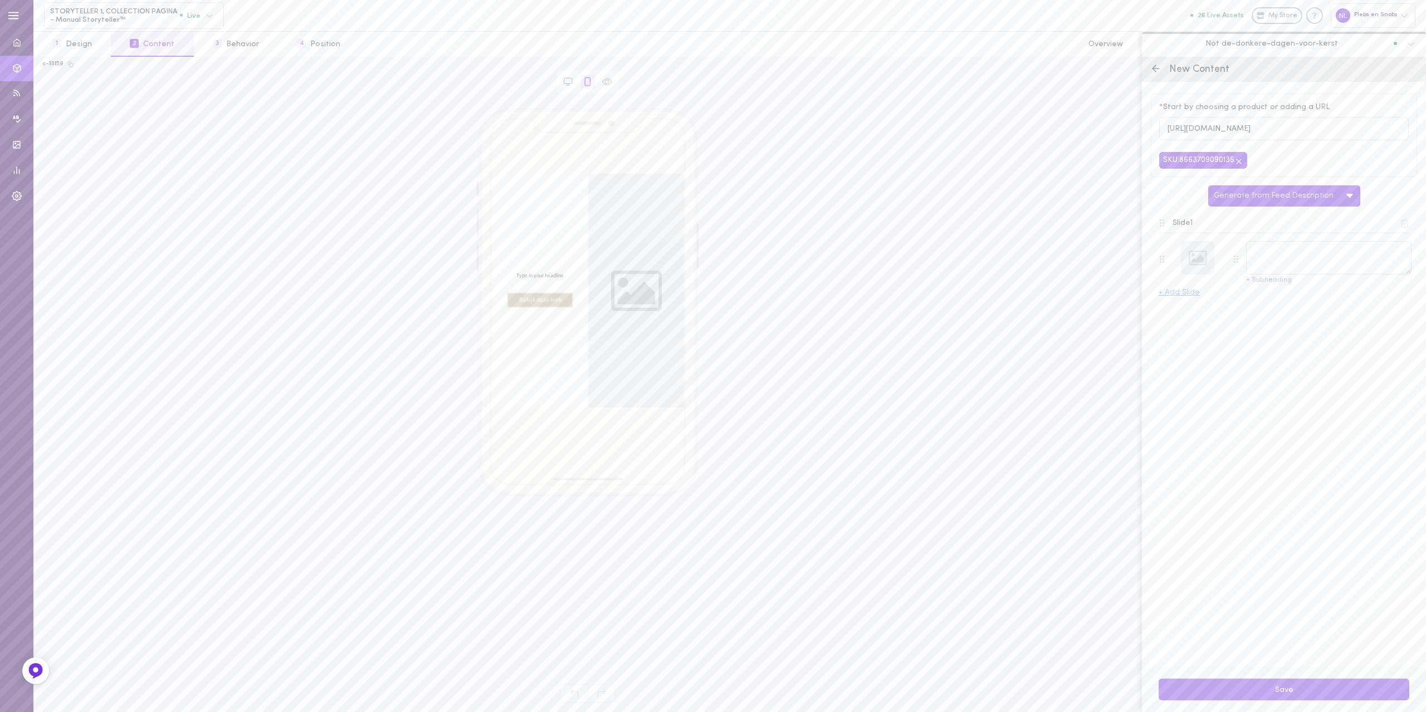
type textarea "[PERSON_NAME]"
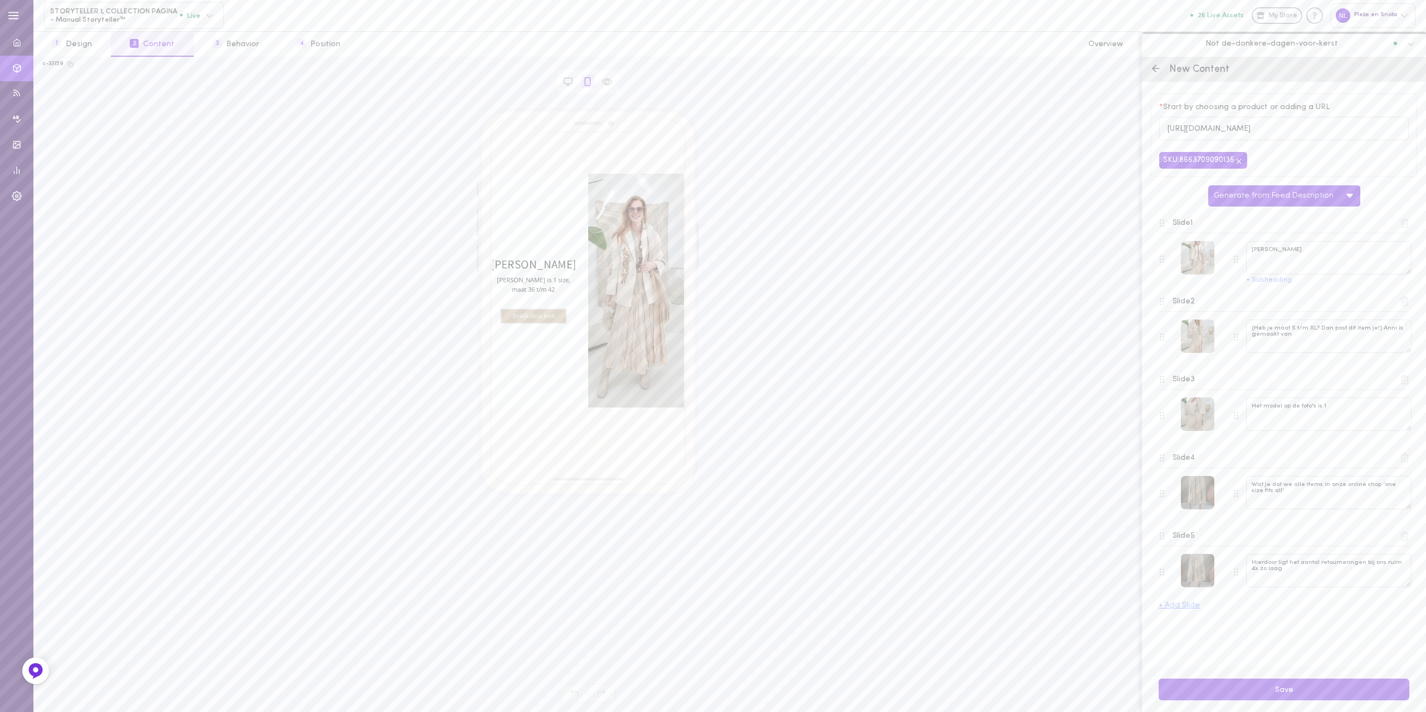
click at [1403, 306] on icon at bounding box center [1404, 301] width 10 height 10
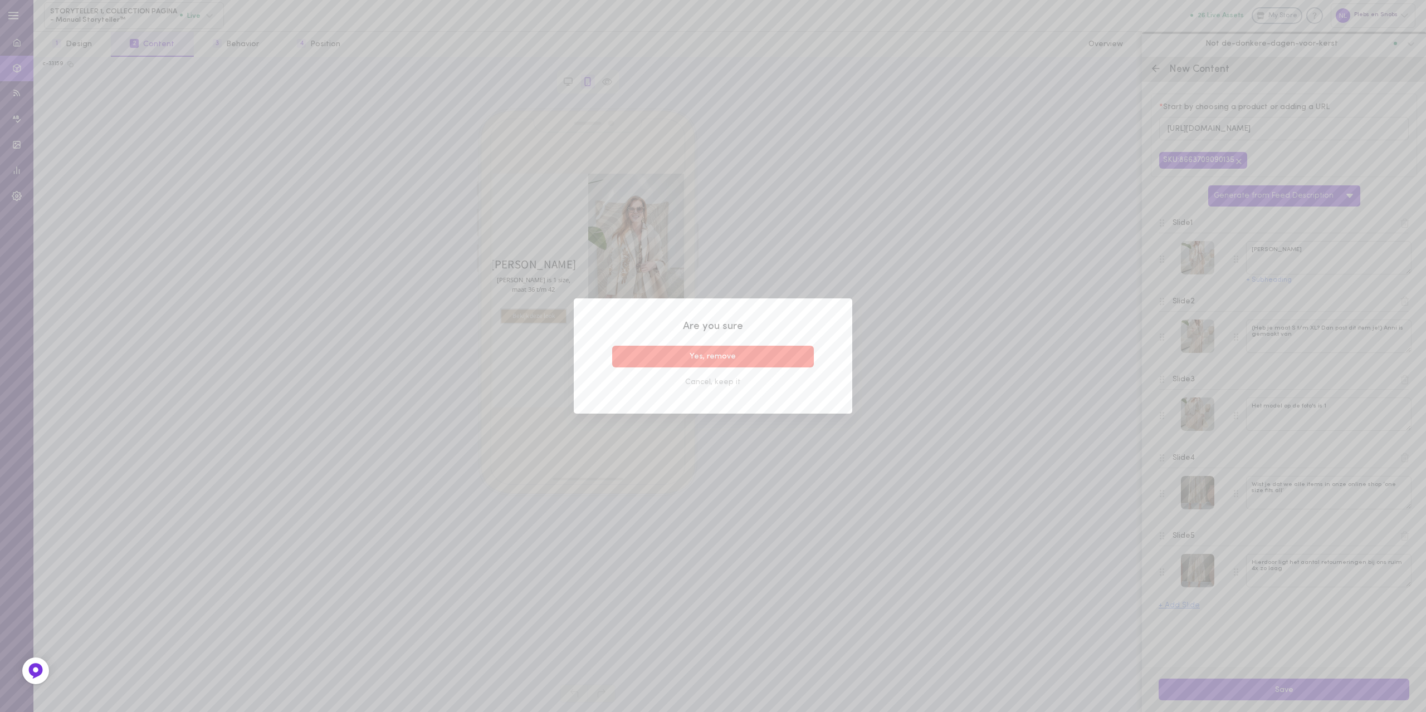
click at [778, 368] on div "Yes, remove" at bounding box center [712, 359] width 213 height 26
click at [781, 364] on button "Yes, remove" at bounding box center [713, 357] width 202 height 22
type textarea "Het model op de foto's is 1"
type textarea "Wist je dat we alle items in onze online shop ‘one size fits all’"
type textarea "Hierdoor ligt het aantal retourneringen bij ons ruim 4x zo laag"
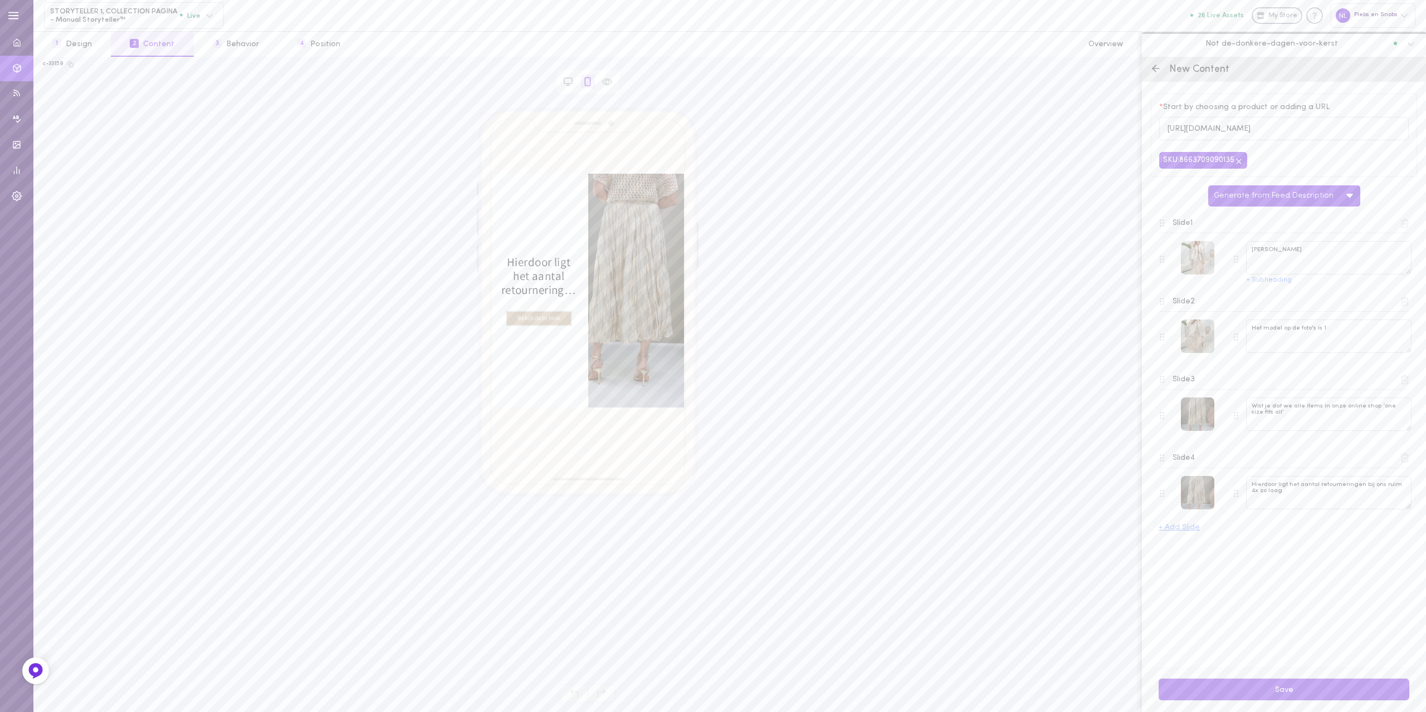
click at [1407, 306] on icon at bounding box center [1404, 301] width 10 height 10
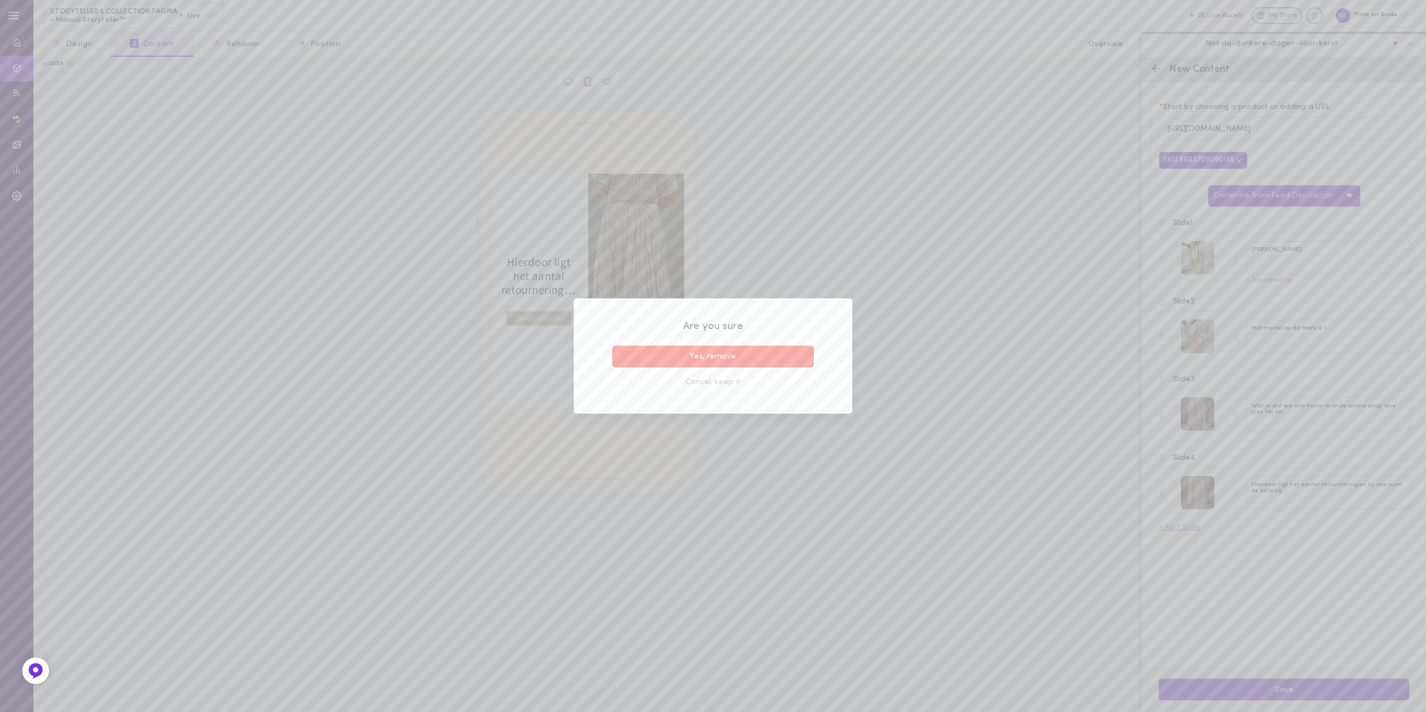
click at [787, 360] on button "Yes, remove" at bounding box center [713, 357] width 202 height 22
type textarea "Wist je dat we alle items in onze online shop ‘one size fits all’"
type textarea "Hierdoor ligt het aantal retourneringen bij ons ruim 4x zo laag"
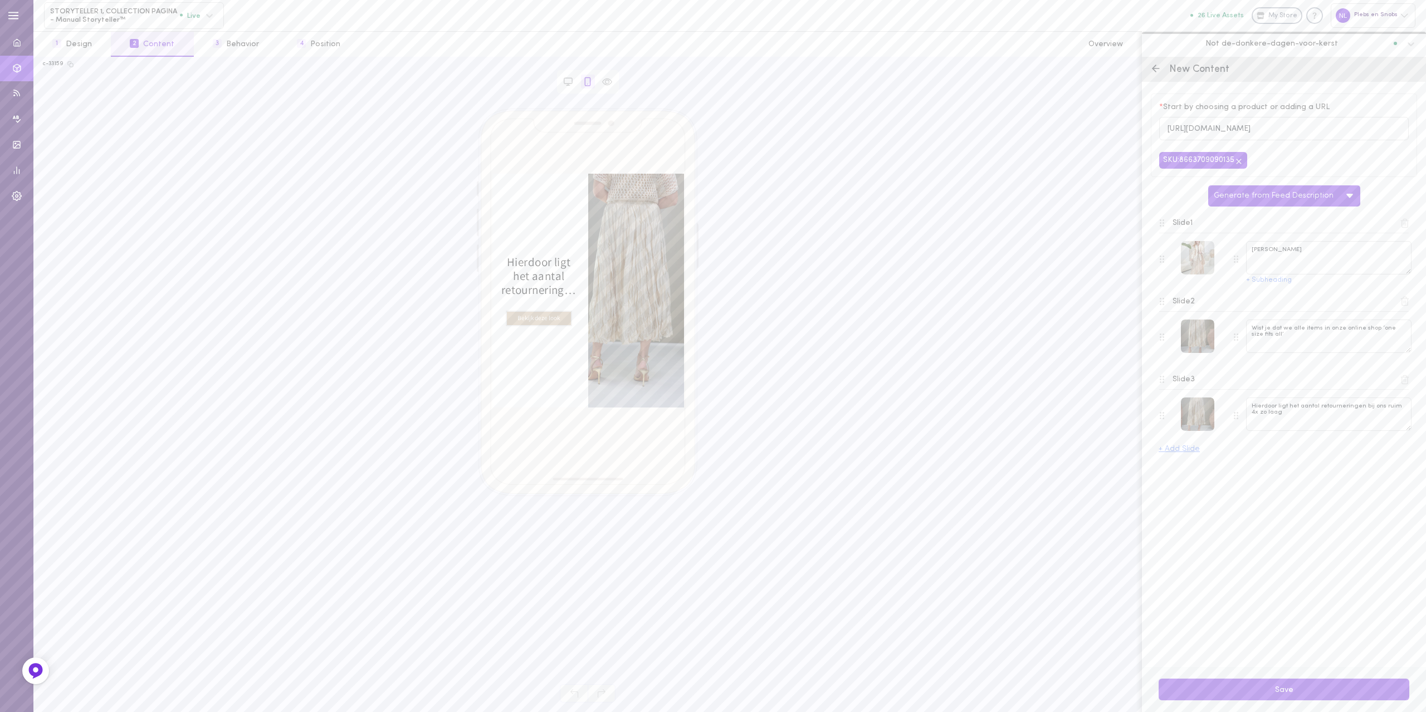
click at [1403, 306] on icon at bounding box center [1404, 301] width 10 height 10
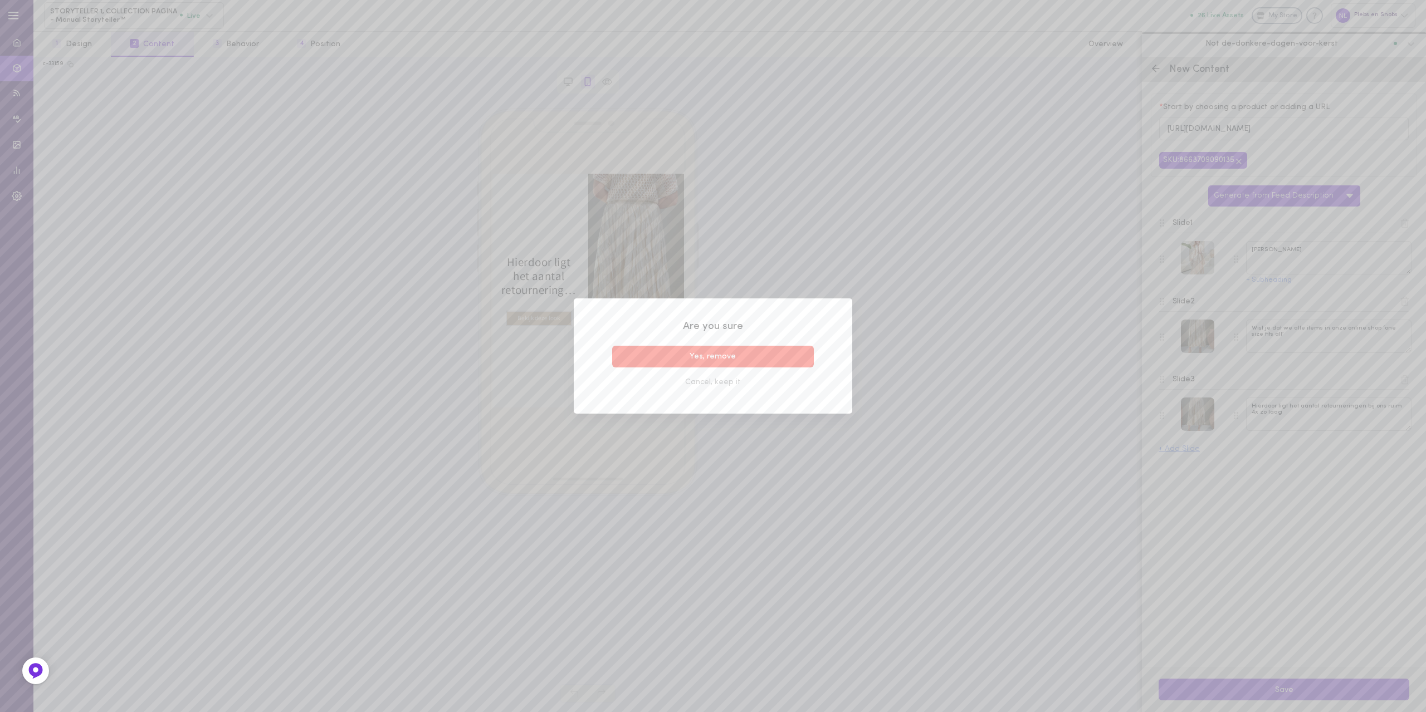
click at [728, 357] on button "Yes, remove" at bounding box center [713, 357] width 202 height 22
type textarea "Hierdoor ligt het aantal retourneringen bij ons ruim 4x zo laag"
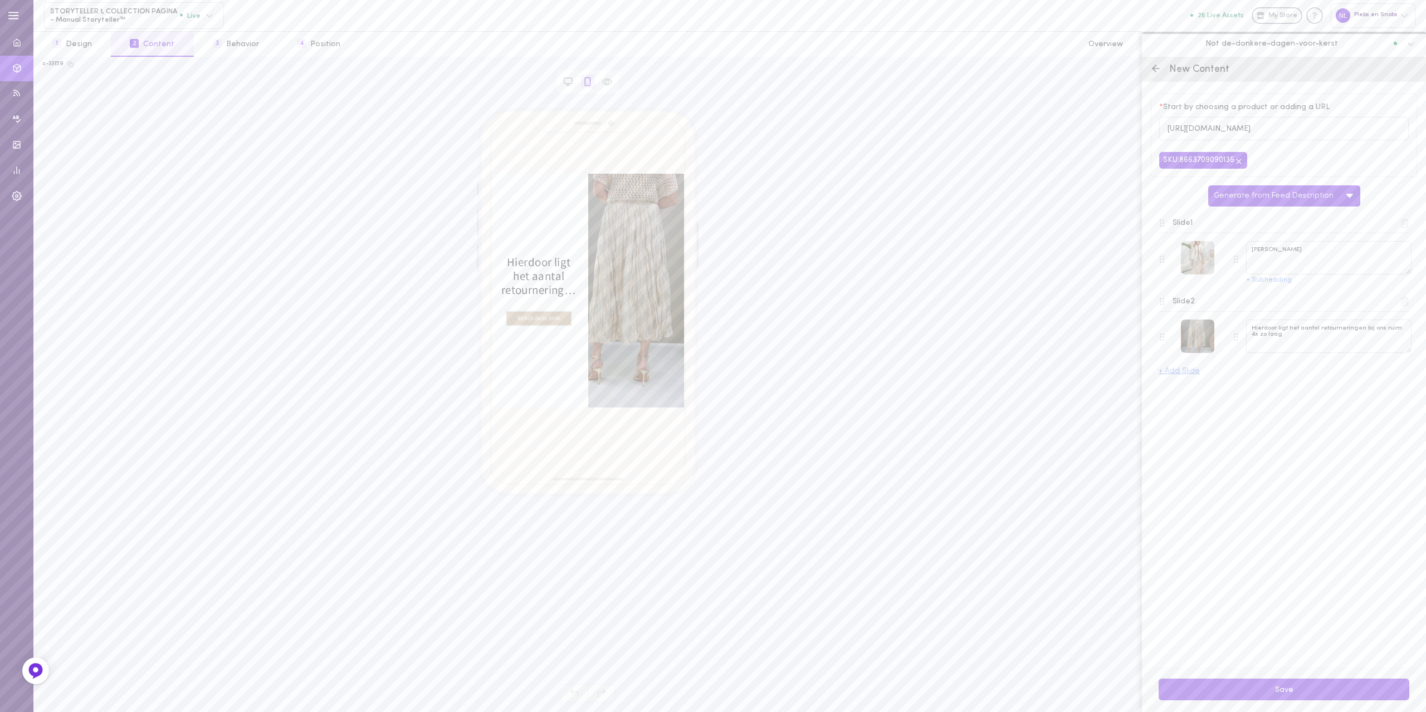
click at [1408, 306] on icon at bounding box center [1404, 301] width 10 height 10
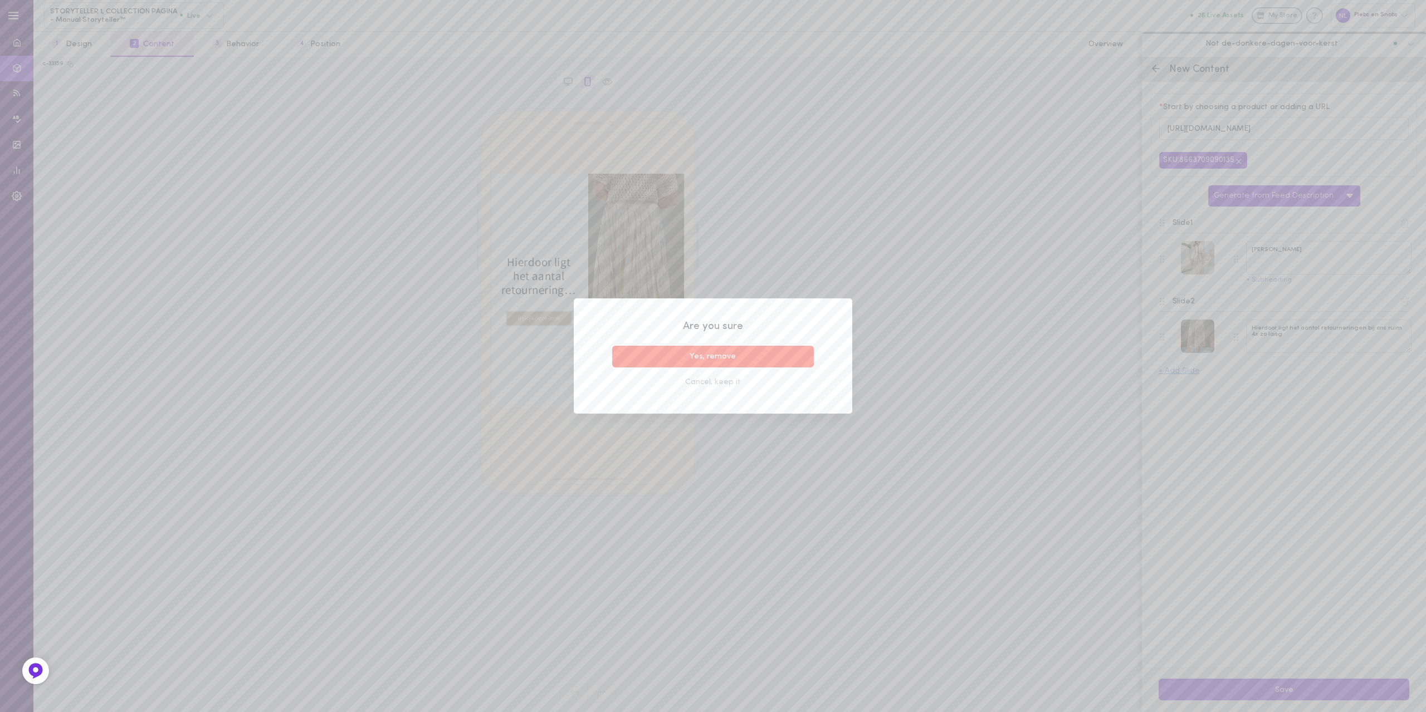
click at [706, 357] on button "Yes, remove" at bounding box center [713, 357] width 202 height 22
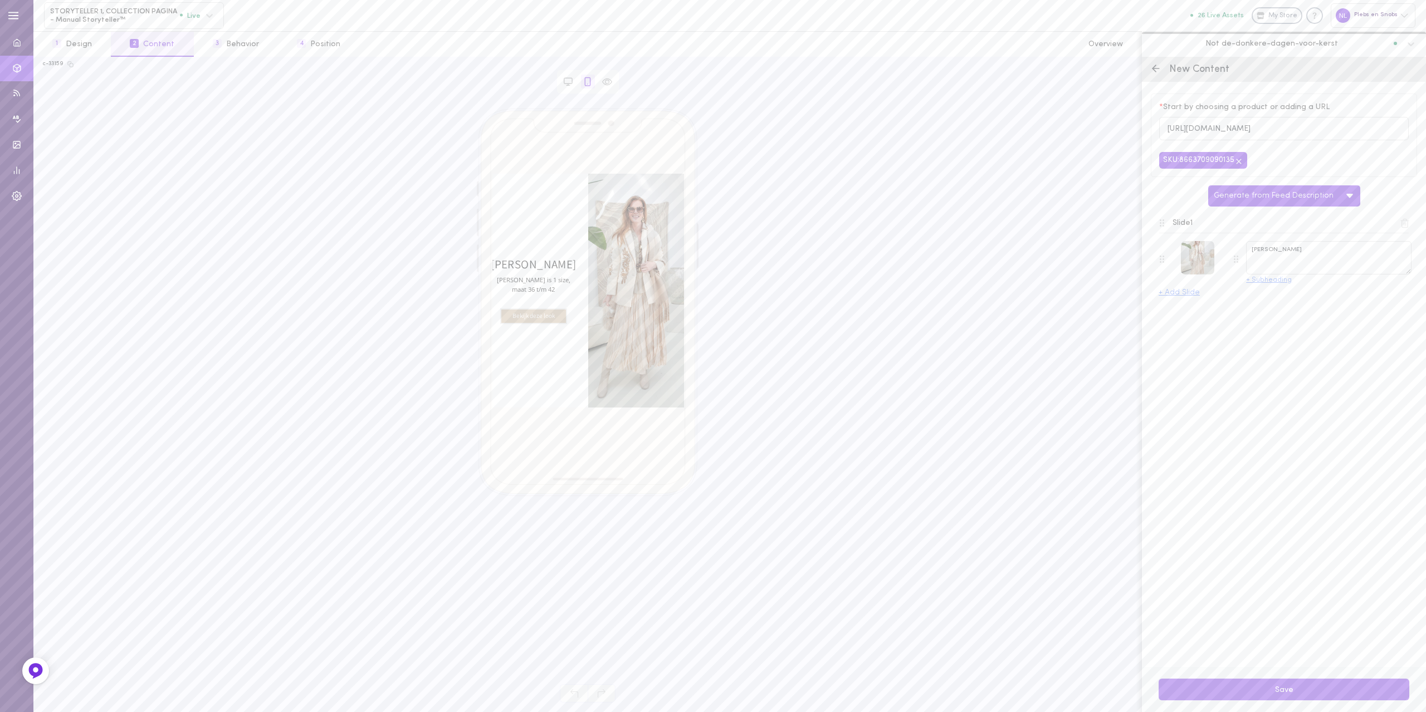
click at [1257, 284] on button "+ Subheading" at bounding box center [1269, 280] width 46 height 7
type textarea "[PERSON_NAME] is een prachtige rok, maat S t/m XL."
click at [1187, 281] on div at bounding box center [1197, 277] width 33 height 33
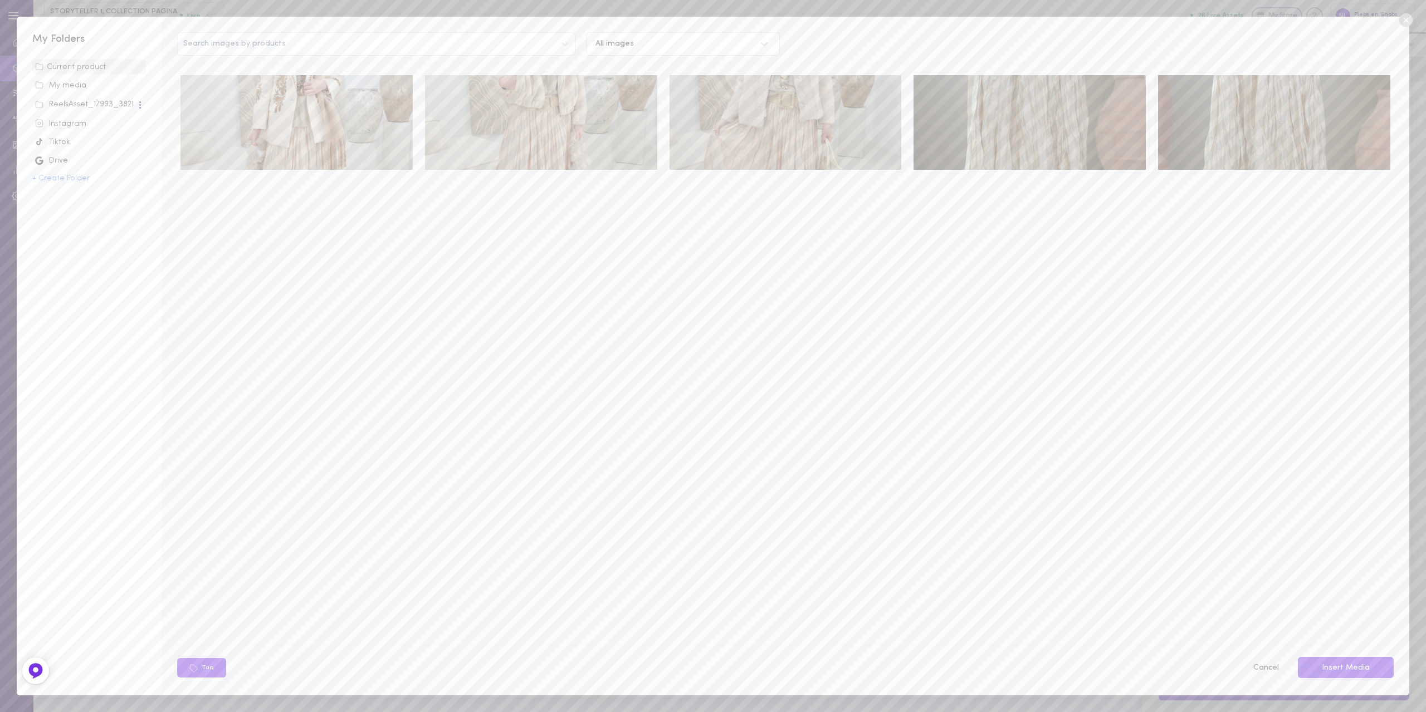
click at [302, 151] on img at bounding box center [296, 122] width 232 height 95
click at [1269, 663] on button "Cancel" at bounding box center [1266, 668] width 40 height 23
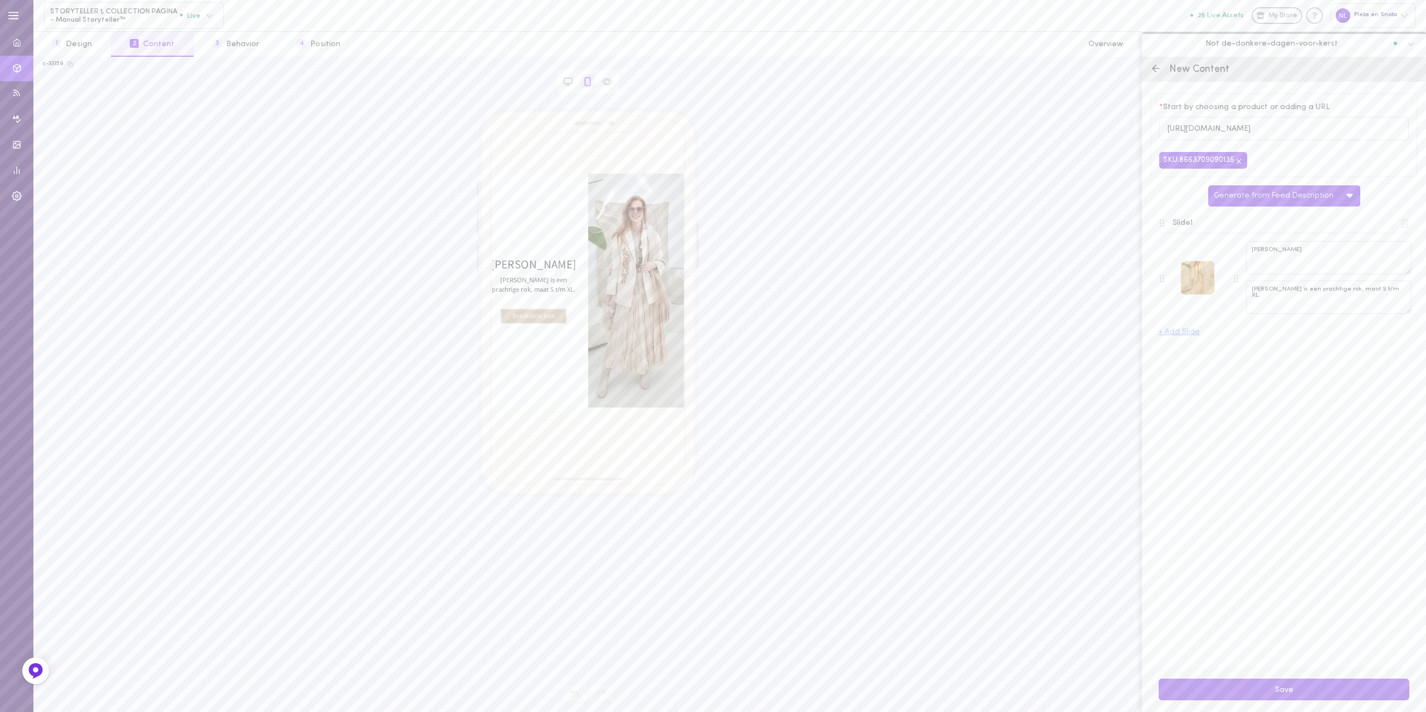
click at [1195, 282] on div at bounding box center [1197, 277] width 33 height 33
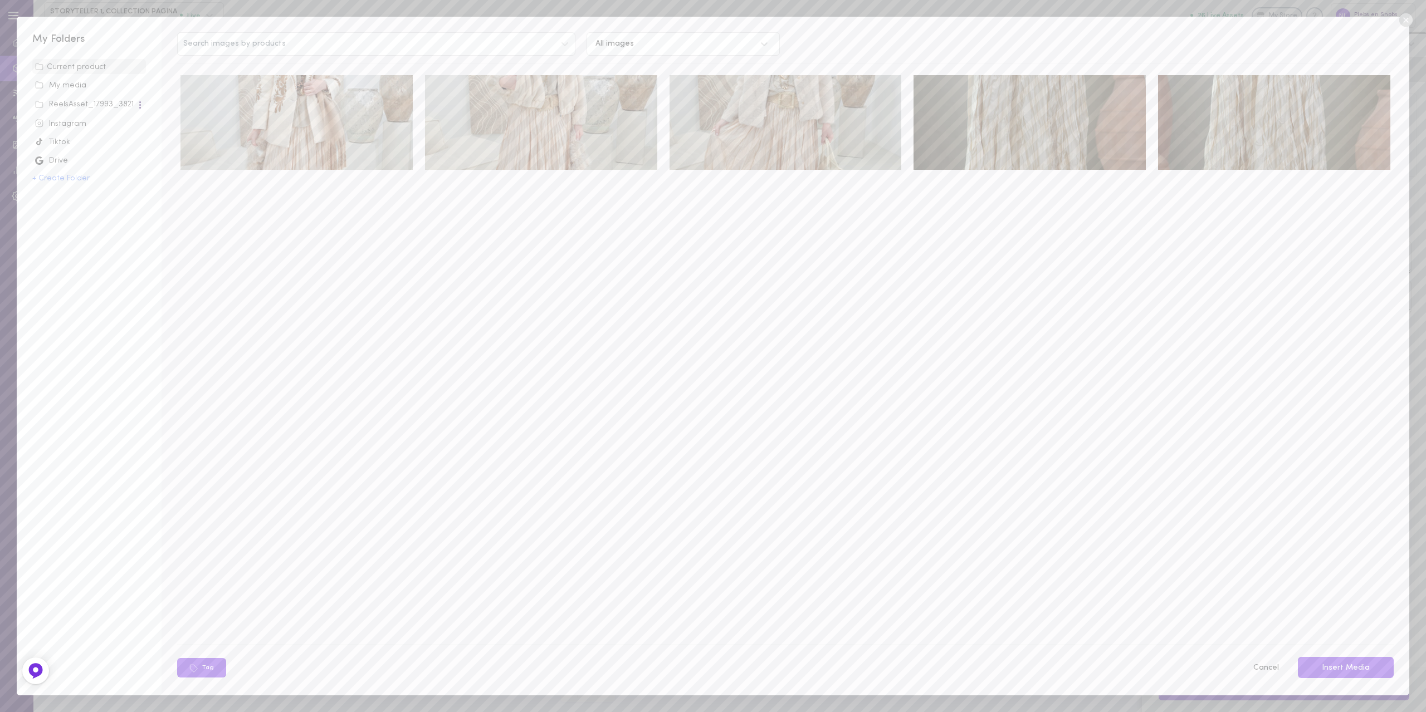
click at [312, 158] on img at bounding box center [296, 122] width 232 height 95
click at [1341, 665] on button "Insert Media" at bounding box center [1345, 668] width 96 height 22
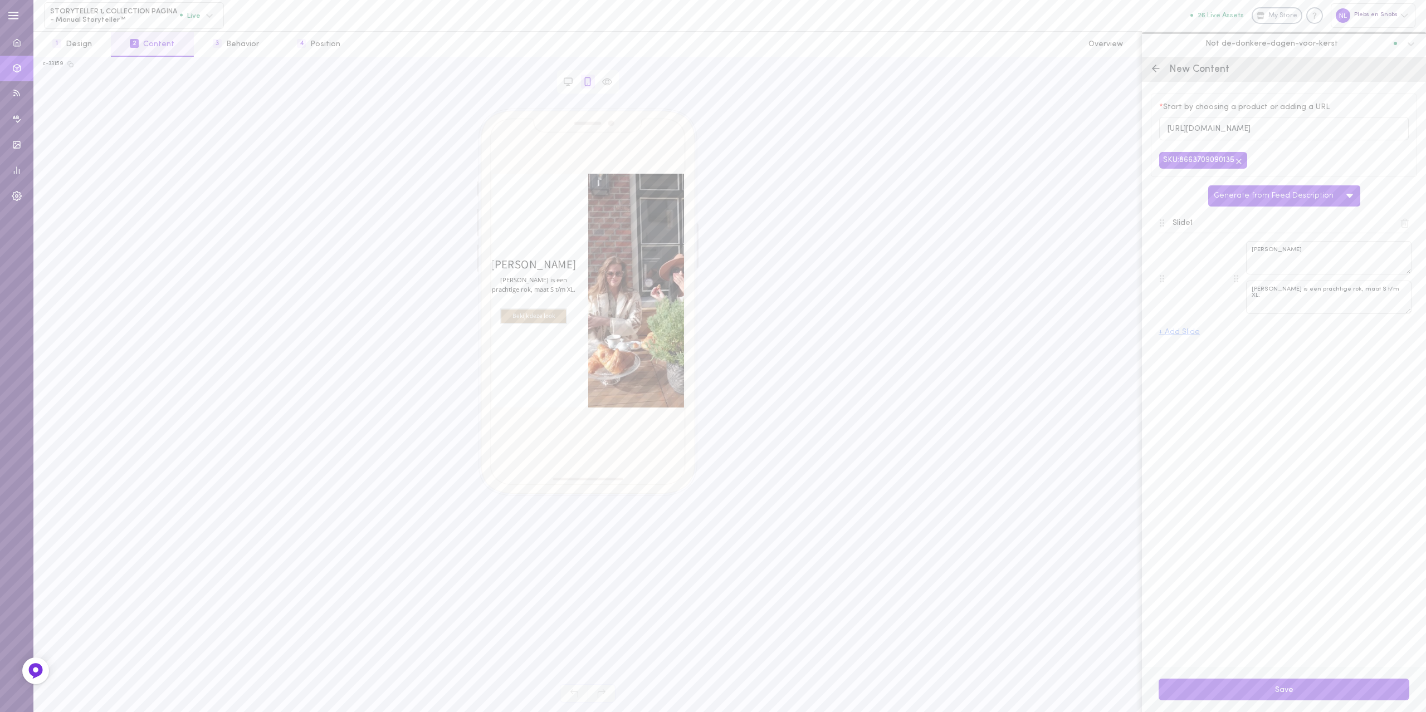
click at [1293, 684] on button "Save" at bounding box center [1283, 690] width 251 height 22
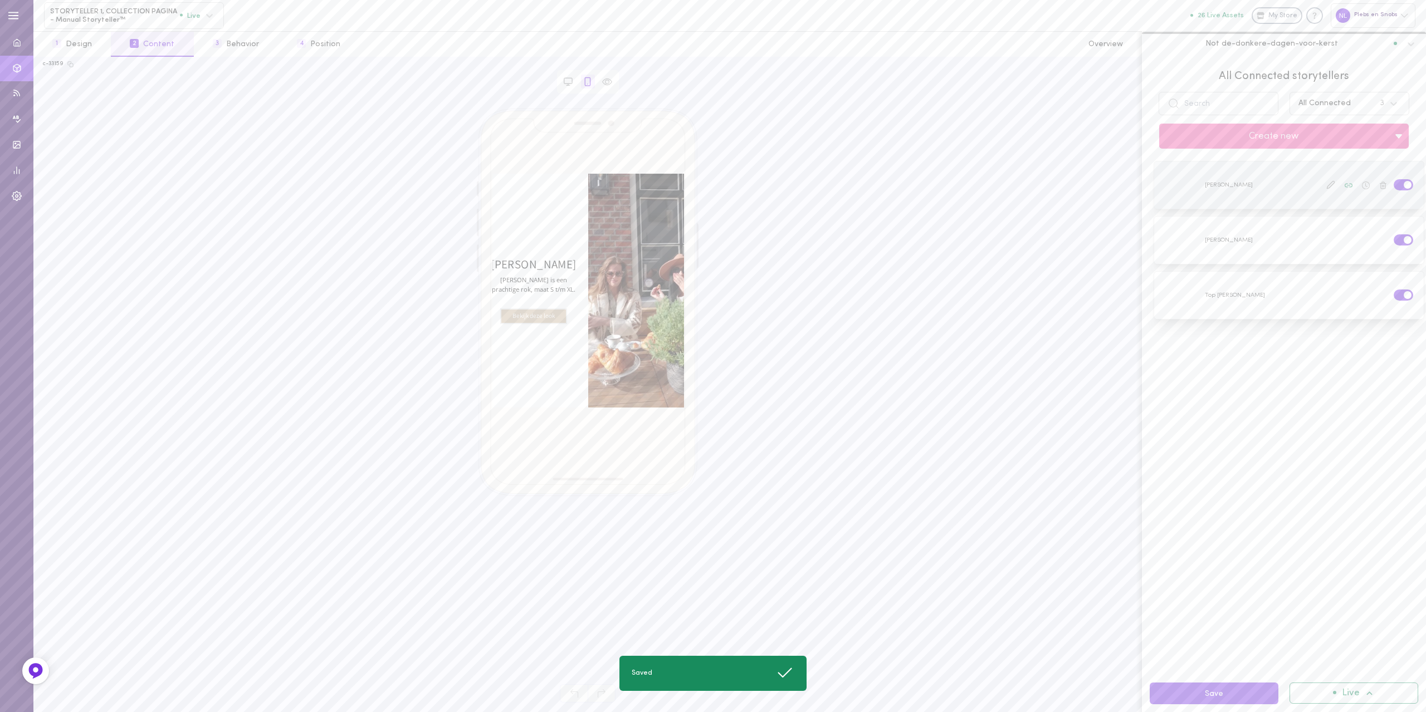
click at [1393, 184] on label at bounding box center [1402, 184] width 19 height 11
click at [0, 0] on input "checkbox" at bounding box center [0, 0] width 0 height 0
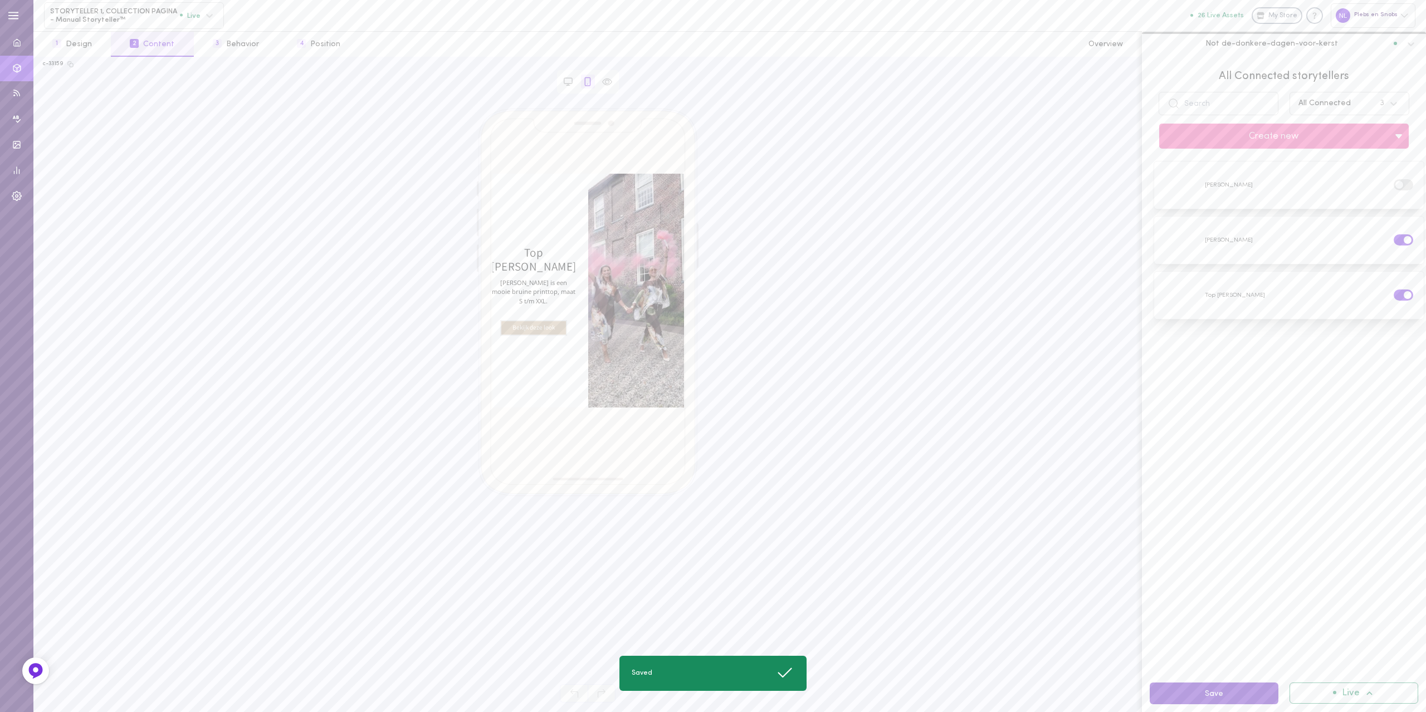
click at [1208, 691] on button "Save" at bounding box center [1213, 694] width 129 height 22
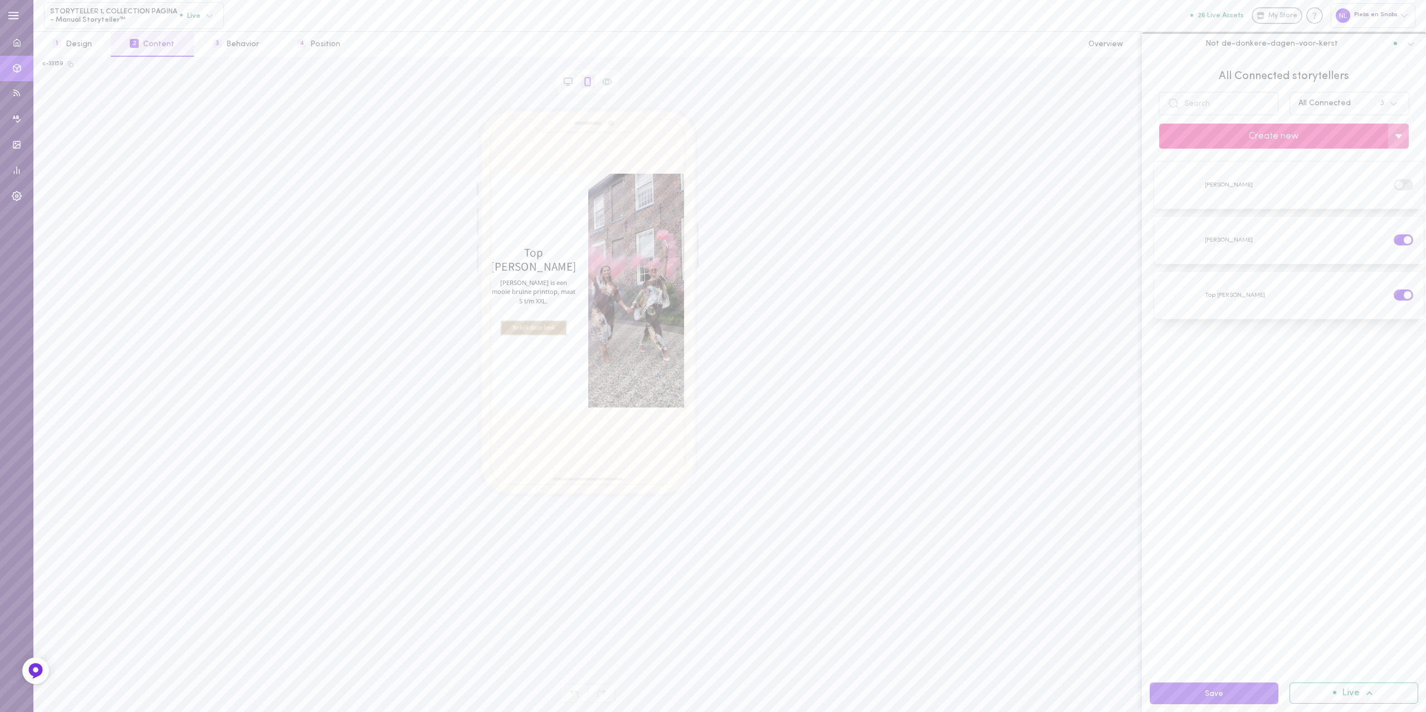
click at [1236, 140] on button "Create new" at bounding box center [1273, 136] width 229 height 25
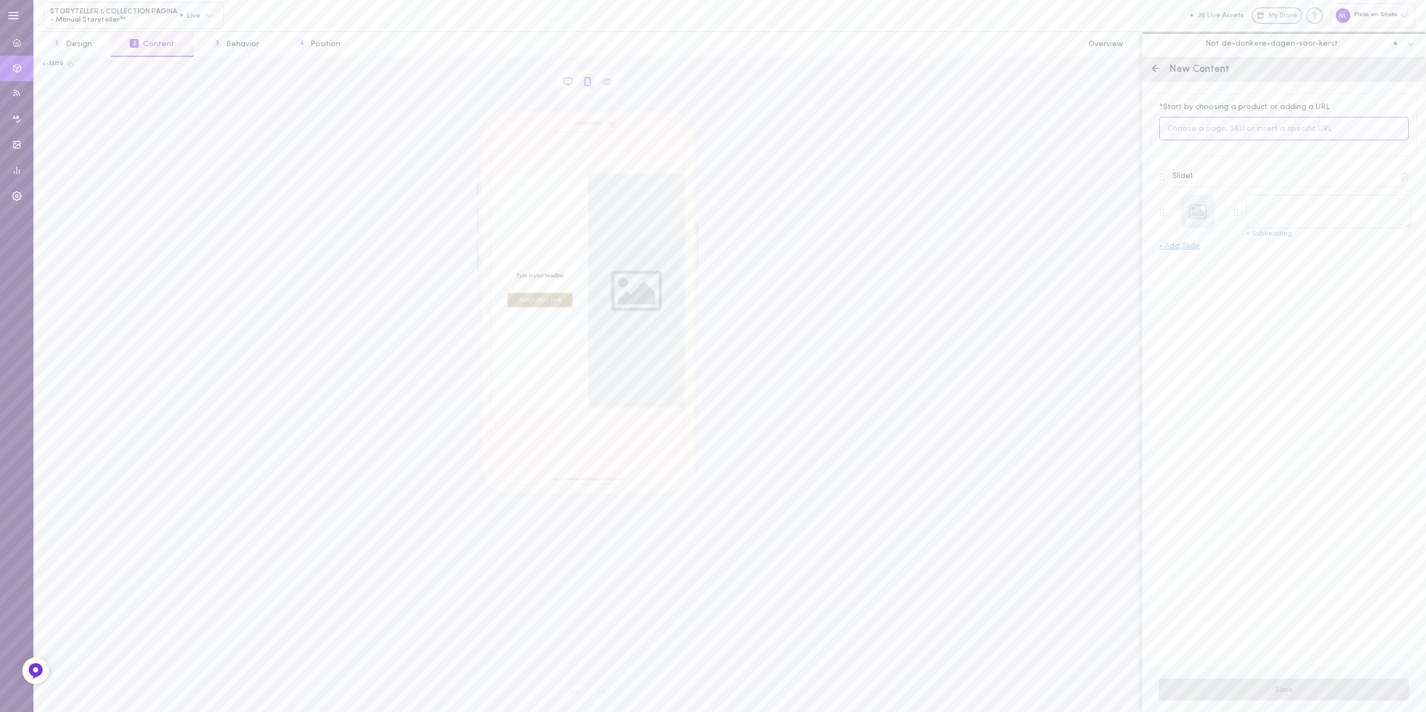
click at [1271, 136] on input at bounding box center [1283, 129] width 249 height 24
type input "lolora"
click at [1236, 170] on span "[PERSON_NAME]" at bounding box center [1229, 175] width 70 height 12
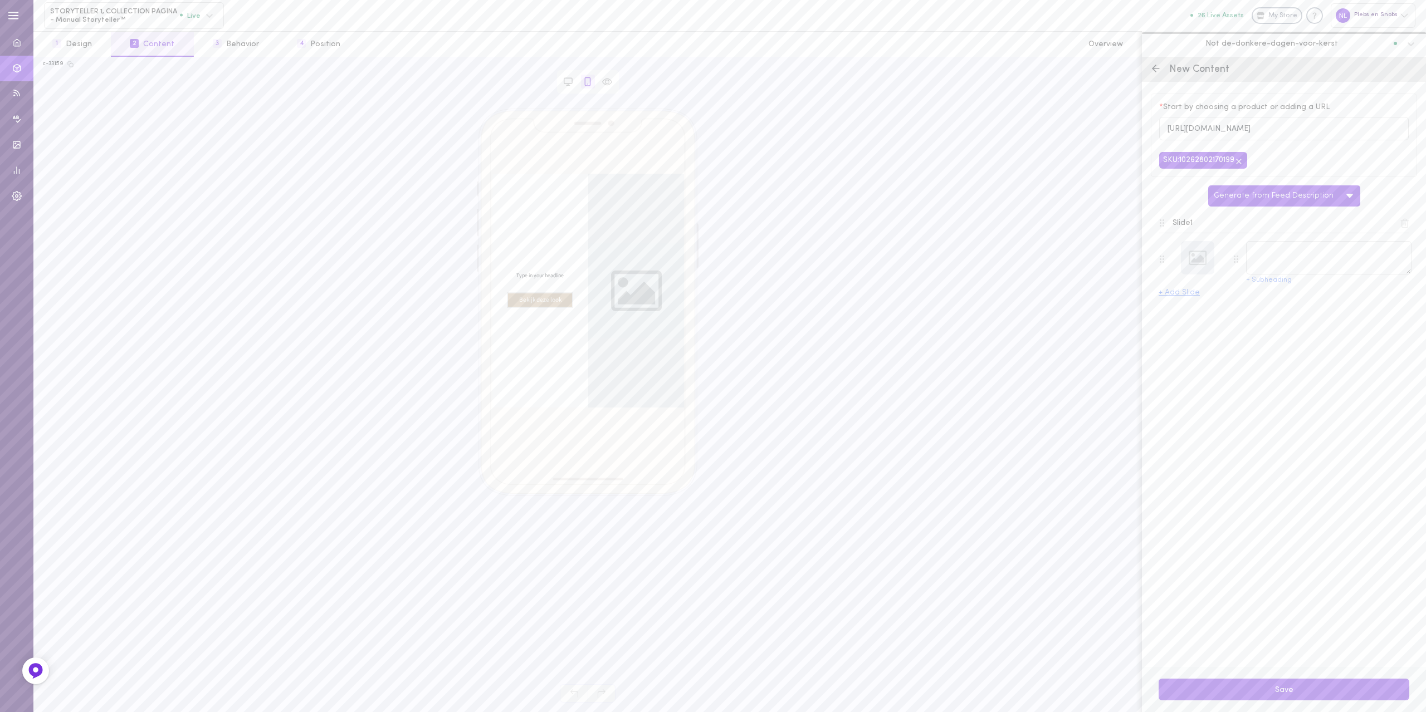
type textarea "[PERSON_NAME]"
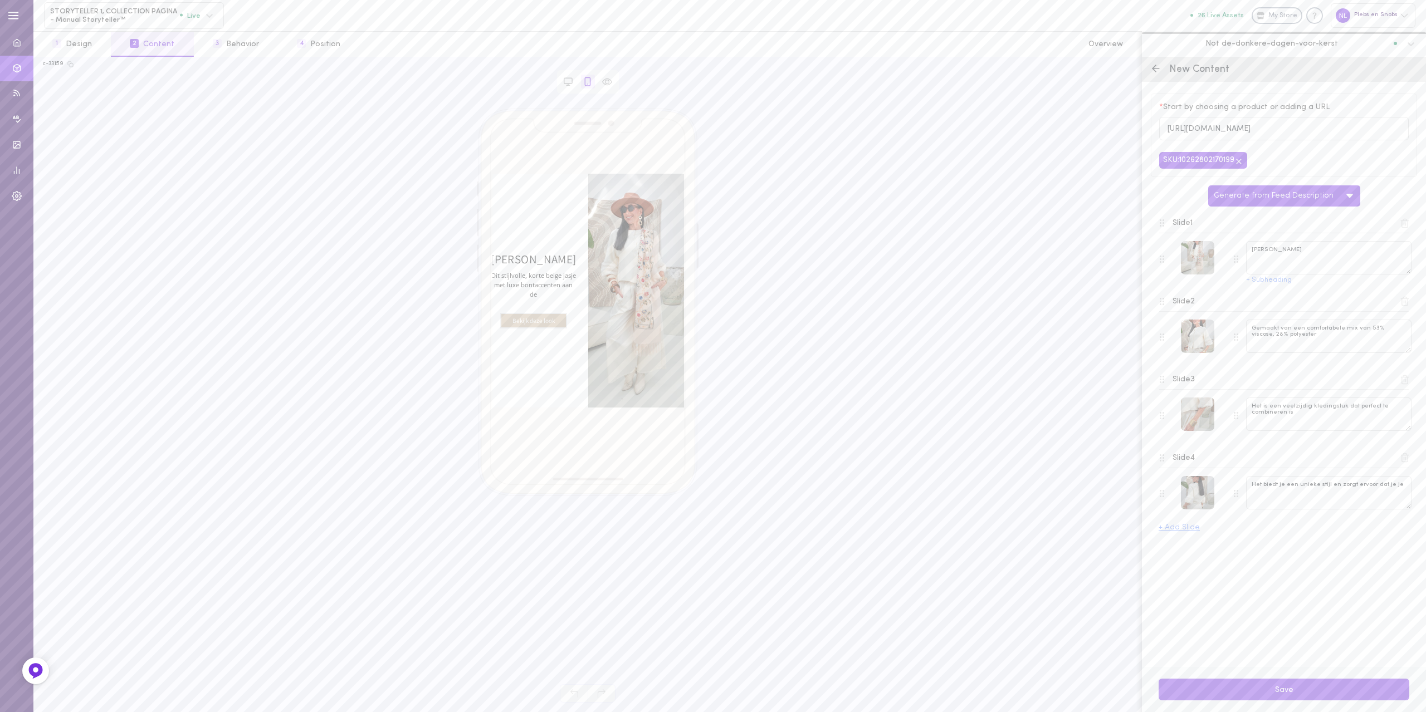
click at [1404, 305] on icon at bounding box center [1404, 301] width 10 height 10
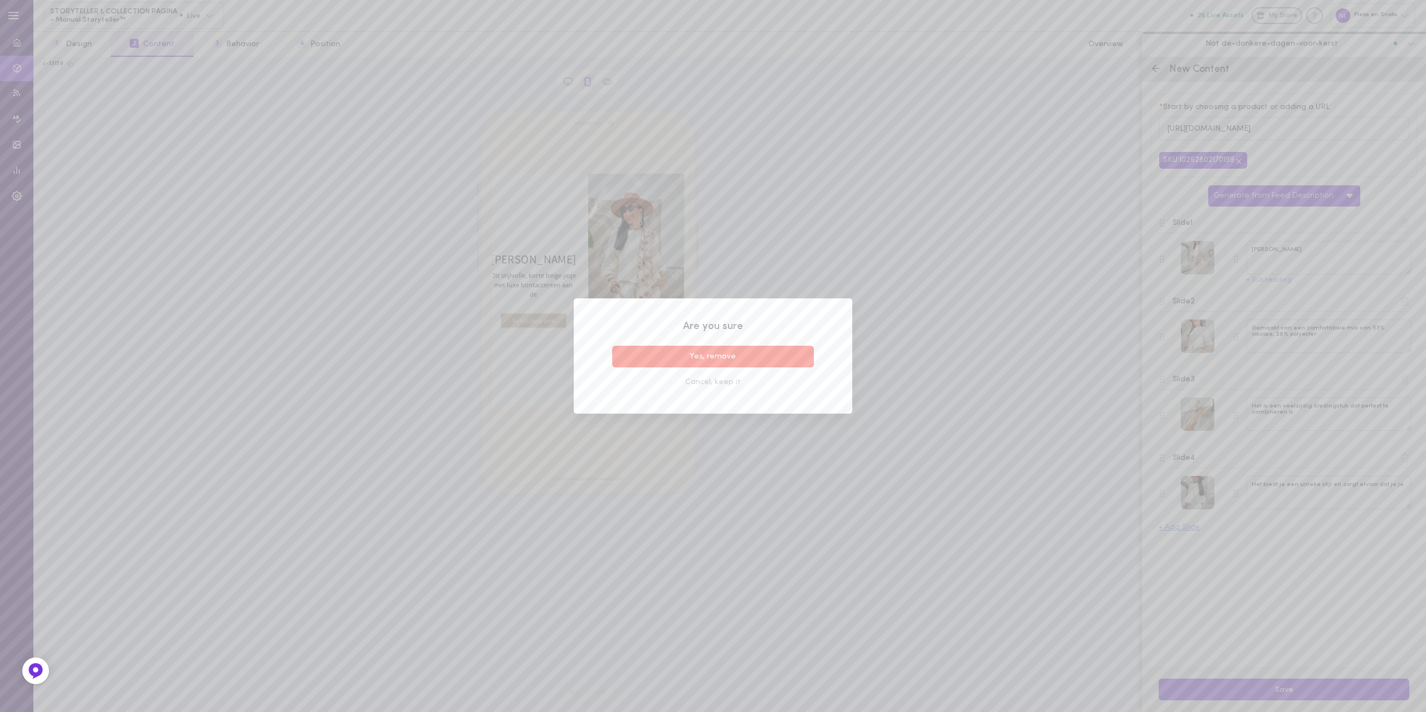
click at [639, 368] on div "Yes, remove" at bounding box center [712, 359] width 213 height 26
click at [766, 349] on button "Yes, remove" at bounding box center [713, 357] width 202 height 22
type textarea "Het is een veelzijdig kledingstuk dat perfect te combineren is"
type textarea "Het biedt je een unieke stijl en zorgt ervoor dat je je"
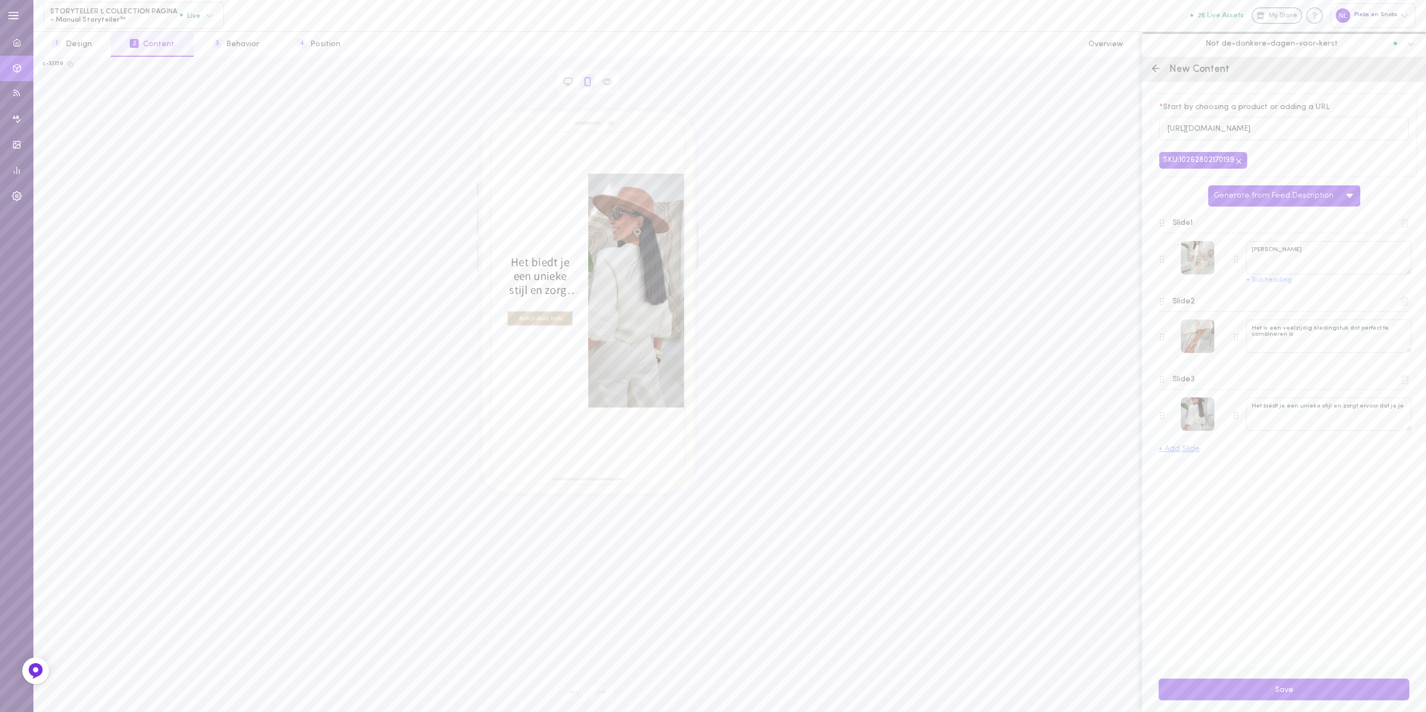
click at [1404, 306] on icon at bounding box center [1404, 301] width 10 height 10
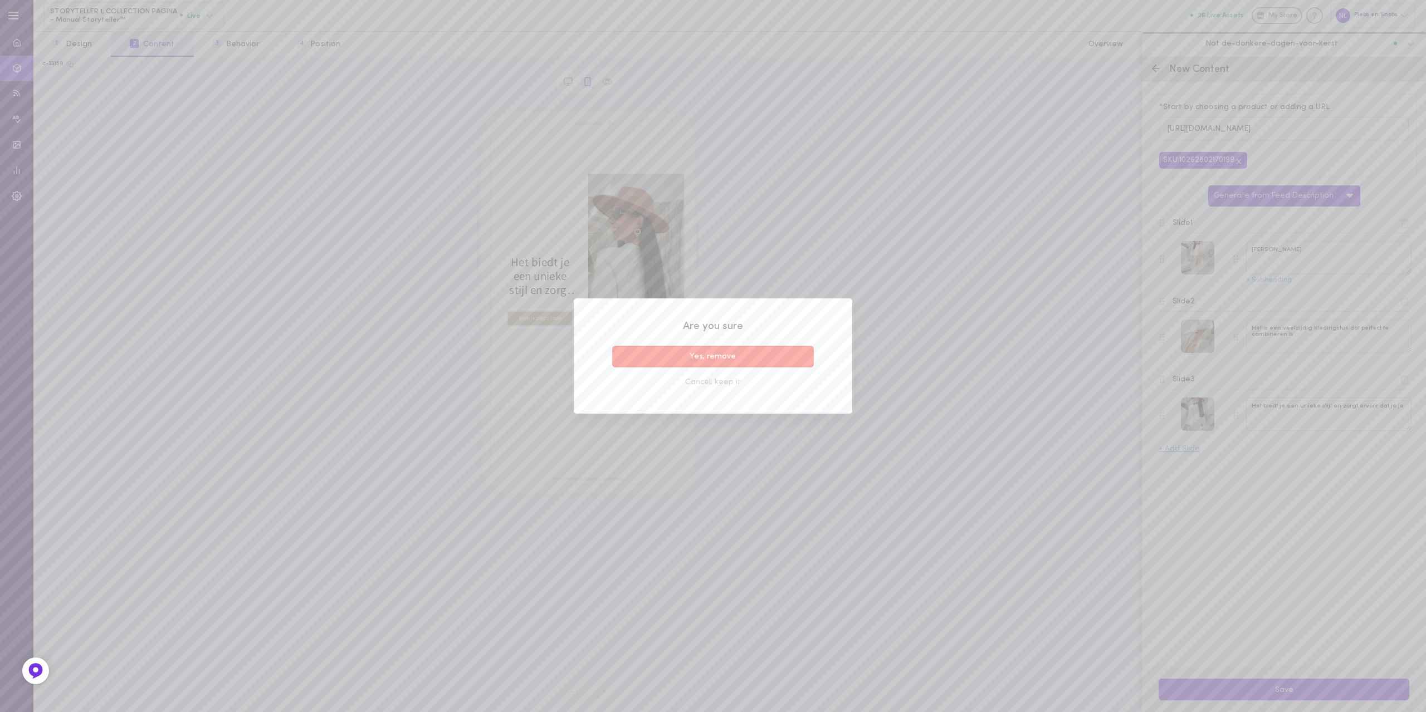
click at [748, 361] on button "Yes, remove" at bounding box center [713, 357] width 202 height 22
type textarea "Het biedt je een unieke stijl en zorgt ervoor dat je je"
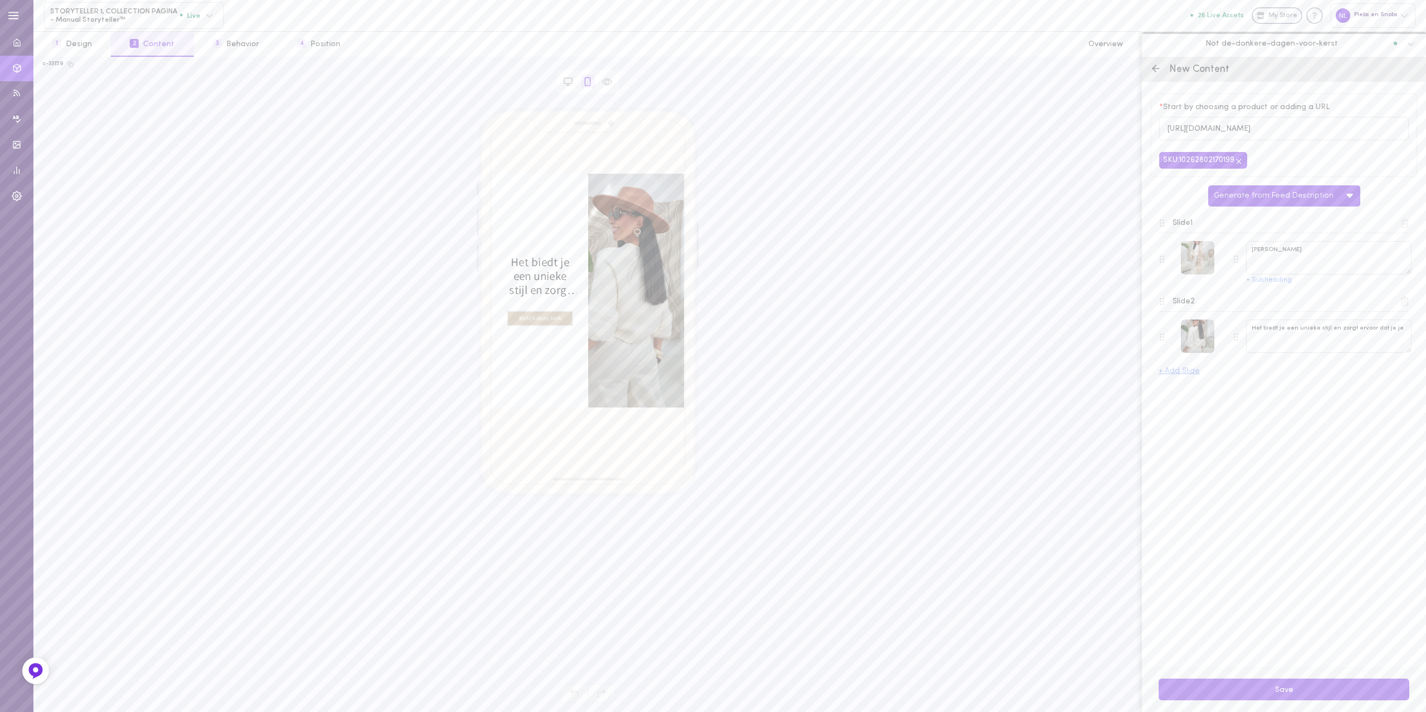
click at [1405, 304] on line at bounding box center [1405, 302] width 0 height 3
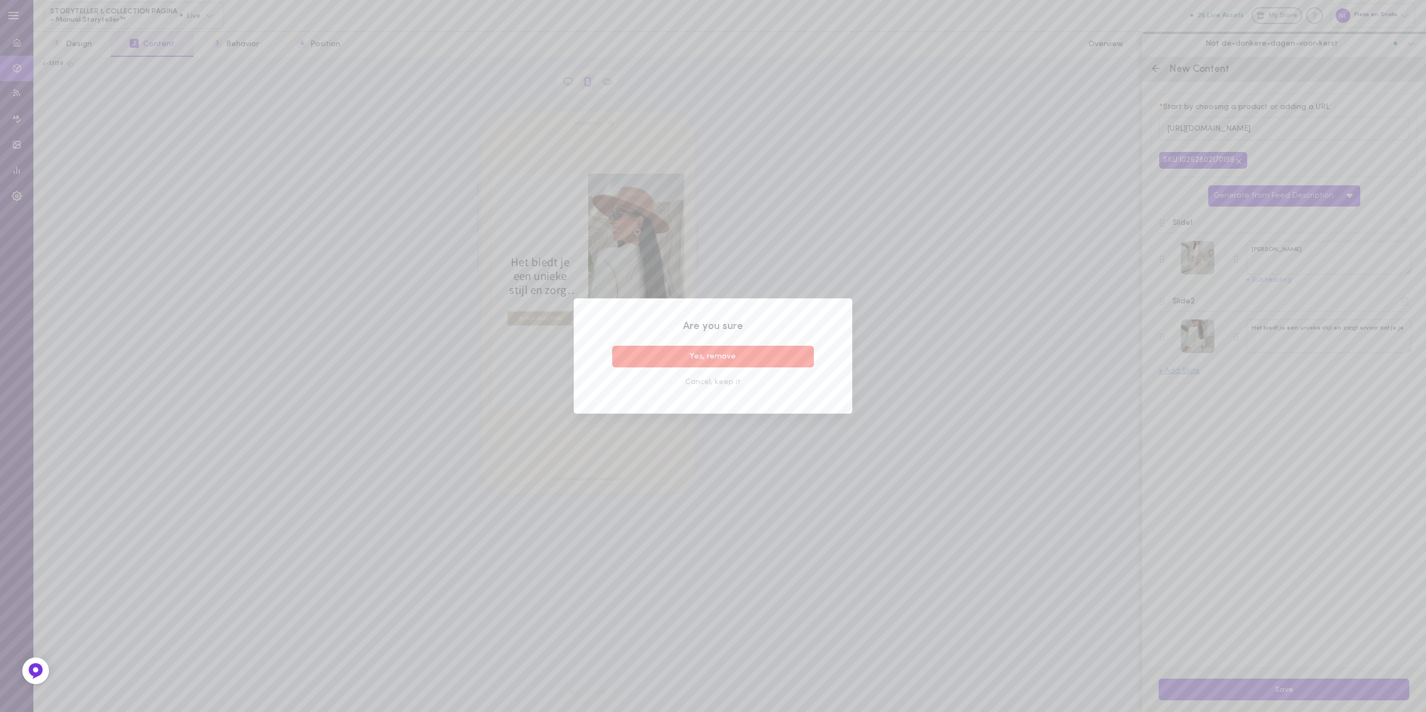
click at [732, 349] on button "Yes, remove" at bounding box center [713, 357] width 202 height 22
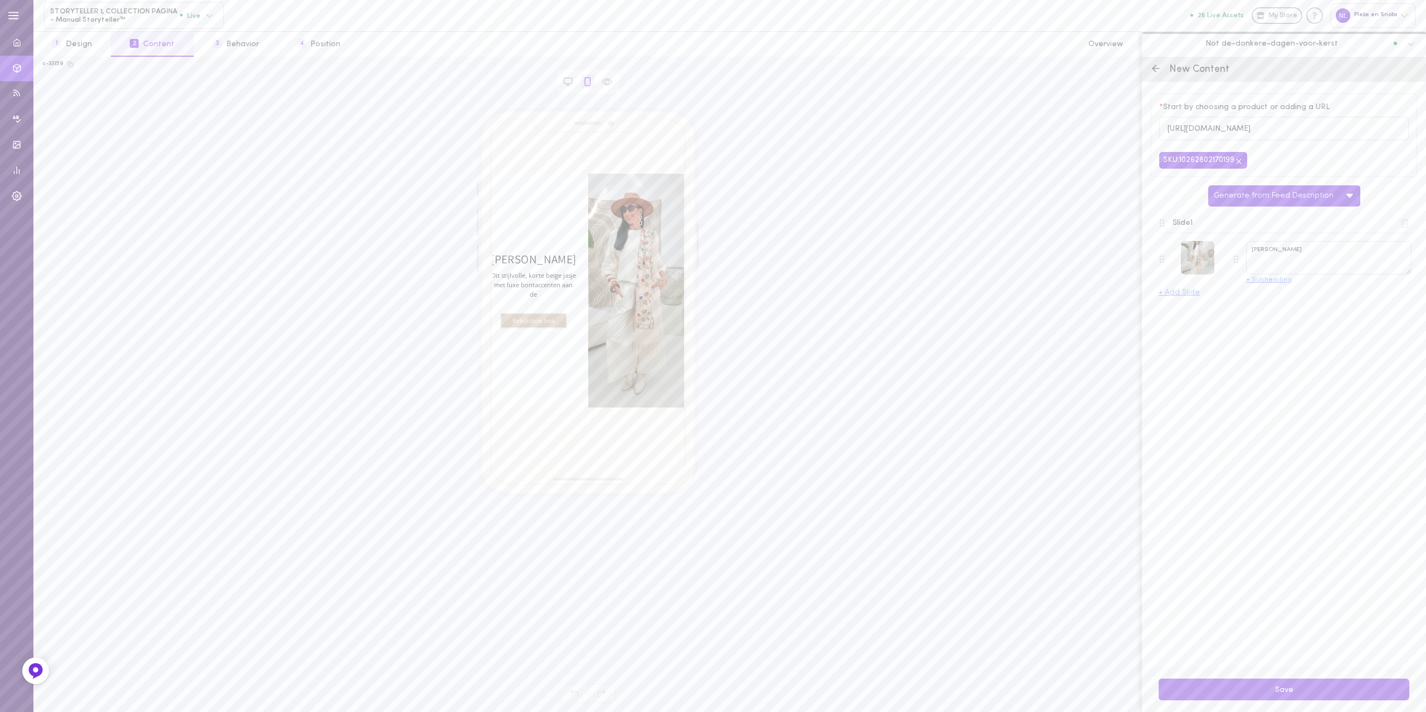
click at [1270, 283] on button "+ Subheading" at bounding box center [1269, 280] width 46 height 7
click at [1265, 291] on textarea "Dit stijlvolle, korte beige jasje met luxe bontaccenten aan de" at bounding box center [1328, 297] width 165 height 33
click at [1319, 307] on textarea "Stijlvolle, korte beige jasje met luxe bontaccenten aan de" at bounding box center [1328, 297] width 165 height 33
type textarea "Stijlvolle, korte beige jasje met luxe bont accenten. Maat S t/m XL."
click at [1203, 278] on div at bounding box center [1197, 277] width 33 height 33
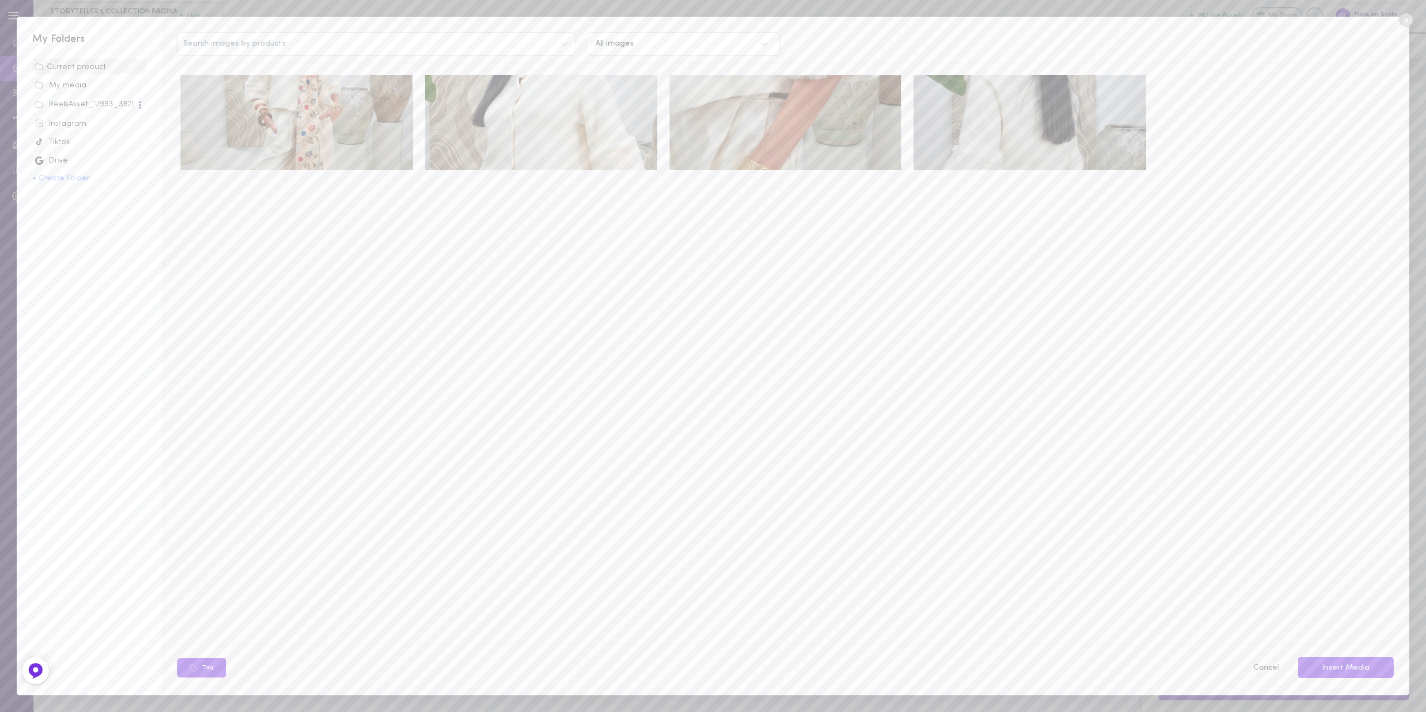
click at [1203, 283] on div at bounding box center [789, 352] width 1224 height 560
click at [1256, 484] on div at bounding box center [789, 352] width 1224 height 560
click at [727, 330] on div at bounding box center [789, 352] width 1224 height 560
click at [901, 432] on div at bounding box center [789, 352] width 1224 height 560
click at [902, 433] on div at bounding box center [789, 352] width 1224 height 560
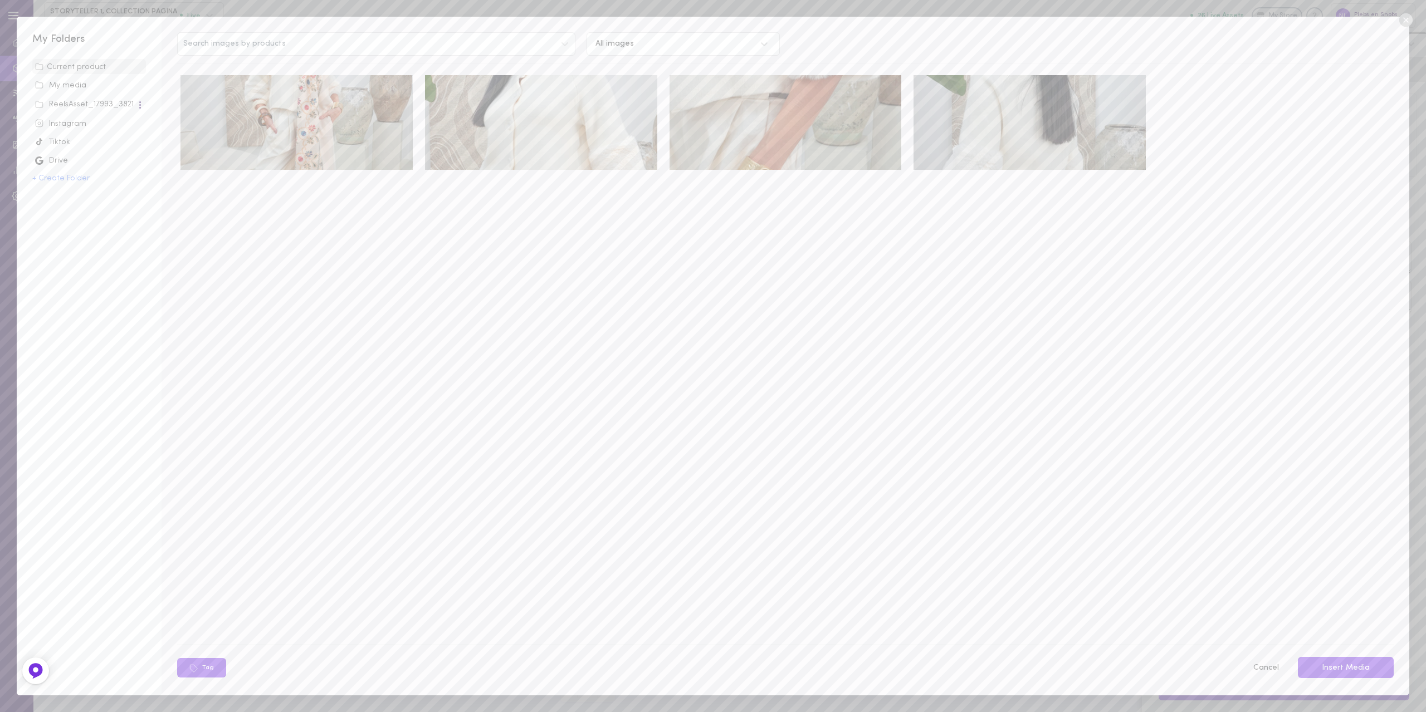
click at [892, 440] on div at bounding box center [789, 352] width 1224 height 560
drag, startPoint x: 1005, startPoint y: 312, endPoint x: 973, endPoint y: 366, distance: 63.1
click at [997, 330] on div at bounding box center [789, 352] width 1224 height 560
drag, startPoint x: 875, startPoint y: 269, endPoint x: 811, endPoint y: 266, distance: 64.1
click at [811, 266] on div at bounding box center [789, 352] width 1224 height 560
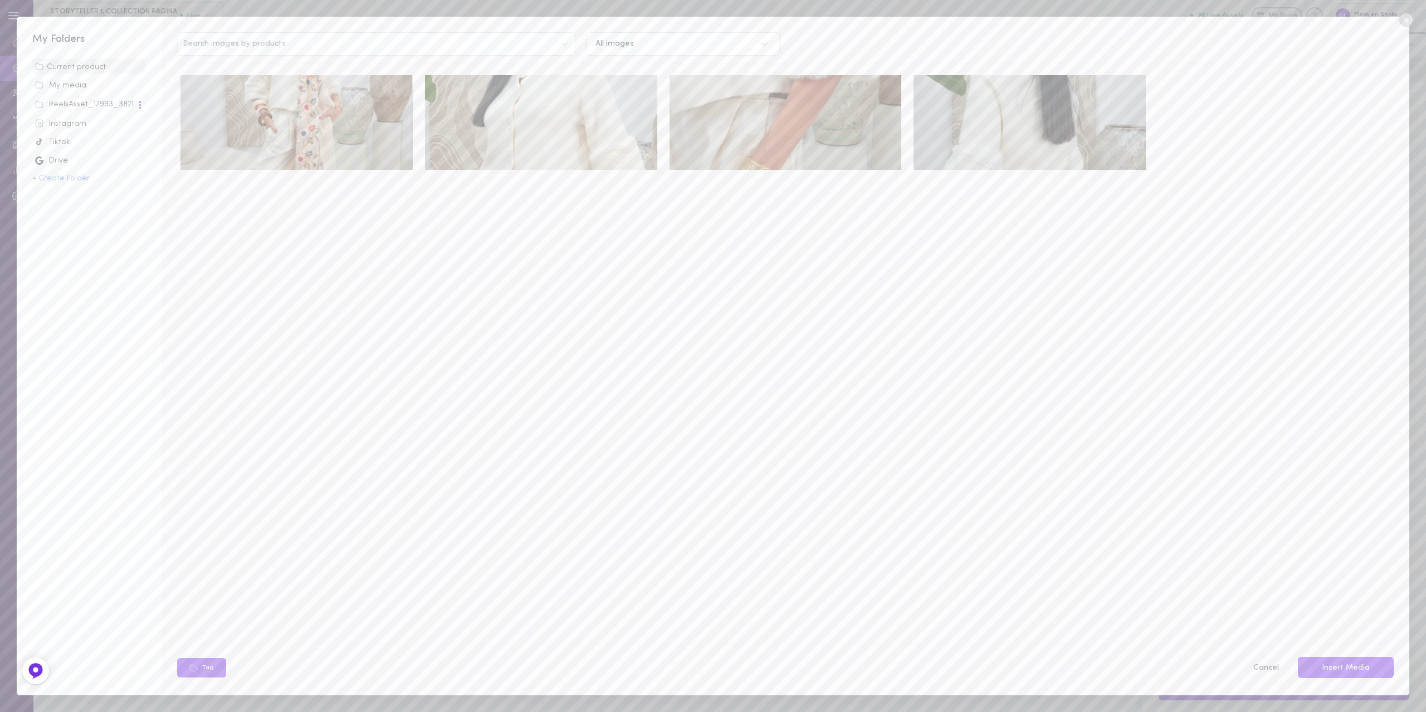
click at [929, 522] on div at bounding box center [789, 352] width 1224 height 560
drag, startPoint x: 931, startPoint y: 521, endPoint x: 954, endPoint y: 502, distance: 30.1
click at [946, 511] on div at bounding box center [789, 352] width 1224 height 560
click at [253, 151] on img at bounding box center [296, 122] width 232 height 95
click at [1316, 667] on button "Insert Media" at bounding box center [1345, 668] width 96 height 22
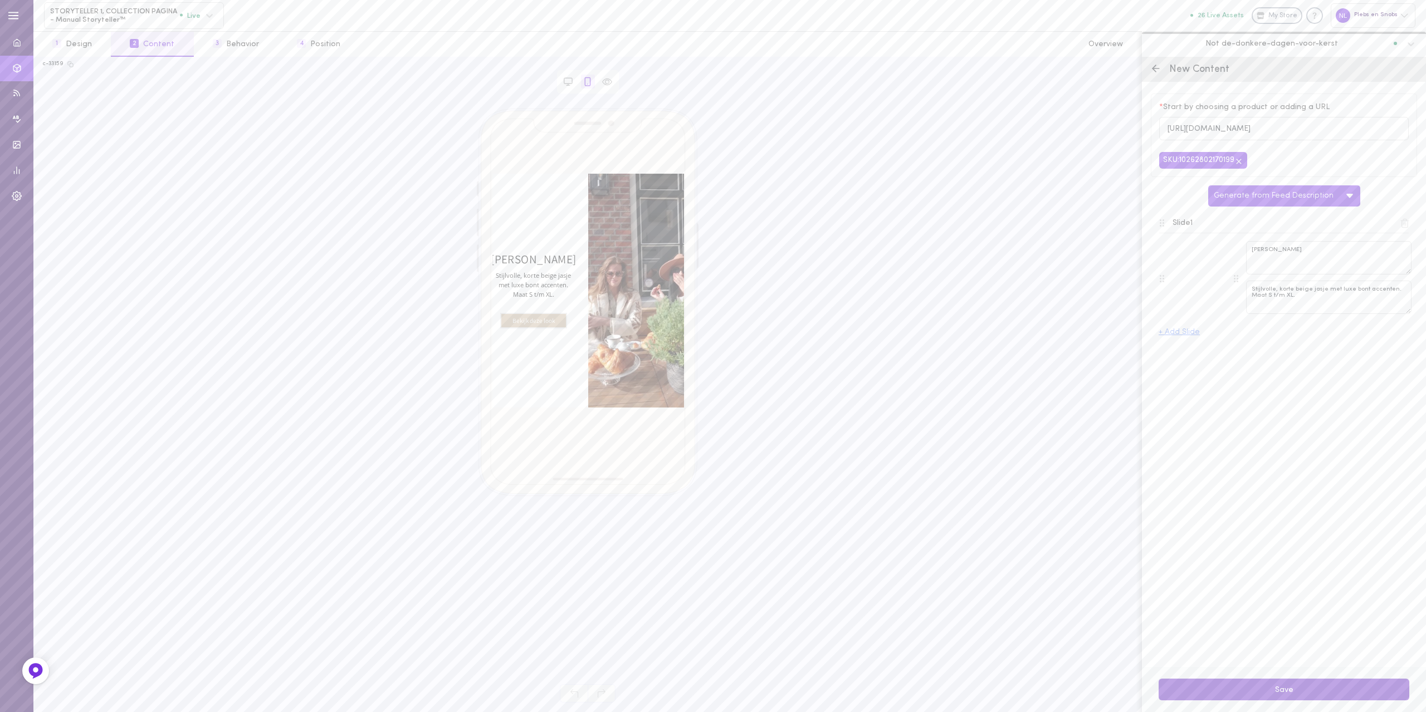
click at [1248, 691] on button "Save" at bounding box center [1283, 690] width 251 height 22
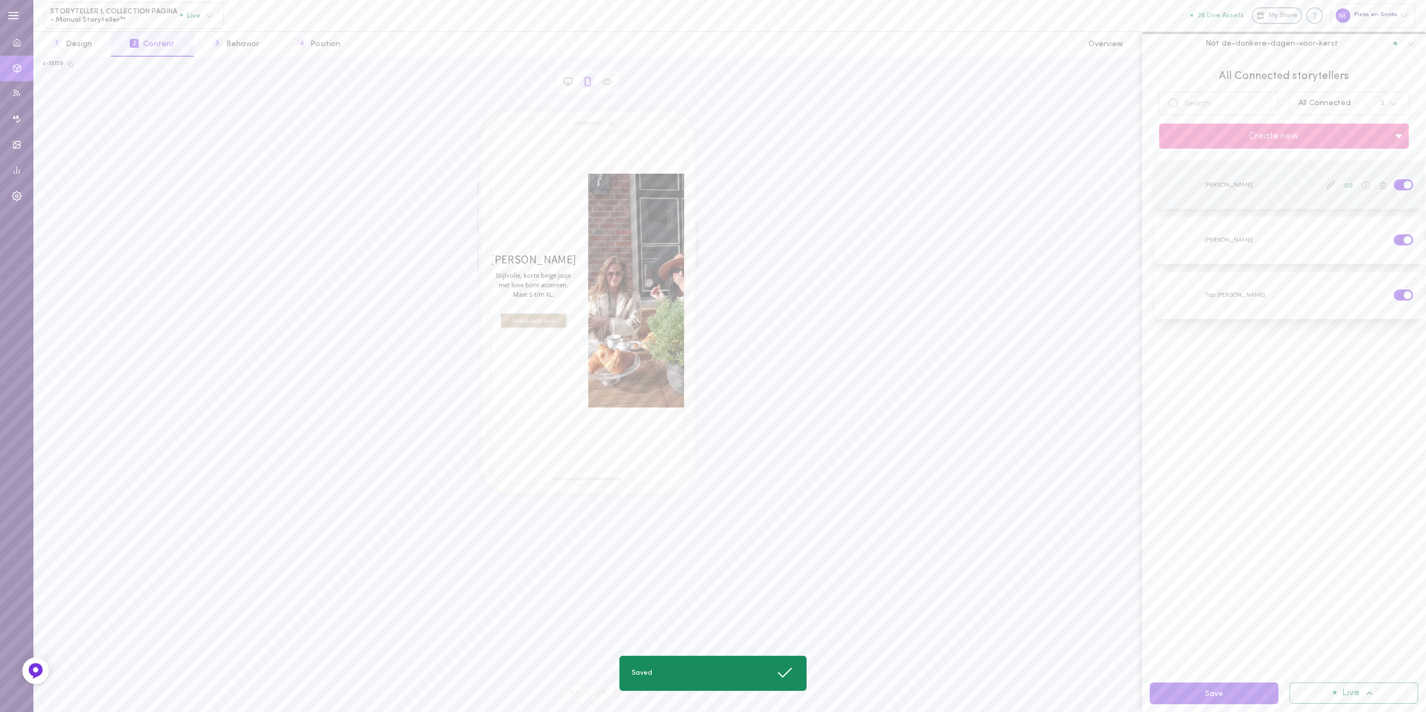
click at [1393, 181] on label at bounding box center [1402, 184] width 19 height 11
click at [0, 0] on input "checkbox" at bounding box center [0, 0] width 0 height 0
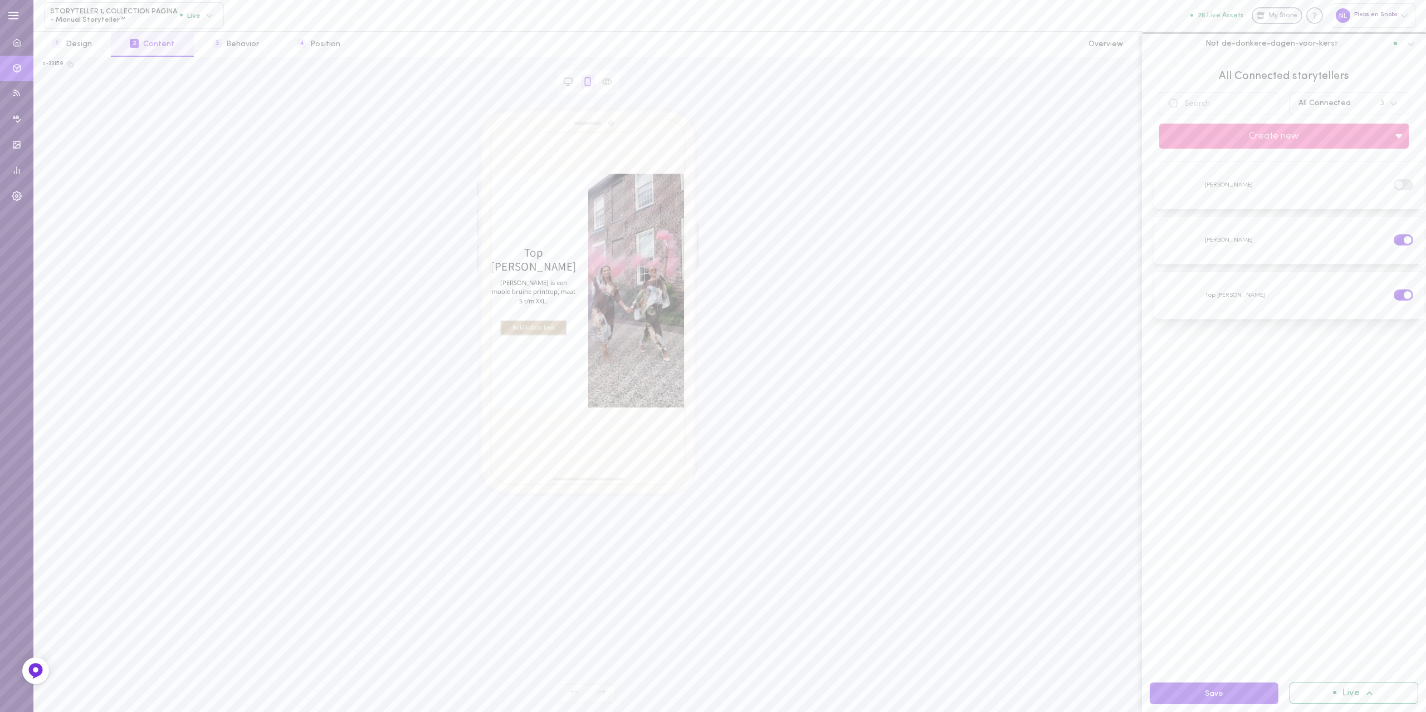
click at [1224, 678] on div "Save Live" at bounding box center [1284, 693] width 284 height 37
click at [1227, 708] on div "Save Live" at bounding box center [1284, 693] width 284 height 37
click at [1213, 698] on button "Save" at bounding box center [1213, 694] width 129 height 22
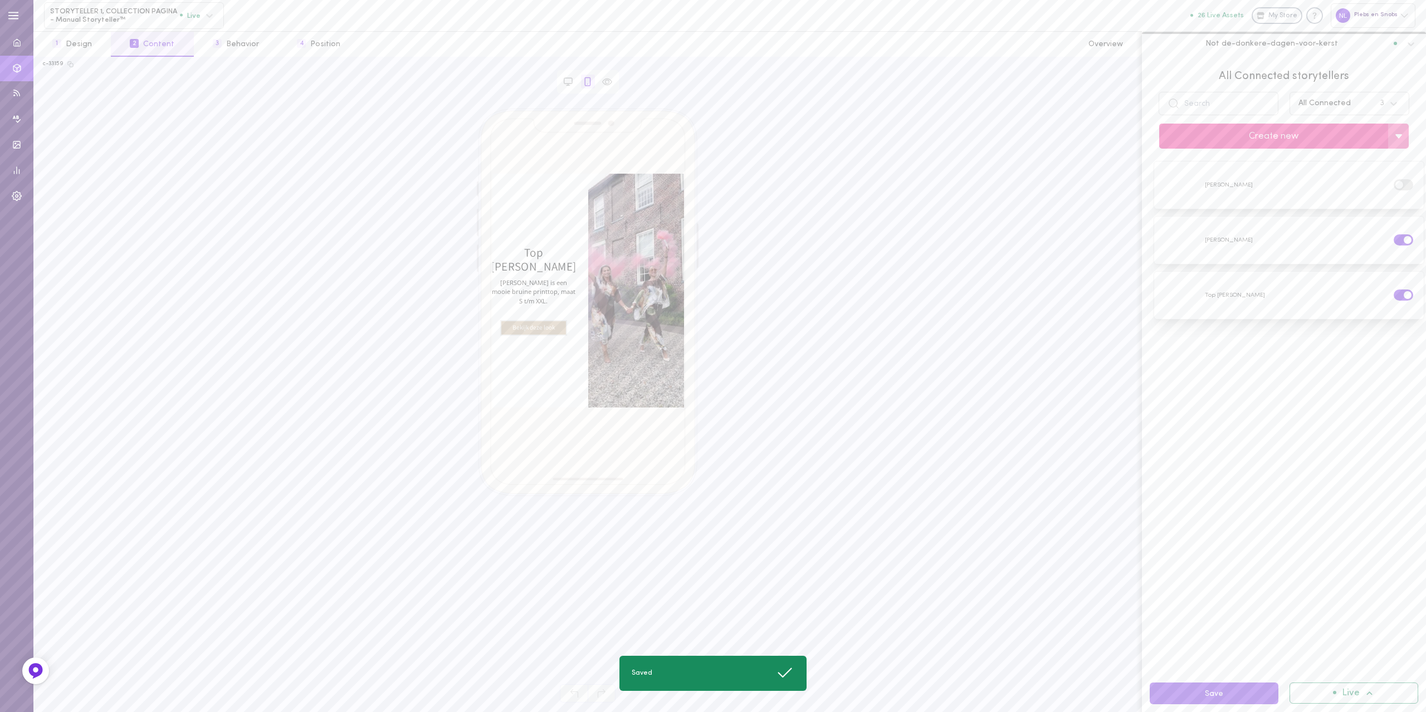
click at [1228, 127] on button "Create new" at bounding box center [1273, 136] width 229 height 25
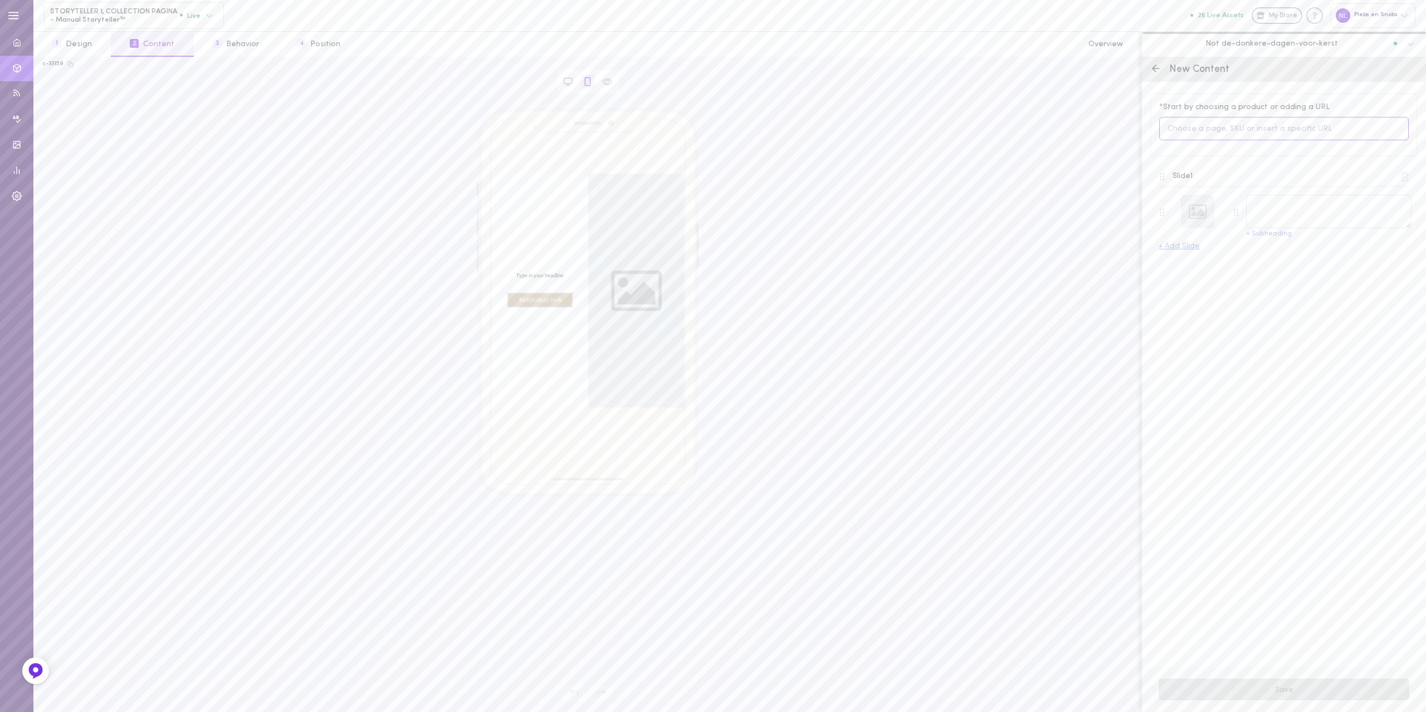
click at [1222, 133] on input at bounding box center [1283, 129] width 249 height 24
type input "sasiza"
click at [1232, 192] on div "broek Sasiza 10282135650647" at bounding box center [1222, 180] width 57 height 23
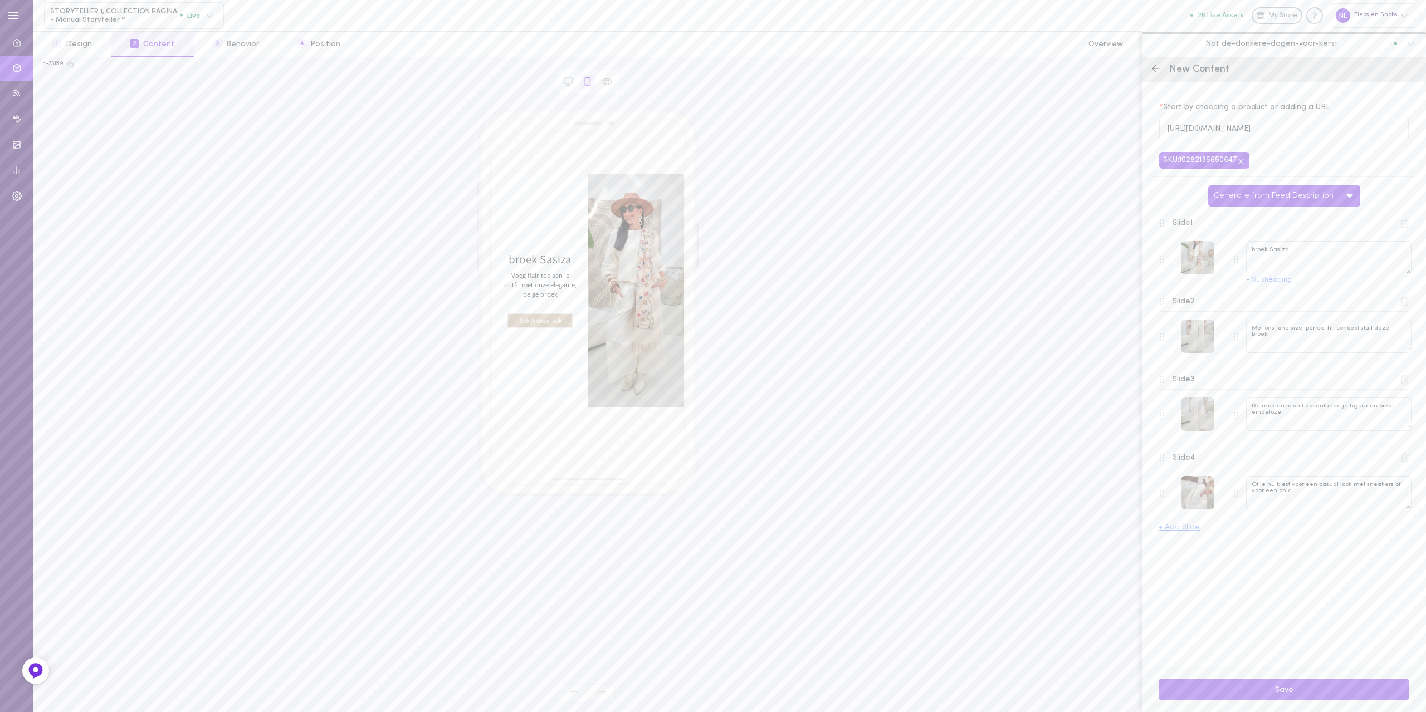
click at [1405, 306] on icon at bounding box center [1404, 301] width 10 height 10
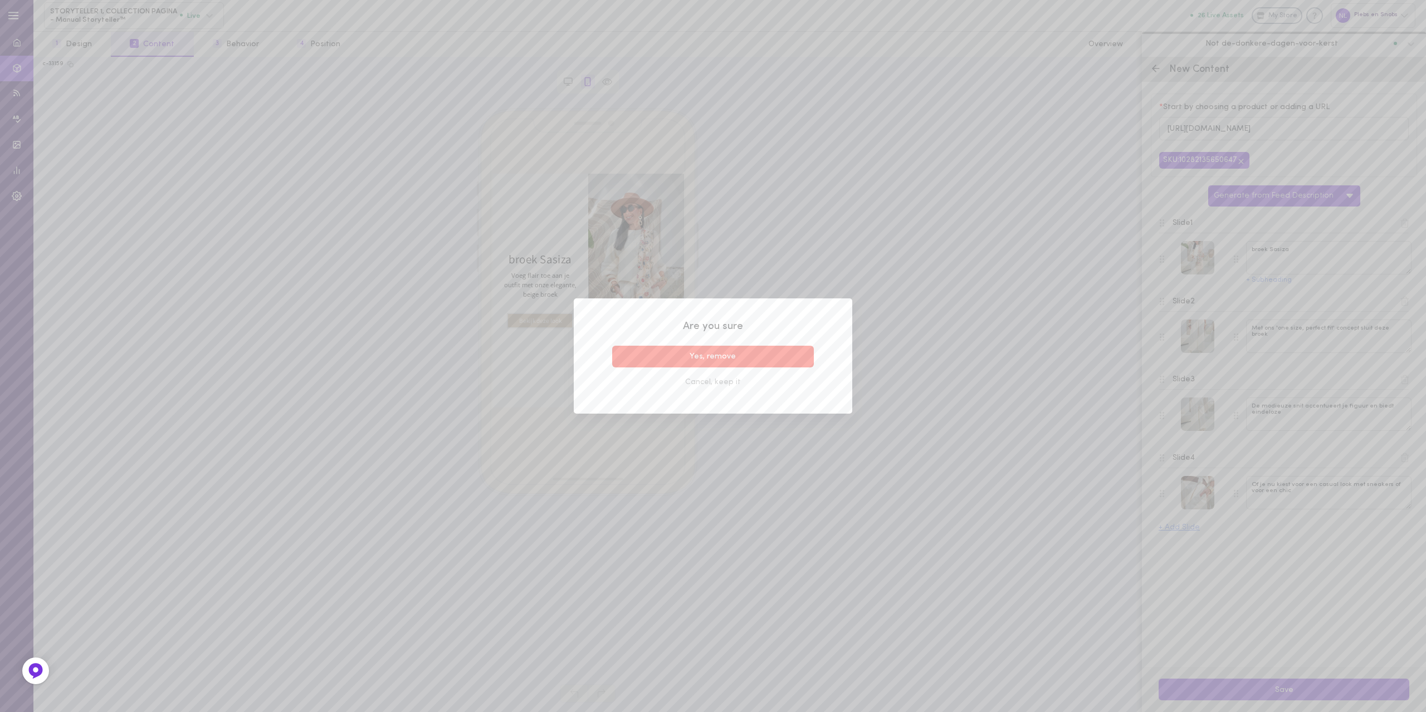
click at [620, 356] on button "Yes, remove" at bounding box center [713, 357] width 202 height 22
type textarea "De modieuze snit accentueert je figuur en biedt eindeloze"
type textarea "Of je nu kiest voor een casual look met sneakers of voor een chic"
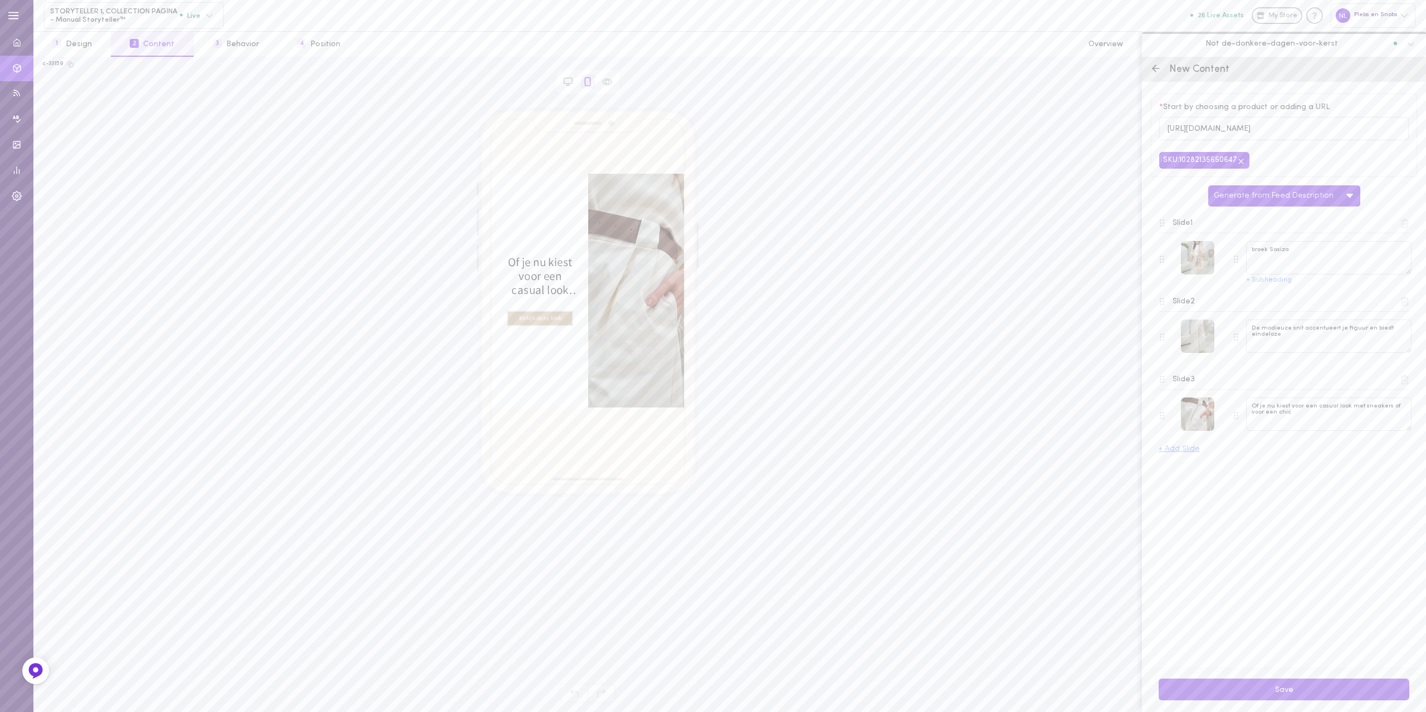
click at [1403, 306] on icon at bounding box center [1405, 301] width 6 height 8
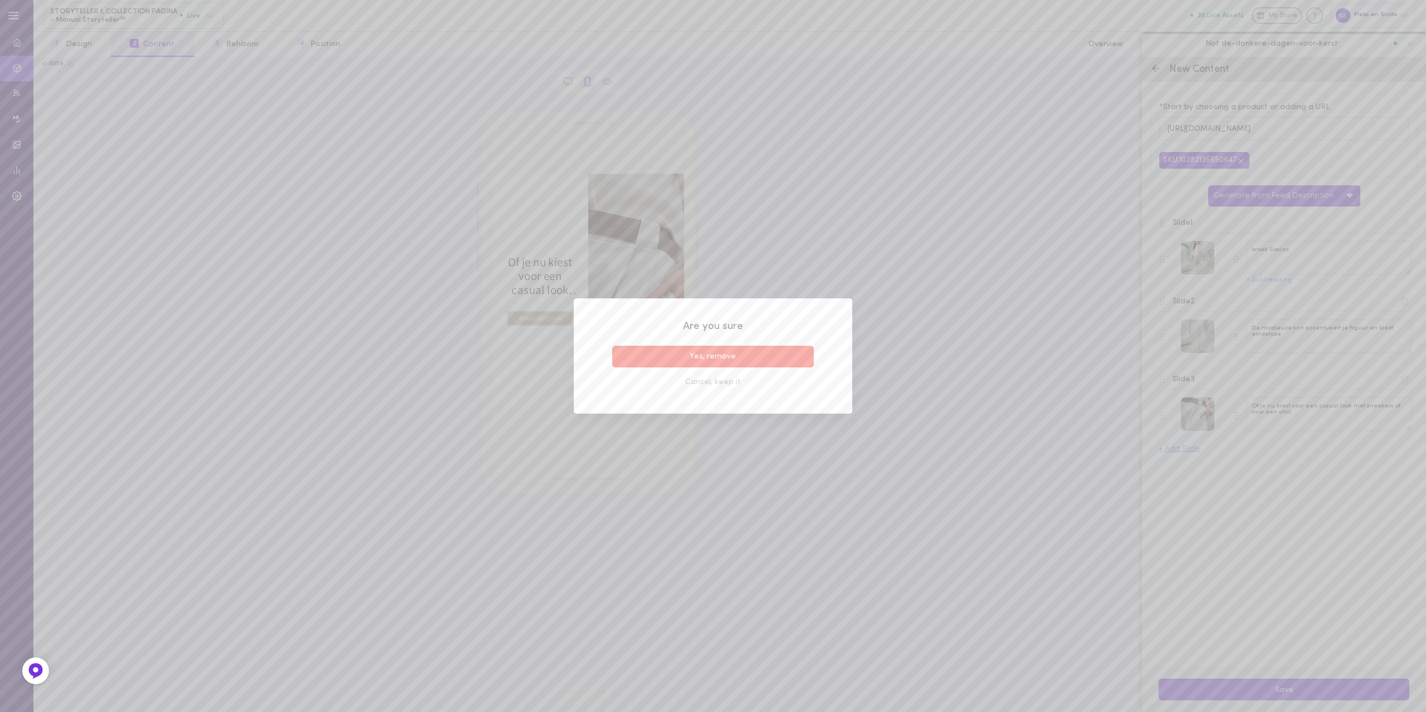
click at [721, 355] on button "Yes, remove" at bounding box center [713, 357] width 202 height 22
type textarea "Of je nu kiest voor een casual look met sneakers of voor een chic"
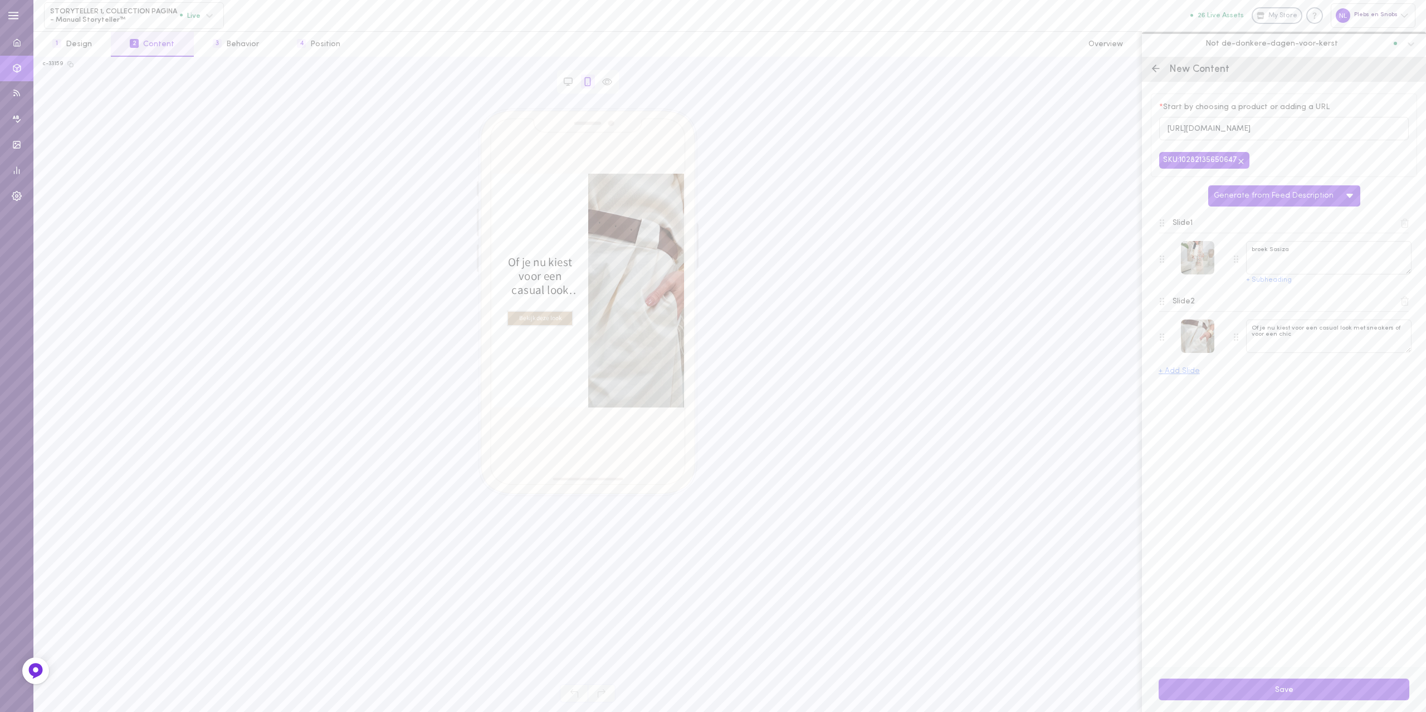
click at [1404, 303] on icon at bounding box center [1404, 301] width 10 height 10
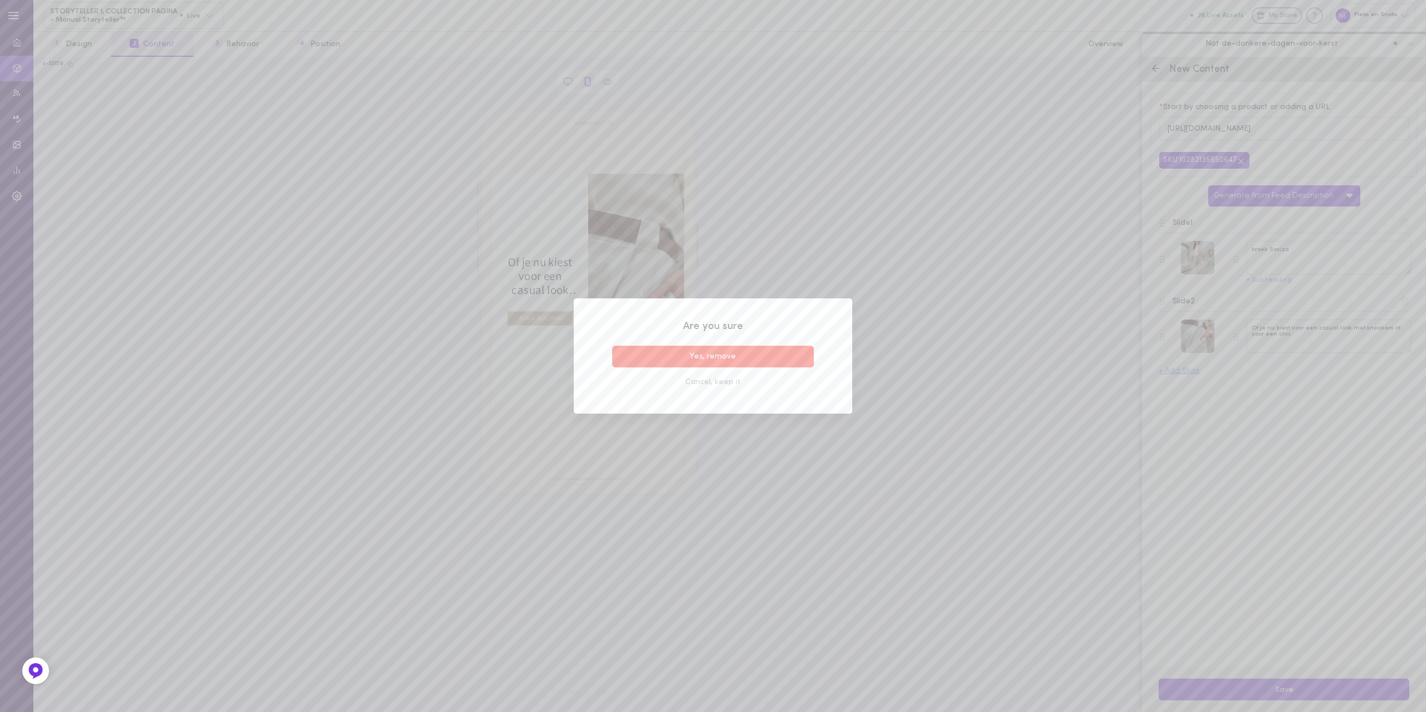
click at [762, 354] on button "Yes, remove" at bounding box center [713, 357] width 202 height 22
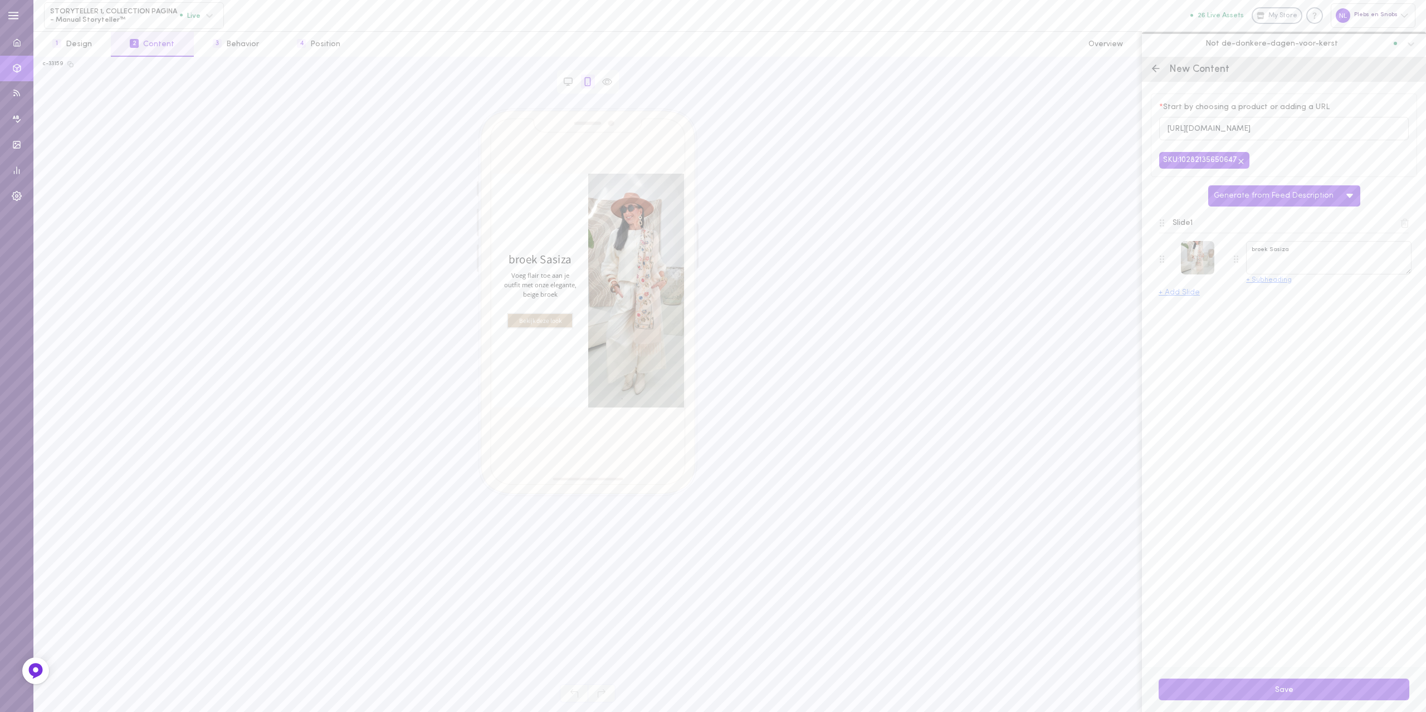
click at [1258, 284] on button "+ Subheading" at bounding box center [1269, 280] width 46 height 7
click at [1349, 292] on textarea "Voeg flair toe aan je outfit met onze elegante, beige broek" at bounding box center [1328, 297] width 165 height 33
click at [1276, 290] on textarea "Voeg flair toe aan je outfit met deze elegante, beige broek" at bounding box center [1328, 297] width 165 height 33
click at [1276, 297] on textarea "Voeg flair toe aan je outfit met deze elegante, beige broek" at bounding box center [1328, 297] width 165 height 33
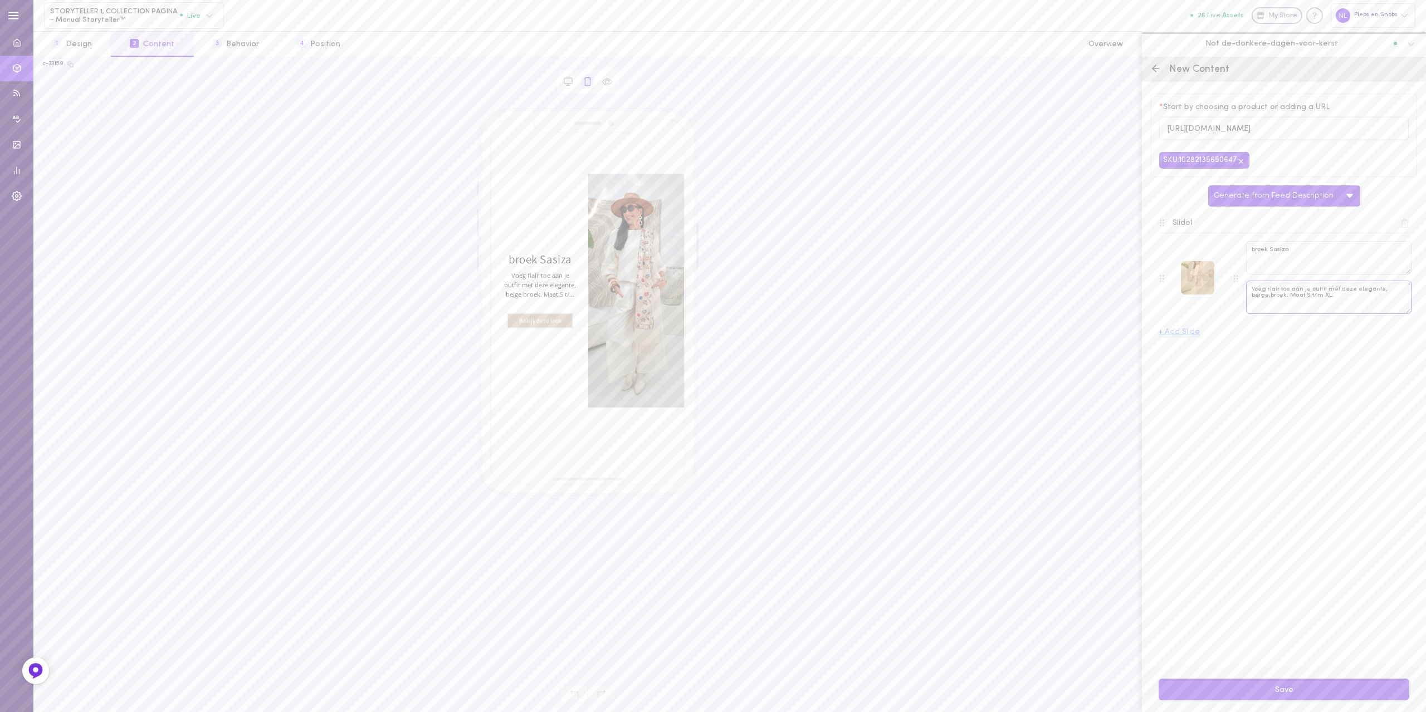
type textarea "Voeg flair toe aan je outfit met deze elegante, beige broek. Maat S t/m XL."
click at [1191, 272] on div at bounding box center [1197, 277] width 33 height 33
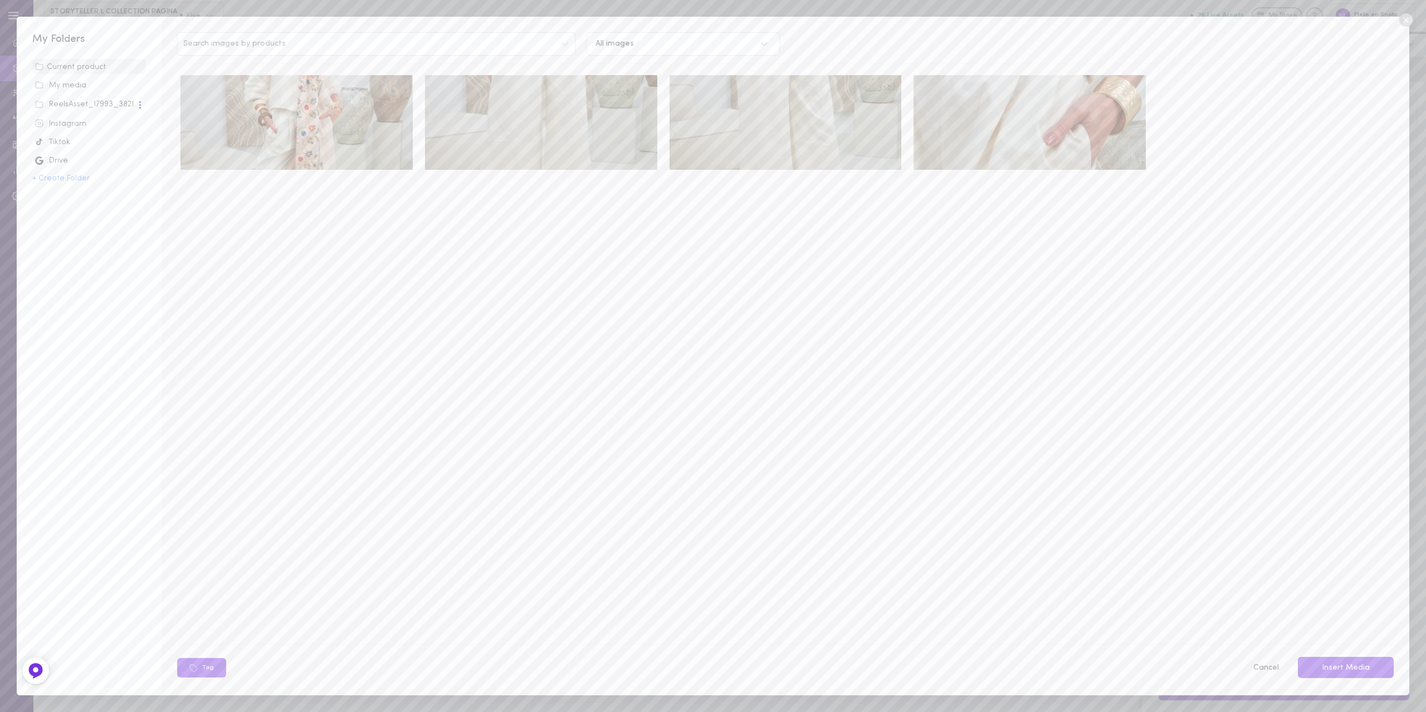
click at [288, 110] on img at bounding box center [296, 122] width 232 height 95
click at [1317, 662] on button "Insert Media" at bounding box center [1345, 668] width 96 height 22
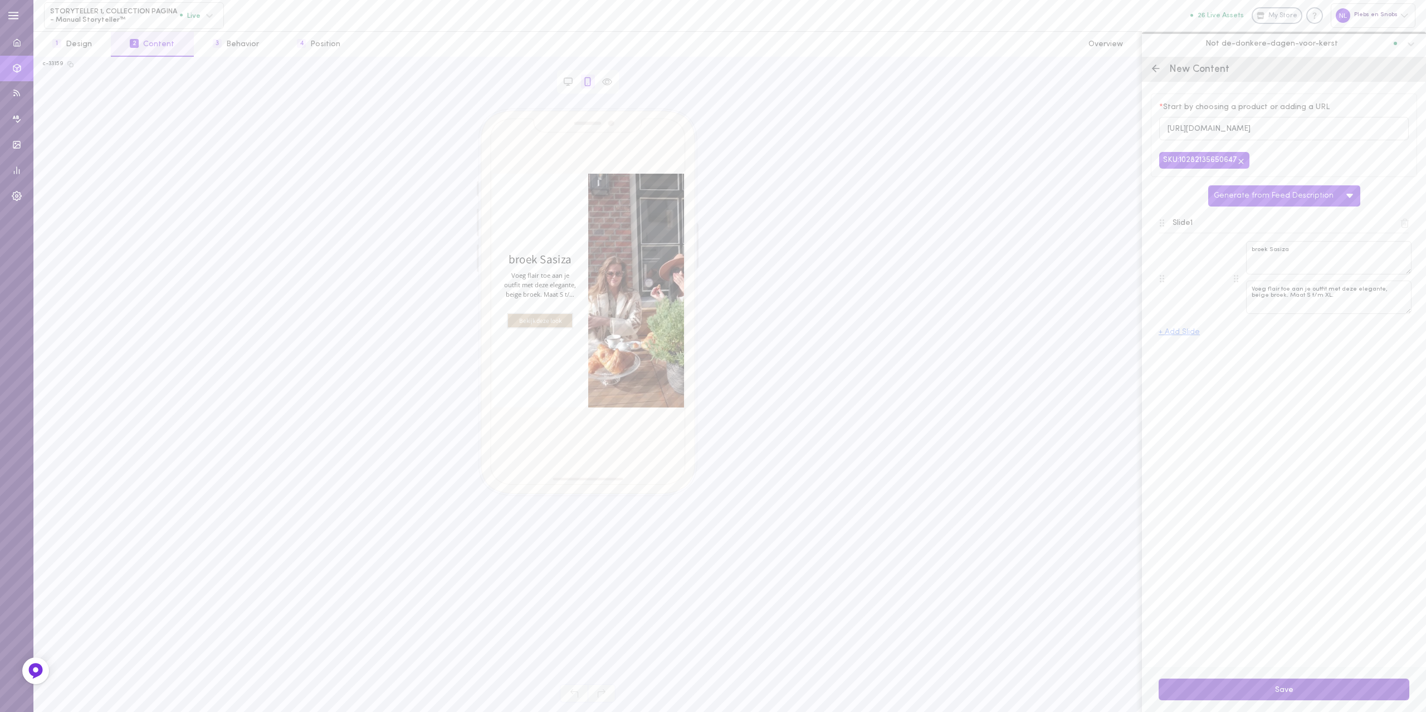
click at [1251, 685] on button "Save" at bounding box center [1283, 690] width 251 height 22
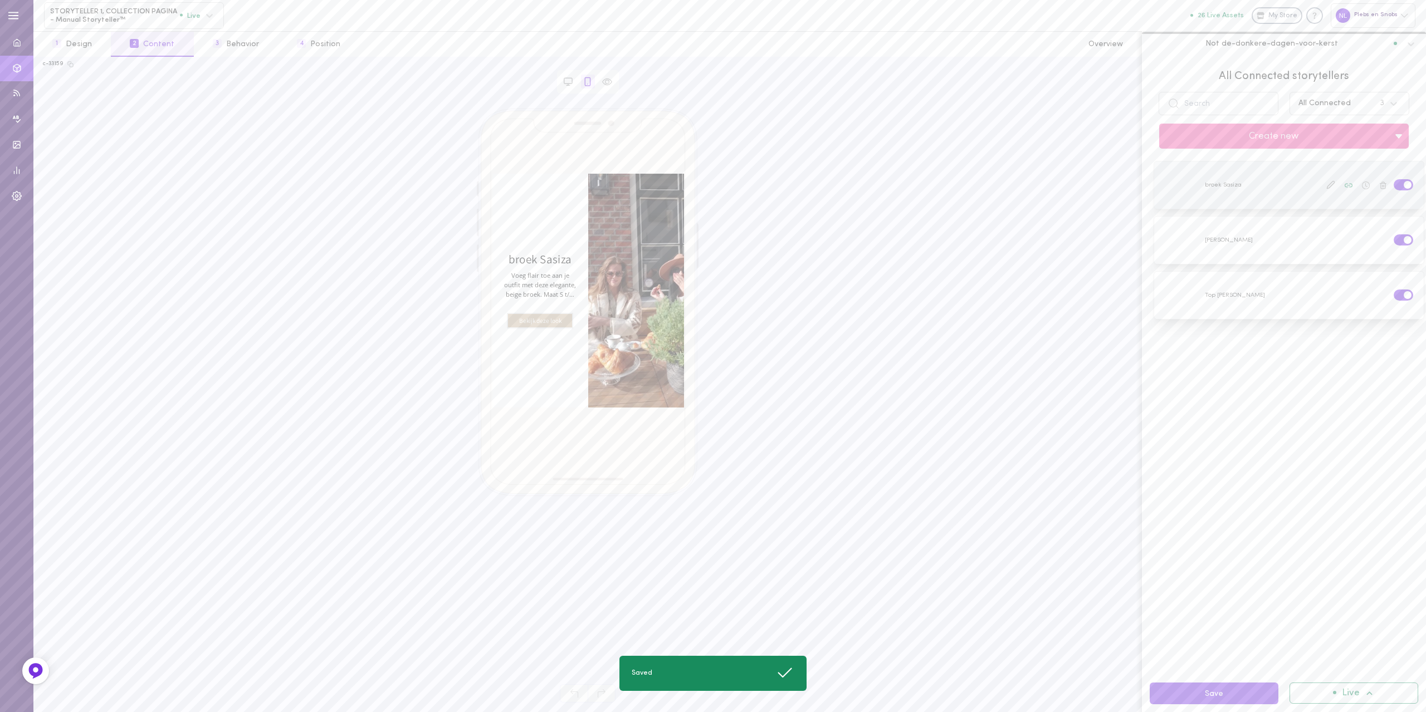
click at [1393, 180] on label at bounding box center [1402, 184] width 19 height 11
click at [0, 0] on input "checkbox" at bounding box center [0, 0] width 0 height 0
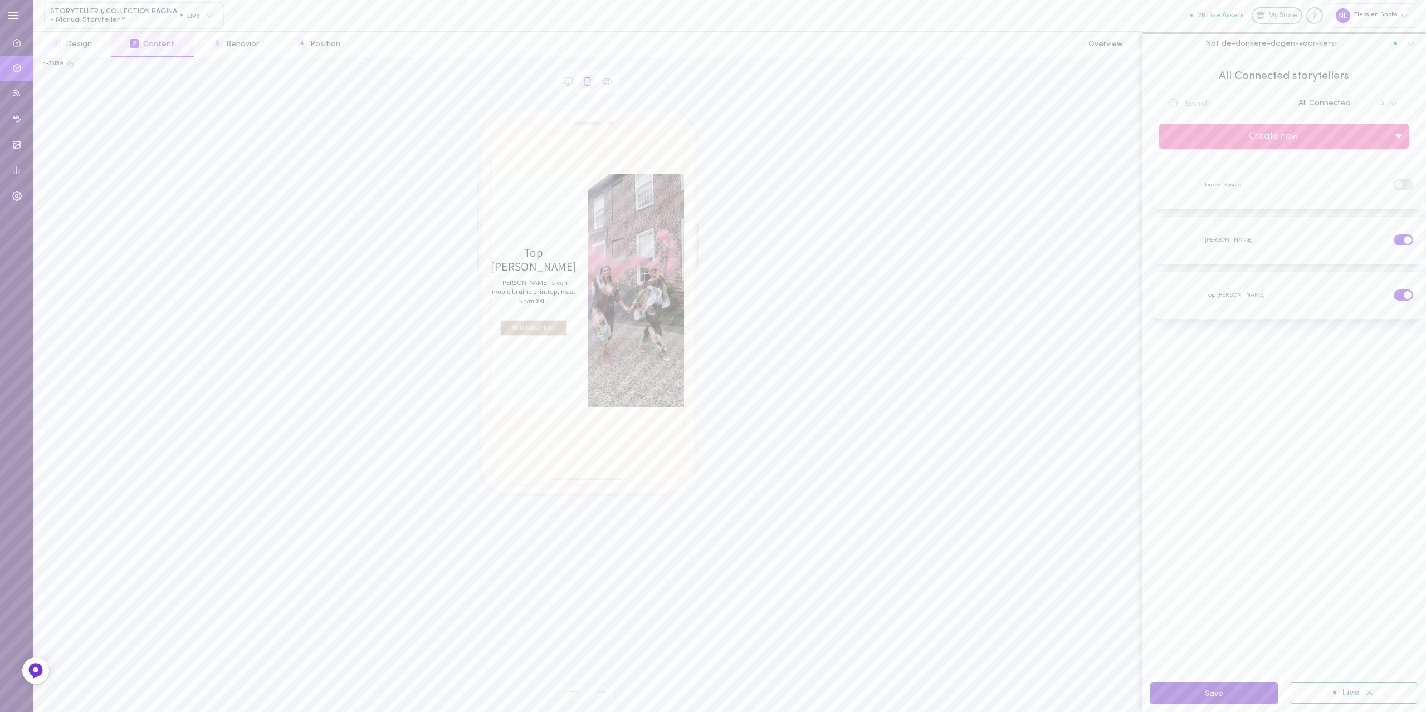
click at [1196, 702] on button "Save" at bounding box center [1213, 694] width 129 height 22
click at [1181, 696] on button "Save" at bounding box center [1213, 694] width 129 height 22
click at [1333, 109] on div "All Connected 3" at bounding box center [1337, 103] width 91 height 13
click at [970, 308] on div "Top [PERSON_NAME] is een mooie bruine printtop, maat S t/m XXL. Bekijk deze loo…" at bounding box center [587, 389] width 1089 height 561
drag, startPoint x: 1321, startPoint y: 109, endPoint x: 1323, endPoint y: 114, distance: 5.8
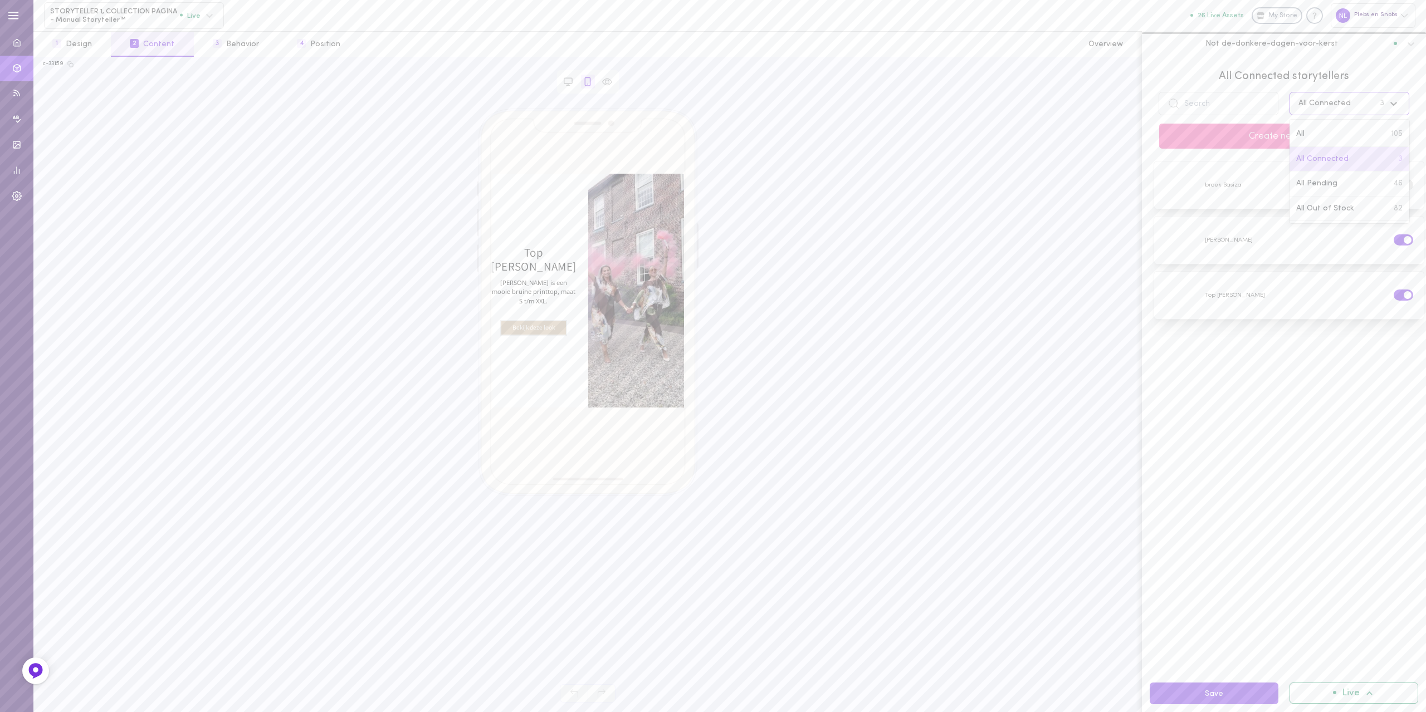
click at [1323, 114] on div "All Connected 3" at bounding box center [1349, 103] width 120 height 23
click at [1339, 183] on div "All Pending 46" at bounding box center [1349, 184] width 120 height 25
